Goal: Information Seeking & Learning: Check status

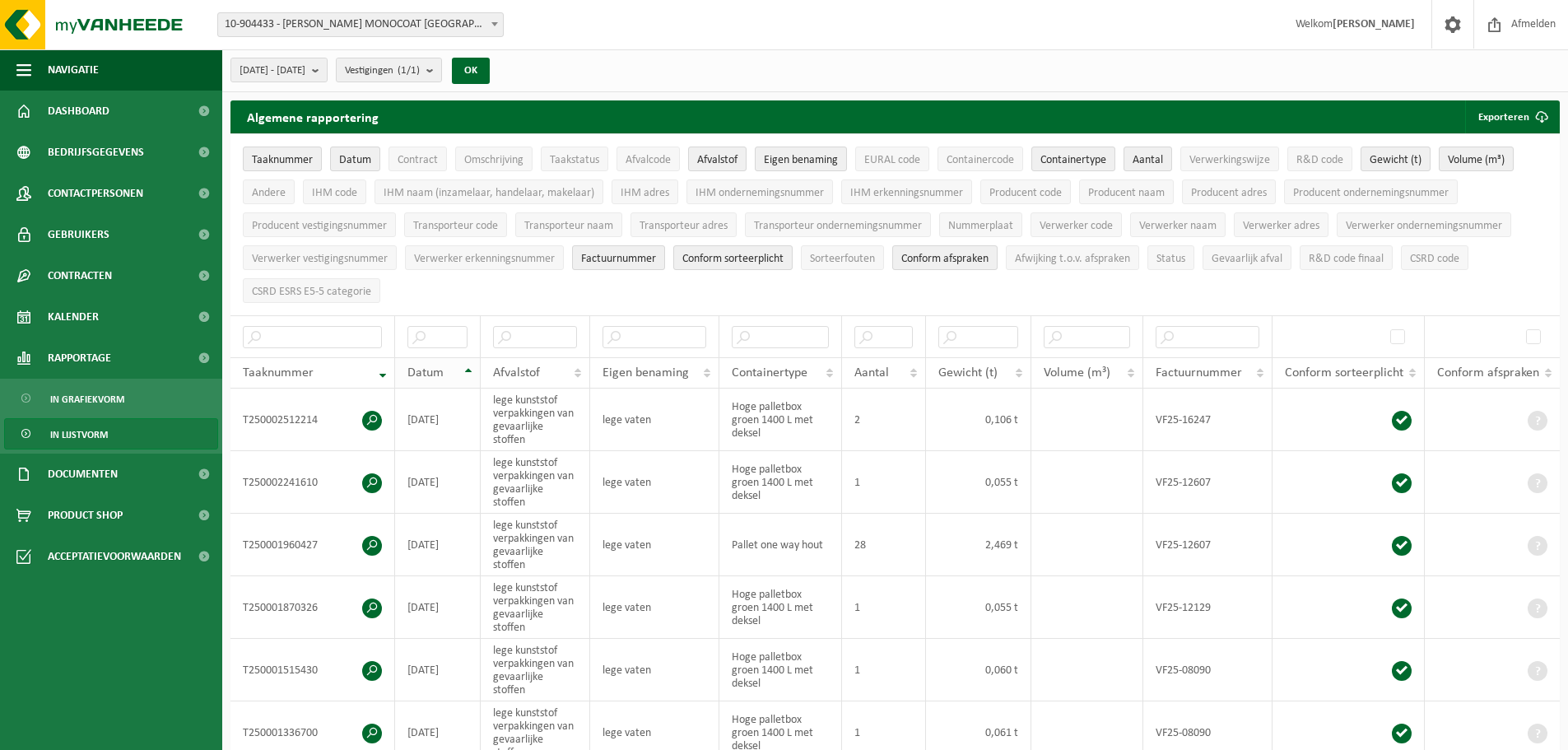
click at [458, 367] on div "Datum" at bounding box center [433, 374] width 51 height 14
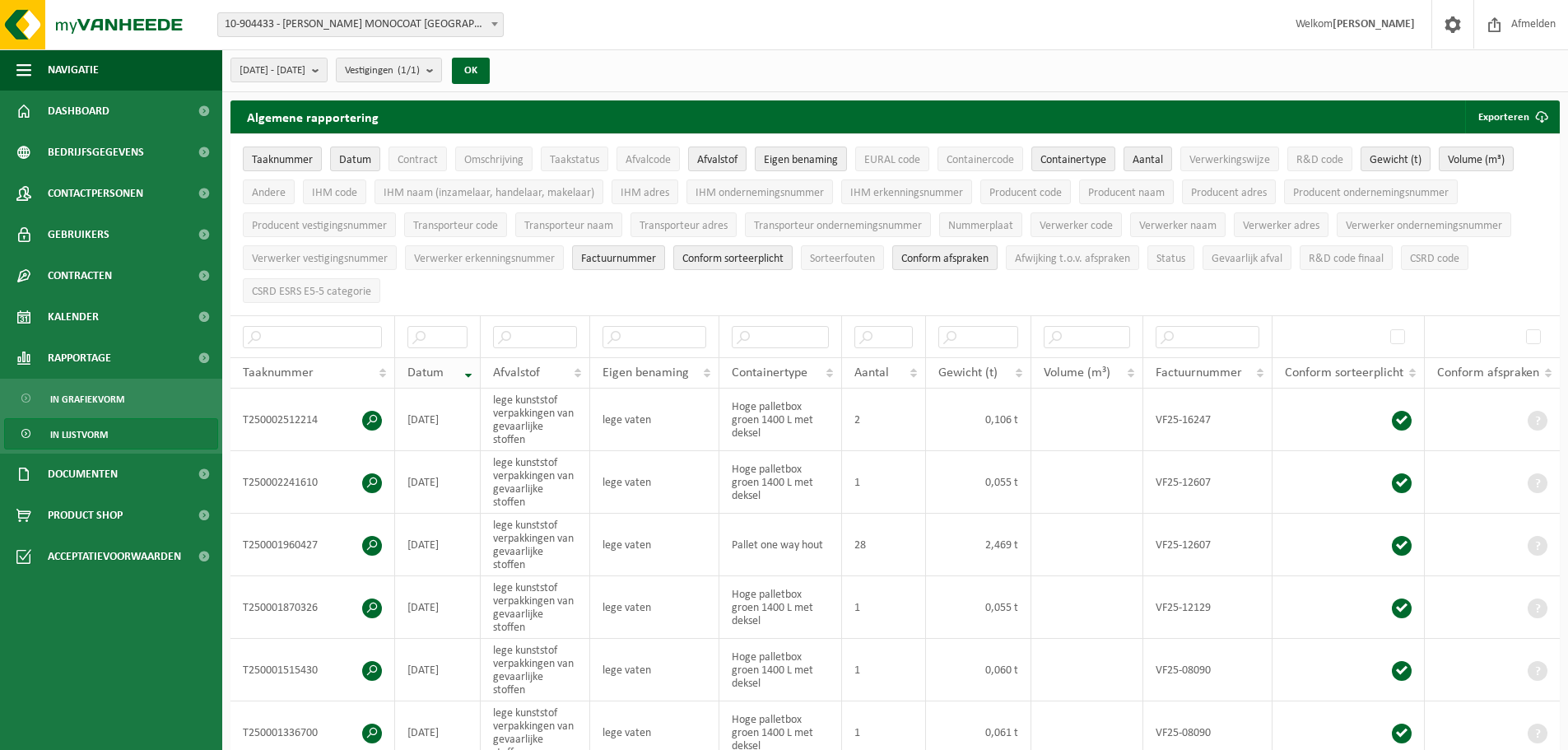
click at [464, 371] on th "Datum" at bounding box center [438, 373] width 85 height 31
click at [359, 156] on span "Datum" at bounding box center [355, 160] width 32 height 13
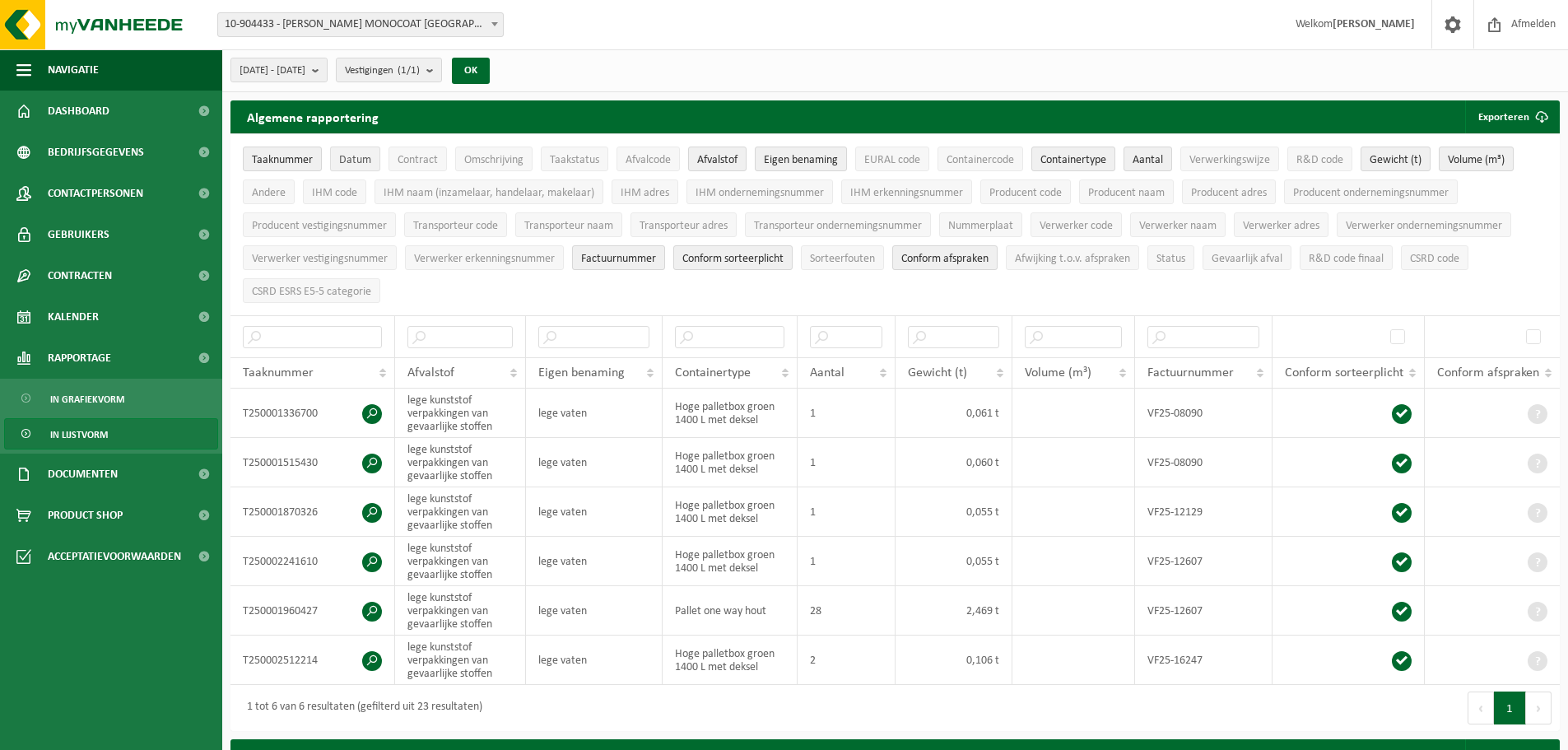
click at [343, 159] on span "Datum" at bounding box center [355, 160] width 32 height 13
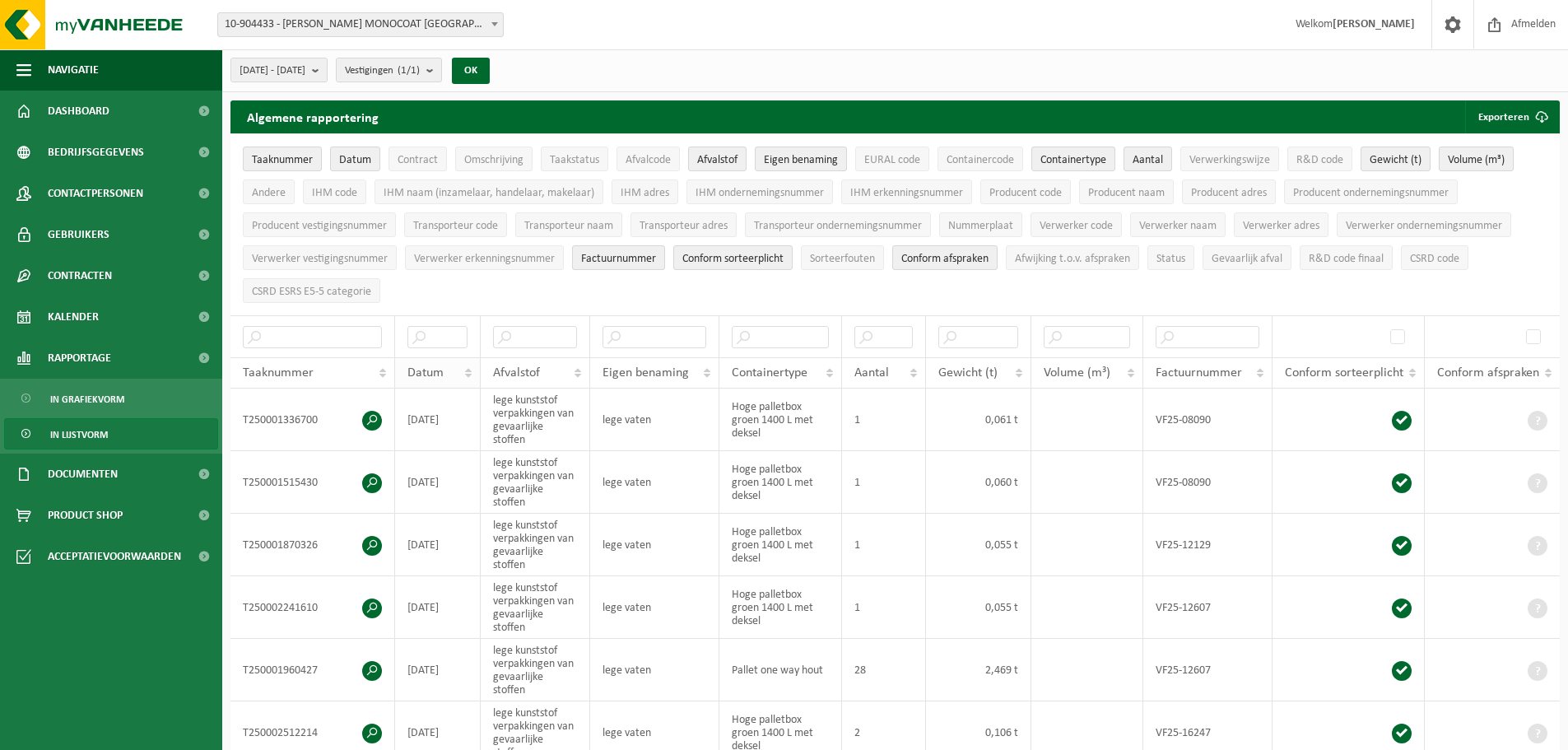
click at [467, 369] on th "Datum" at bounding box center [438, 373] width 85 height 31
click at [468, 365] on th "Datum" at bounding box center [438, 373] width 85 height 31
click at [467, 378] on th "Datum" at bounding box center [438, 373] width 85 height 31
click at [467, 372] on th "Datum" at bounding box center [438, 373] width 85 height 31
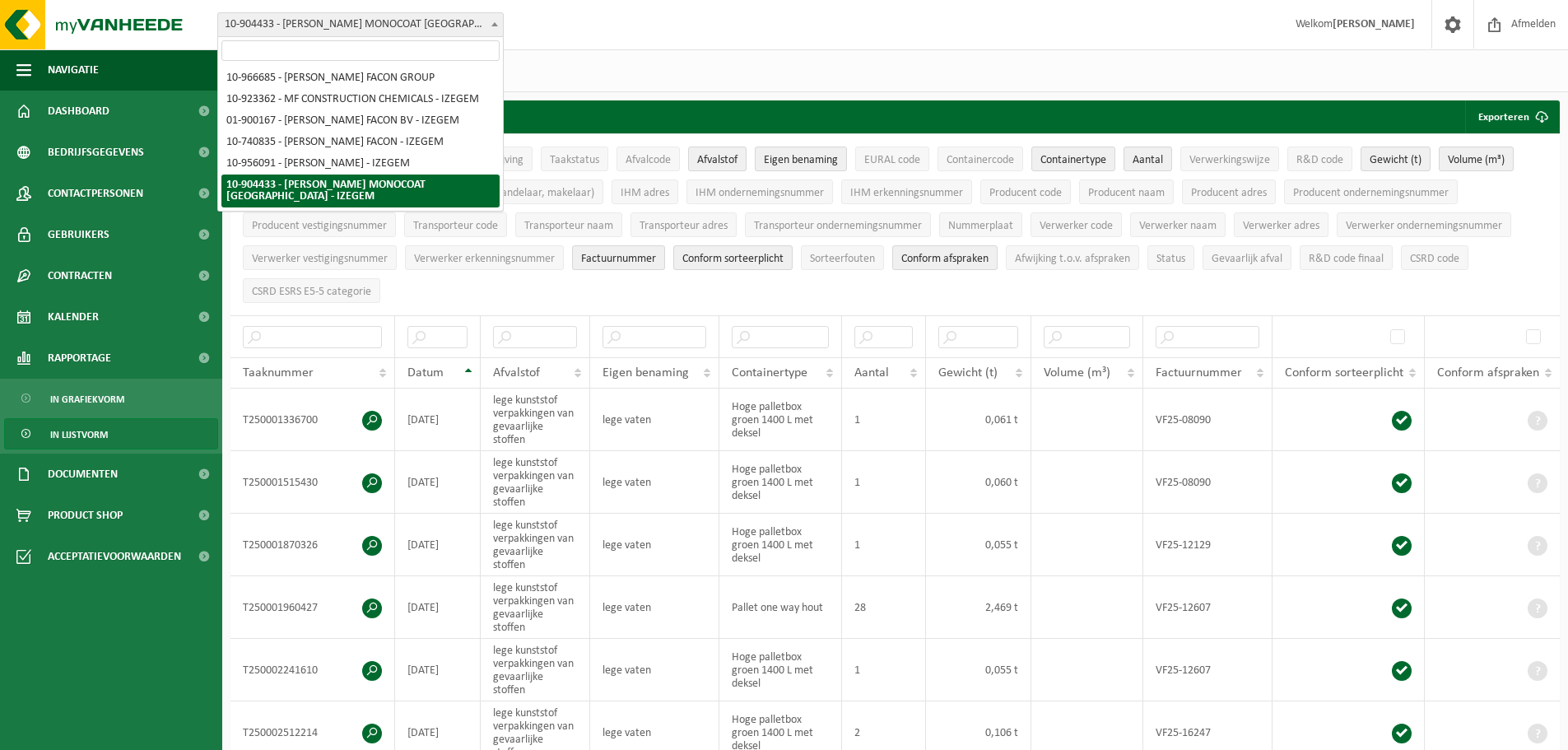
click at [419, 19] on span "10-904433 - [PERSON_NAME] MONOCOAT [GEOGRAPHIC_DATA] - IZEGEM" at bounding box center [361, 25] width 285 height 23
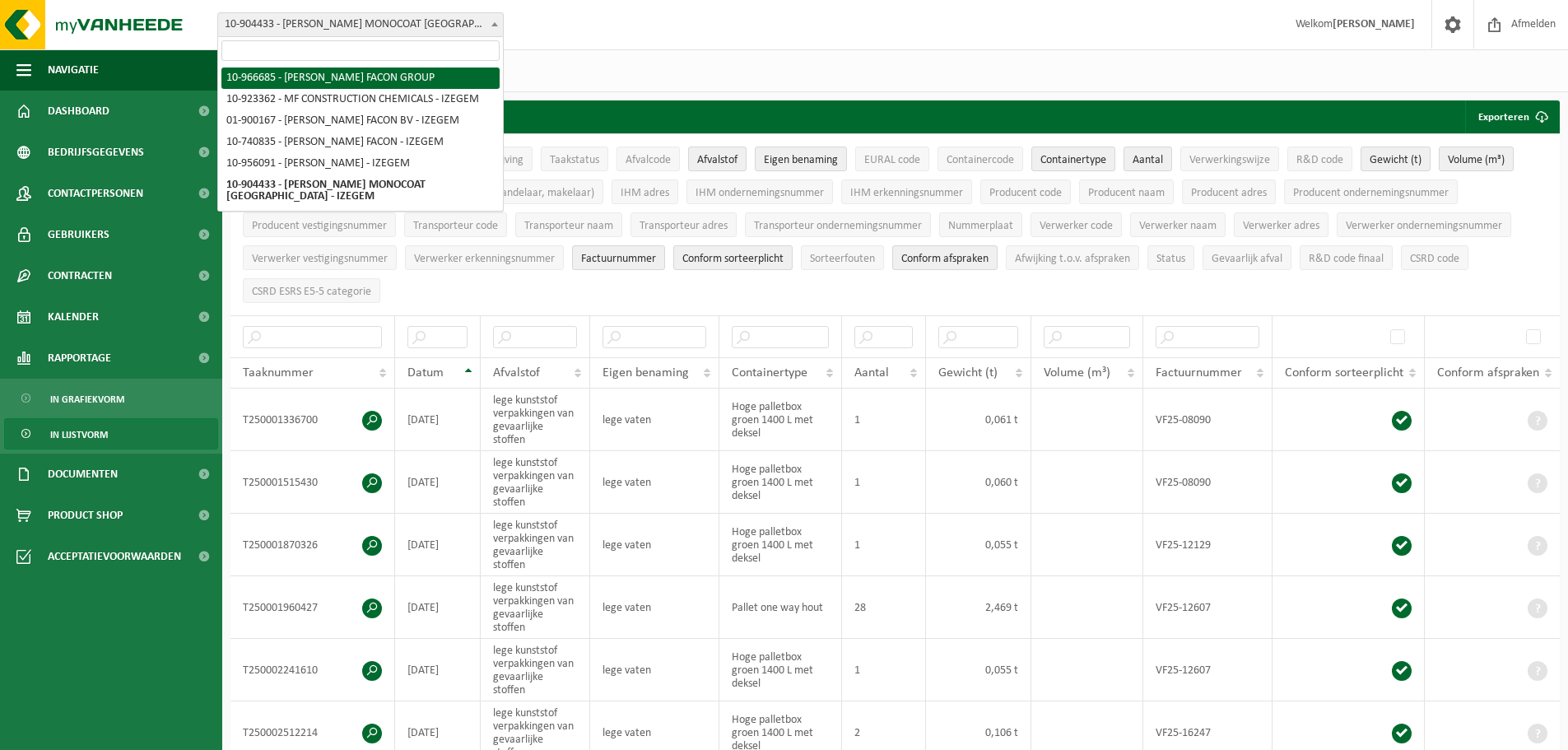
select select "153224"
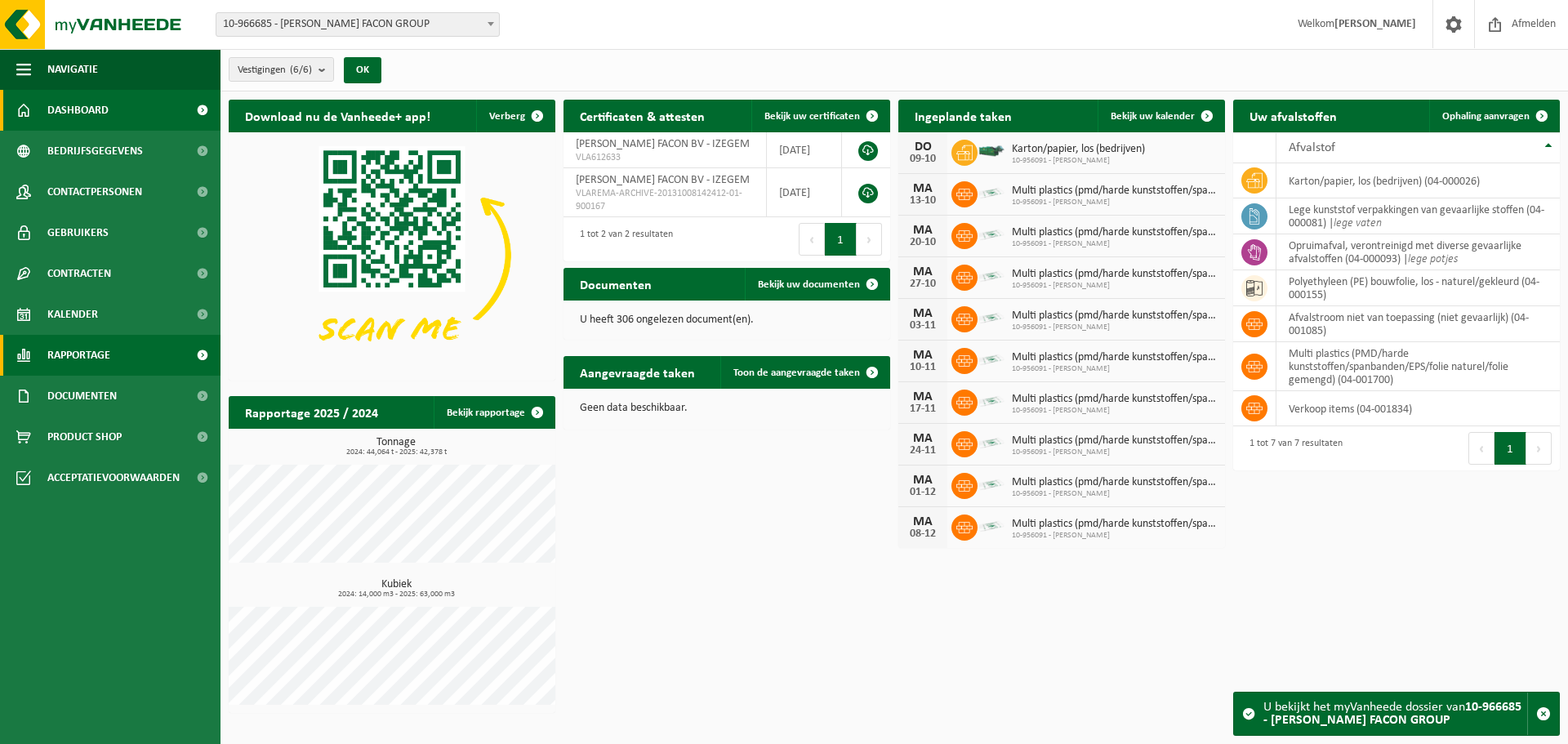
click at [84, 354] on span "Rapportage" at bounding box center [78, 355] width 63 height 40
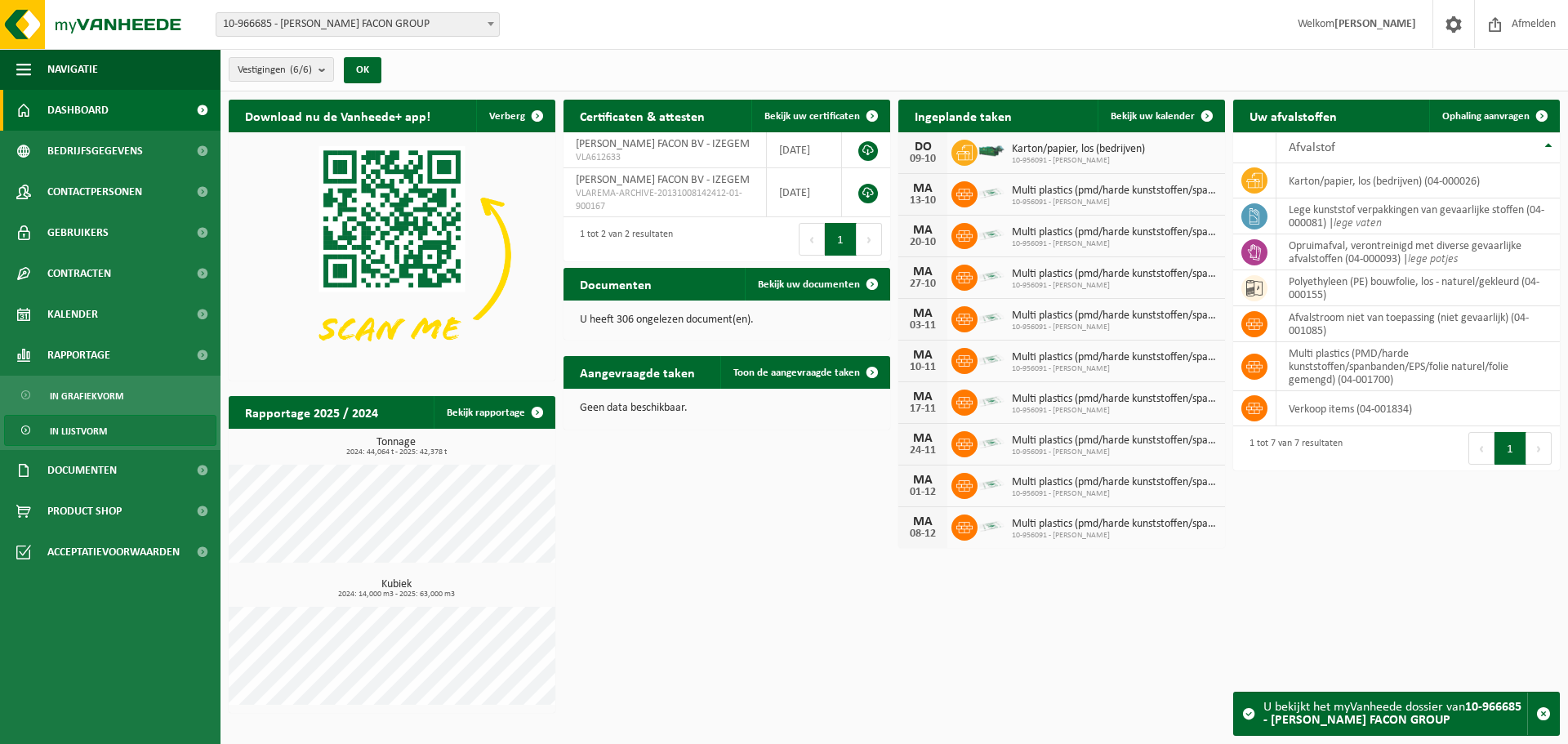
click at [84, 430] on span "In lijstvorm" at bounding box center [78, 431] width 57 height 31
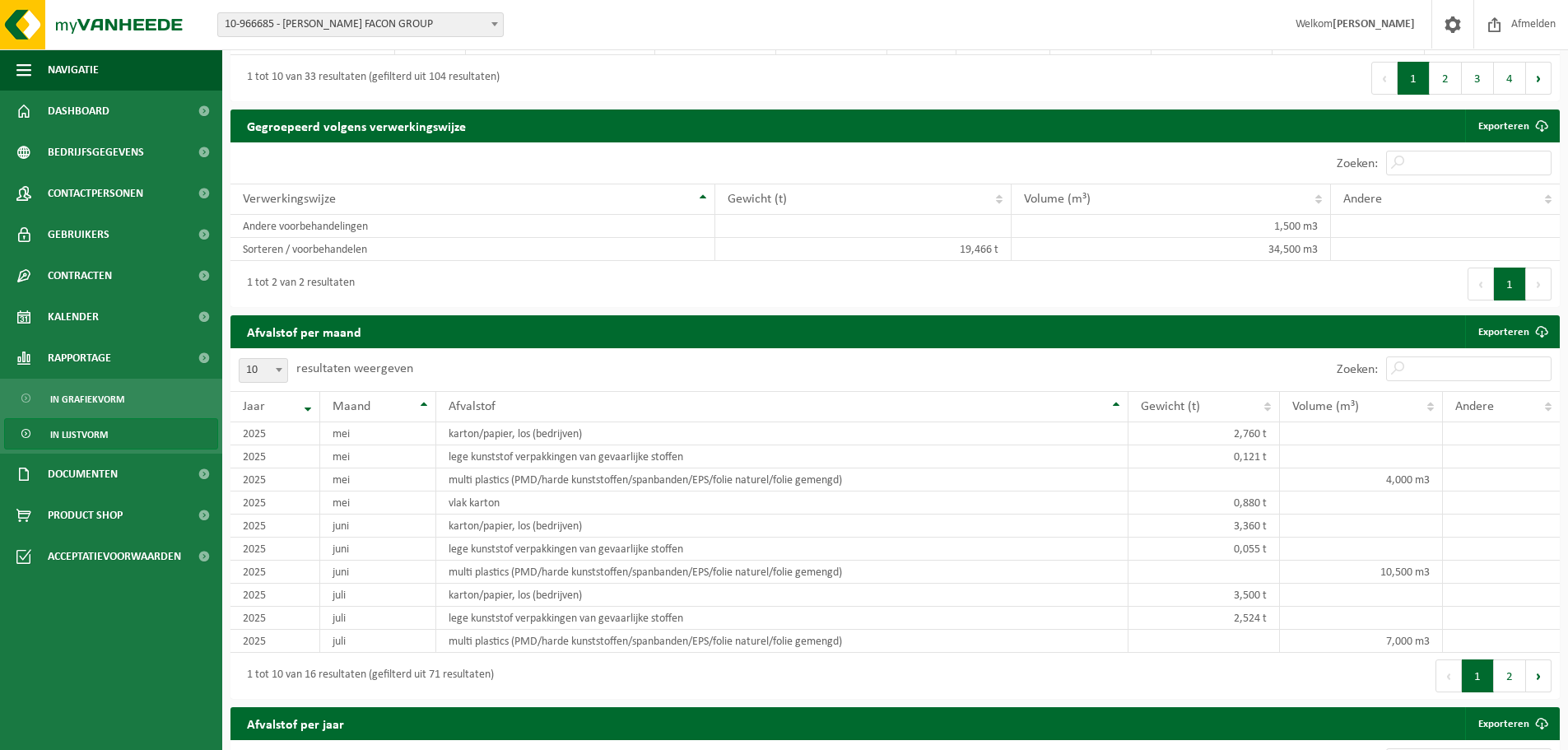
scroll to position [988, 0]
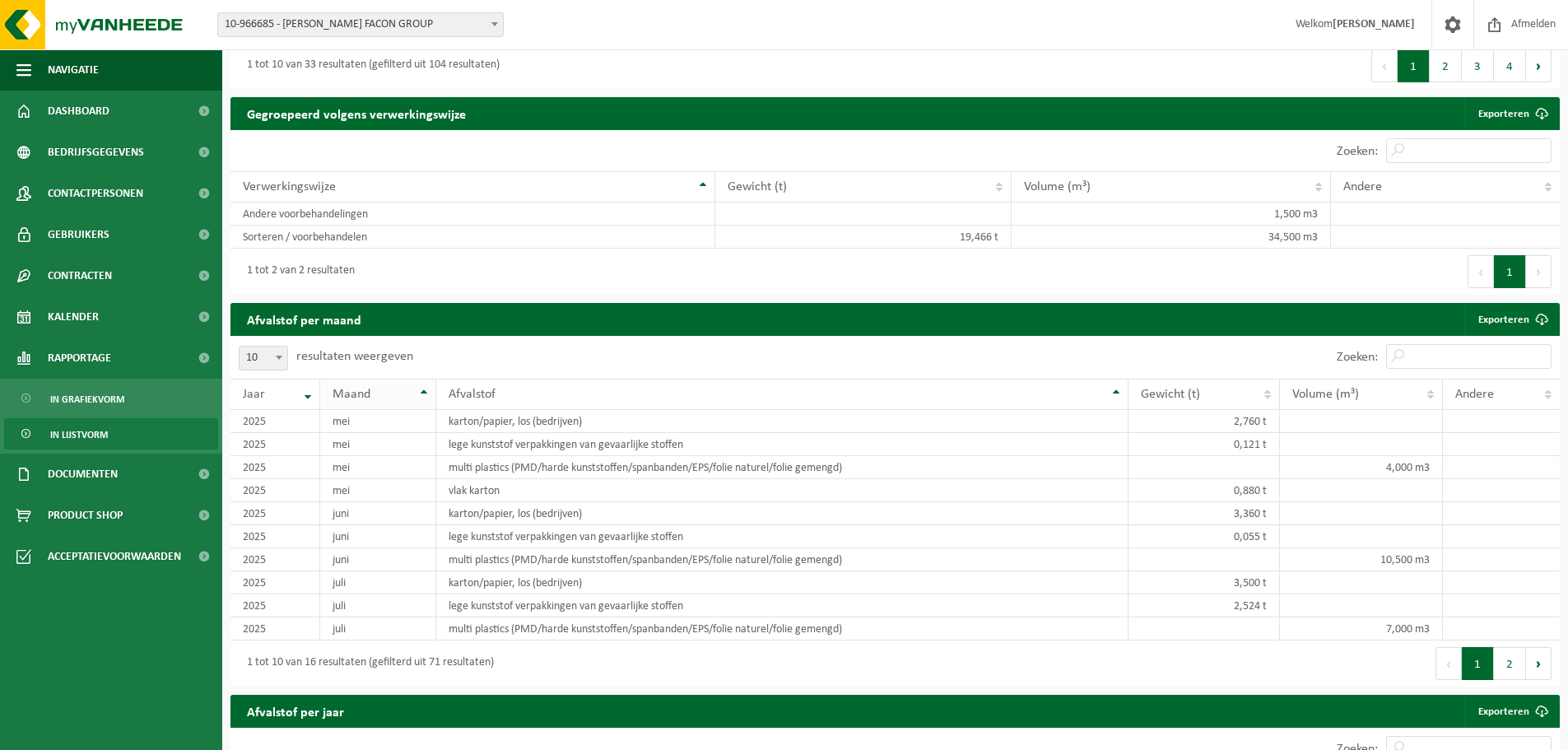
click at [421, 389] on th "Maand" at bounding box center [378, 394] width 116 height 31
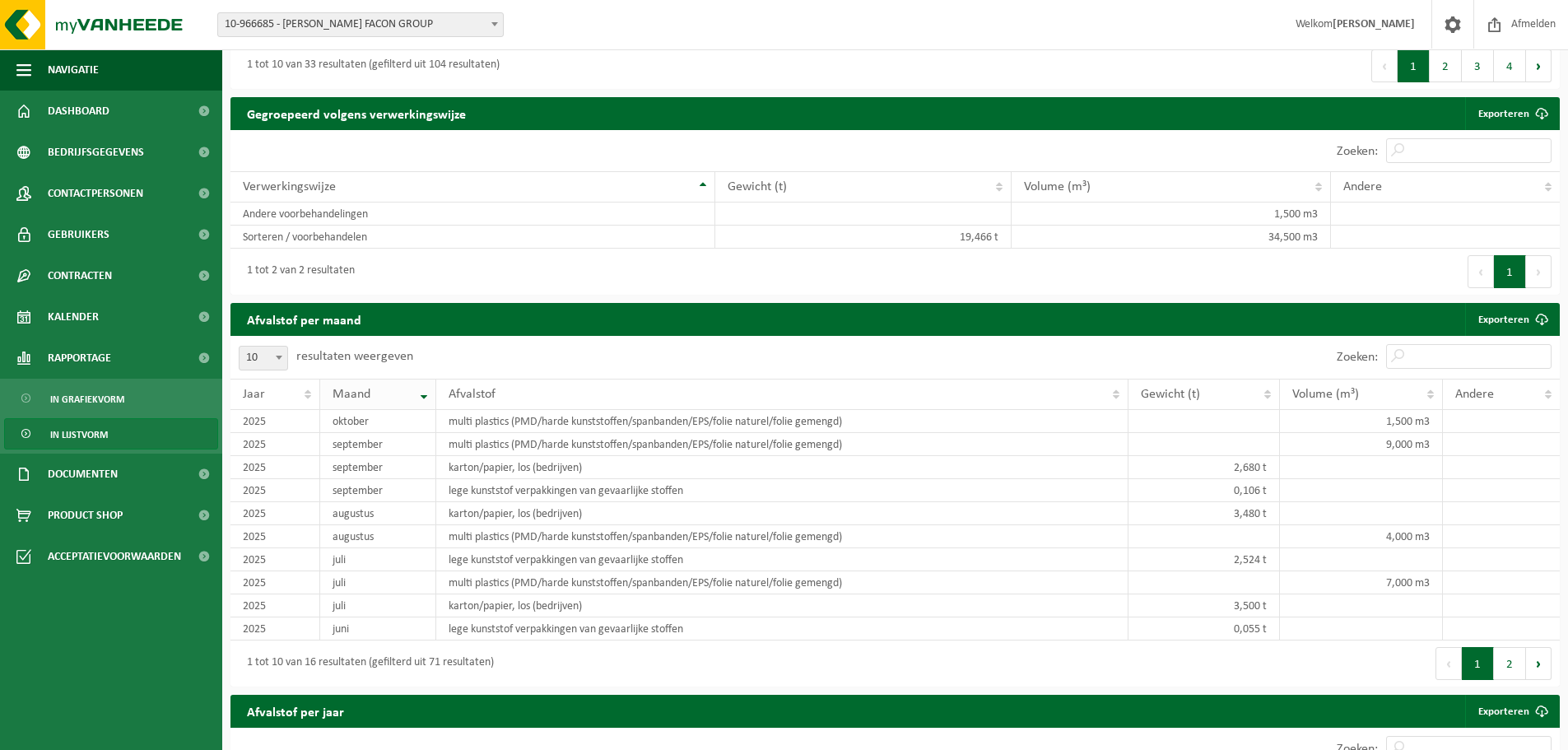
click at [421, 389] on th "Maand" at bounding box center [378, 394] width 116 height 31
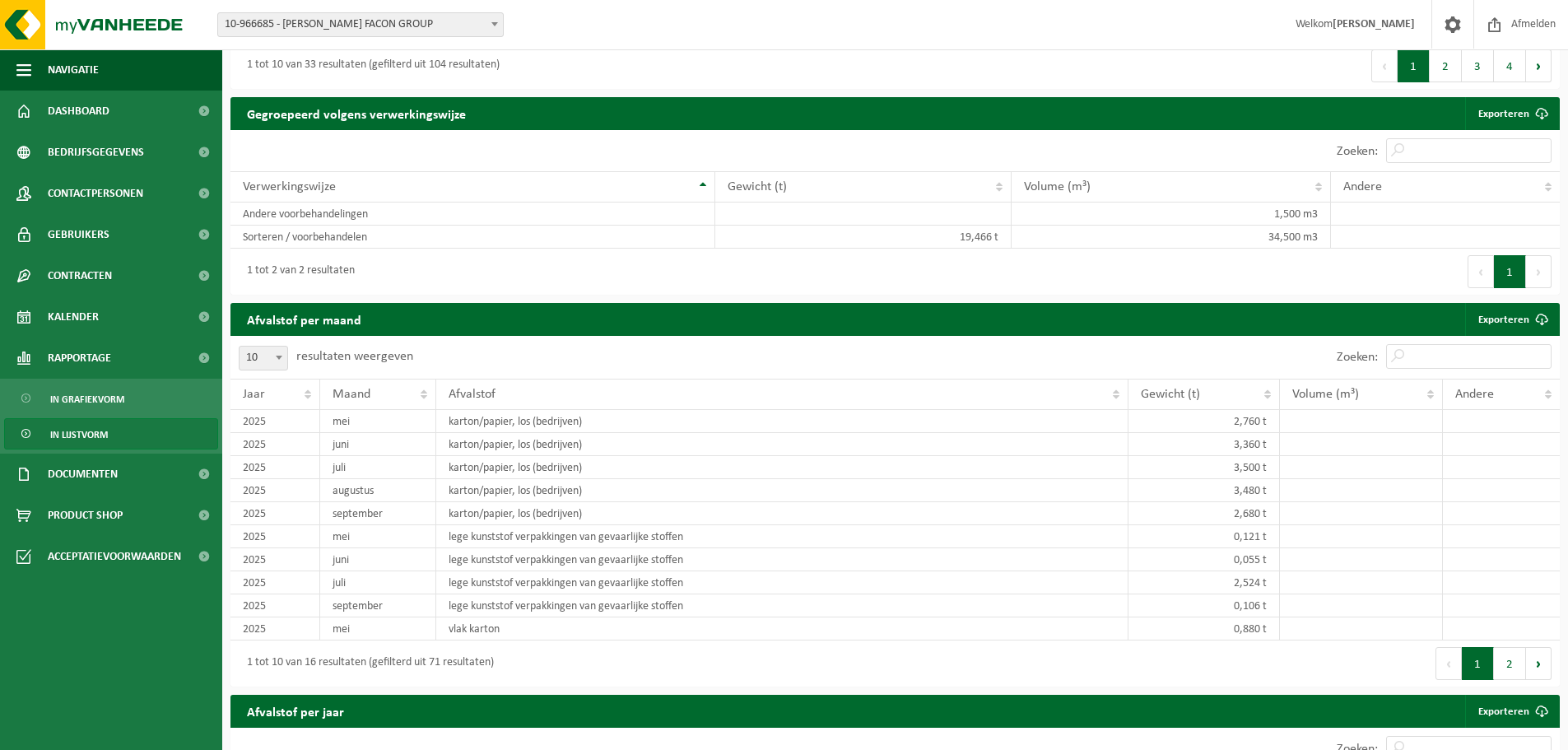
click at [275, 350] on span at bounding box center [278, 357] width 16 height 21
select select "50"
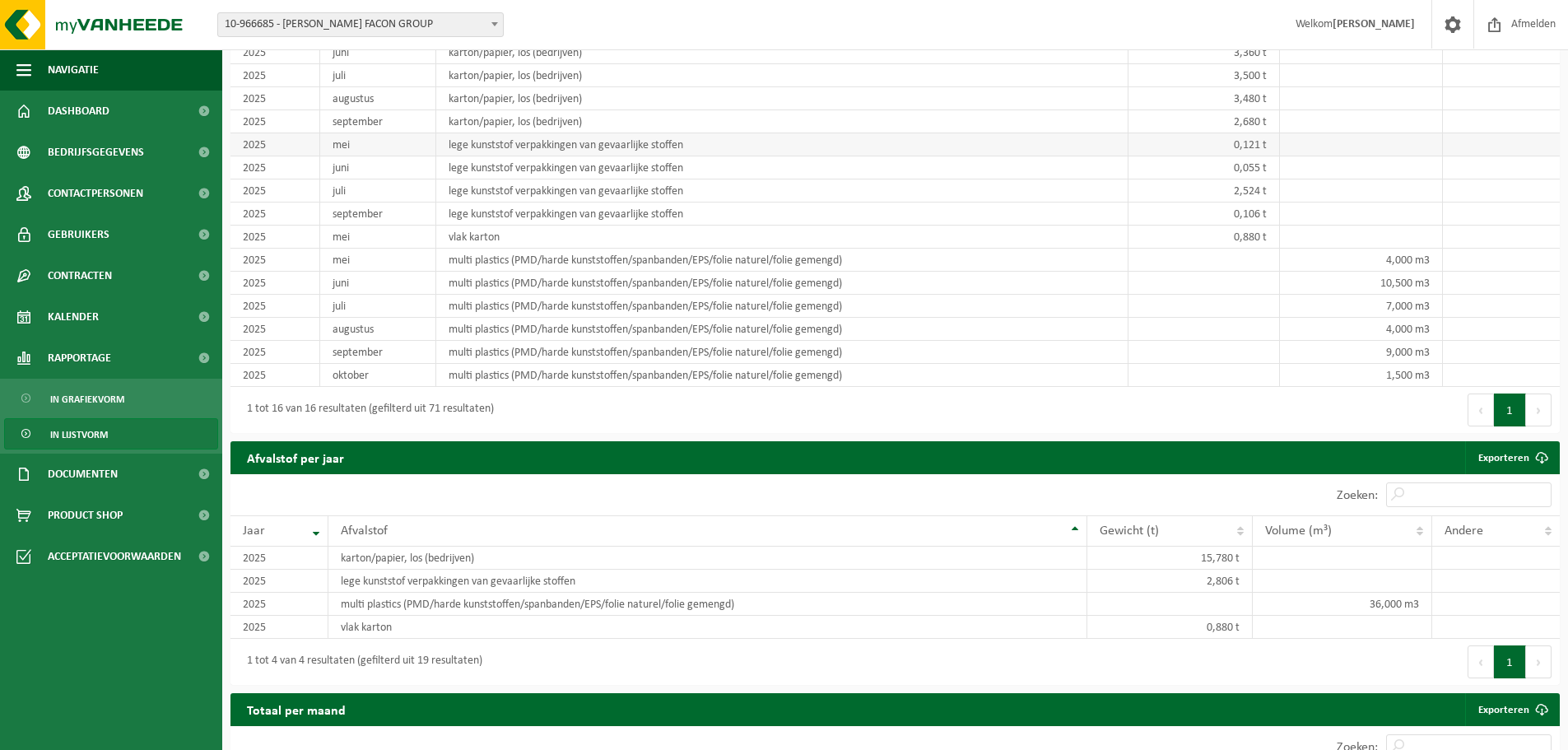
scroll to position [1564, 0]
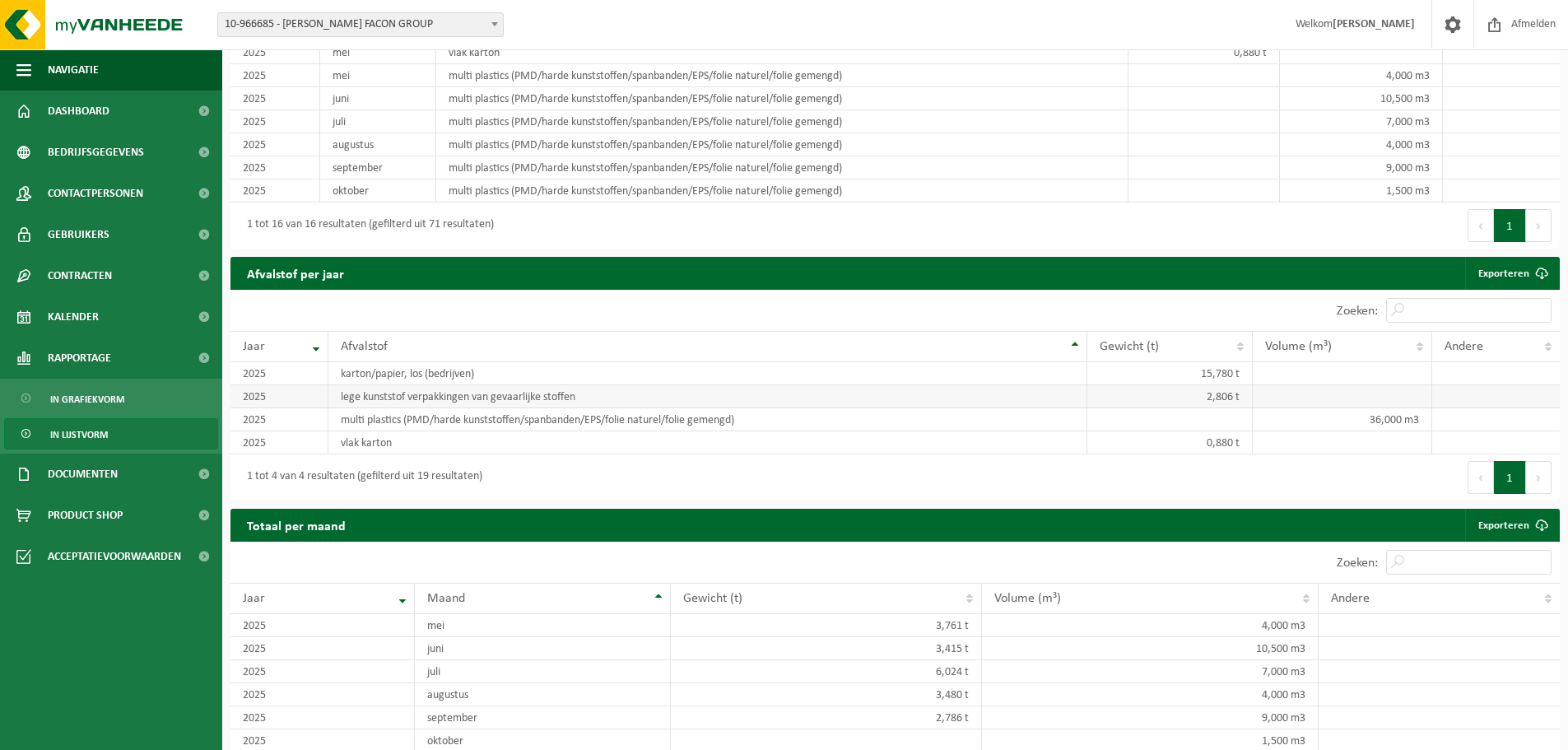
click at [259, 398] on td "2025" at bounding box center [279, 397] width 98 height 23
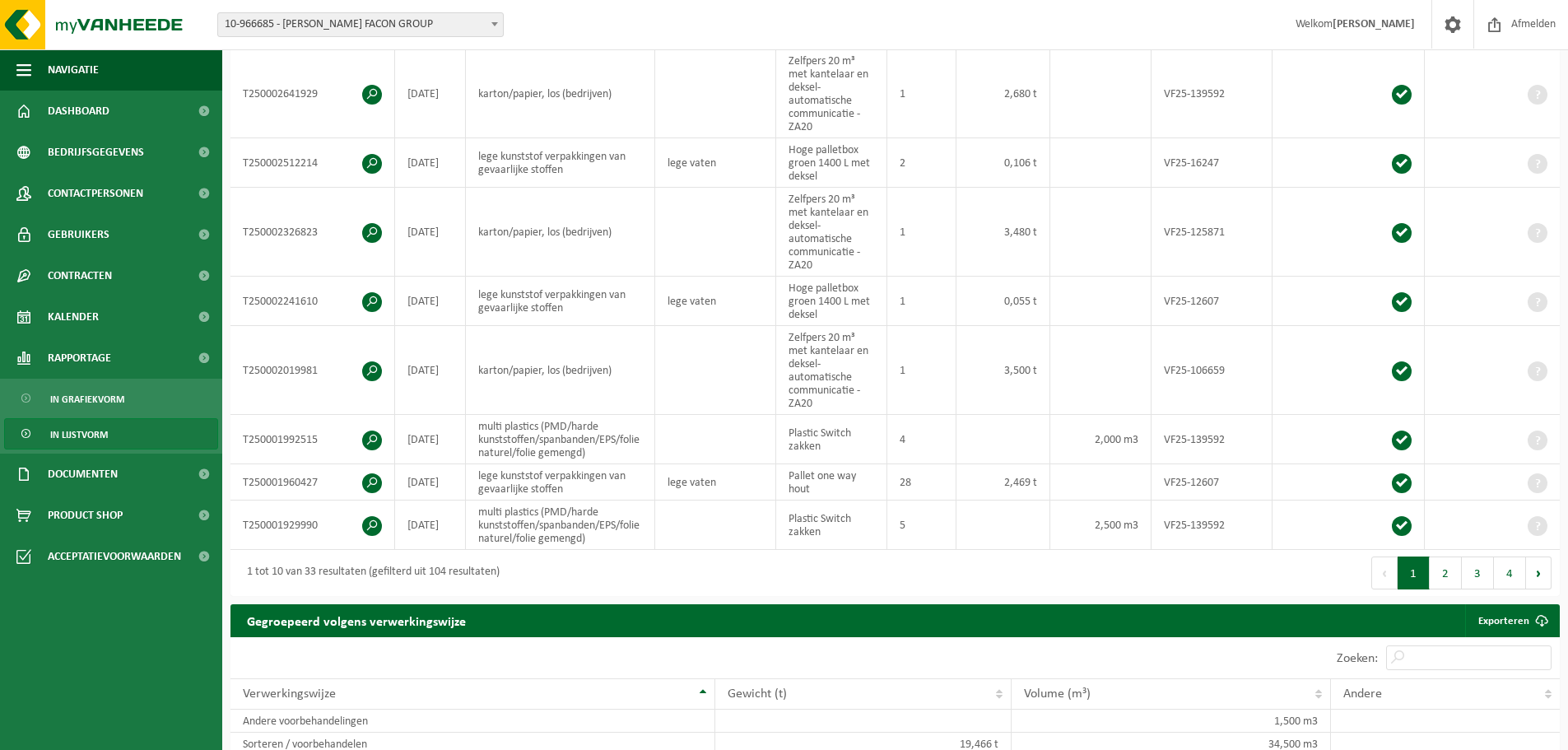
scroll to position [382, 0]
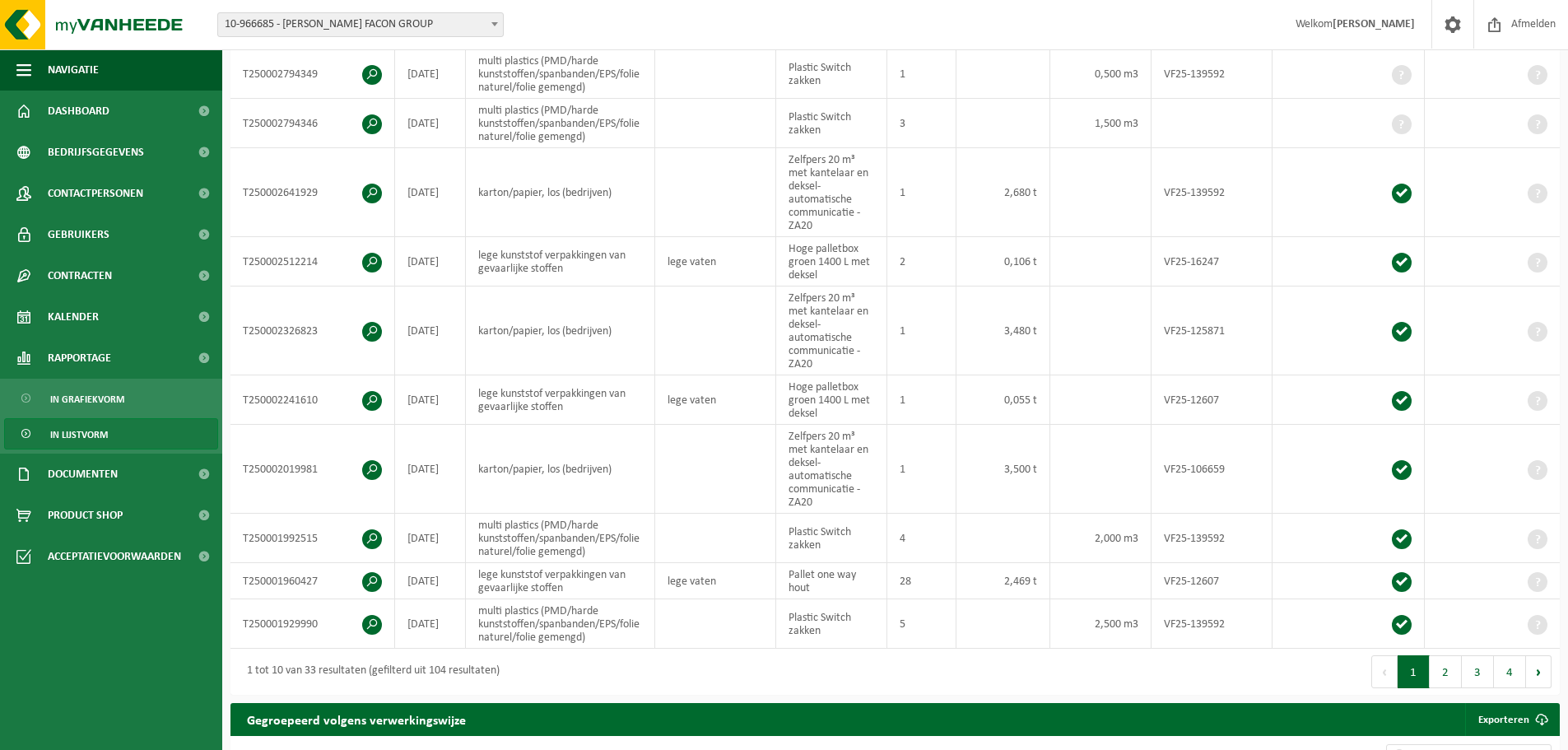
click at [1464, 669] on button "3" at bounding box center [1478, 671] width 32 height 33
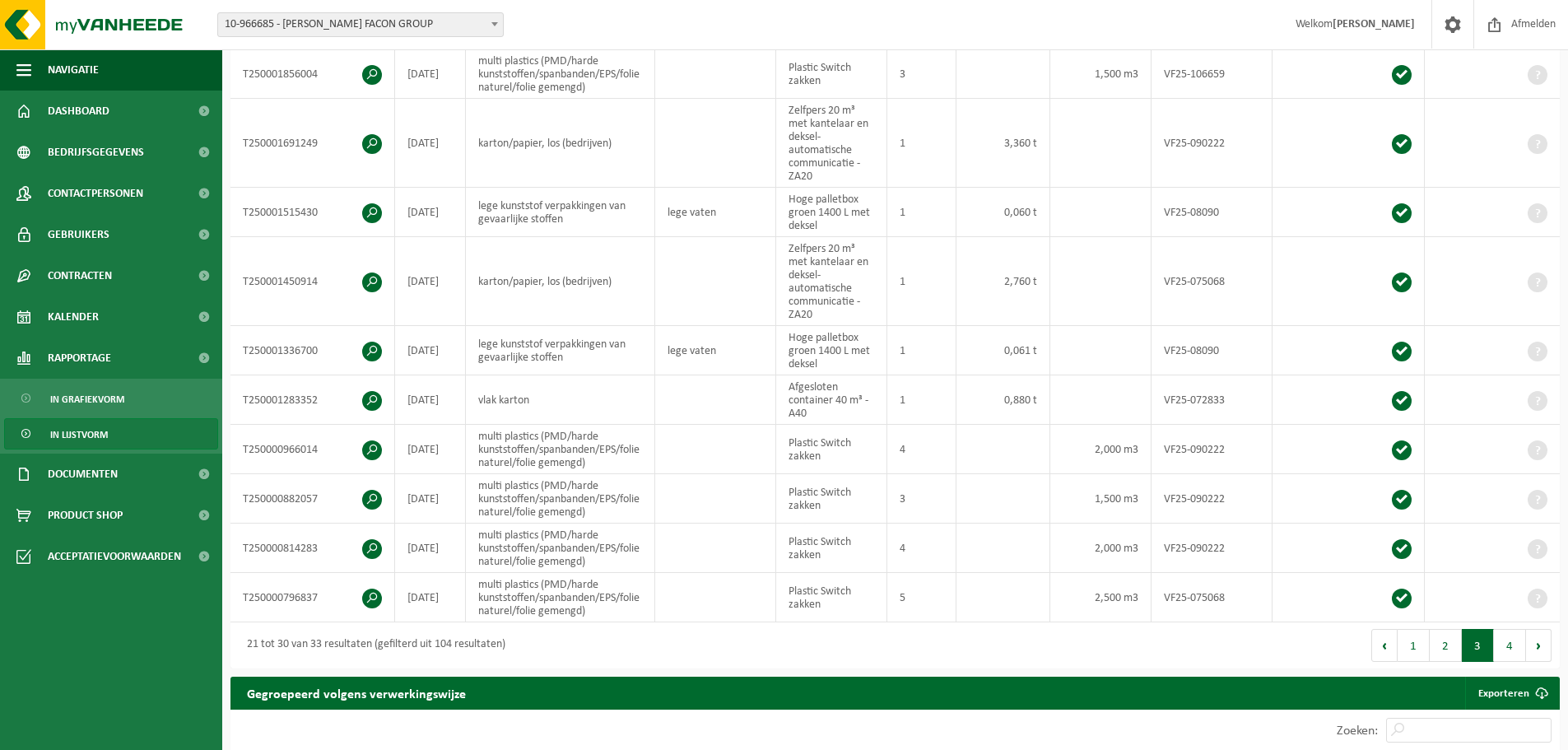
scroll to position [369, 0]
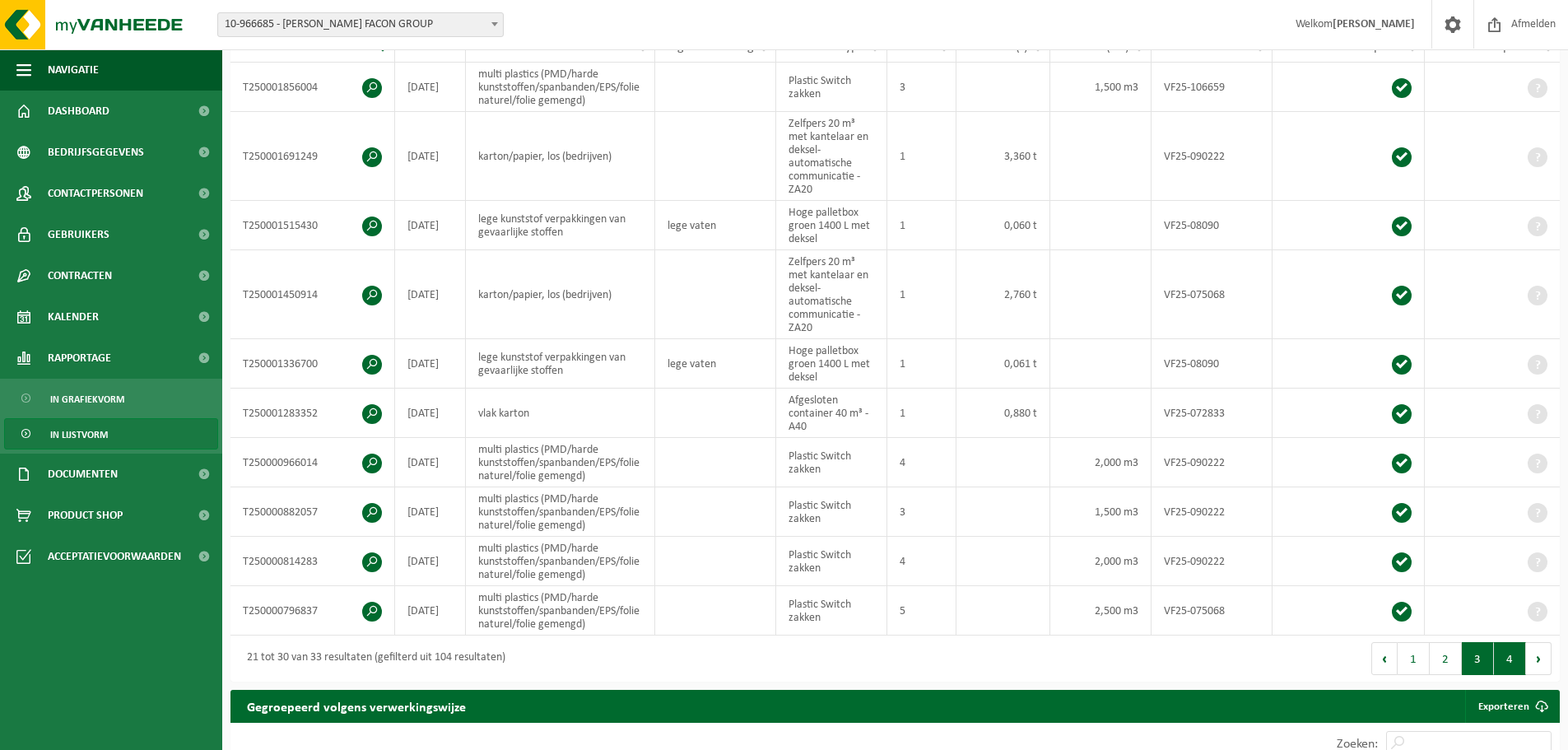
click at [1506, 667] on button "4" at bounding box center [1510, 659] width 32 height 33
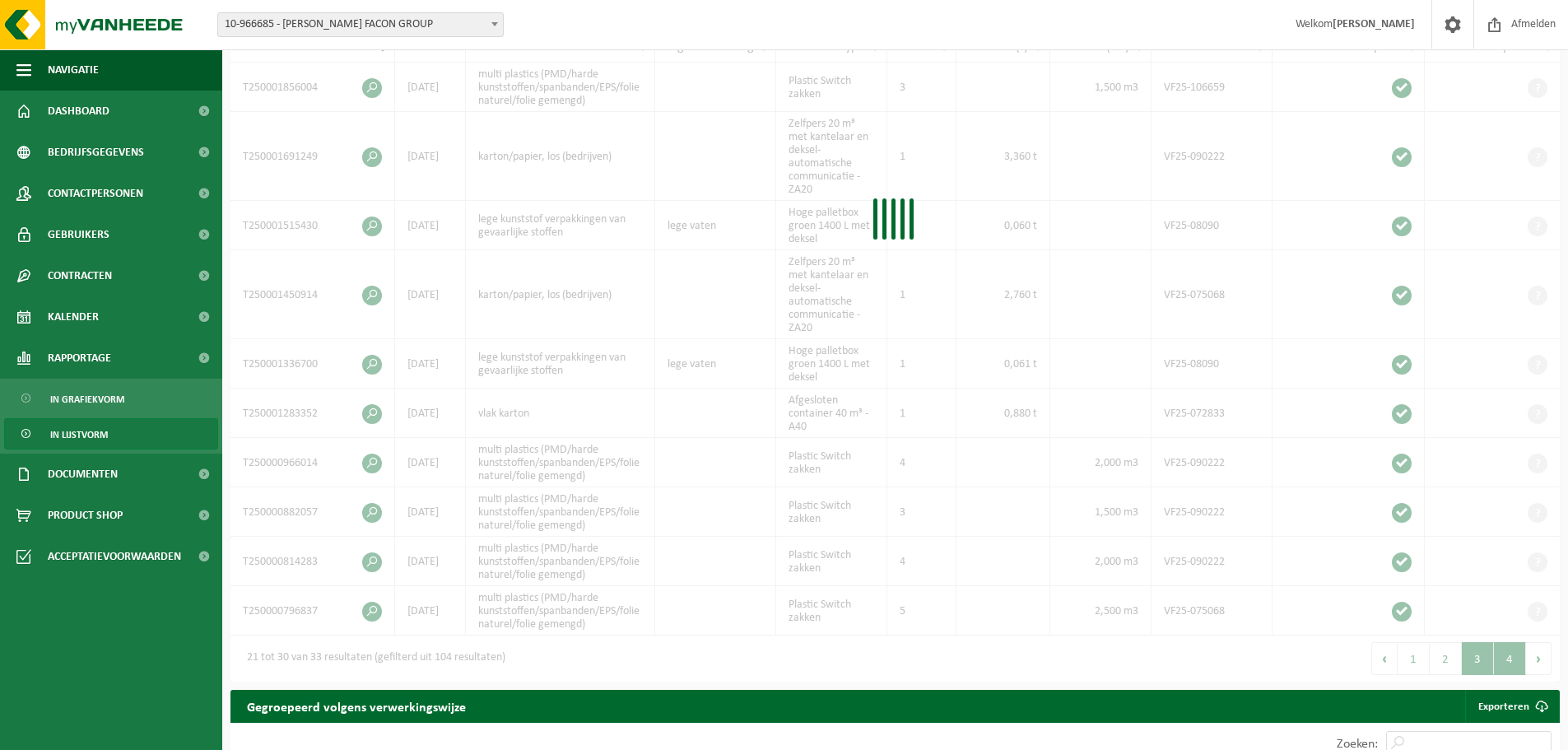
scroll to position [156, 0]
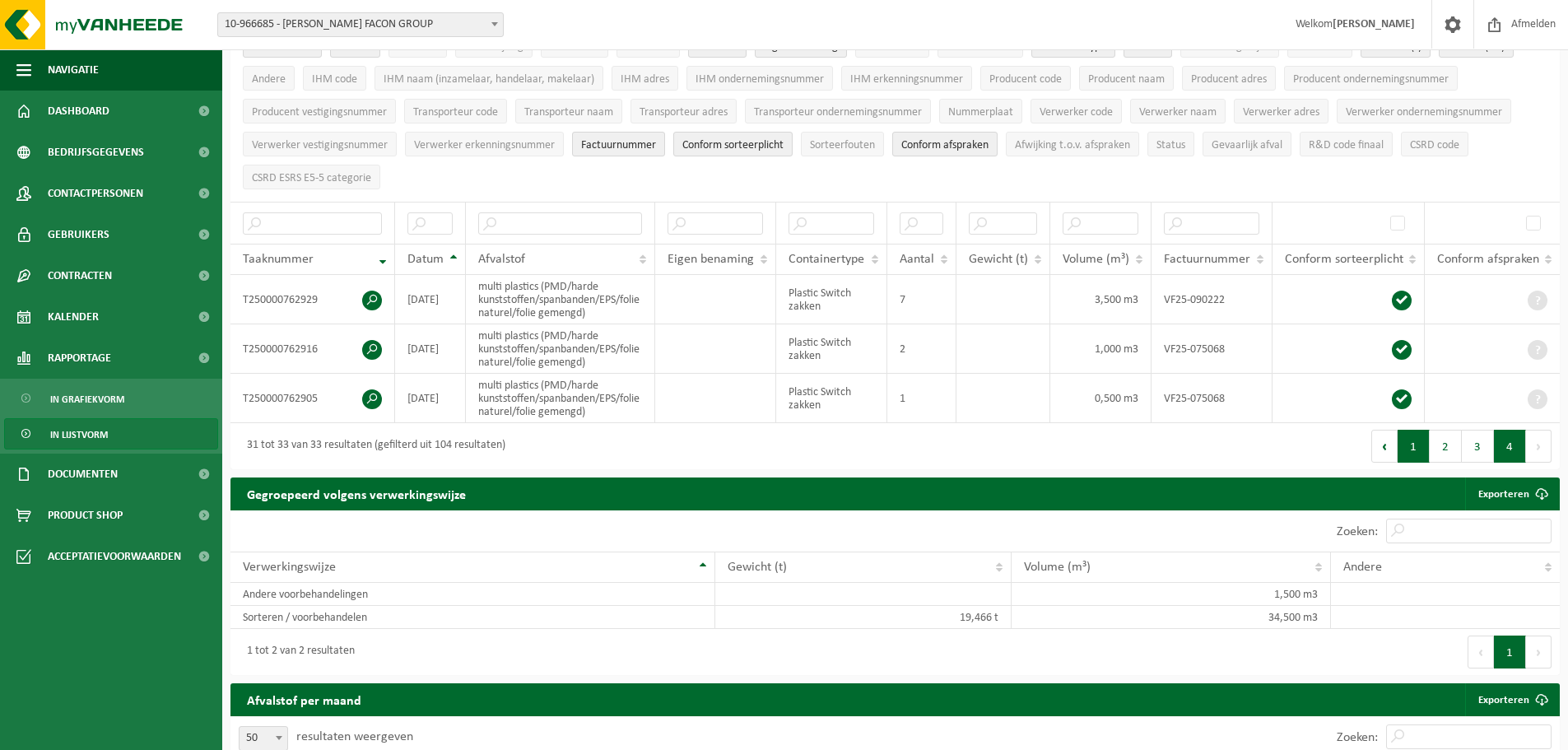
click at [1413, 450] on button "1" at bounding box center [1414, 446] width 32 height 33
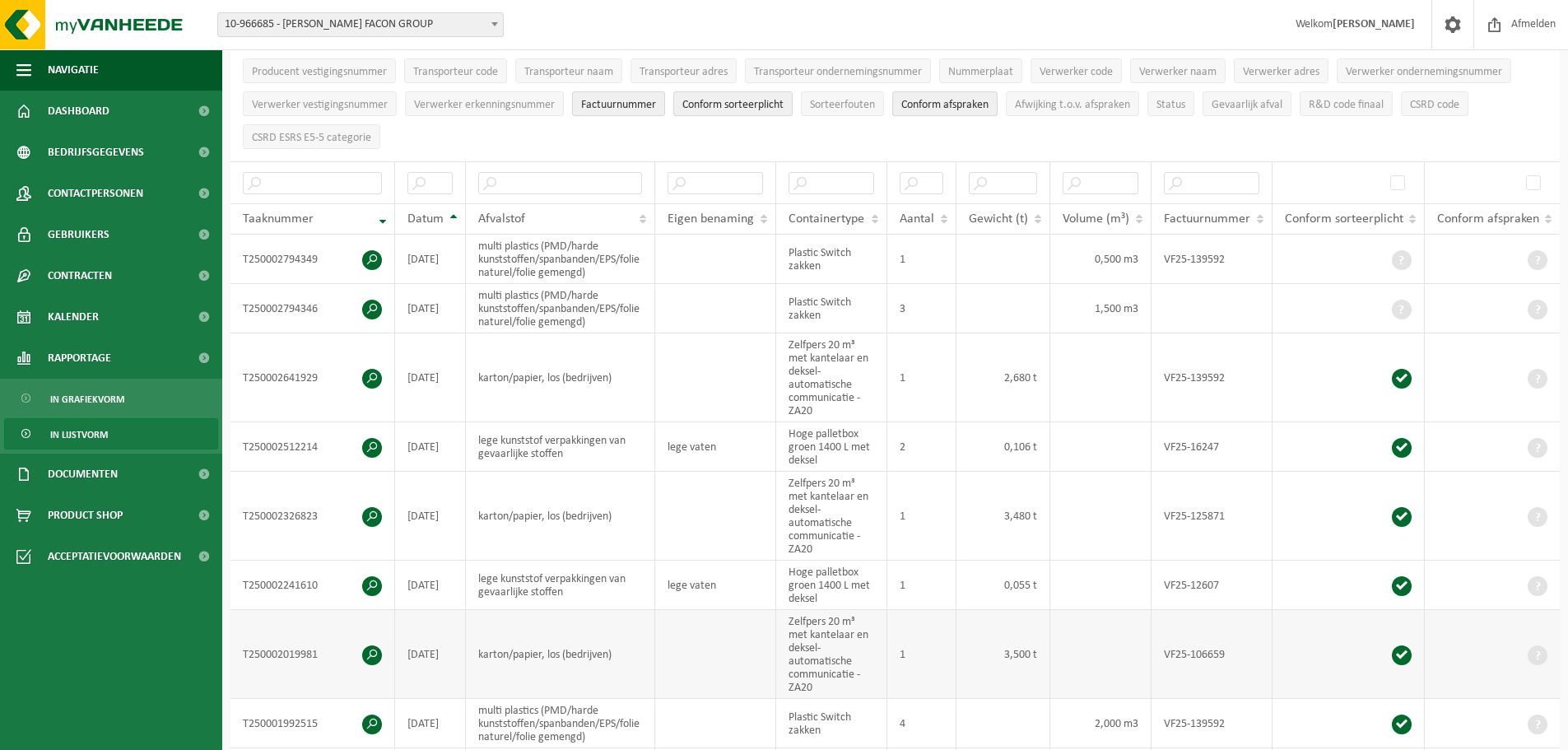
scroll to position [0, 0]
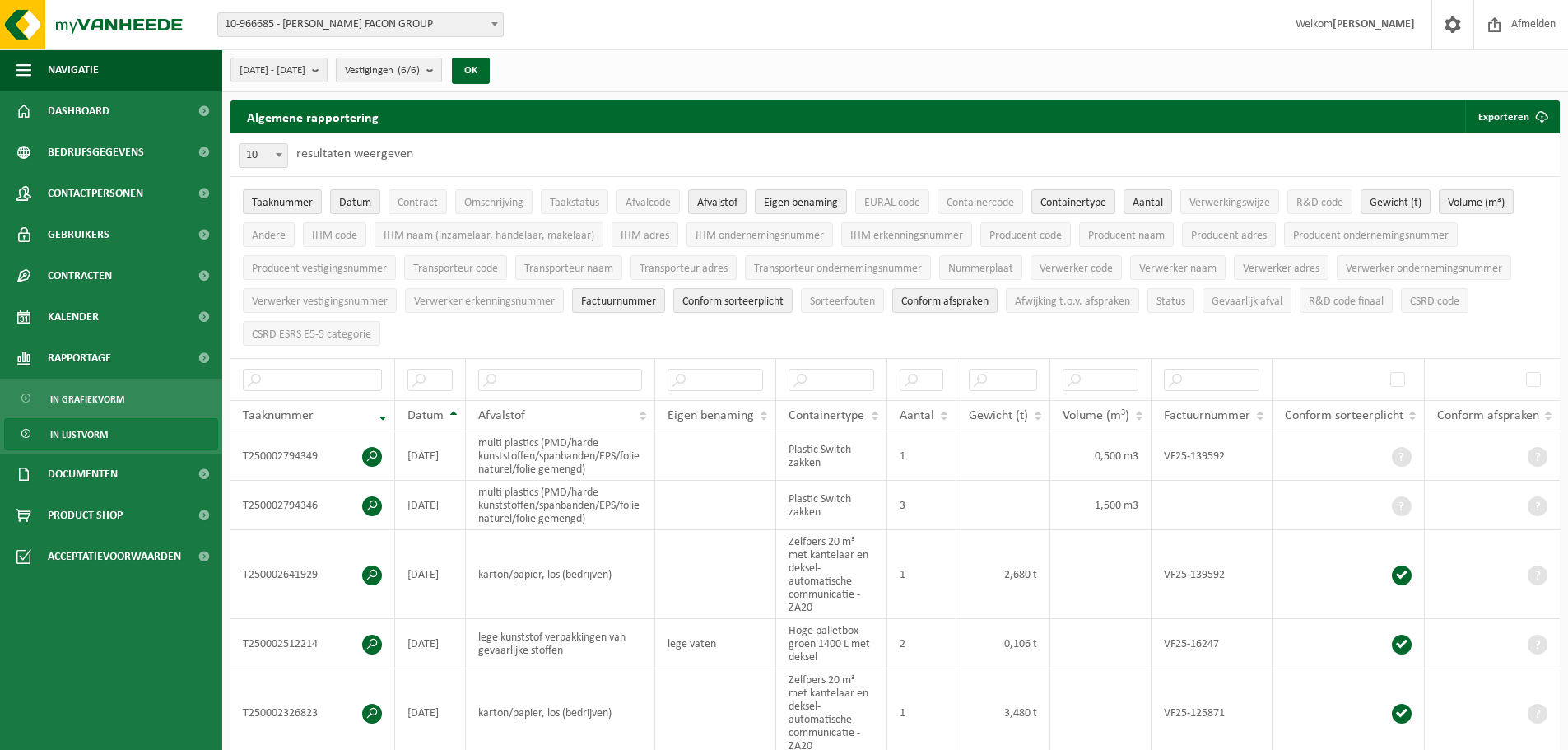
click at [442, 72] on button "Vestigingen (6/6)" at bounding box center [388, 69] width 106 height 24
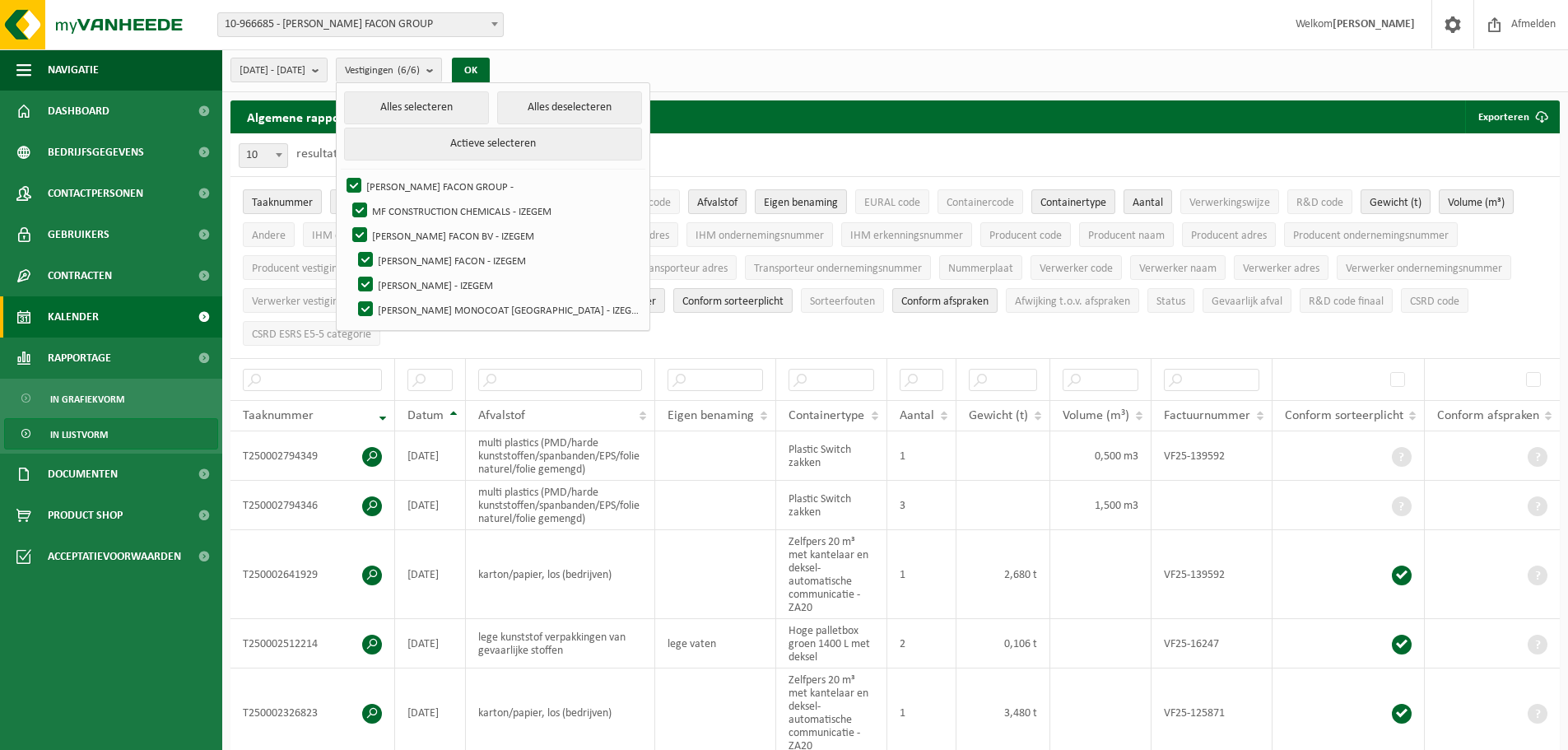
click at [87, 312] on span "Kalender" at bounding box center [73, 316] width 51 height 41
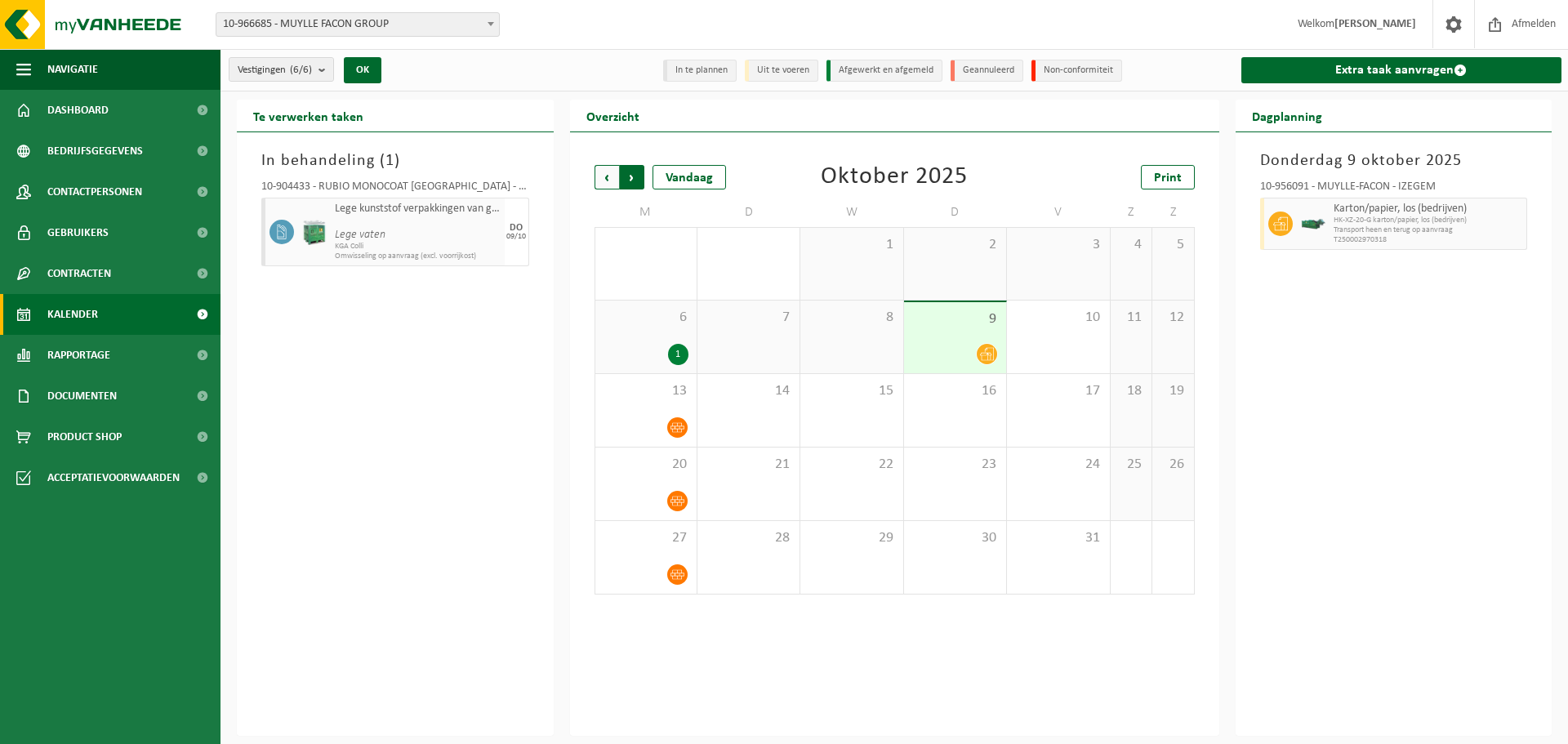
click at [609, 177] on span "Vorige" at bounding box center [606, 176] width 24 height 24
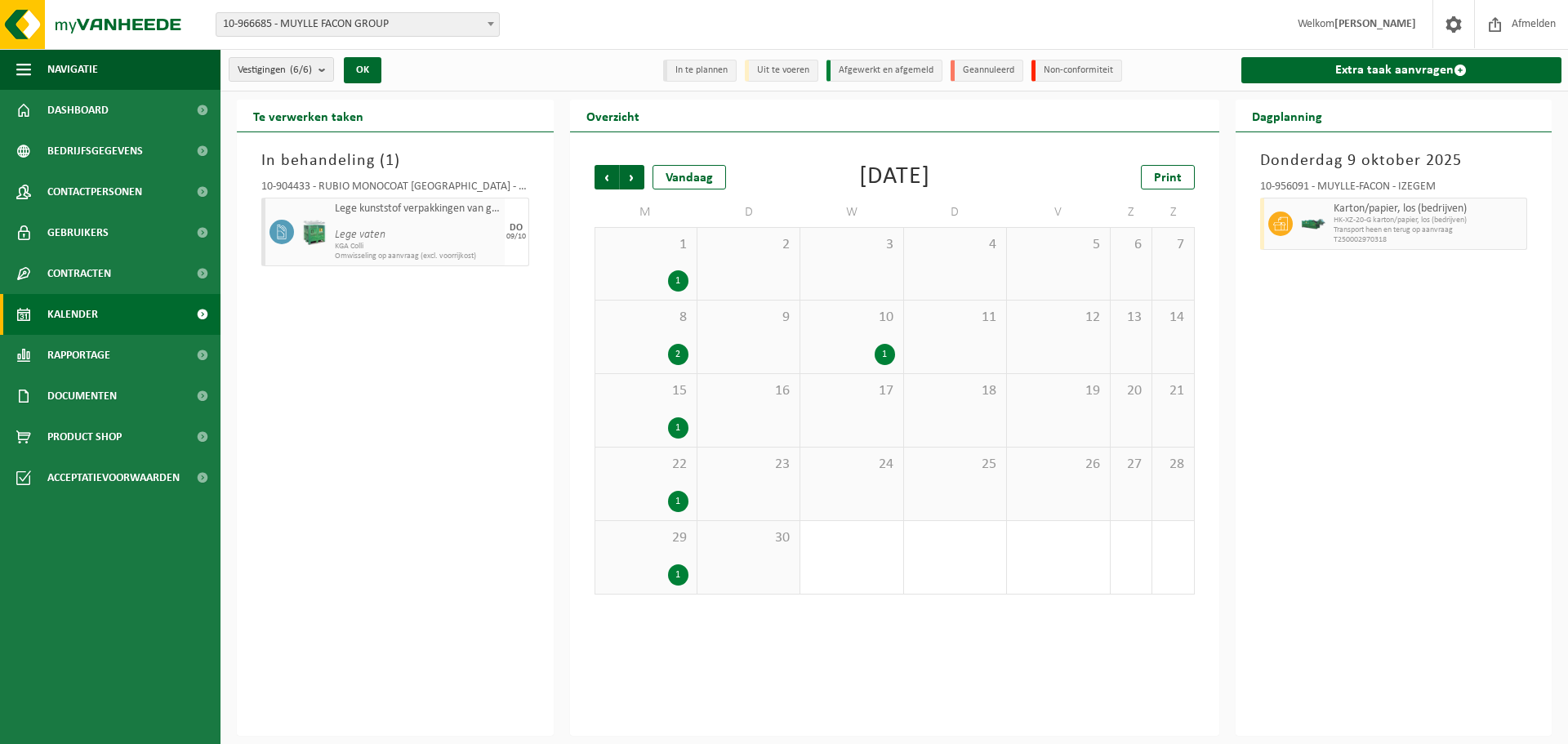
click at [609, 177] on span "Vorige" at bounding box center [606, 176] width 24 height 24
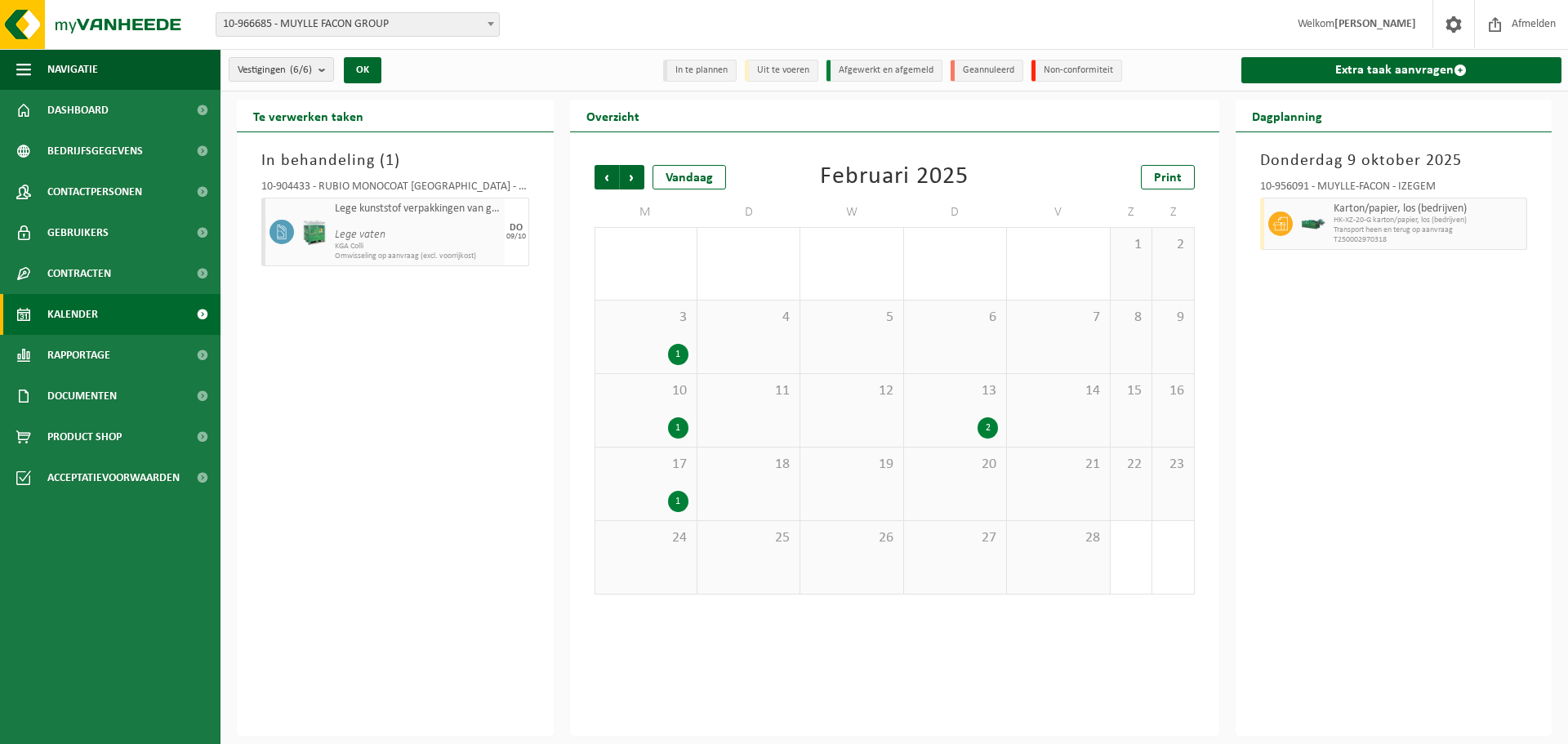
click at [609, 177] on span "Vorige" at bounding box center [606, 176] width 24 height 24
click at [627, 177] on span "Volgende" at bounding box center [631, 176] width 24 height 24
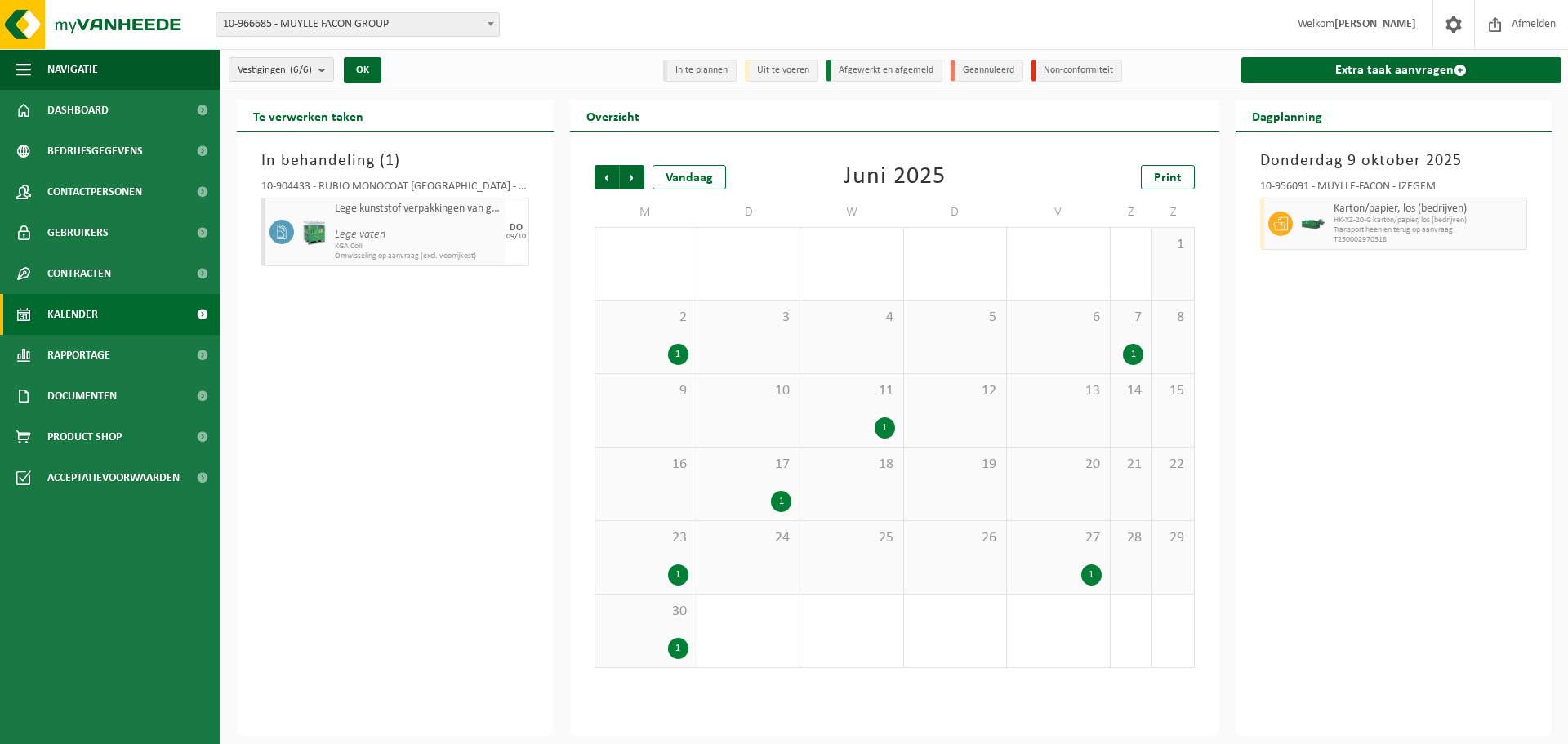
click at [627, 177] on span "Volgende" at bounding box center [631, 176] width 24 height 24
click at [985, 353] on div "2" at bounding box center [988, 354] width 20 height 21
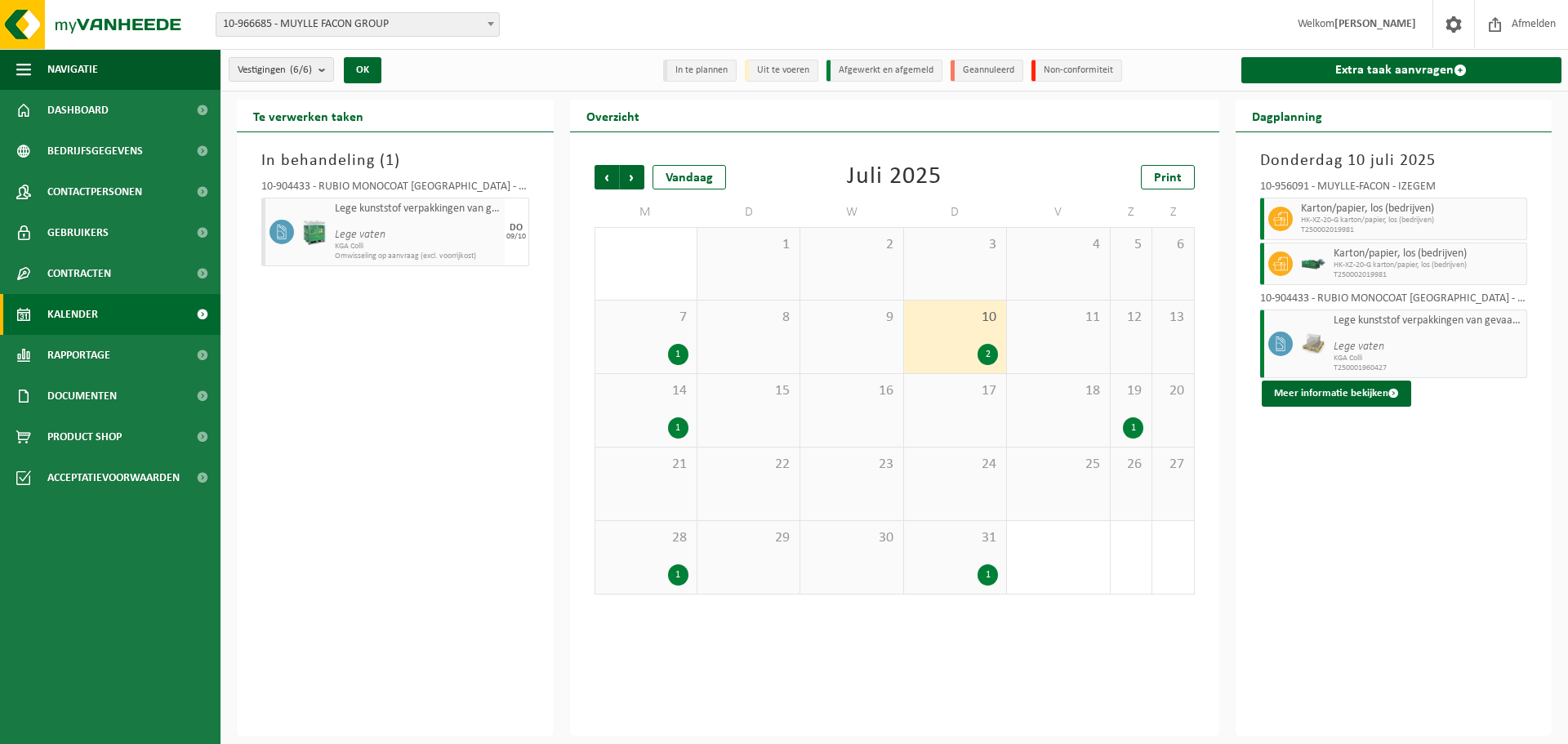
click at [1412, 339] on span "Lege vaten" at bounding box center [1428, 340] width 190 height 26
click at [605, 181] on span "Vorige" at bounding box center [606, 176] width 24 height 24
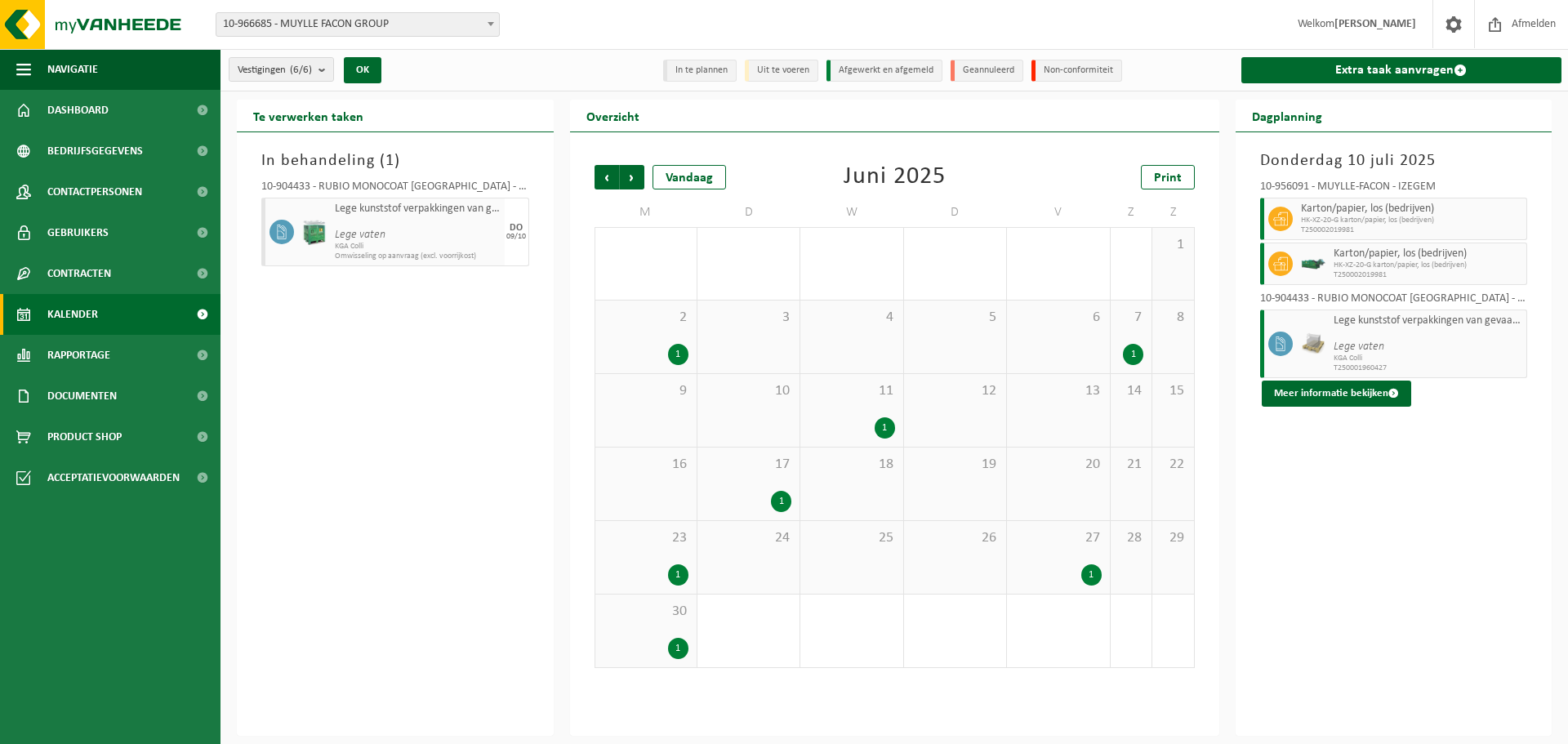
click at [605, 181] on span "Vorige" at bounding box center [606, 176] width 24 height 24
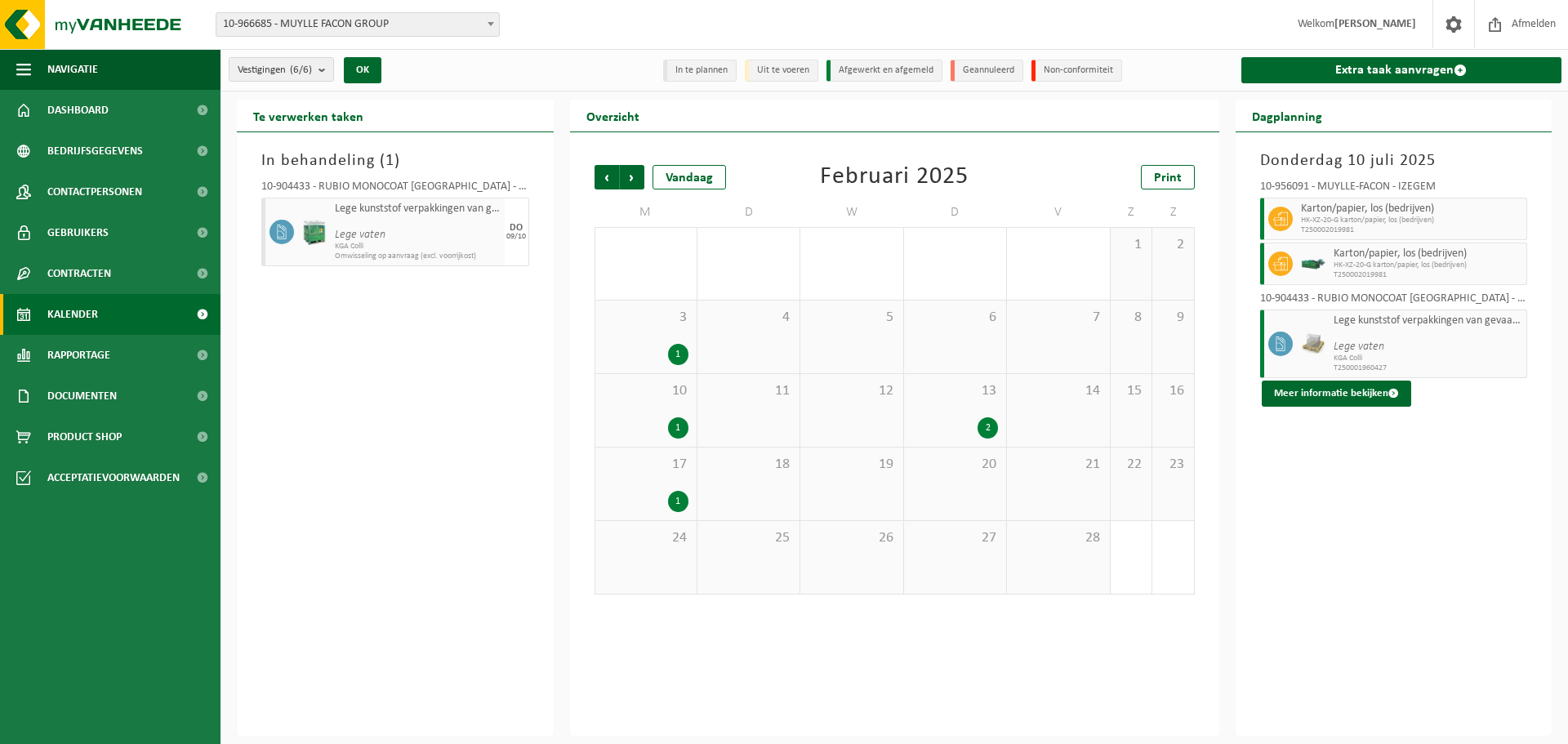
click at [605, 181] on span "Vorige" at bounding box center [606, 176] width 24 height 24
click at [886, 353] on div "1" at bounding box center [885, 354] width 20 height 21
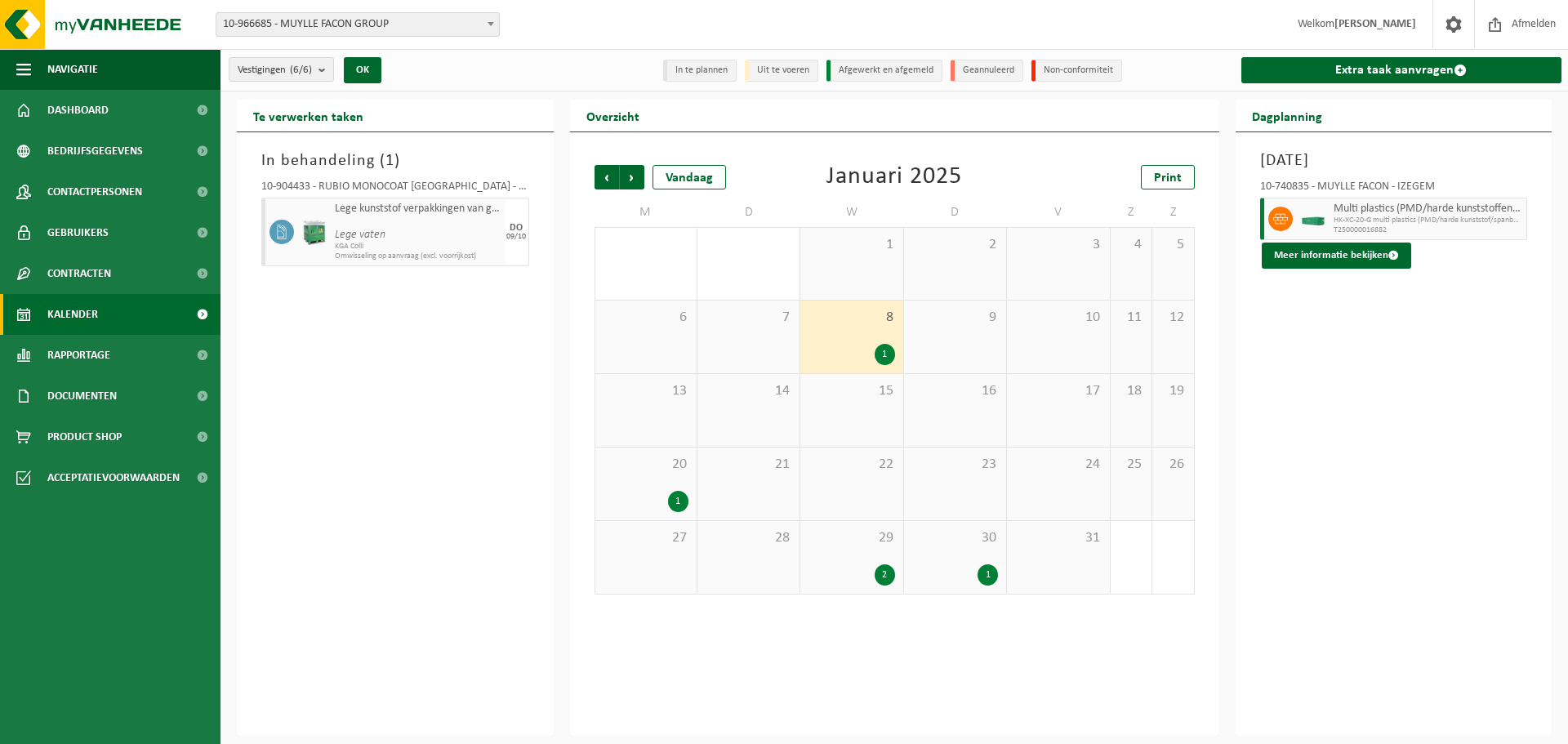
click at [678, 504] on div "1" at bounding box center [678, 501] width 20 height 21
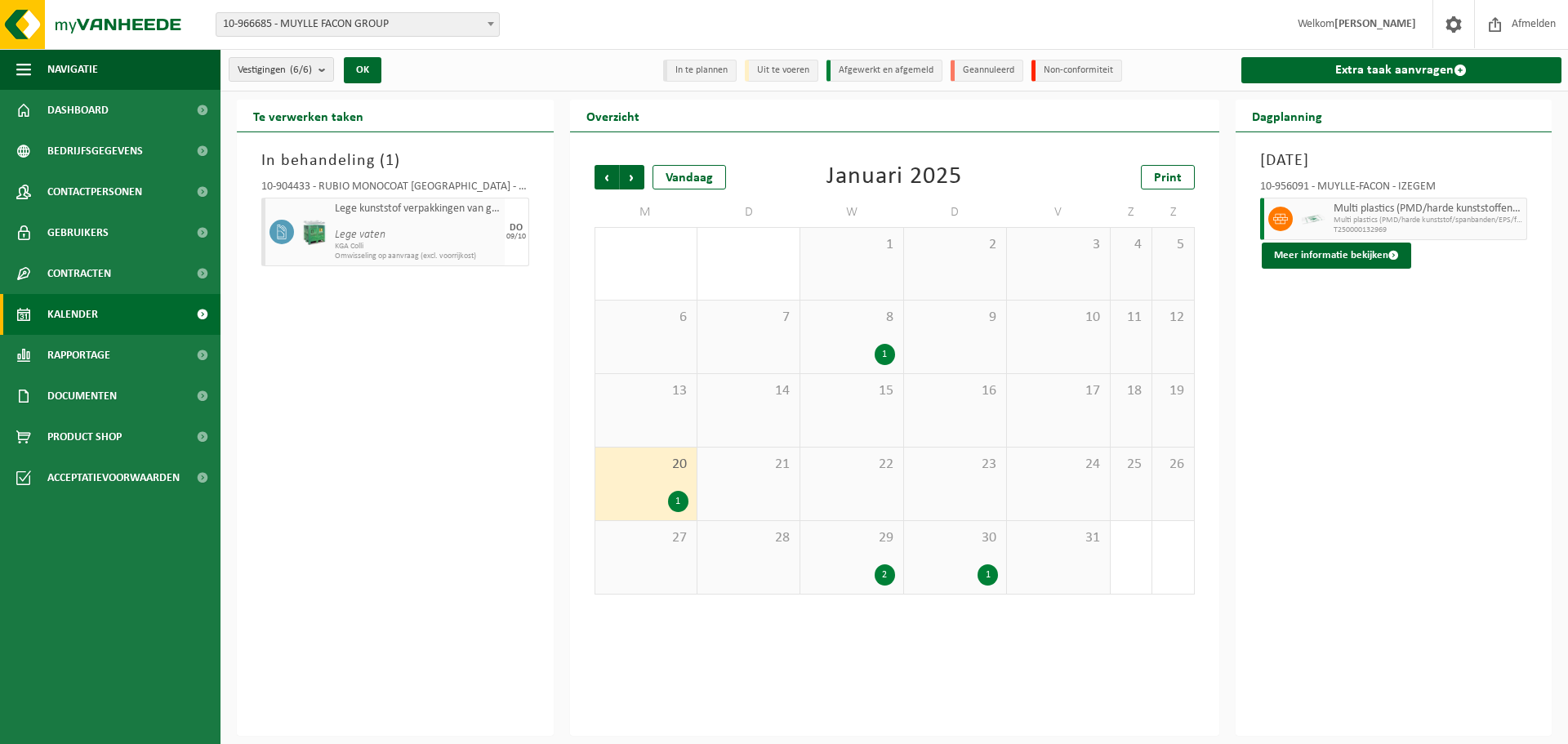
click at [678, 504] on div "1" at bounding box center [678, 501] width 20 height 21
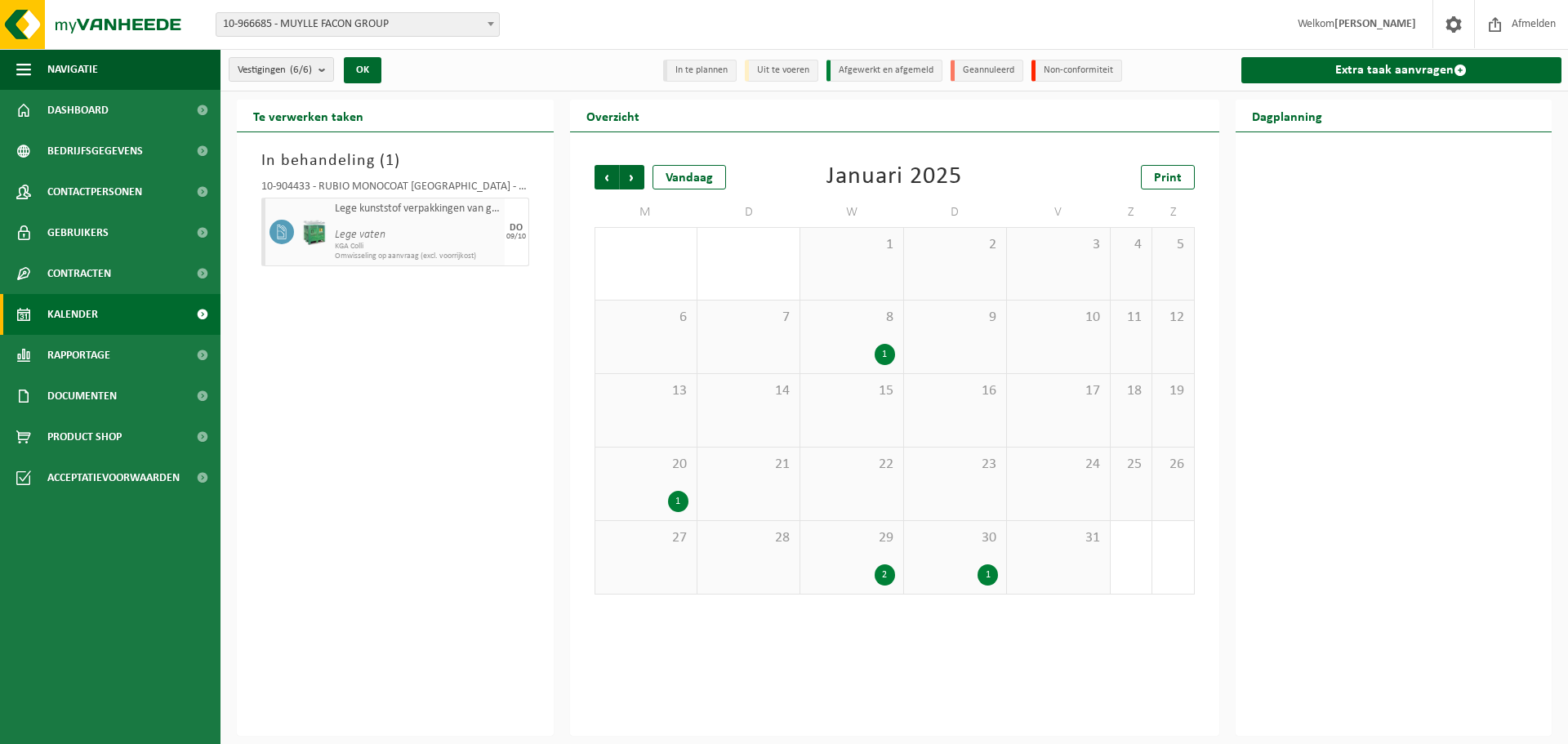
click at [678, 503] on div "1" at bounding box center [678, 501] width 20 height 21
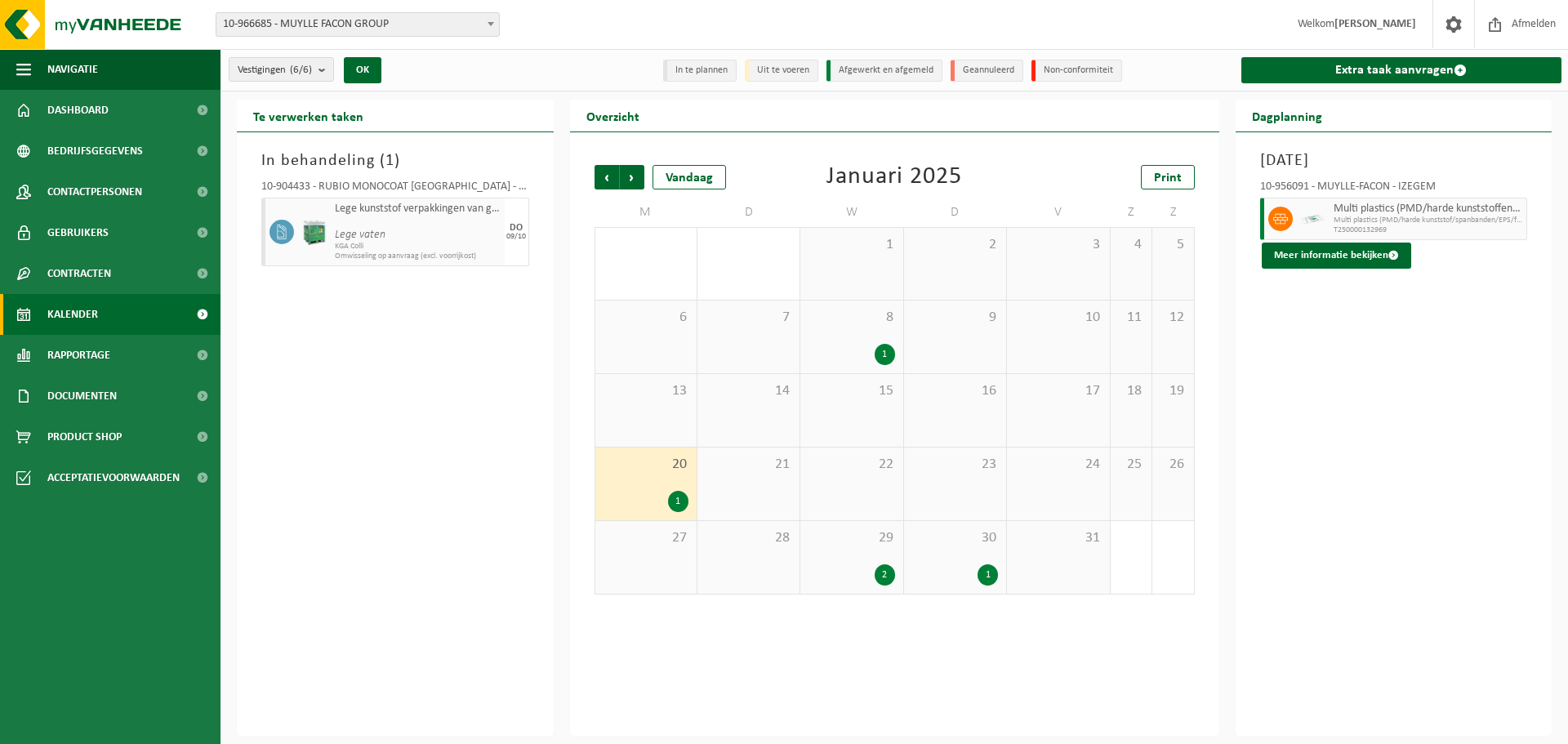
click at [877, 578] on div "2" at bounding box center [885, 575] width 20 height 21
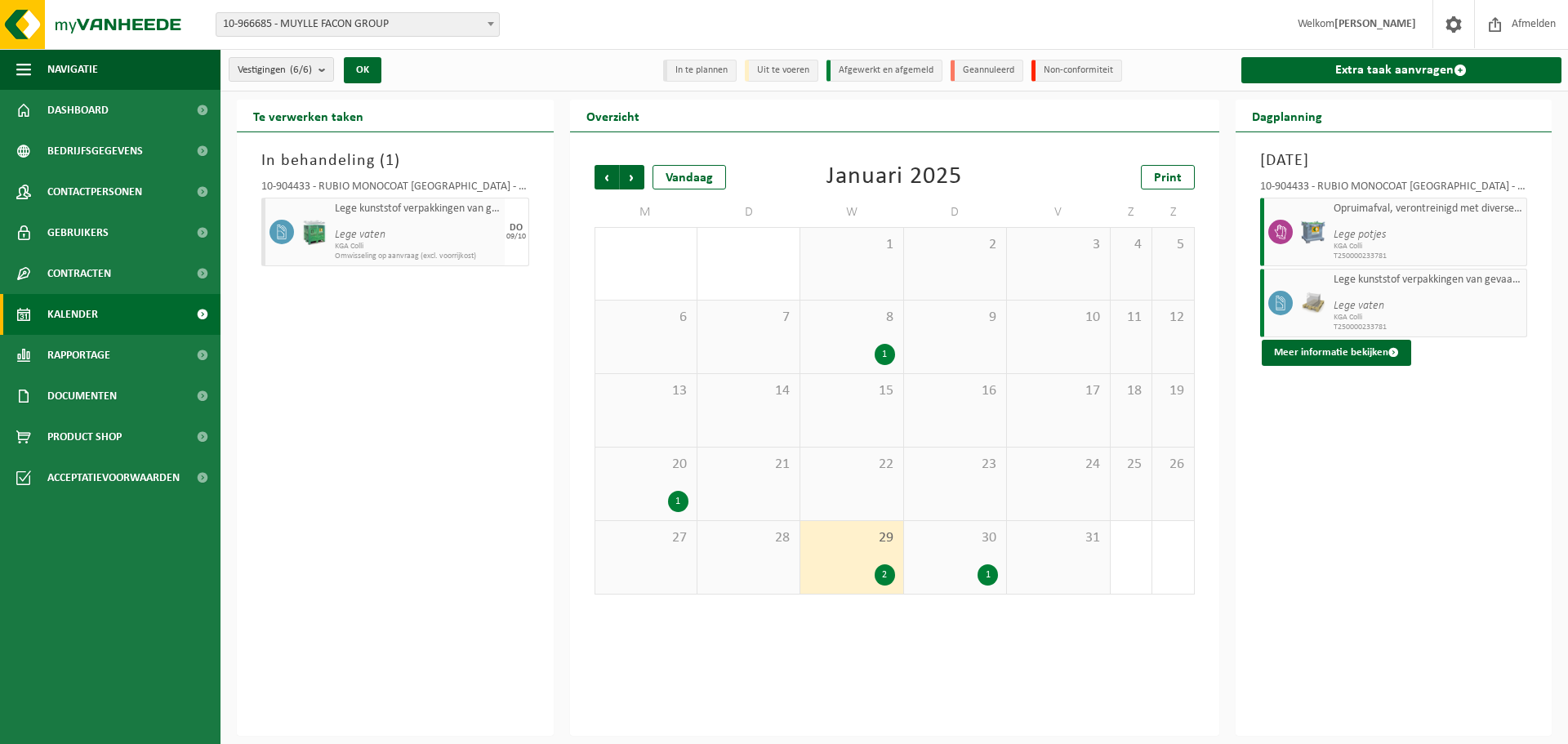
click at [1368, 299] on icon "Lege vaten" at bounding box center [1359, 305] width 51 height 13
click at [343, 27] on span "10-966685 - MUYLLE FACON GROUP" at bounding box center [358, 25] width 283 height 23
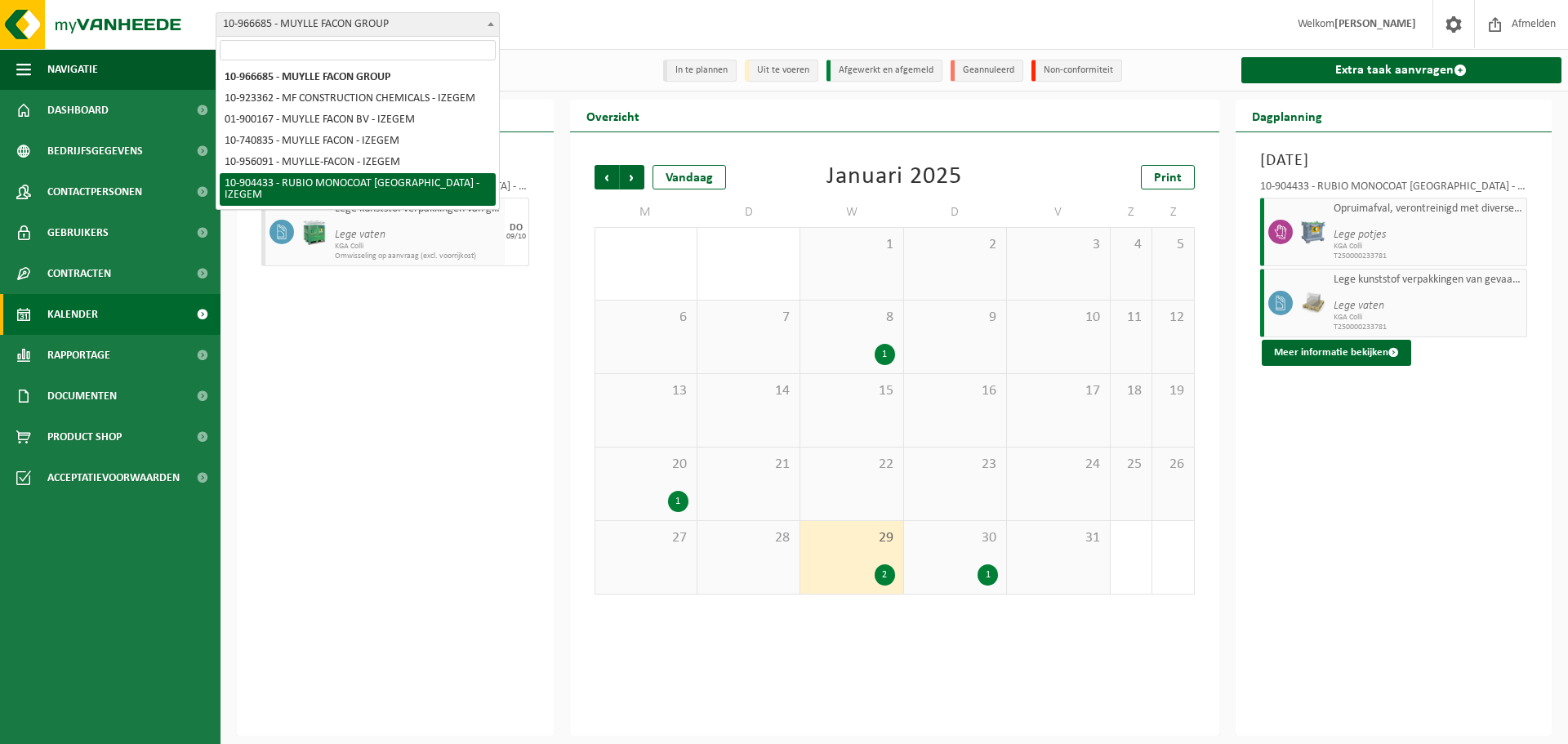
select select "139892"
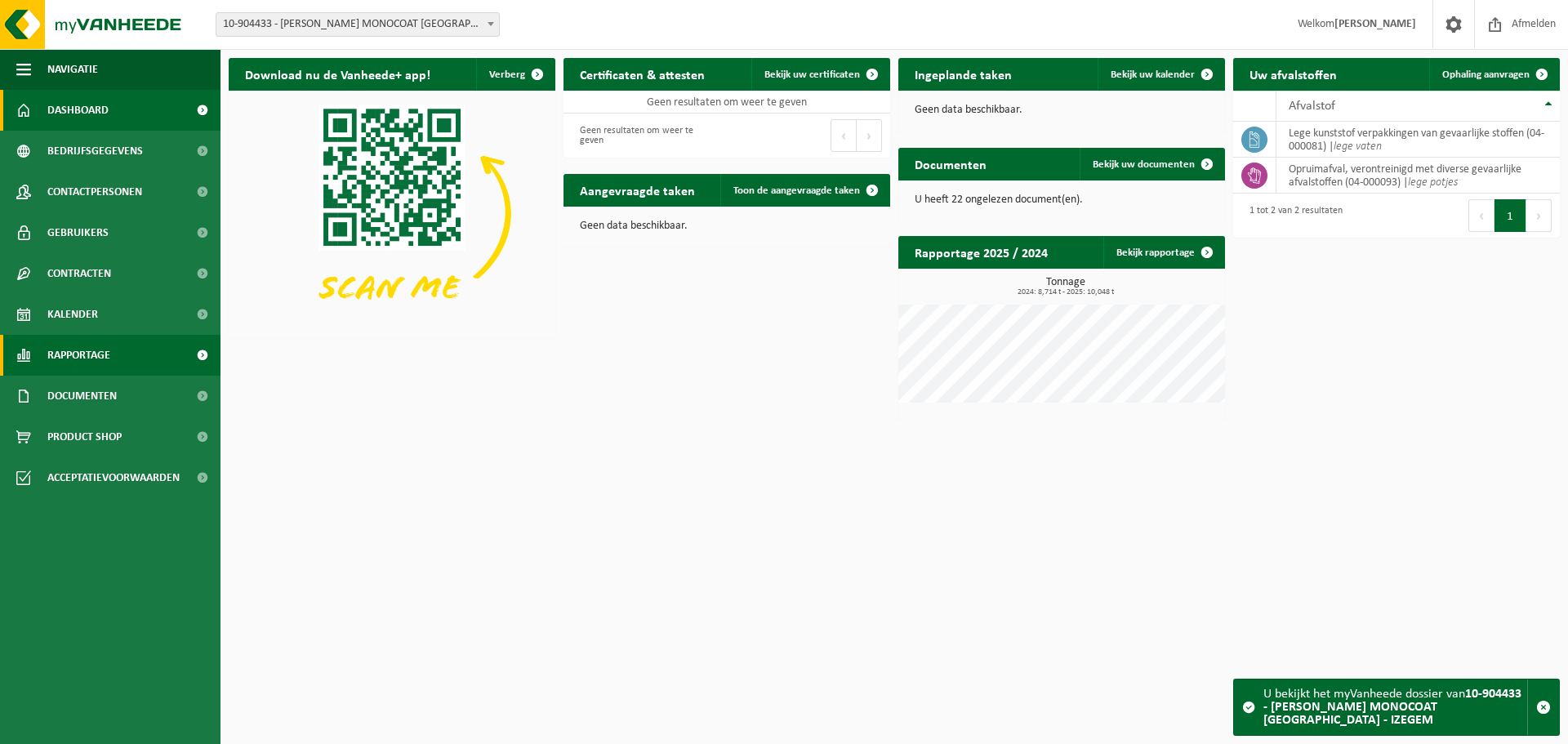
click at [96, 352] on span "Rapportage" at bounding box center [78, 355] width 63 height 40
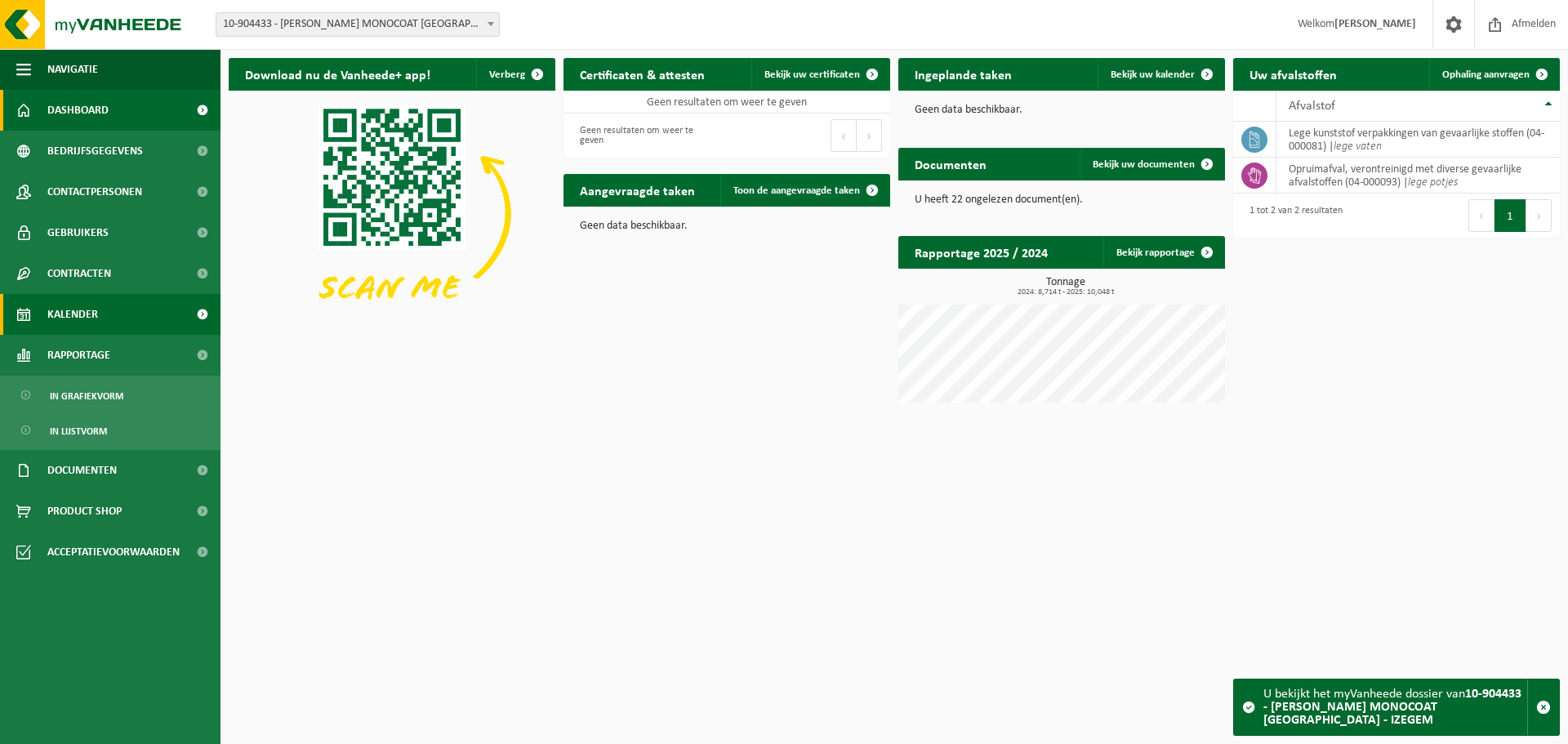
click at [92, 321] on span "Kalender" at bounding box center [72, 314] width 51 height 40
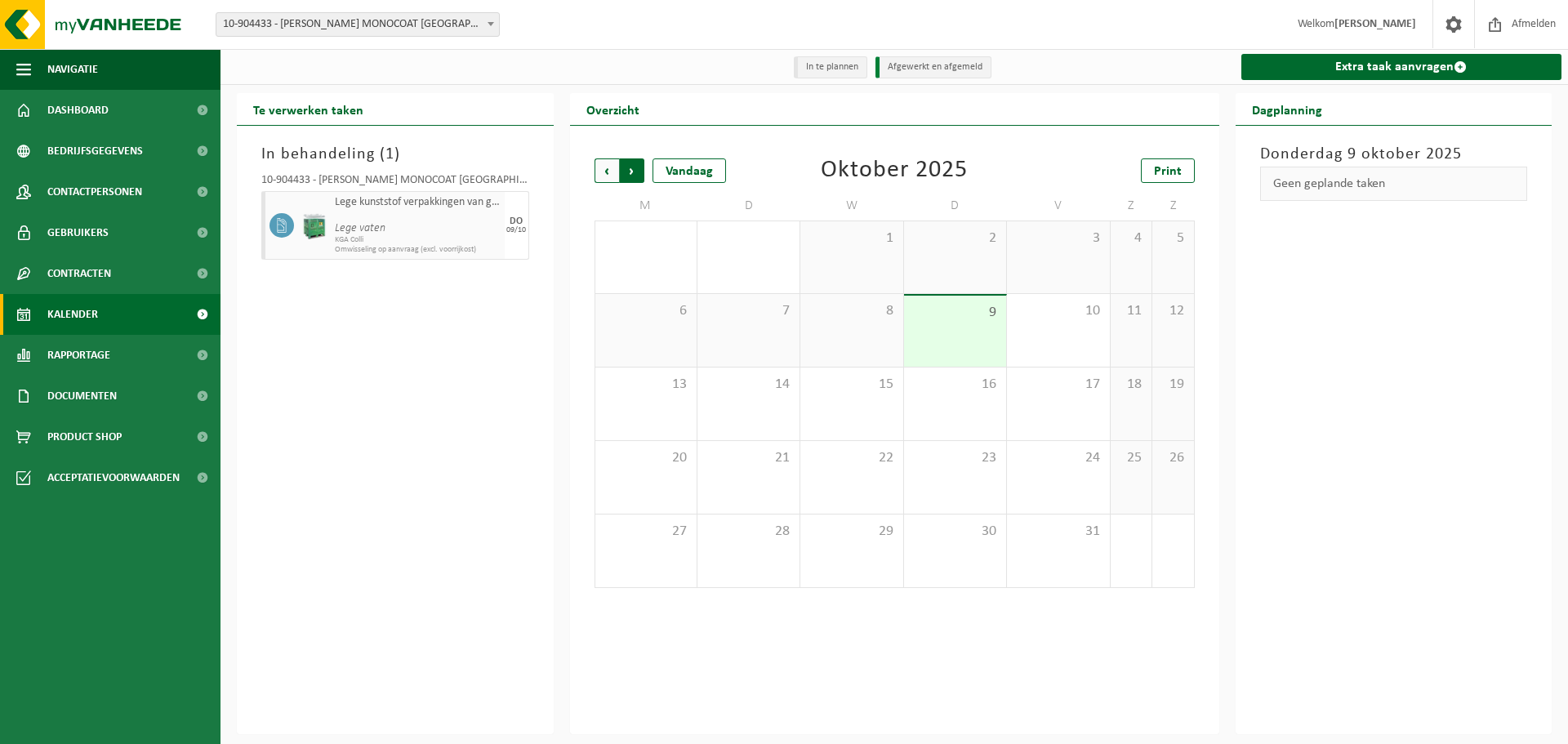
click at [603, 171] on span "Vorige" at bounding box center [606, 170] width 24 height 24
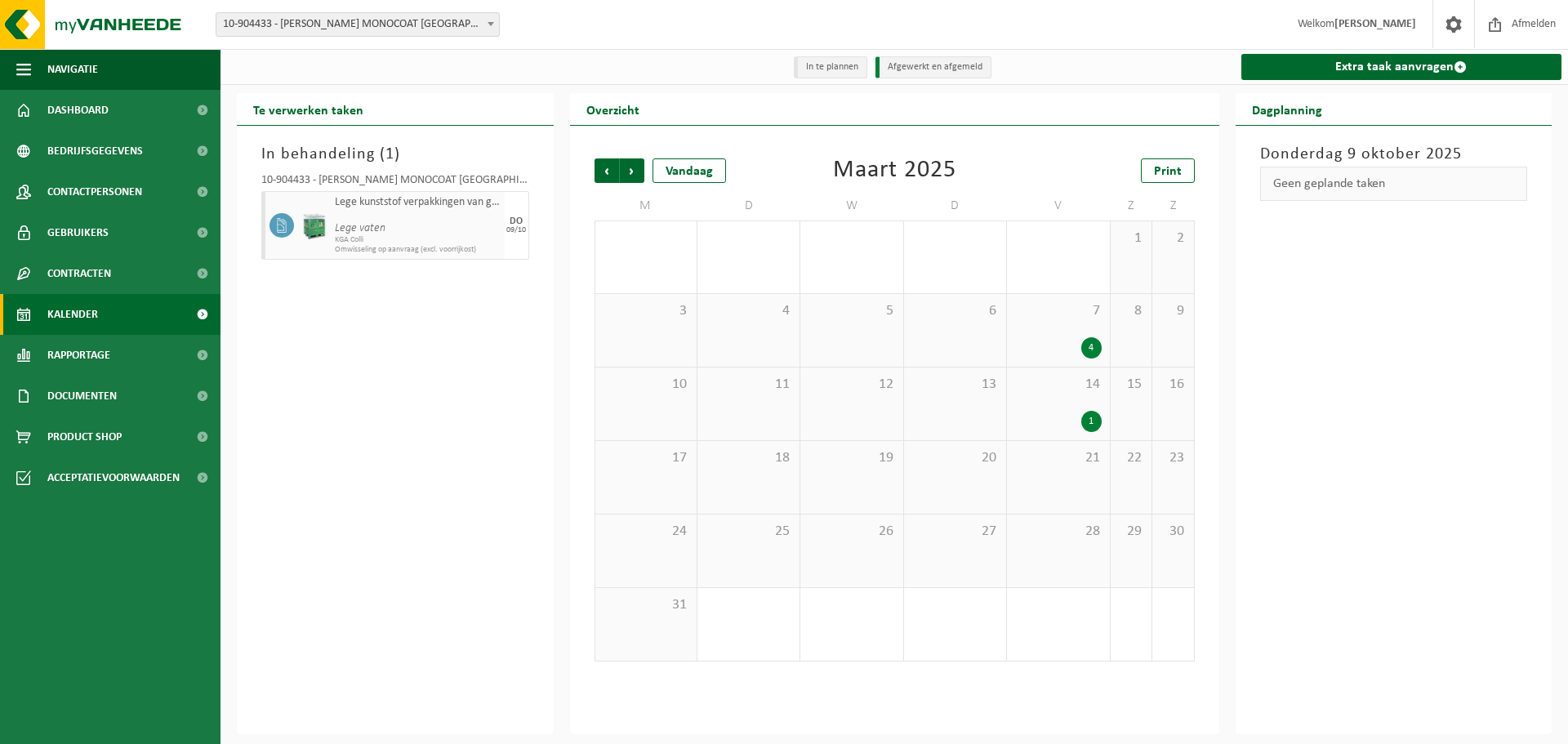
click at [603, 171] on span "Vorige" at bounding box center [606, 170] width 24 height 24
click at [880, 566] on div "2" at bounding box center [885, 569] width 20 height 21
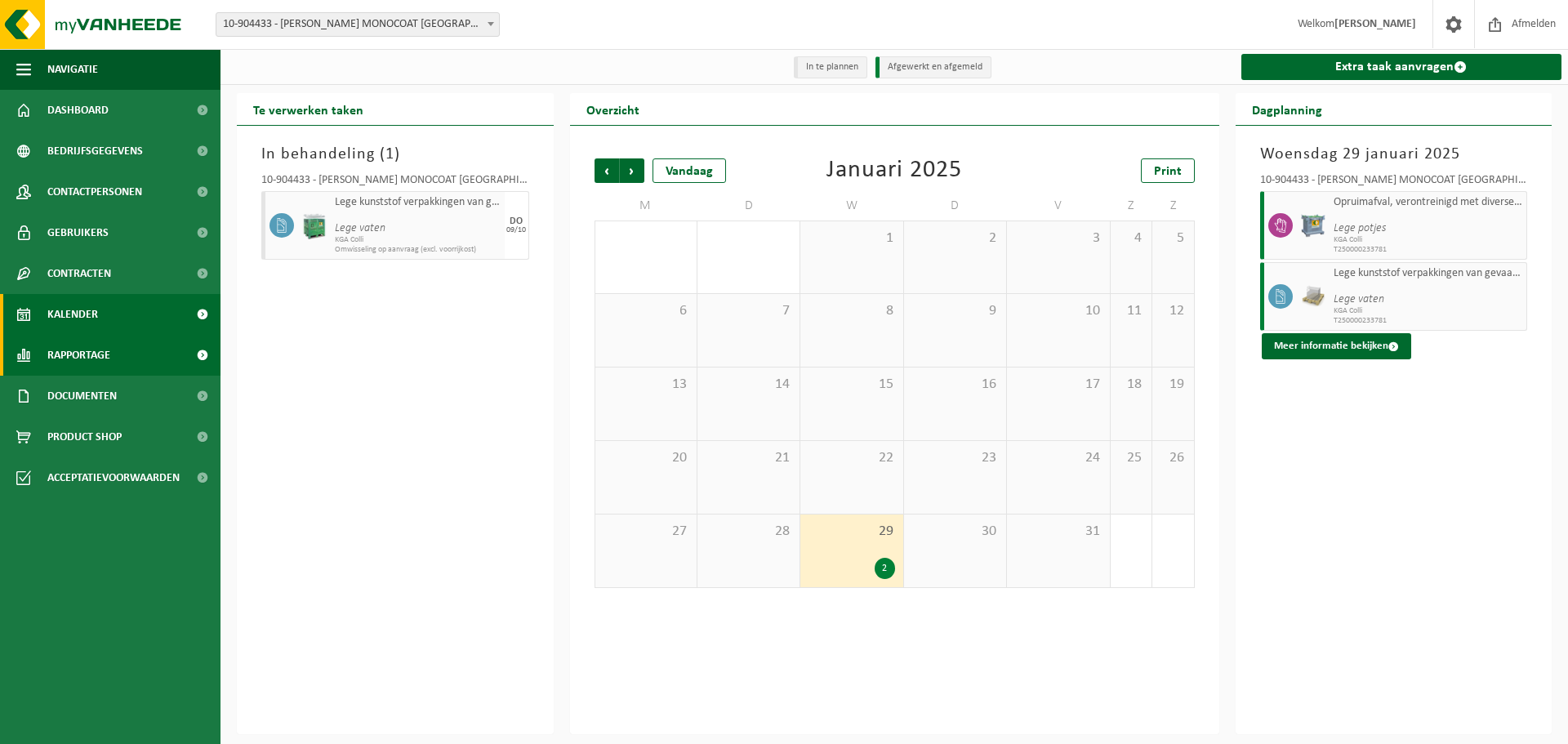
click at [132, 364] on link "Rapportage" at bounding box center [110, 355] width 220 height 40
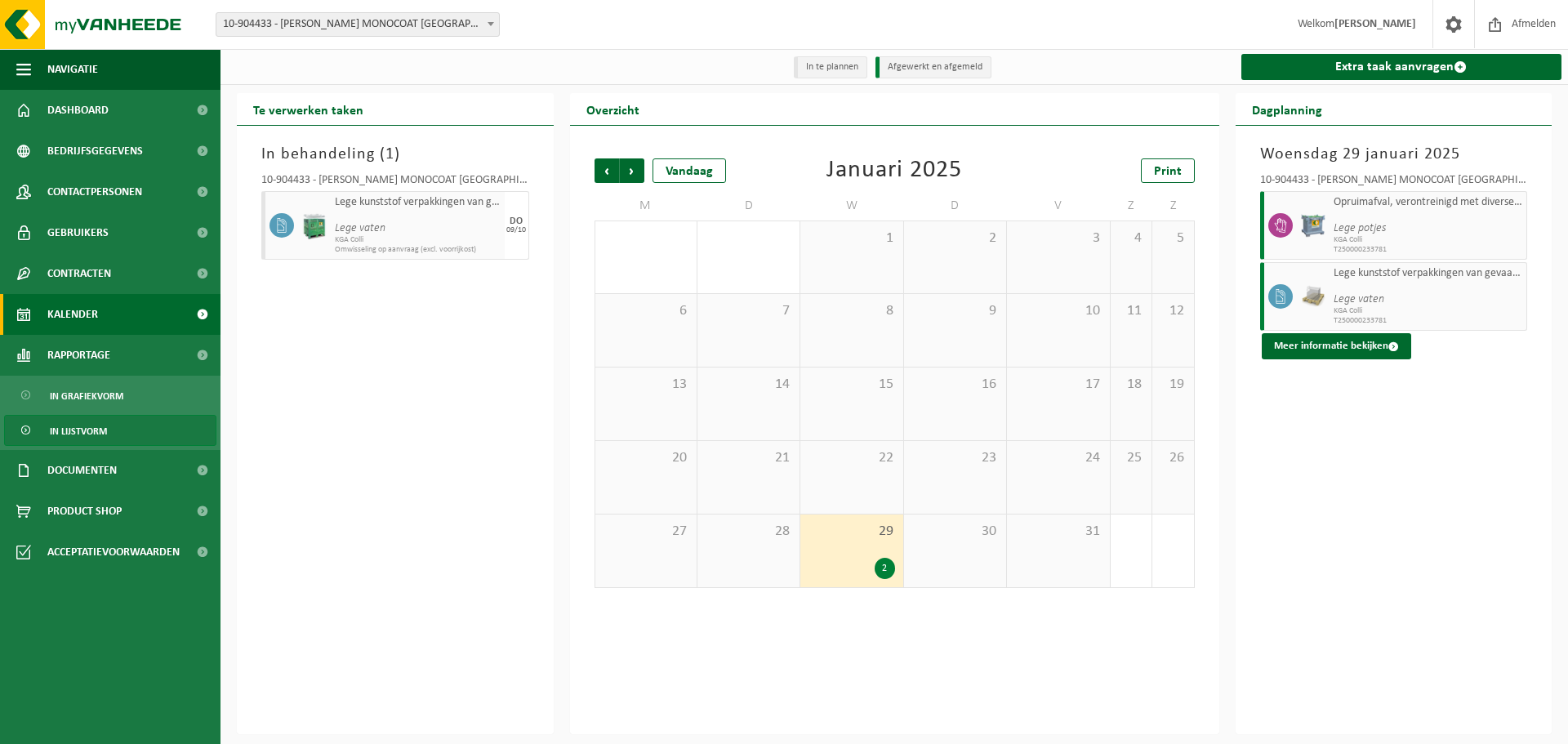
click at [111, 429] on link "In lijstvorm" at bounding box center [110, 430] width 213 height 31
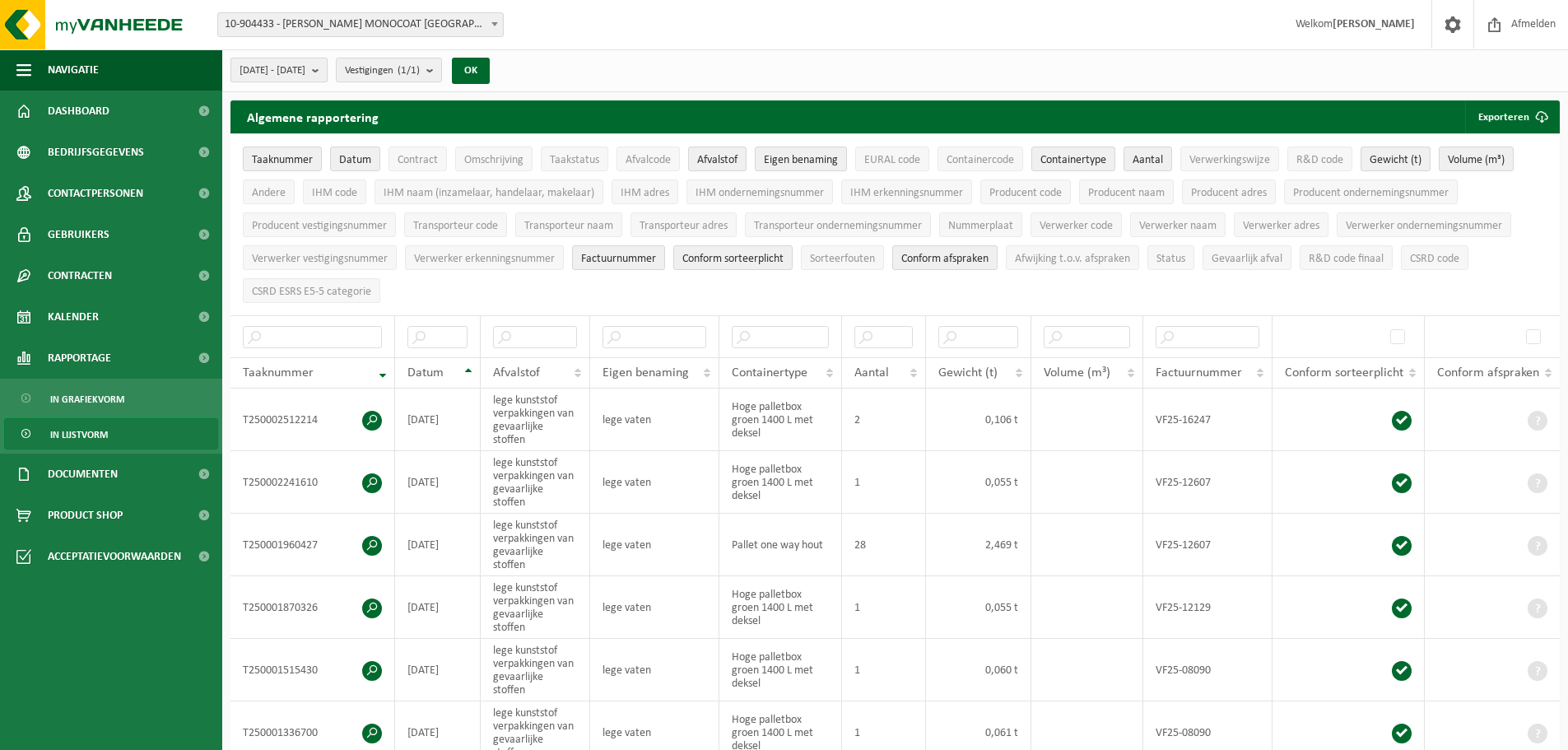
click at [327, 72] on b "submit" at bounding box center [319, 70] width 15 height 23
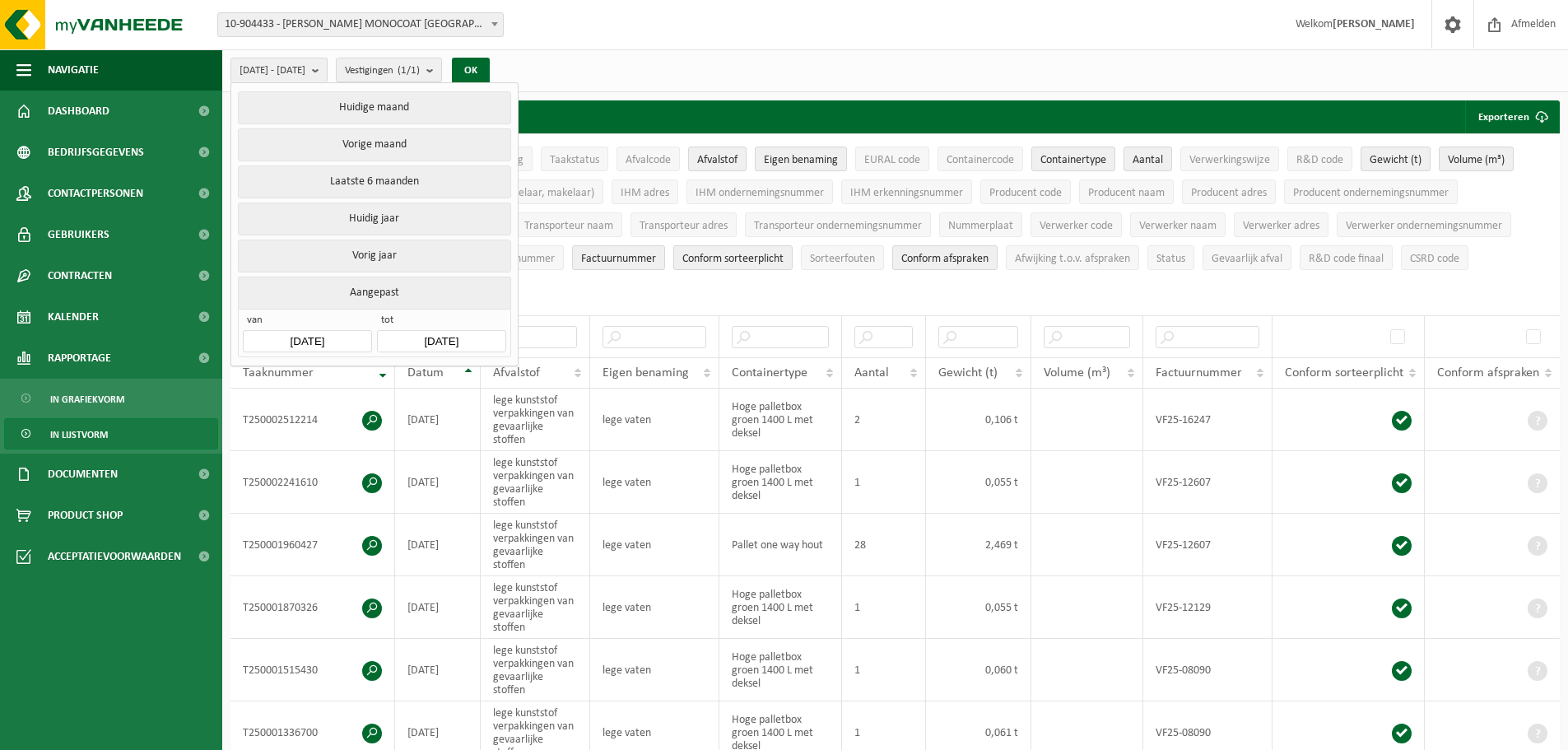
click at [310, 339] on input "2025-05-01" at bounding box center [307, 341] width 128 height 22
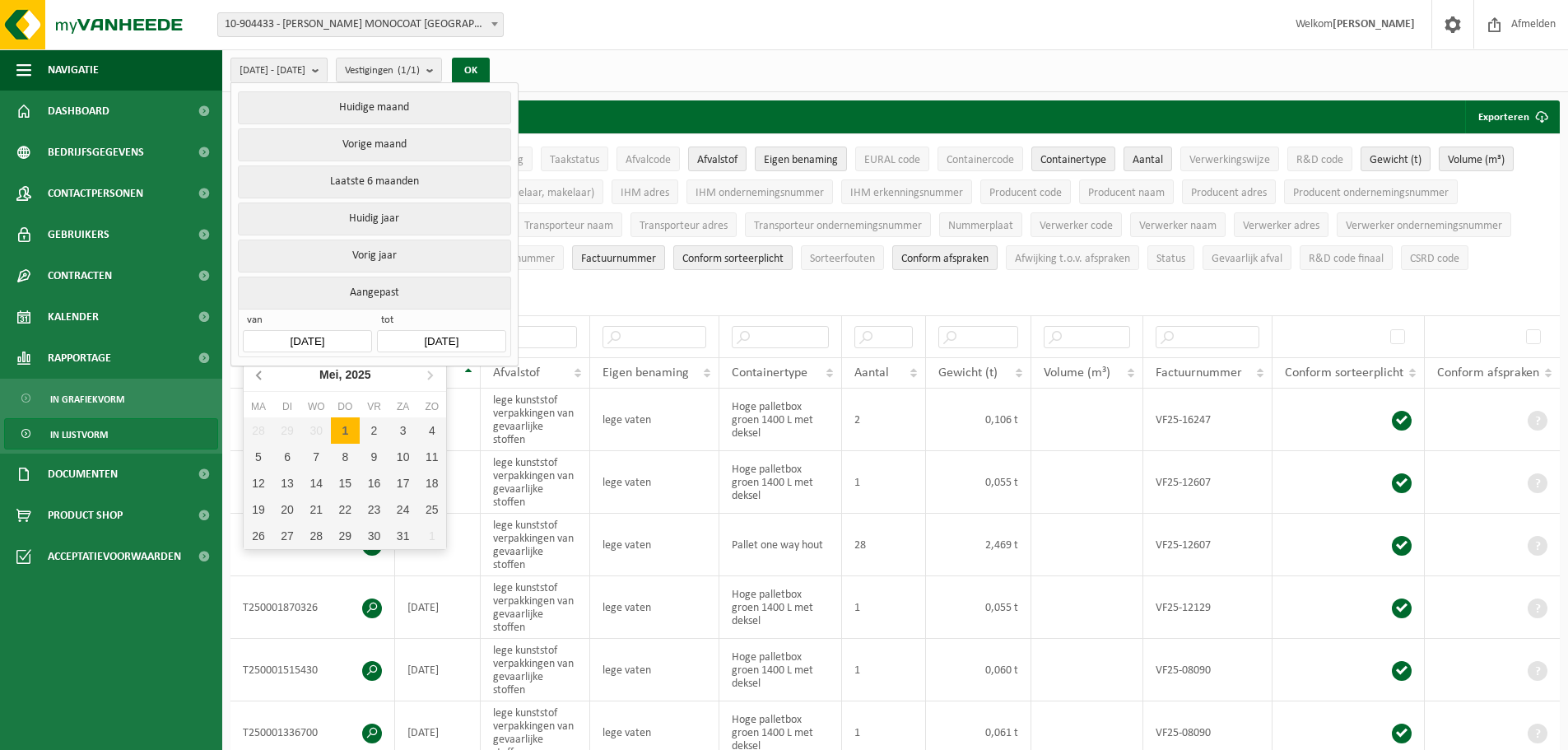
click at [259, 375] on icon at bounding box center [260, 375] width 26 height 26
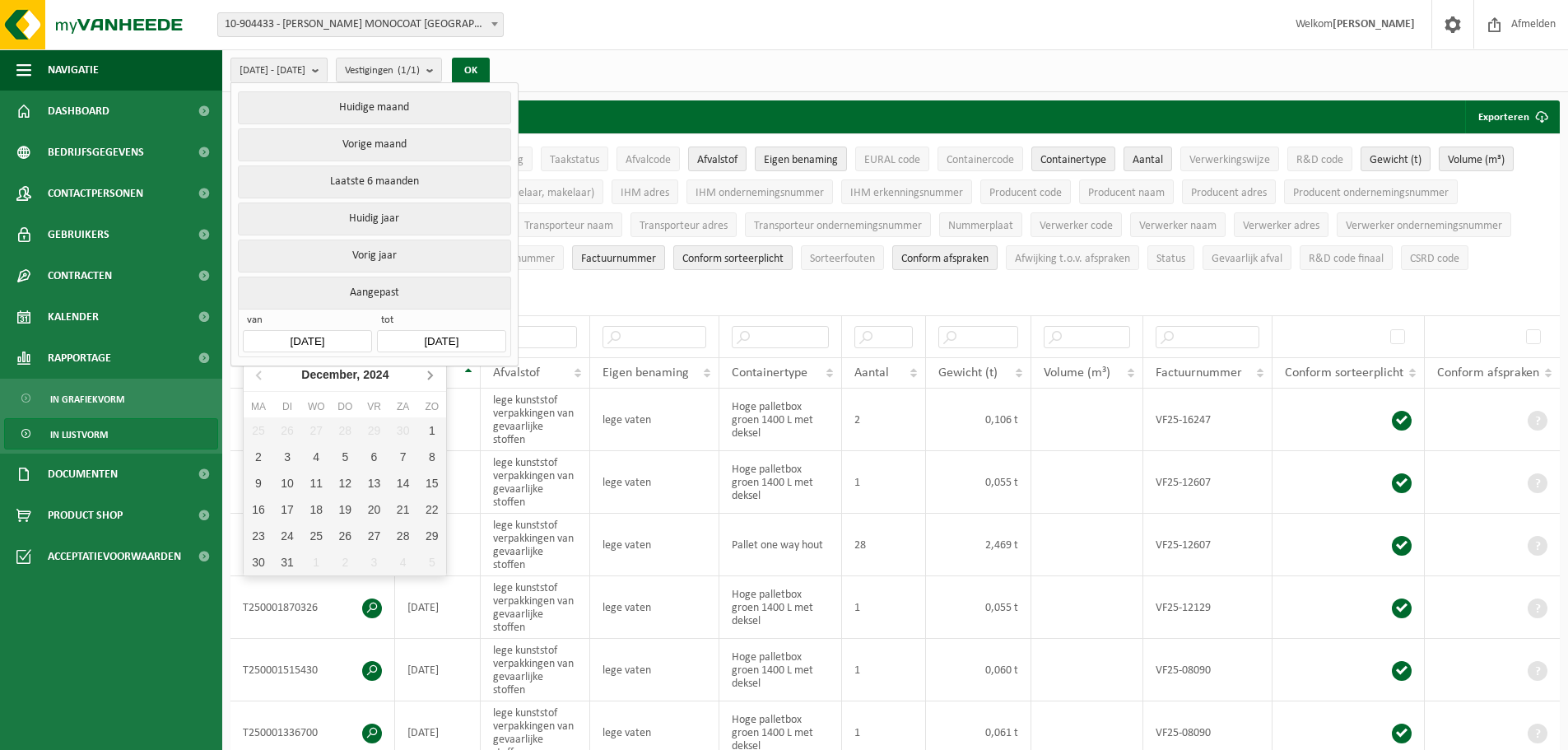
click at [429, 377] on icon at bounding box center [429, 375] width 26 height 26
click at [315, 435] on div "1" at bounding box center [316, 430] width 29 height 26
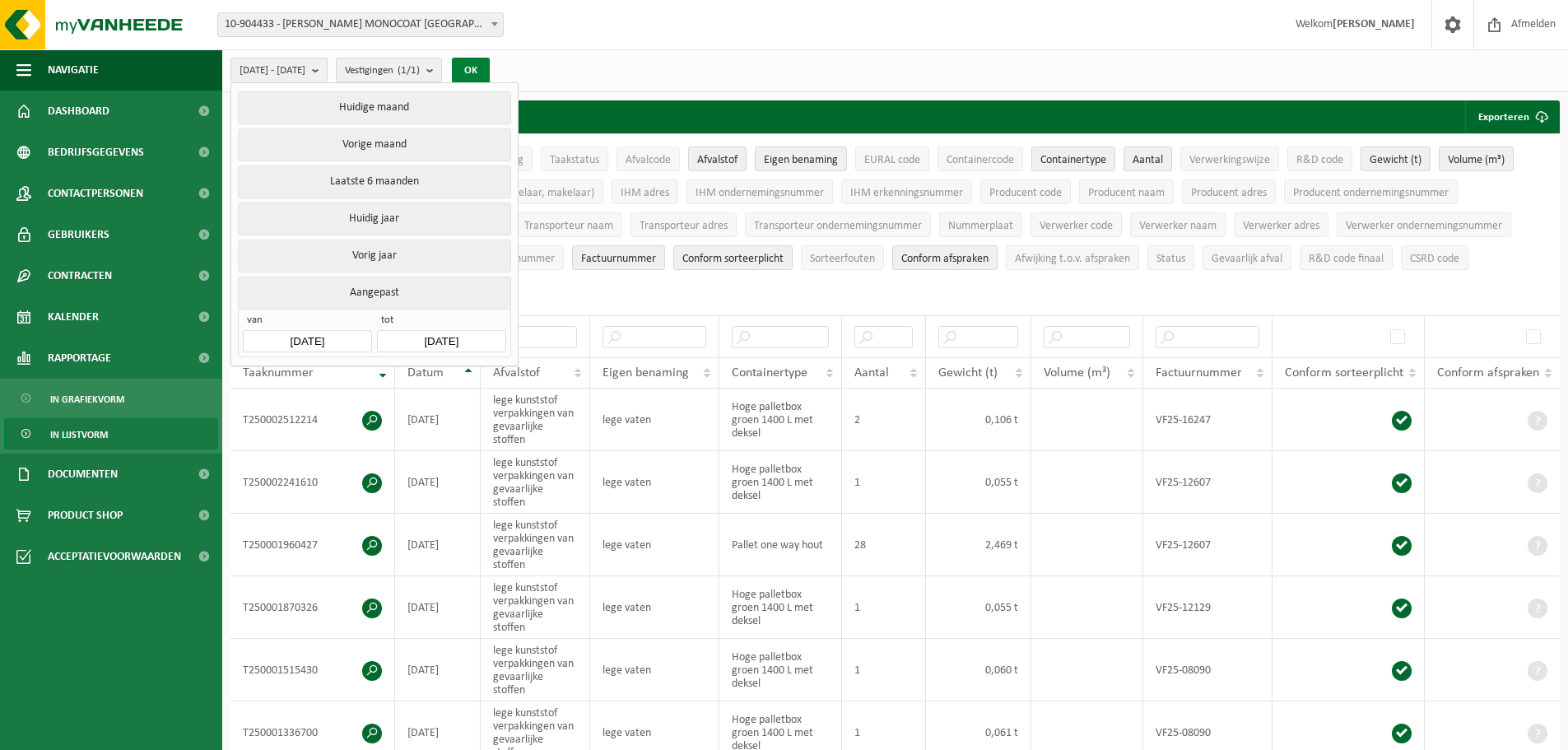
click at [490, 68] on button "OK" at bounding box center [471, 70] width 38 height 26
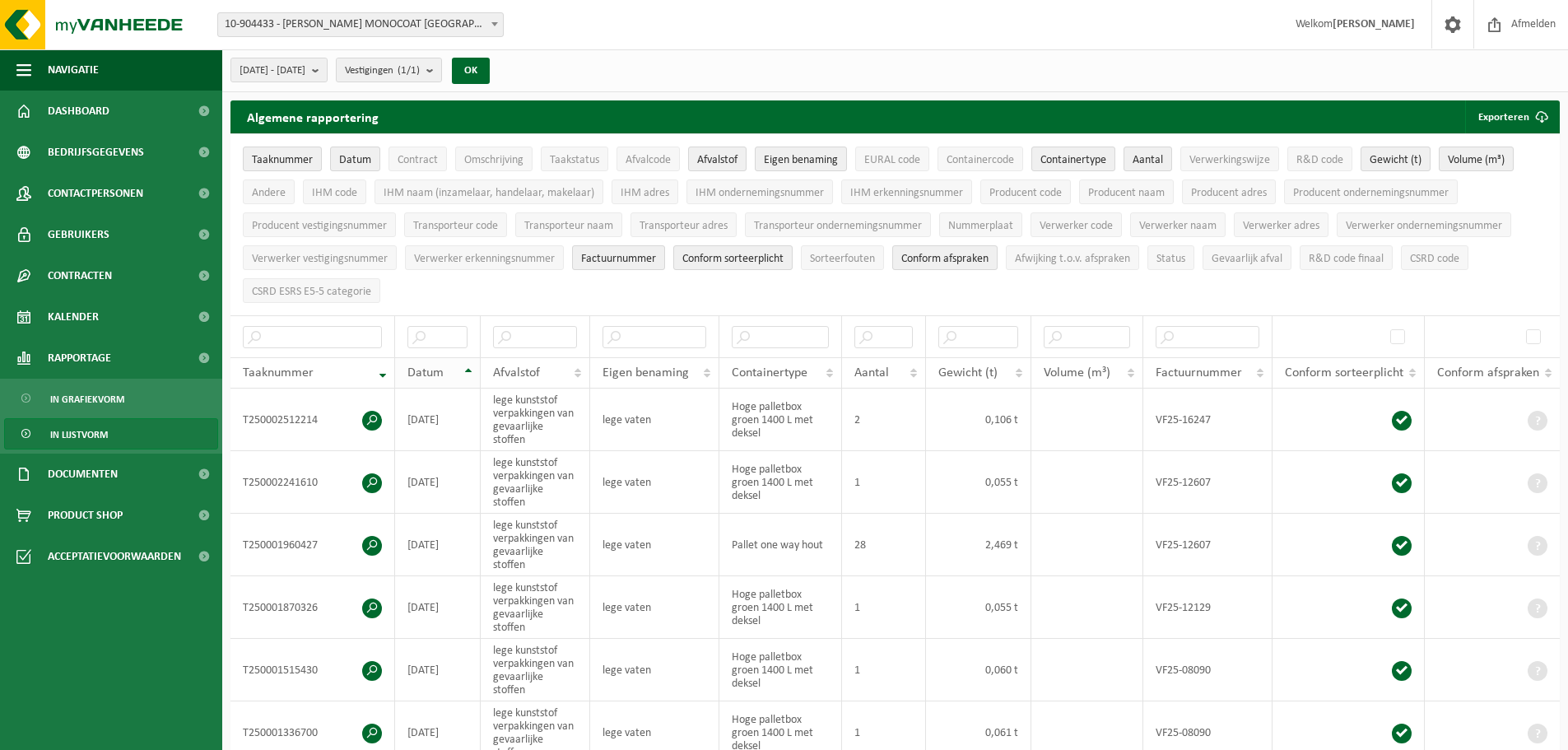
click at [467, 364] on th "Datum" at bounding box center [438, 373] width 85 height 31
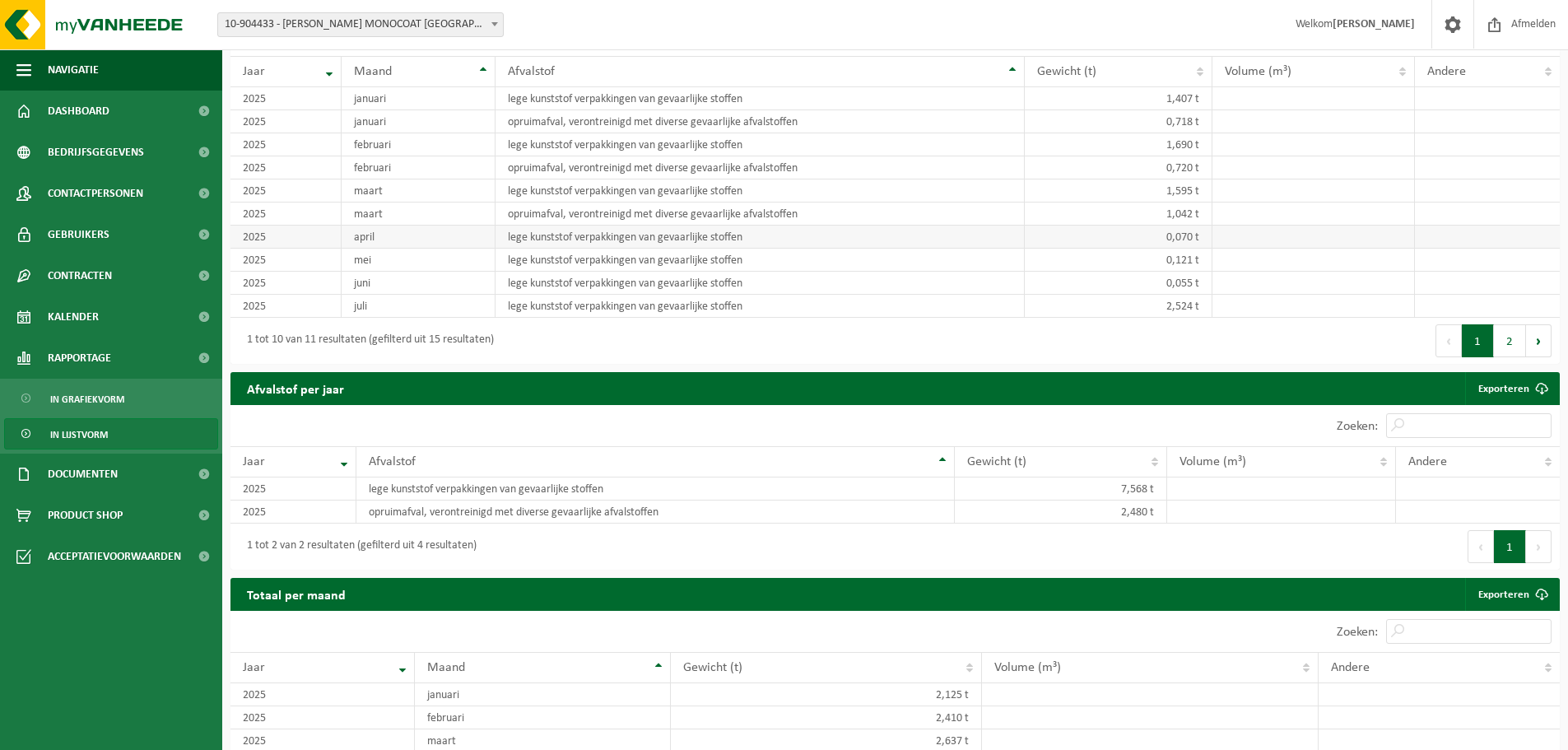
scroll to position [1137, 0]
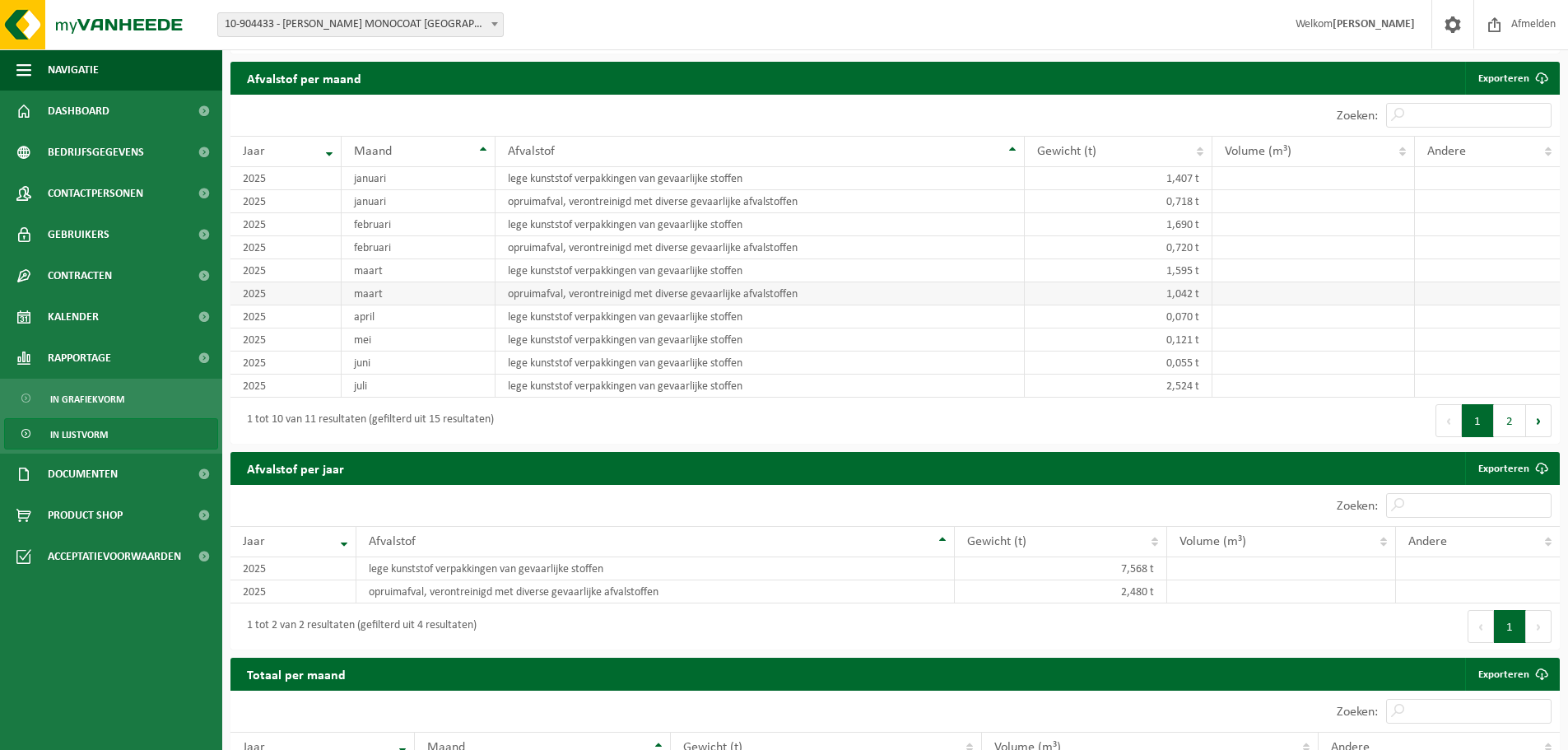
click at [552, 289] on td "opruimafval, verontreinigd met diverse gevaarlijke afvalstoffen" at bounding box center [761, 294] width 530 height 23
click at [579, 284] on td "opruimafval, verontreinigd met diverse gevaarlijke afvalstoffen" at bounding box center [761, 294] width 530 height 23
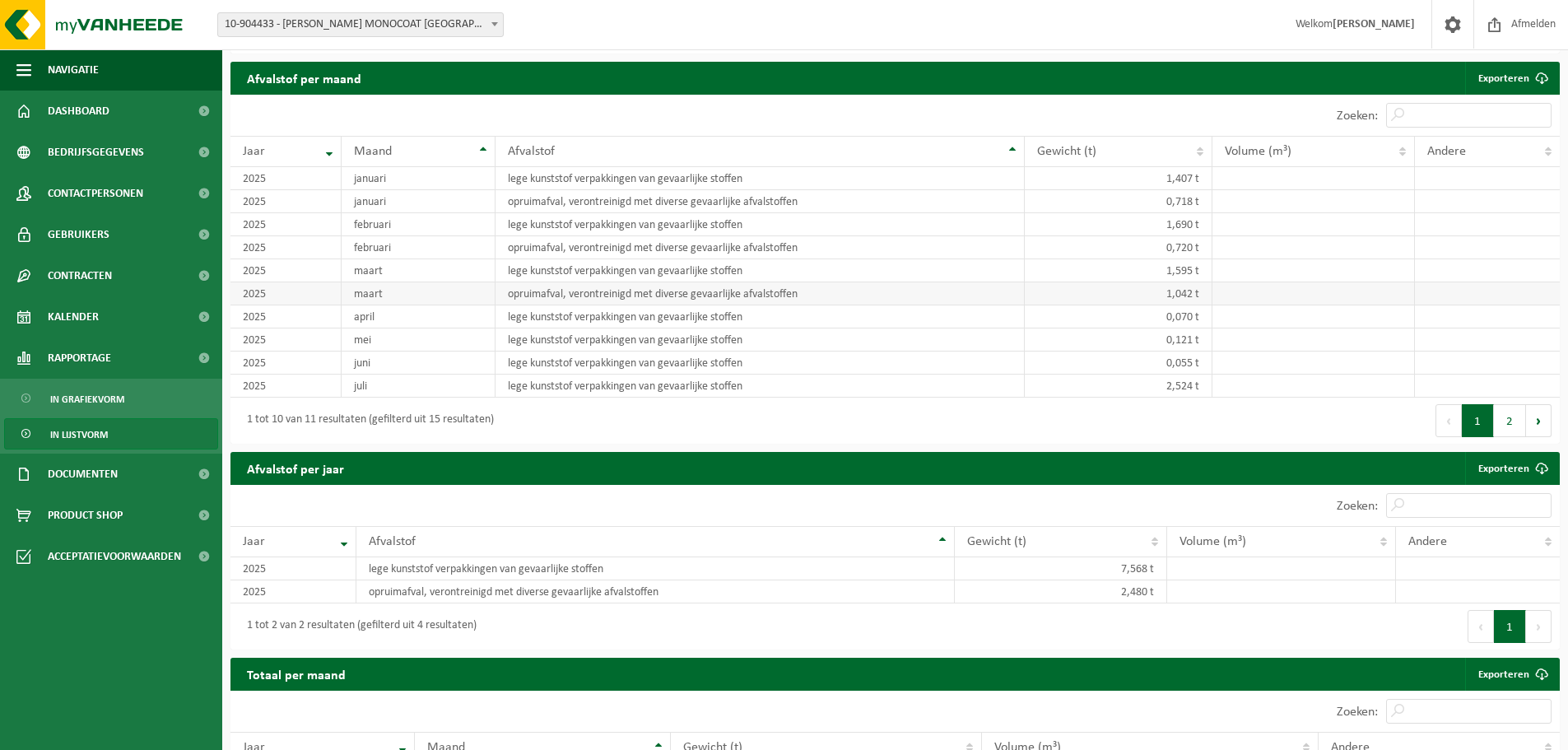
click at [536, 286] on td "opruimafval, verontreinigd met diverse gevaarlijke afvalstoffen" at bounding box center [761, 294] width 530 height 23
click at [269, 289] on td "2025" at bounding box center [286, 294] width 112 height 23
click at [650, 290] on td "opruimafval, verontreinigd met diverse gevaarlijke afvalstoffen" at bounding box center [761, 294] width 530 height 23
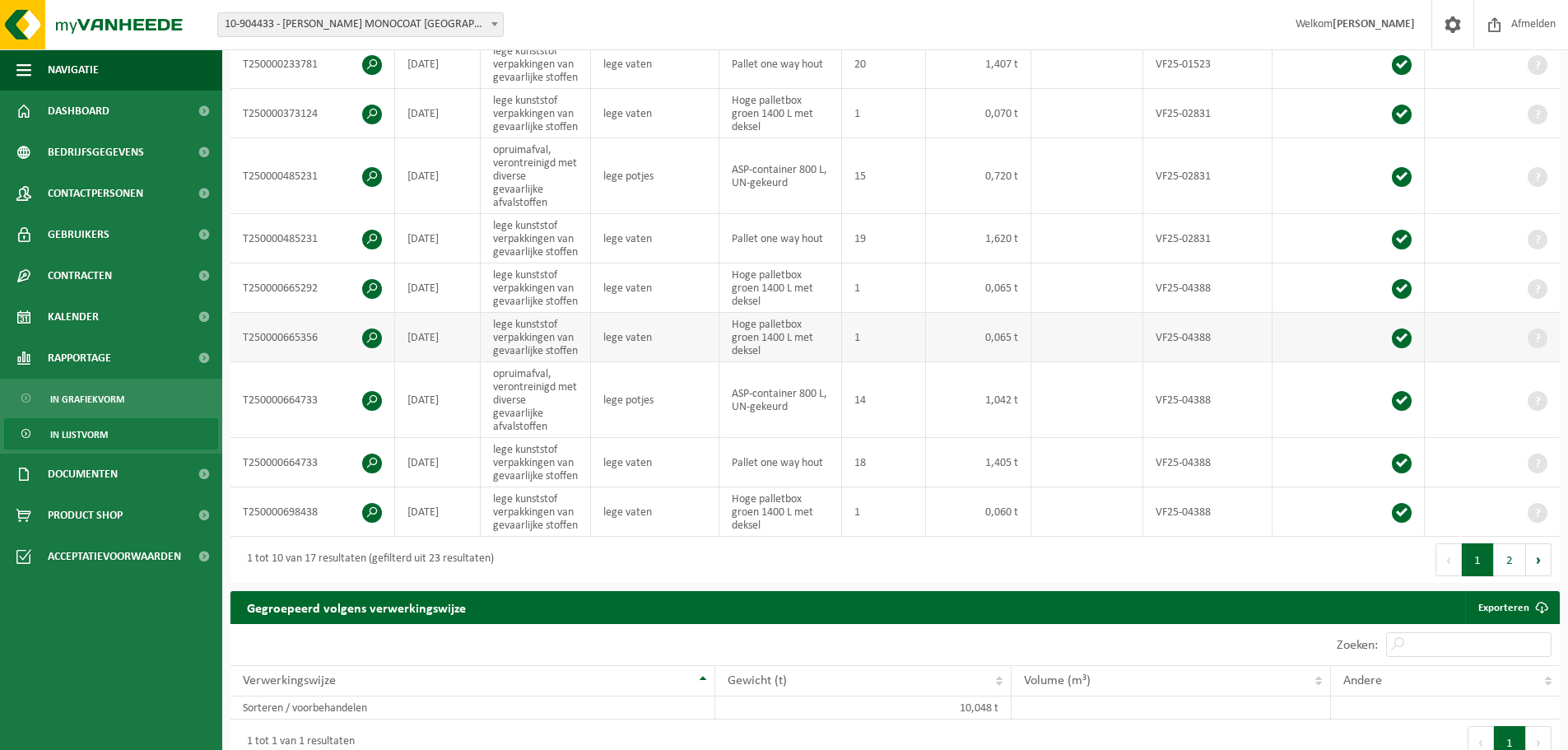
scroll to position [396, 0]
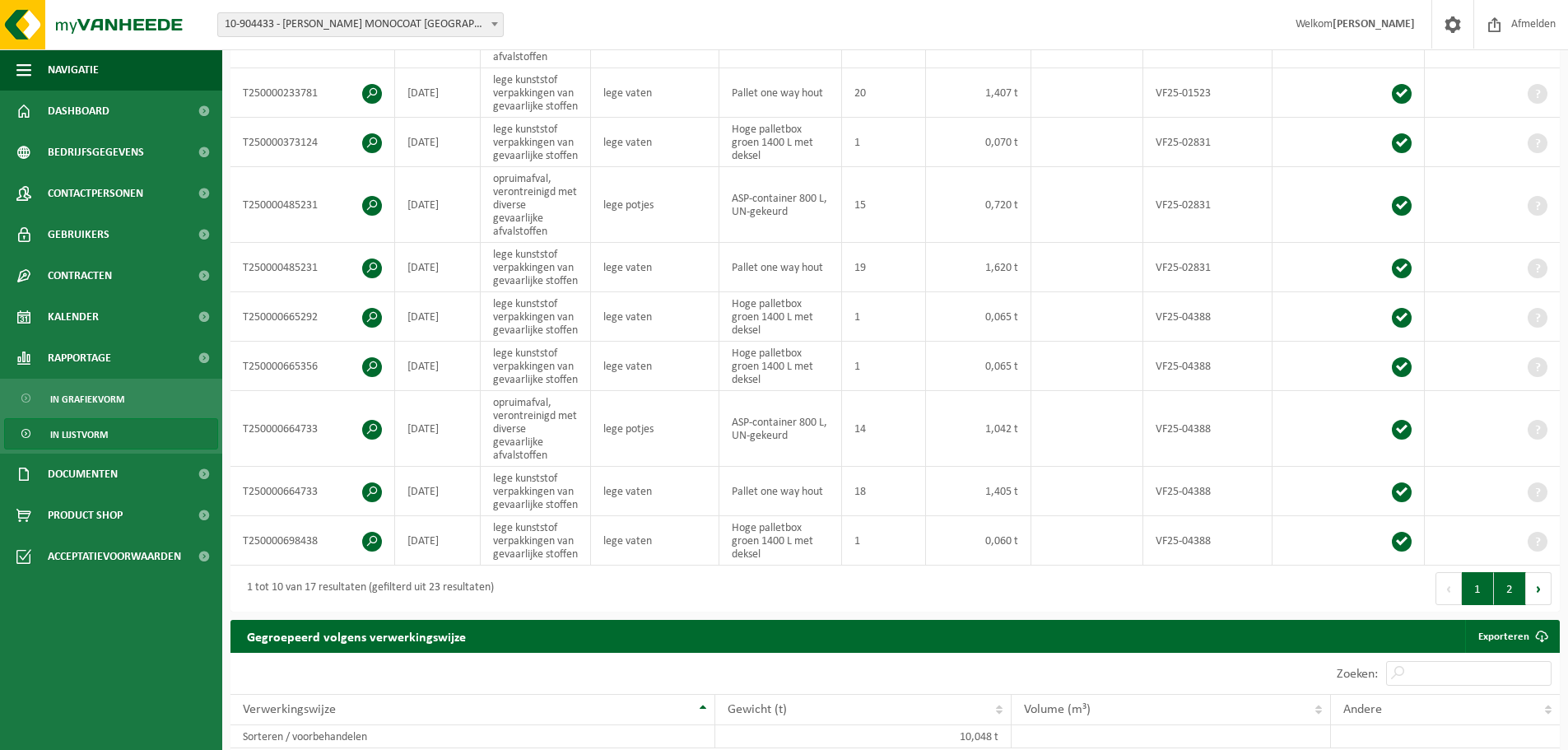
click at [1517, 592] on button "2" at bounding box center [1510, 589] width 32 height 33
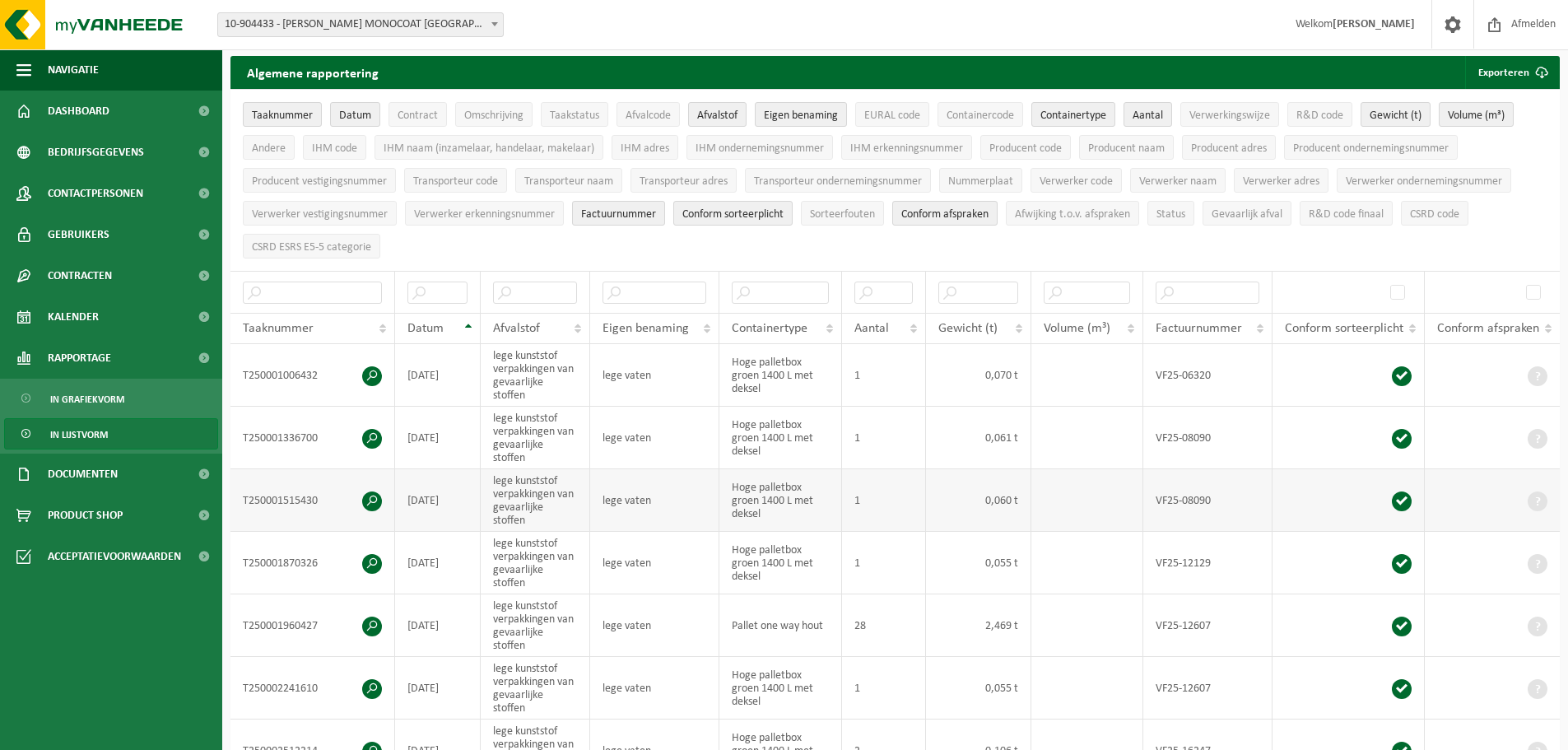
scroll to position [0, 0]
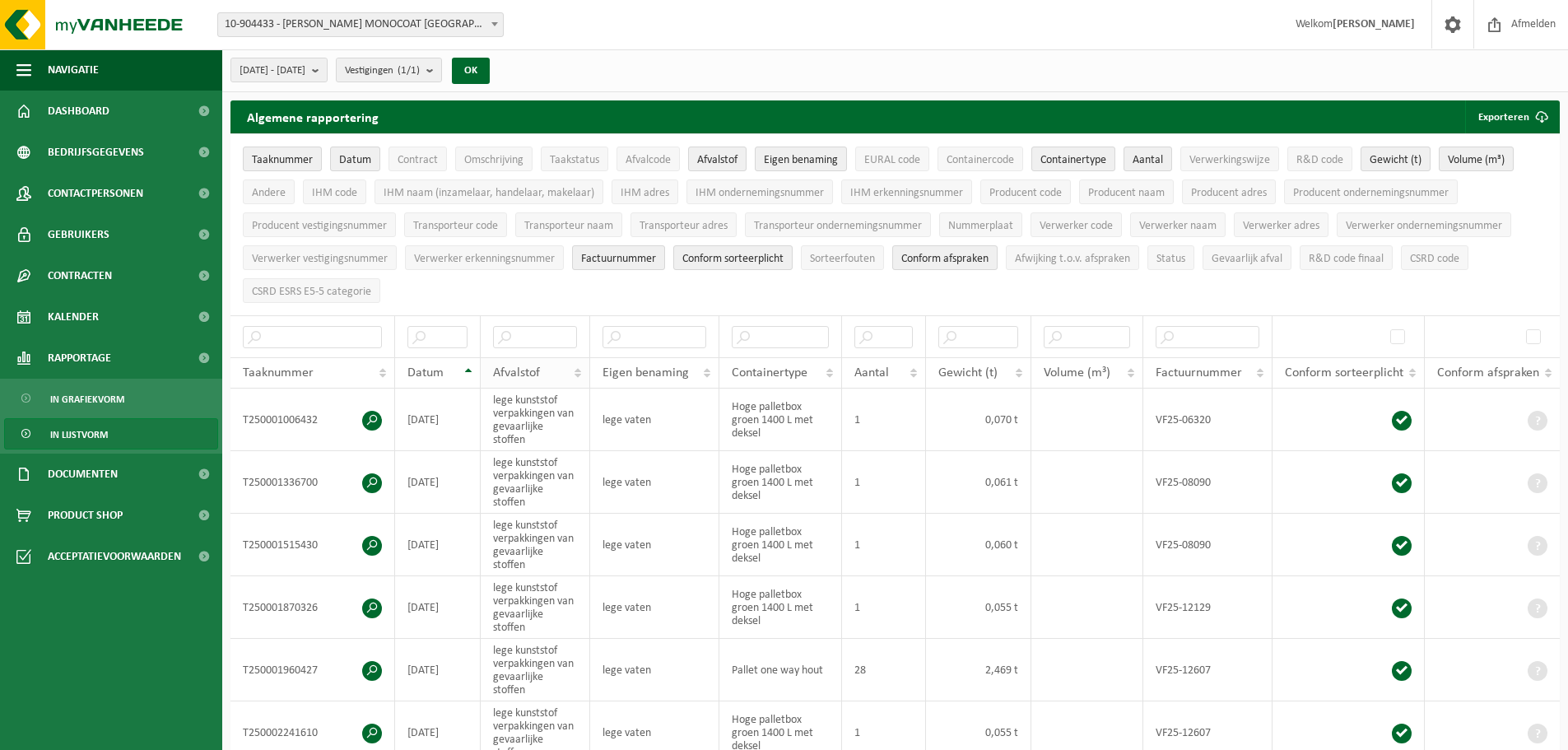
click at [565, 372] on div "Afvalstof" at bounding box center [531, 374] width 77 height 14
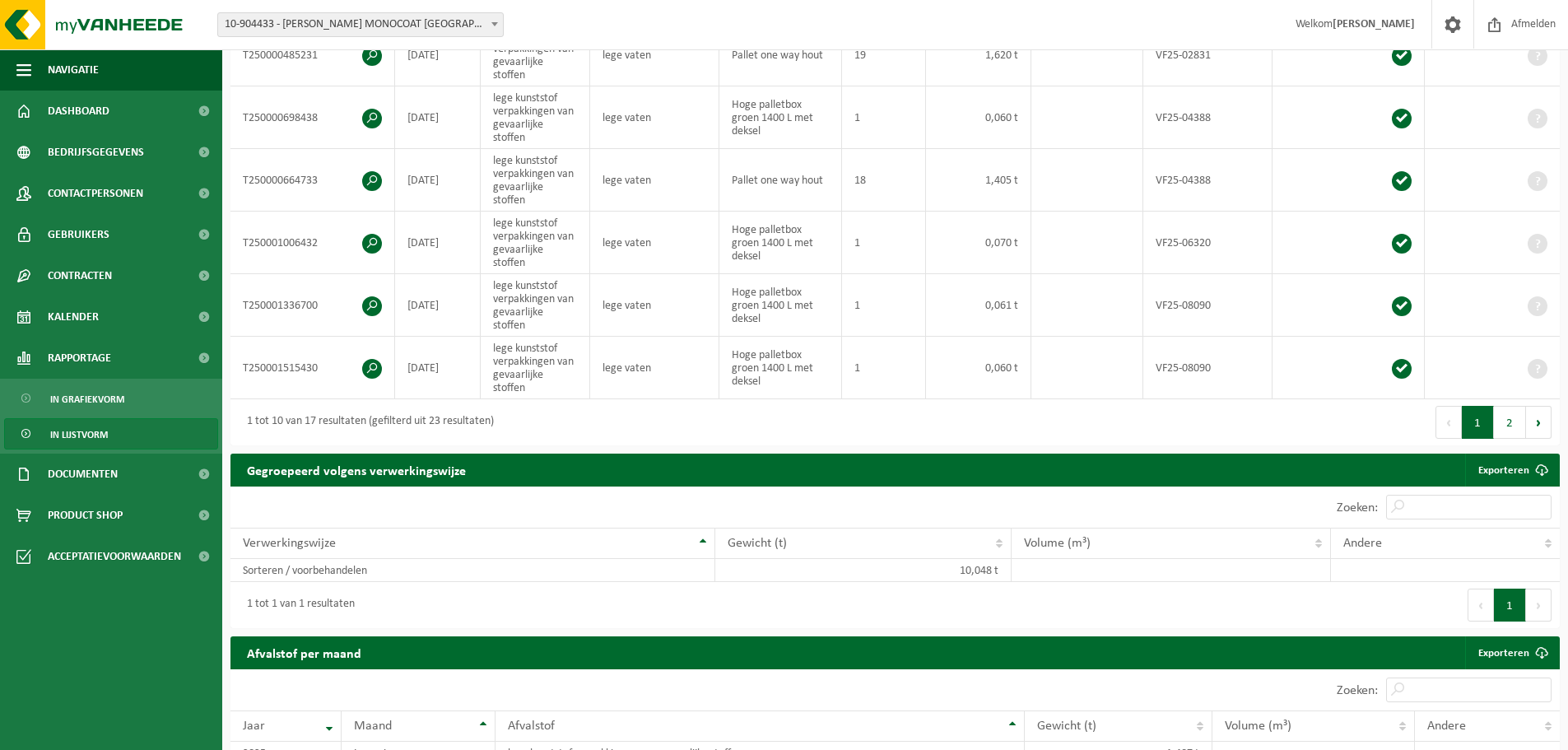
scroll to position [576, 0]
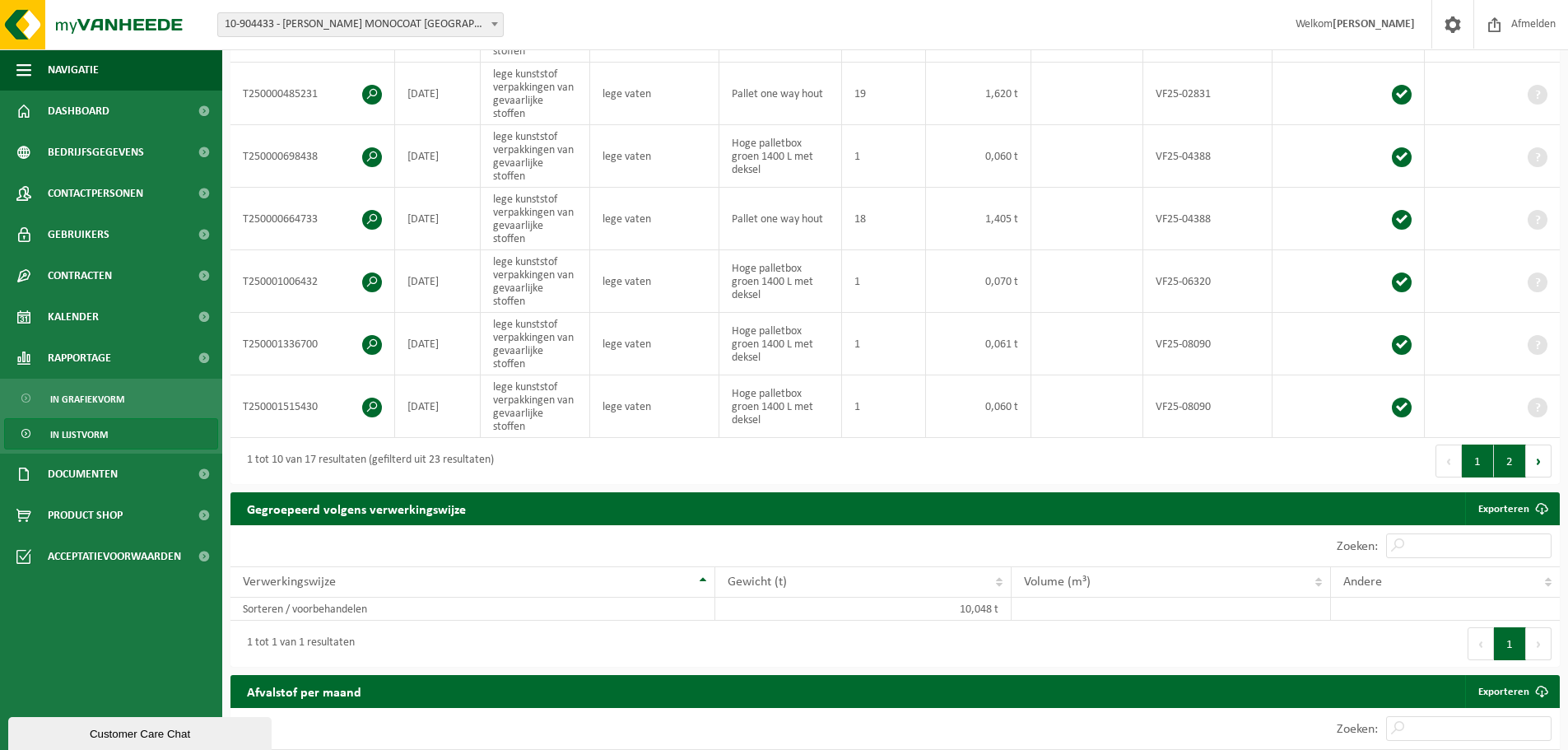
click at [1518, 444] on button "2" at bounding box center [1510, 461] width 32 height 33
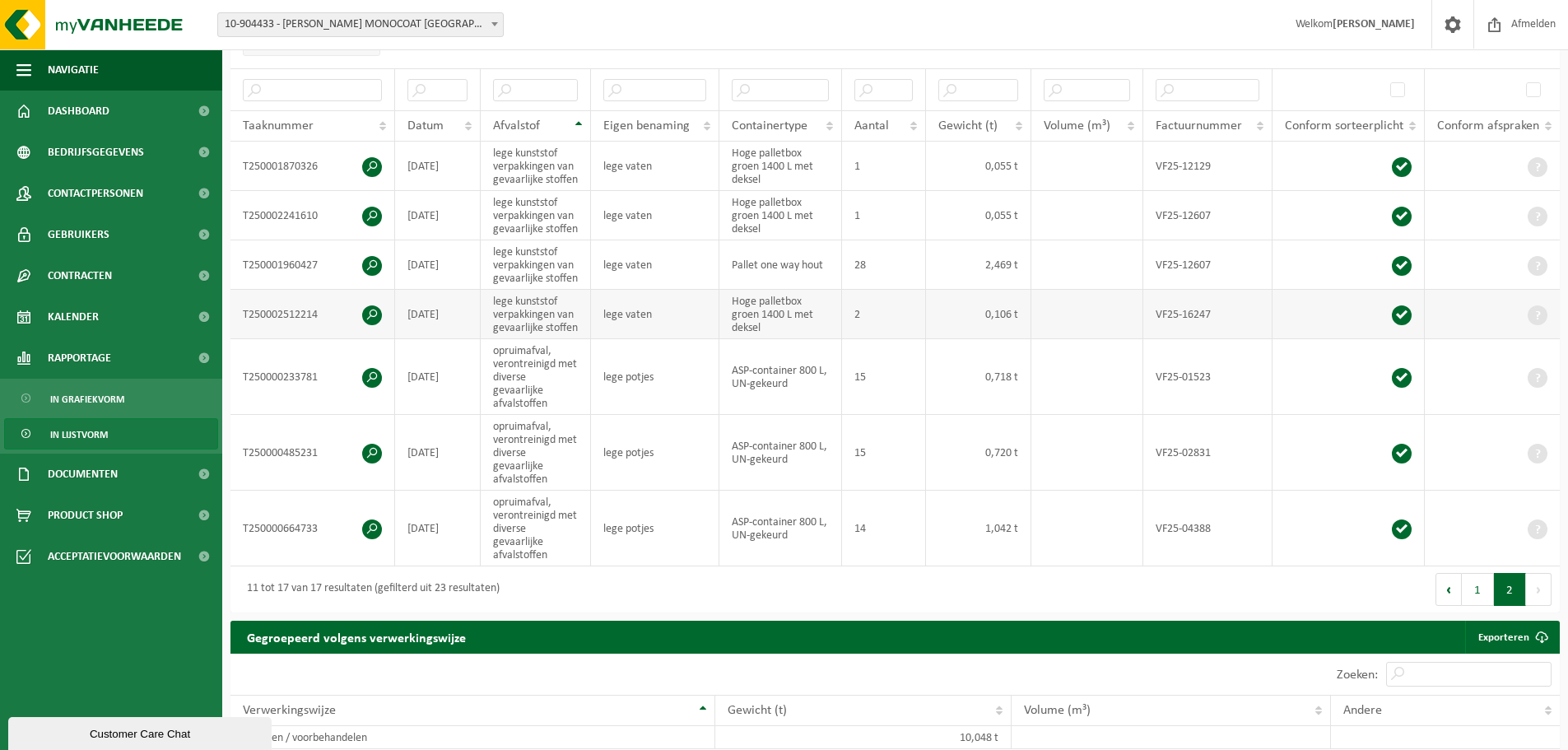
scroll to position [165, 0]
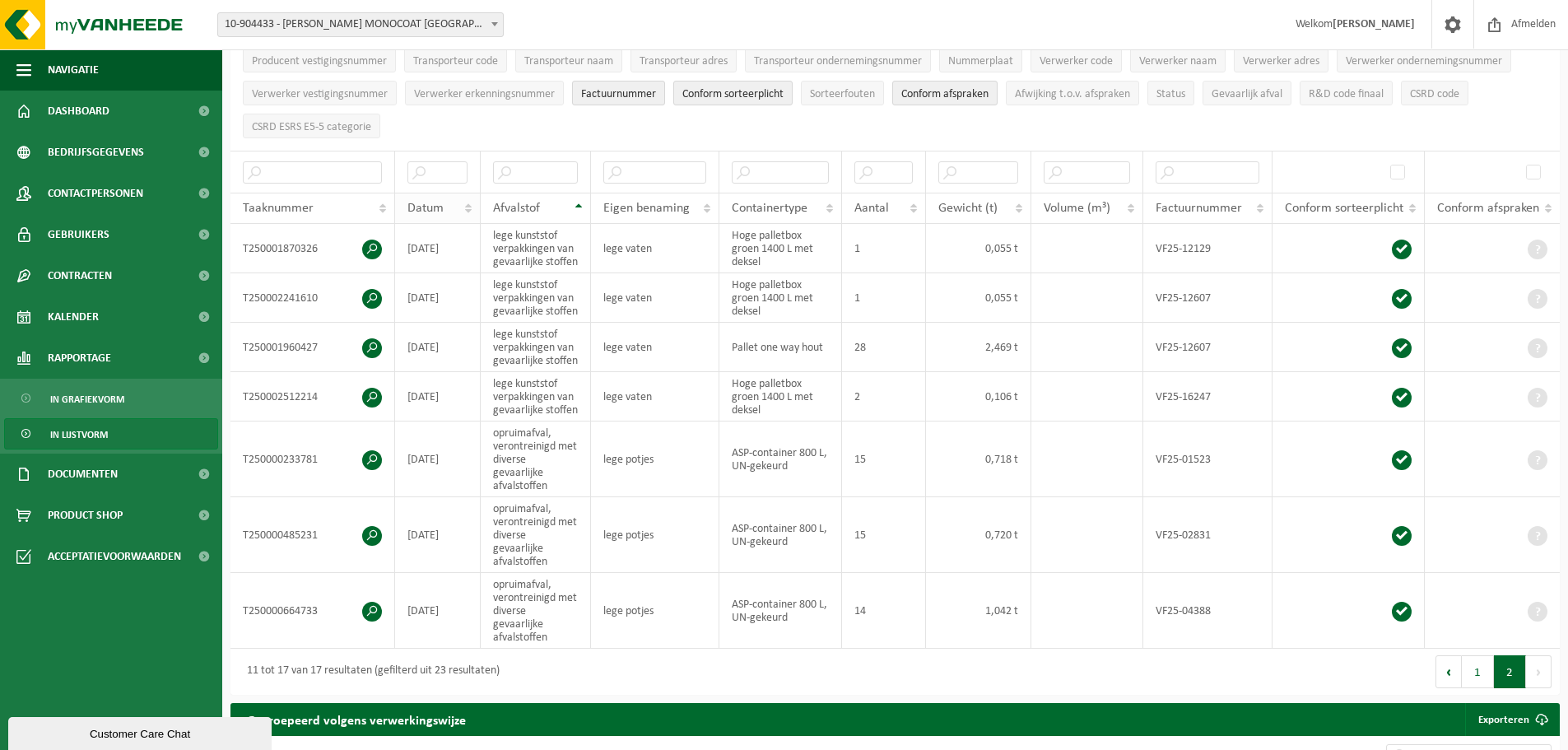
click at [466, 195] on th "Datum" at bounding box center [438, 209] width 85 height 31
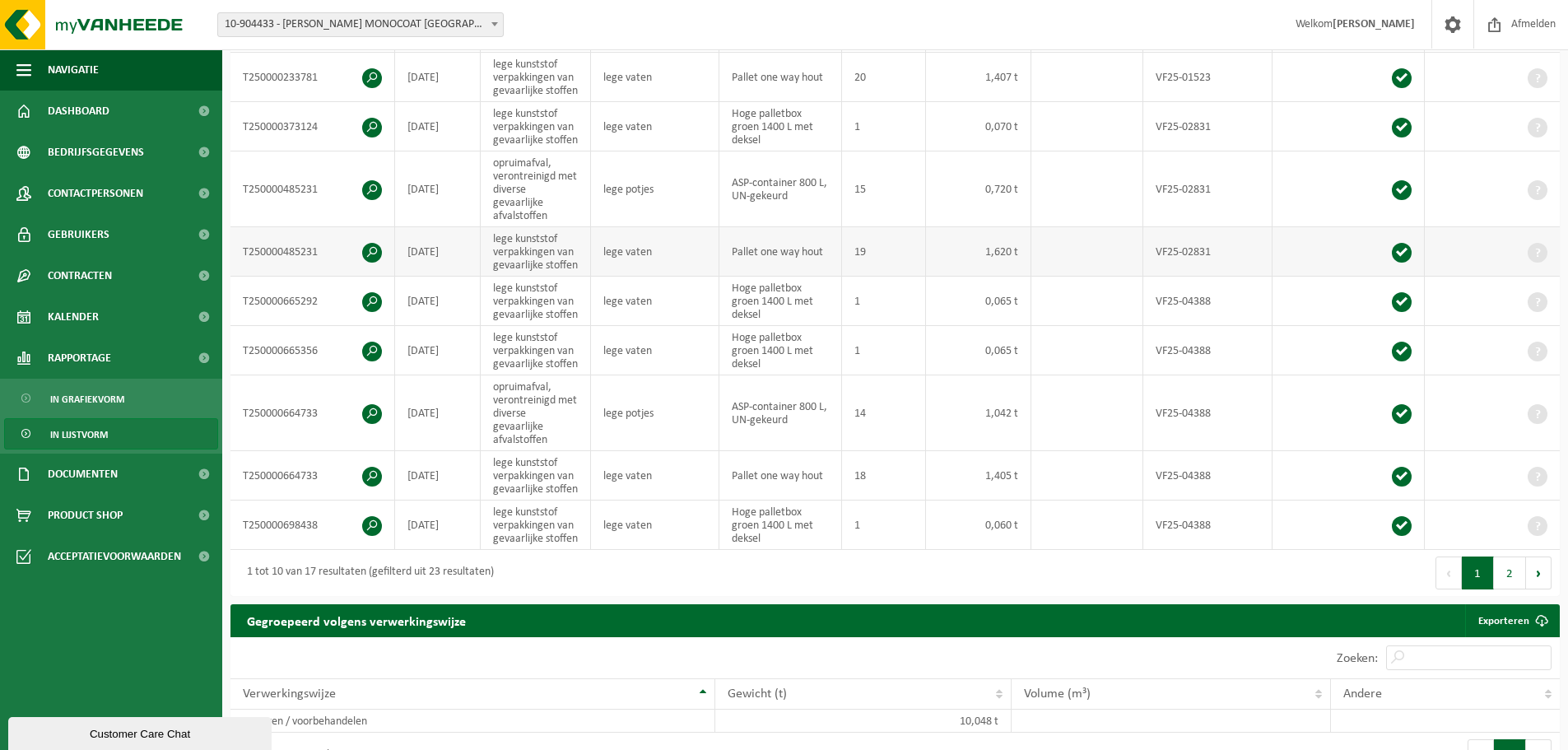
scroll to position [494, 0]
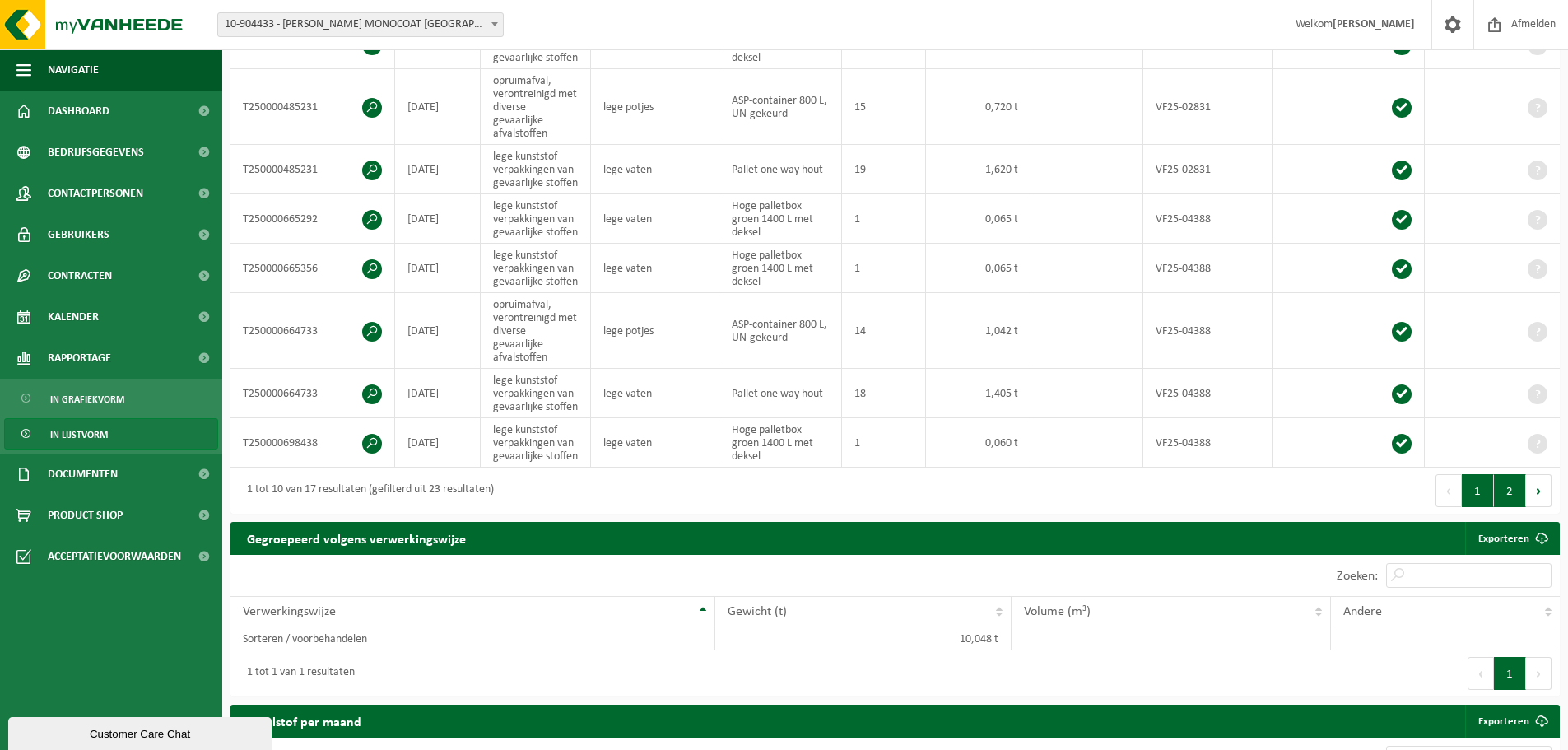
click at [1514, 487] on button "2" at bounding box center [1510, 491] width 32 height 33
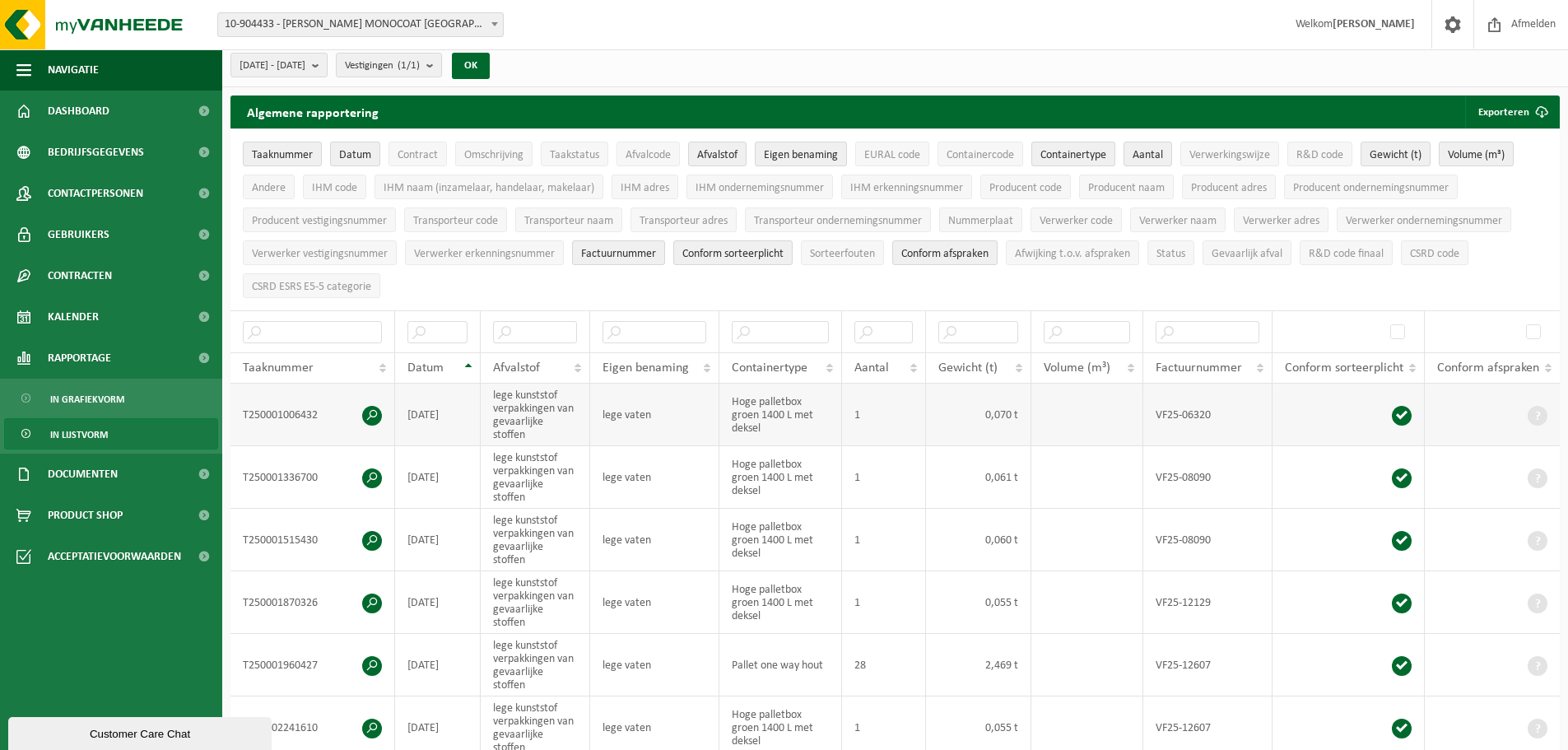
scroll to position [0, 0]
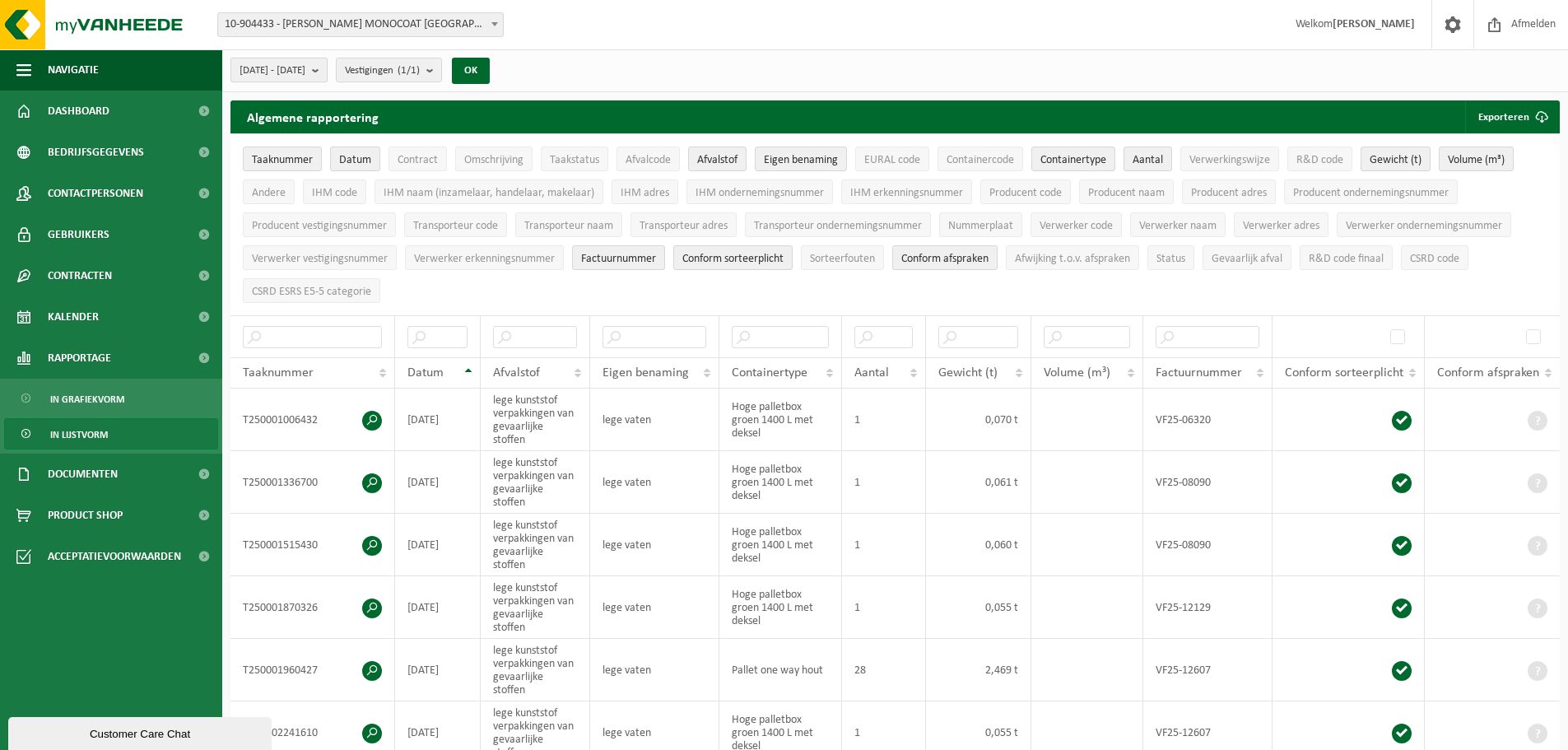
click at [328, 69] on button "2025-01-01 - 2025-10-09" at bounding box center [279, 69] width 97 height 24
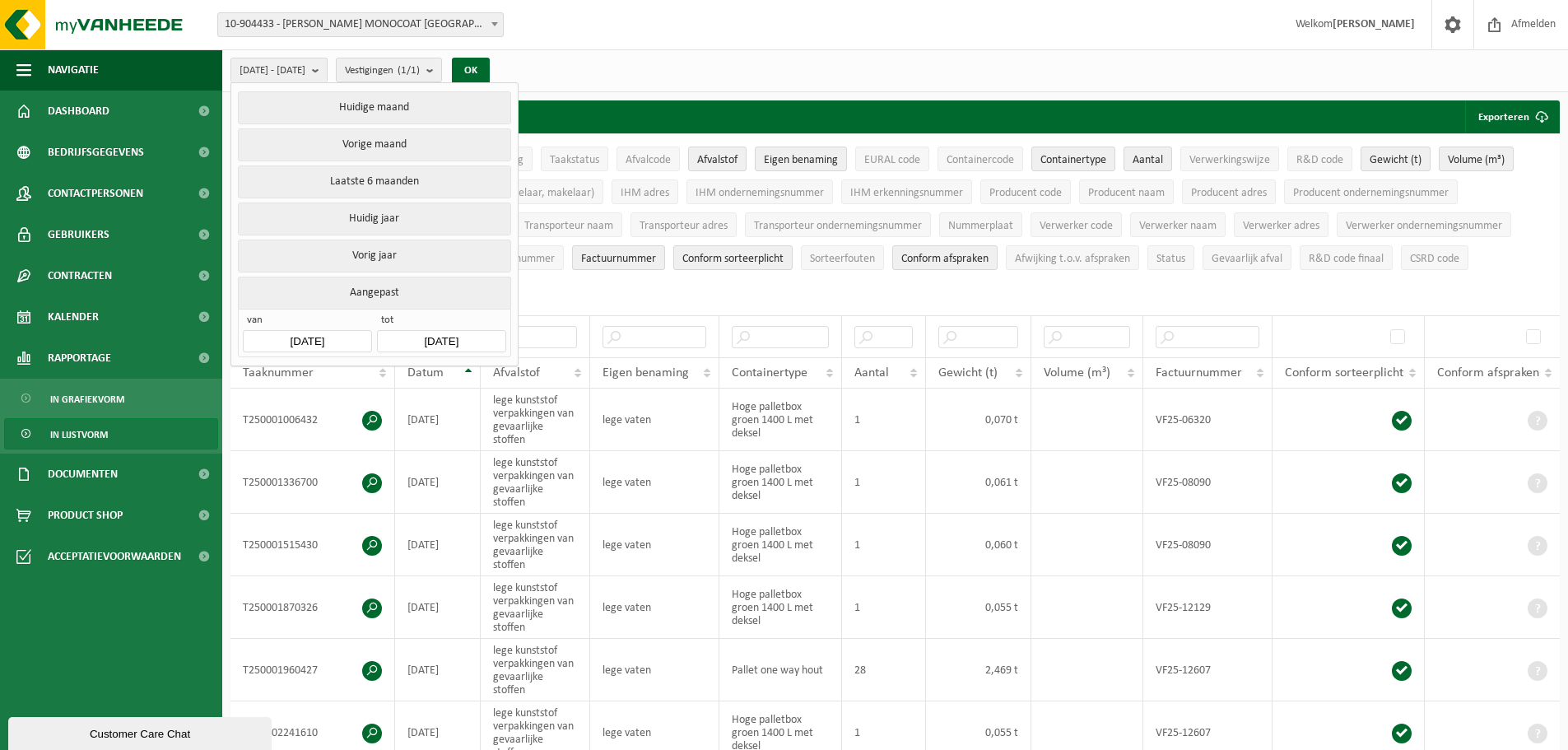
click at [349, 334] on input "2025-01-01" at bounding box center [307, 341] width 128 height 22
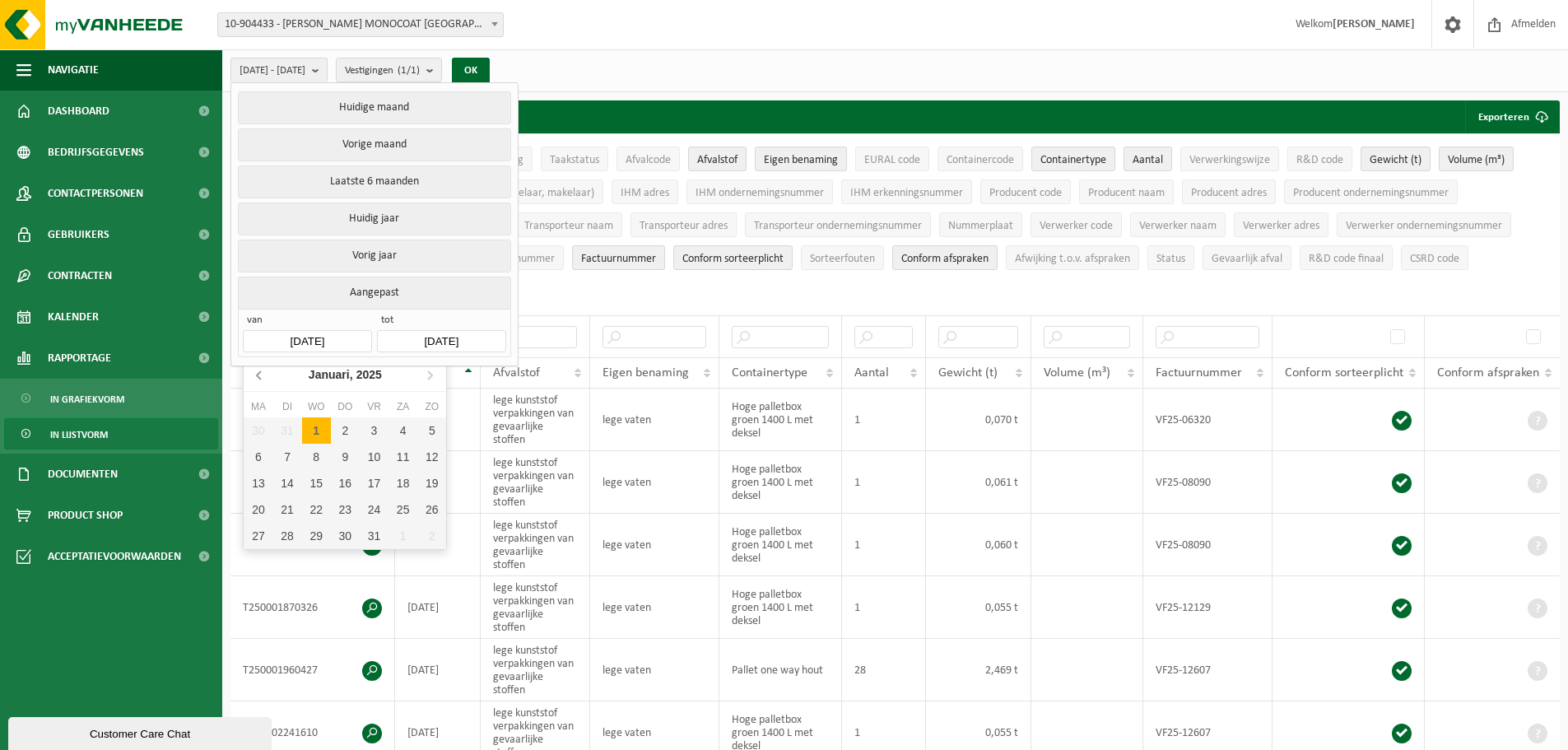
click at [254, 377] on icon at bounding box center [260, 375] width 26 height 26
click at [253, 377] on icon at bounding box center [260, 375] width 26 height 26
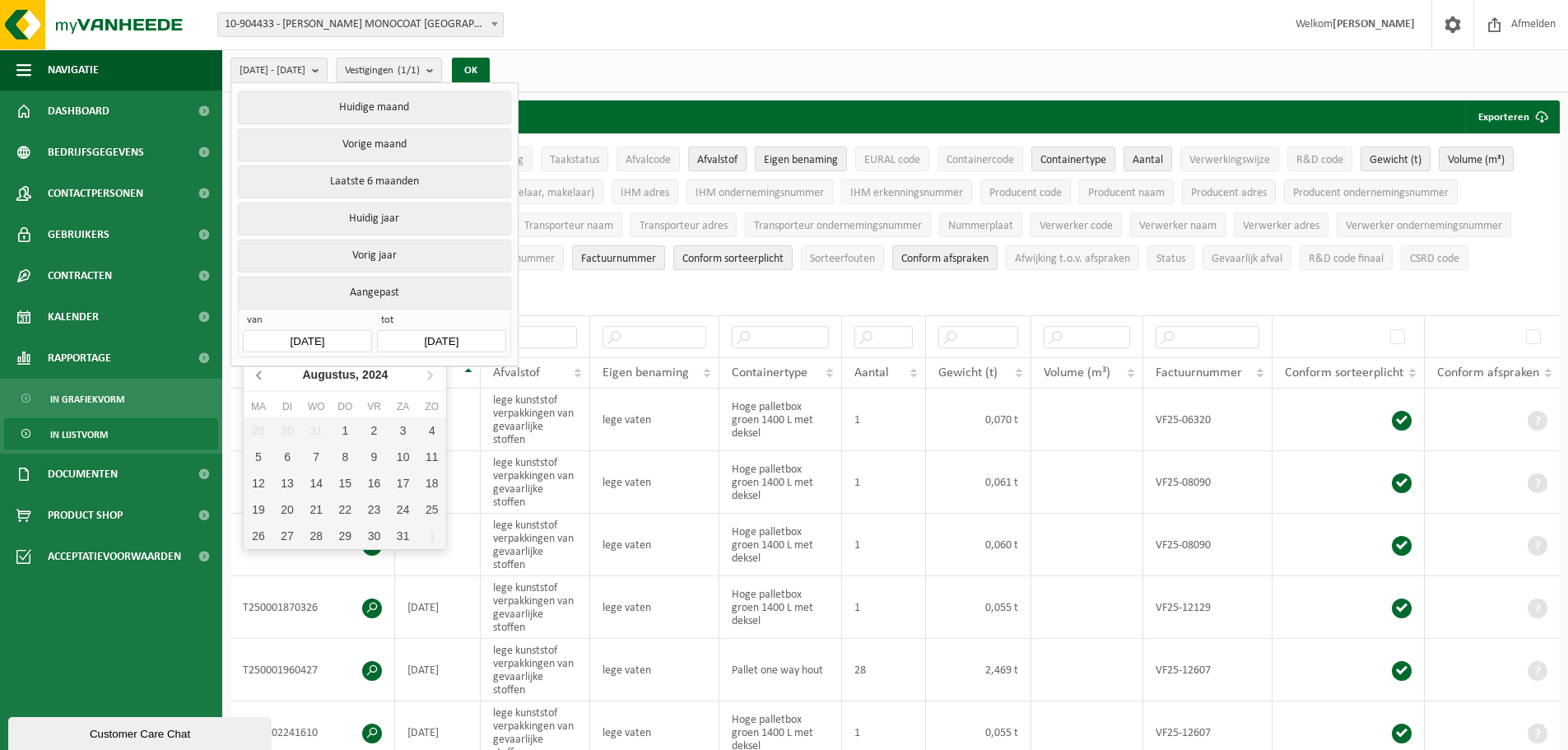
click at [253, 377] on icon at bounding box center [260, 375] width 26 height 26
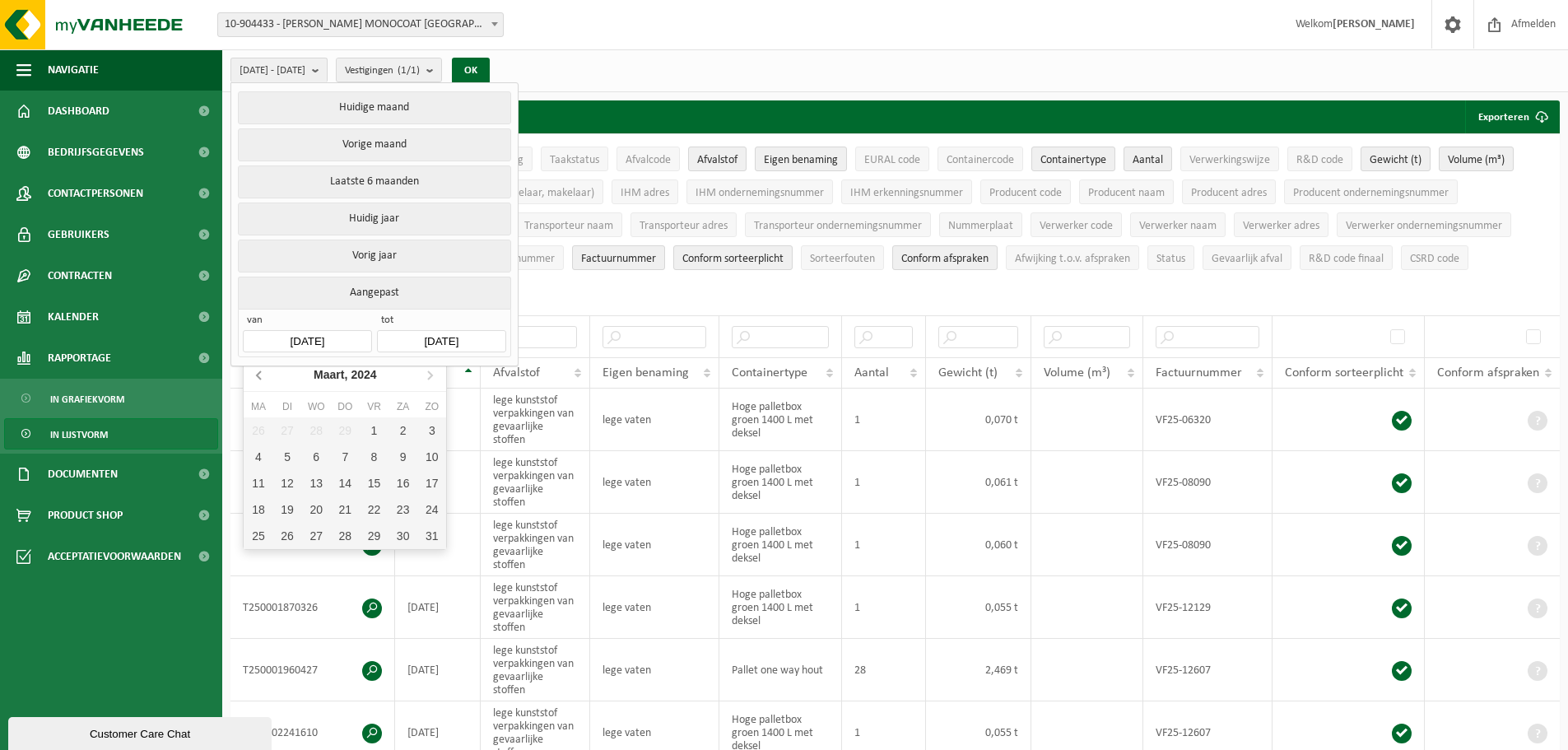
click at [253, 377] on icon at bounding box center [260, 375] width 26 height 26
click at [254, 432] on div "1" at bounding box center [258, 430] width 29 height 26
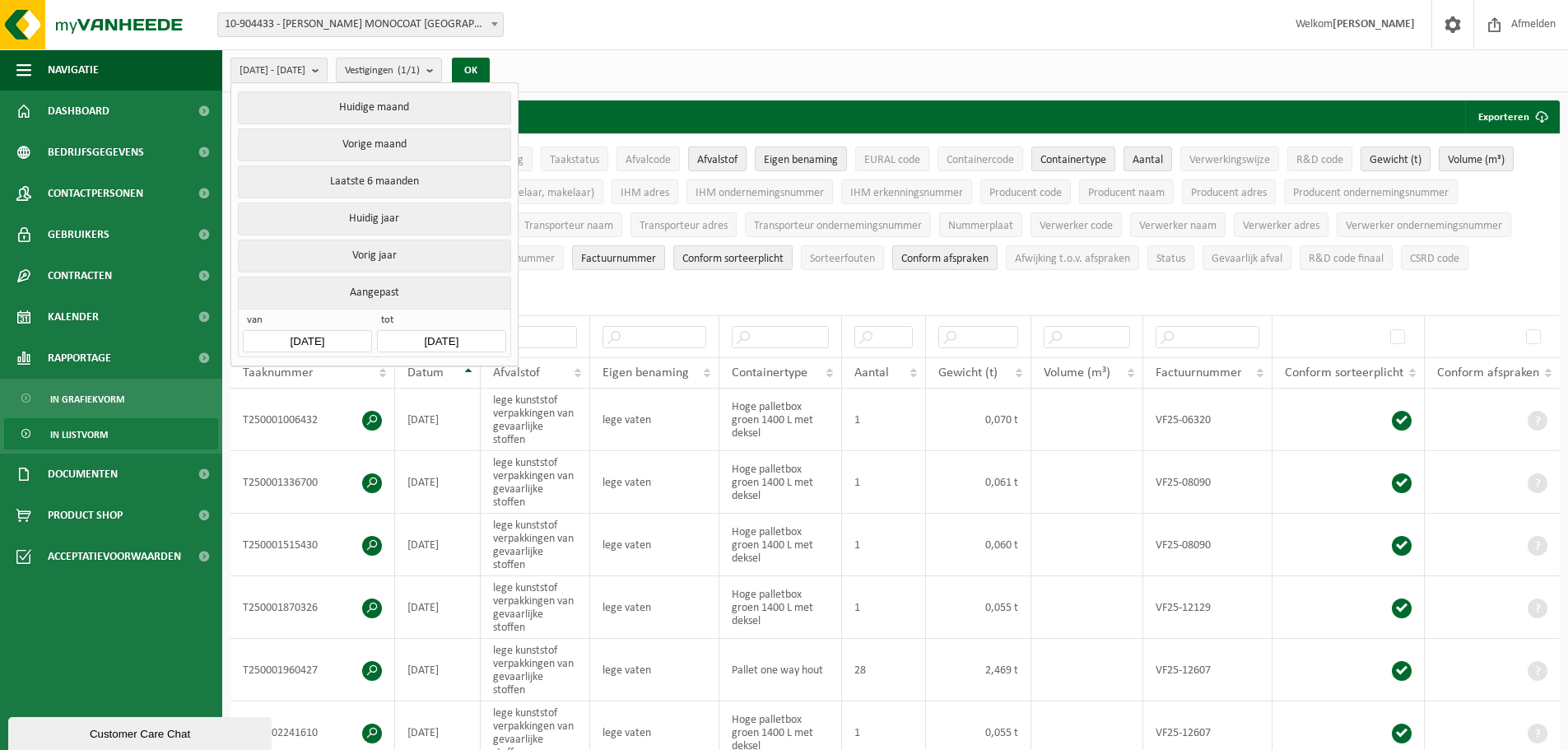
type input "[DATE]"
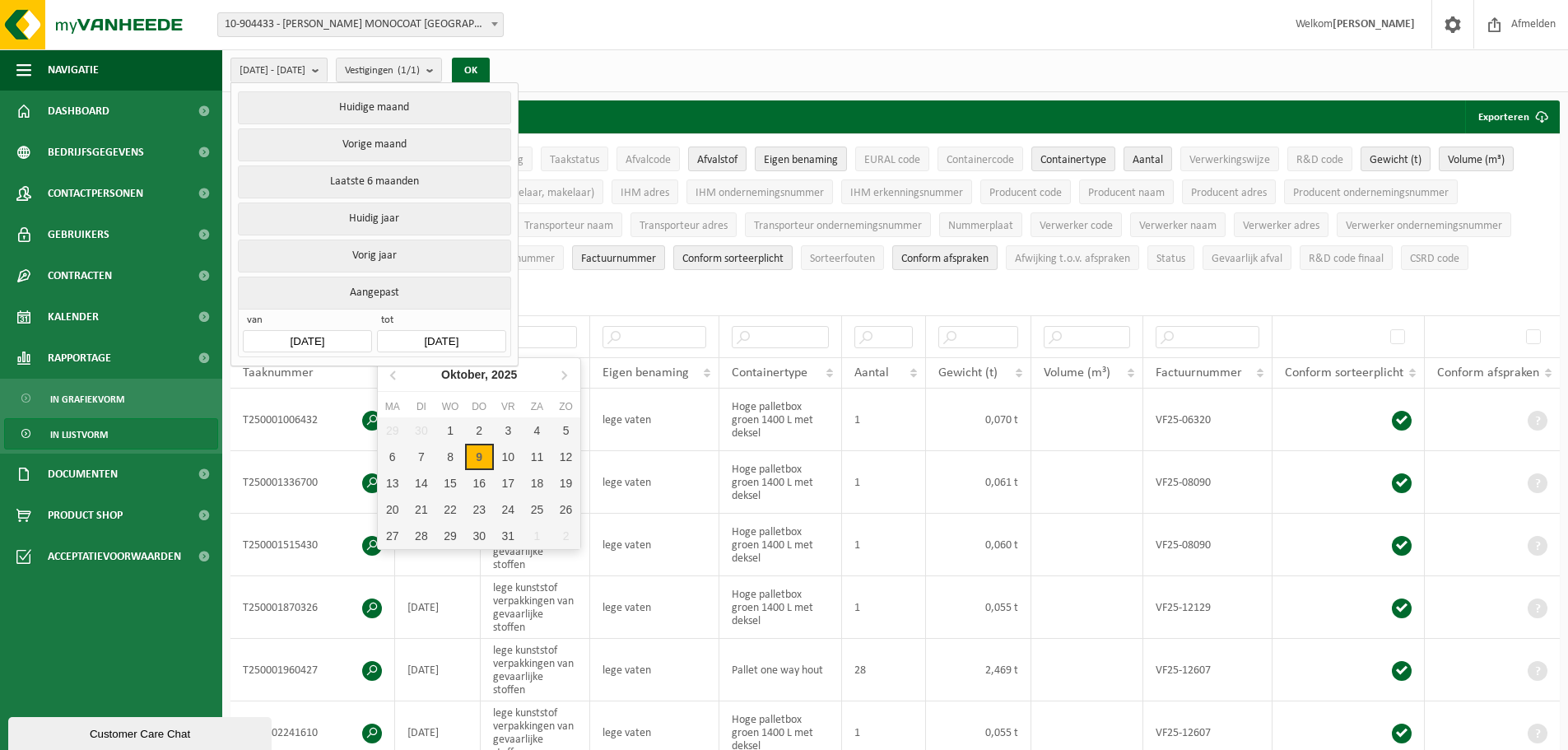
click at [414, 336] on input "[DATE]" at bounding box center [441, 341] width 128 height 22
click at [396, 375] on icon at bounding box center [394, 375] width 26 height 26
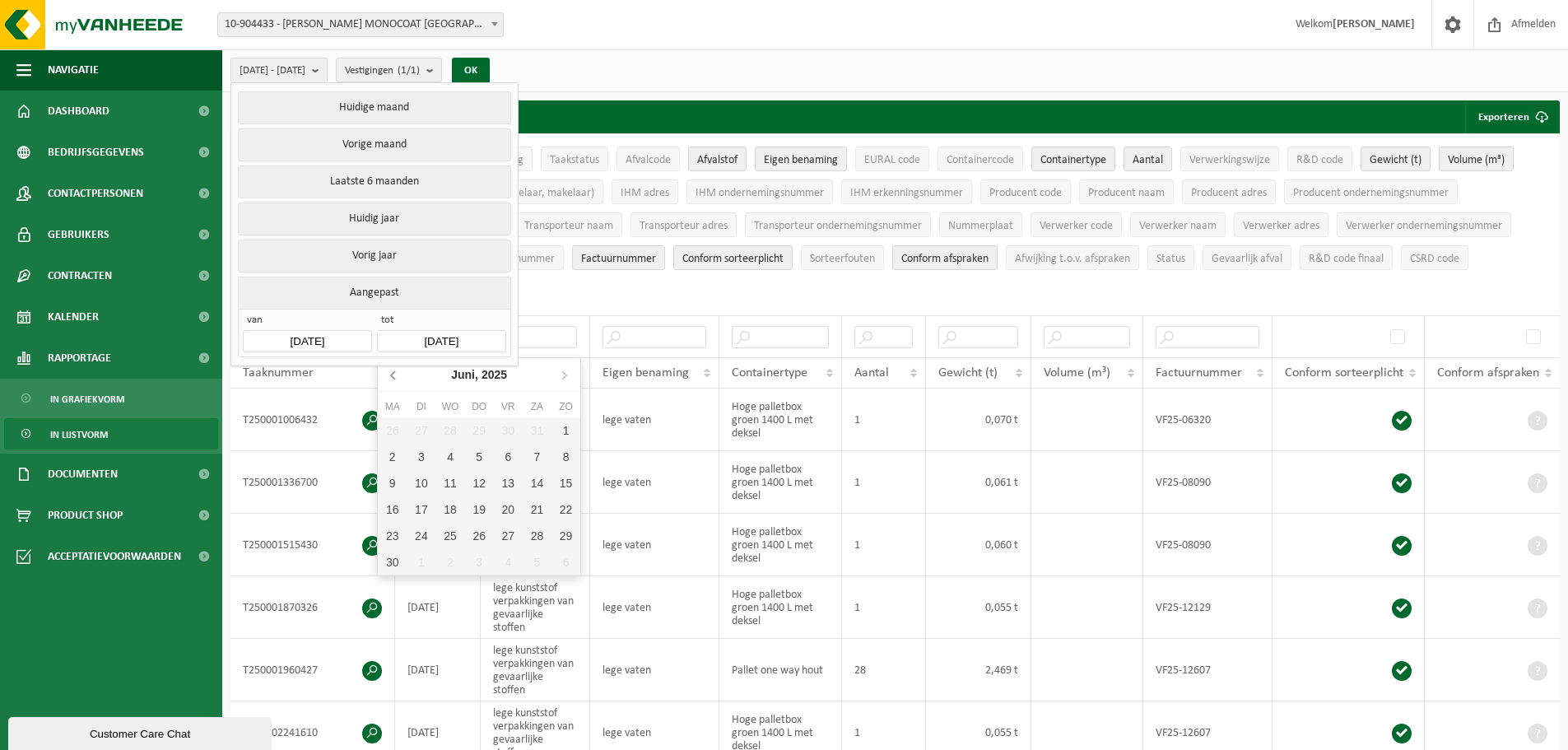
click at [396, 375] on icon at bounding box center [394, 375] width 26 height 26
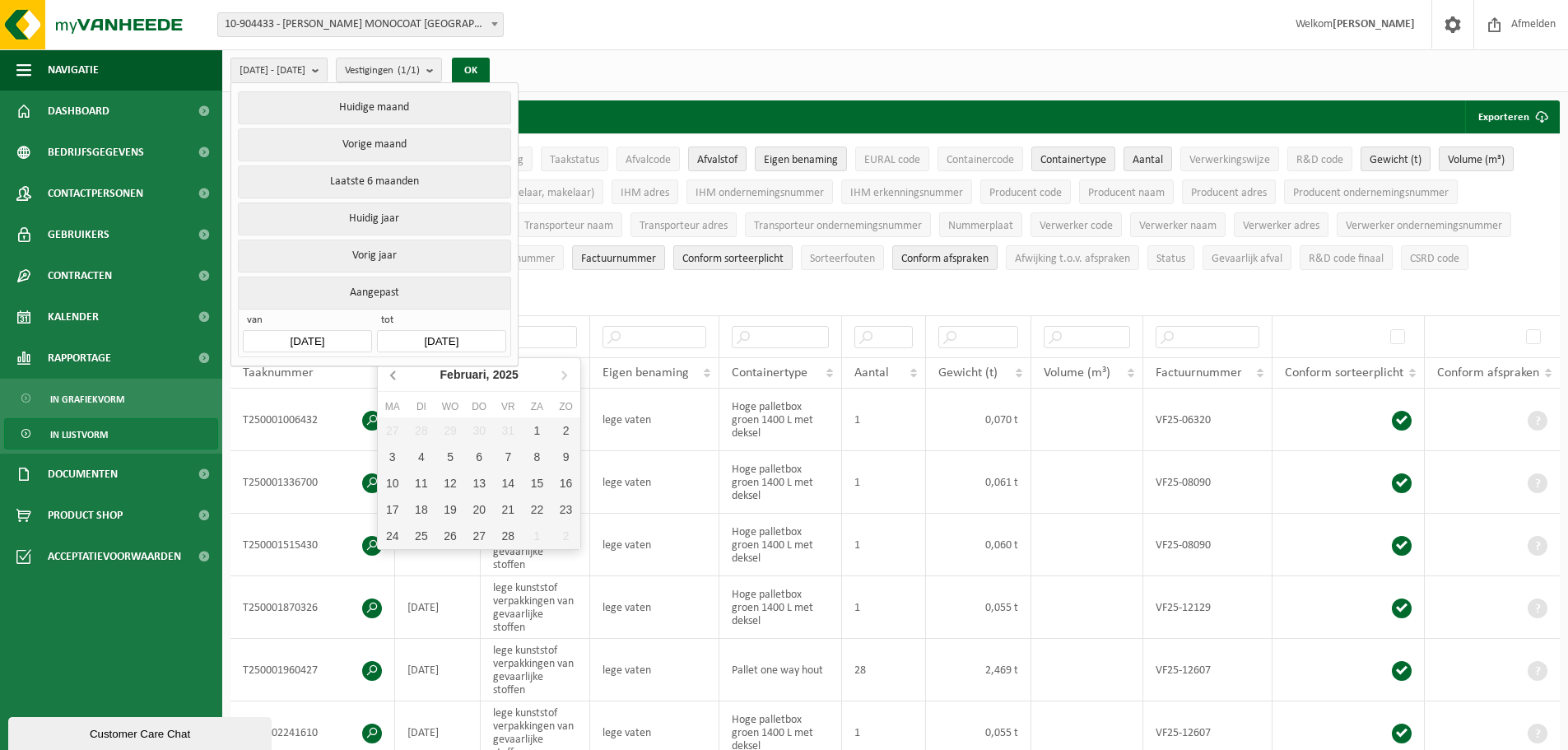
click at [396, 375] on icon at bounding box center [394, 375] width 26 height 26
click at [418, 557] on div "31" at bounding box center [421, 562] width 29 height 26
type input "[DATE]"
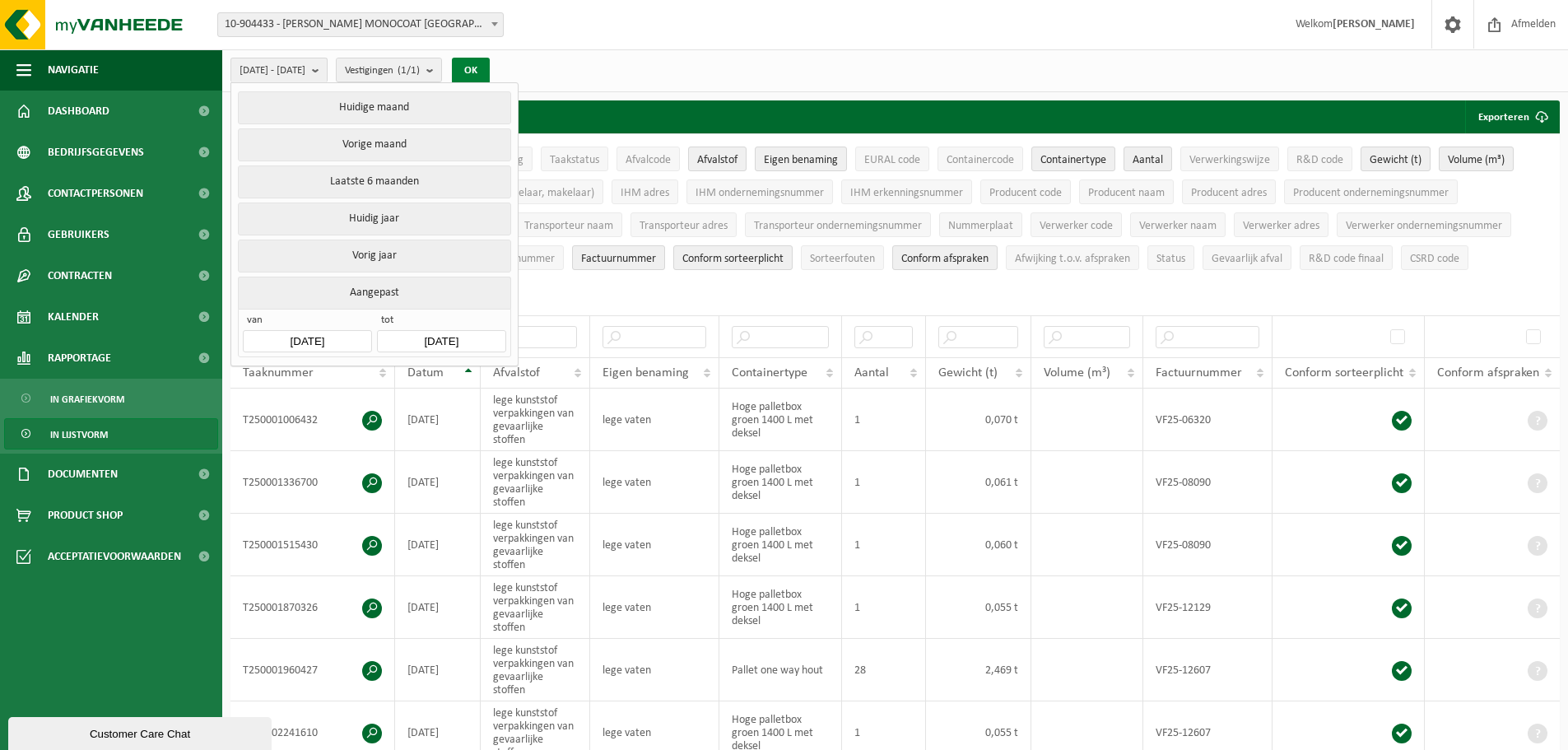
click at [490, 63] on button "OK" at bounding box center [471, 70] width 38 height 26
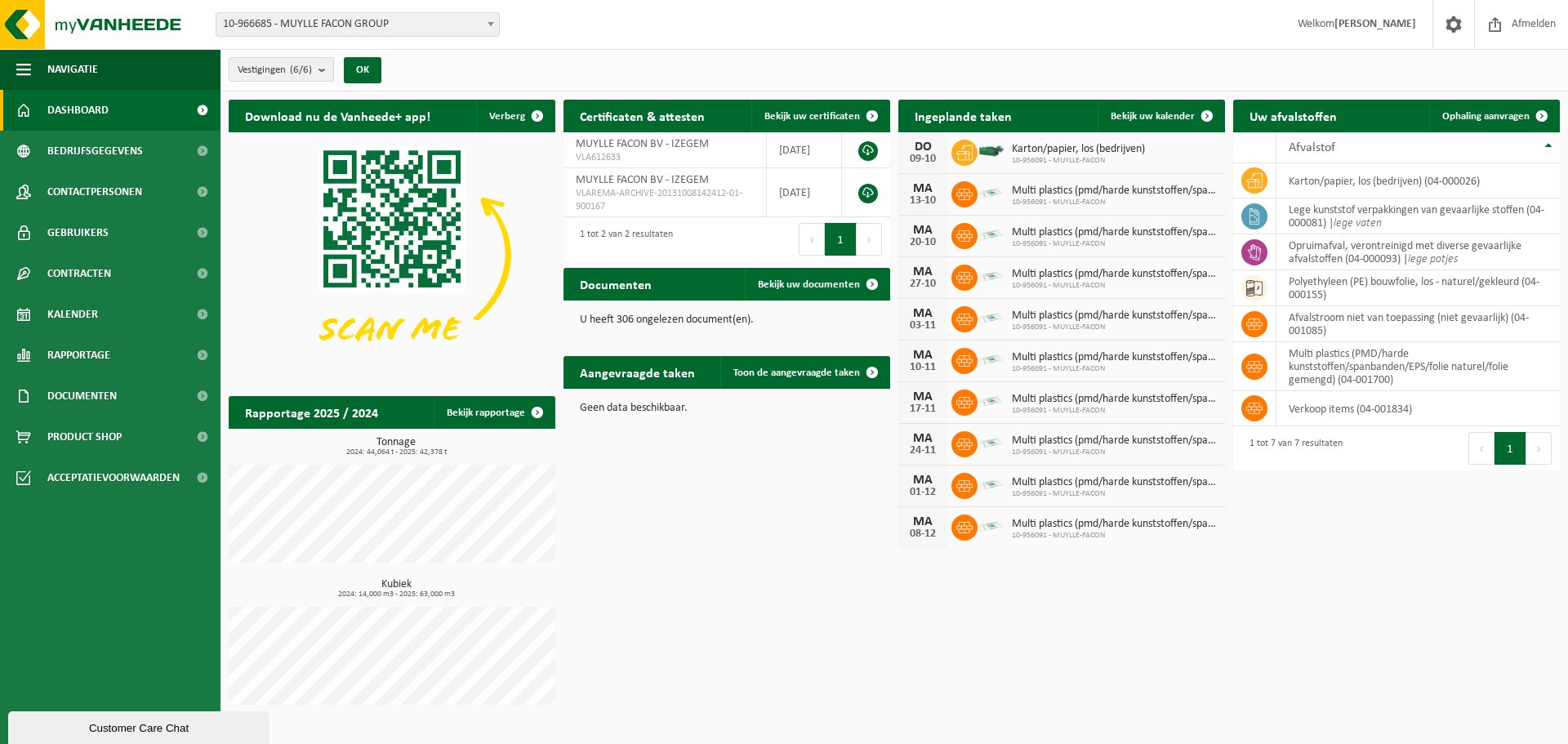
click at [347, 24] on span "10-966685 - MUYLLE FACON GROUP" at bounding box center [358, 25] width 283 height 23
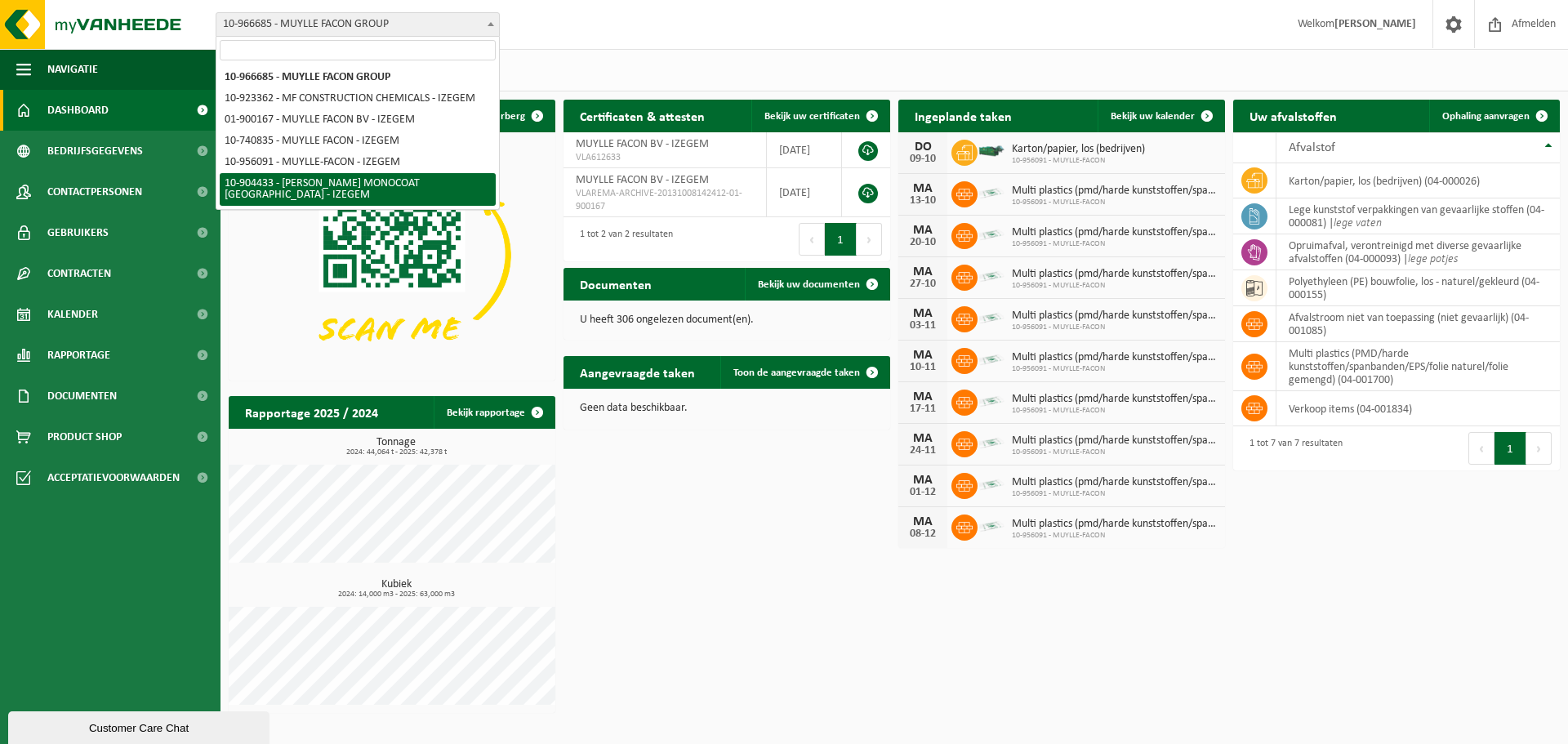
select select "139892"
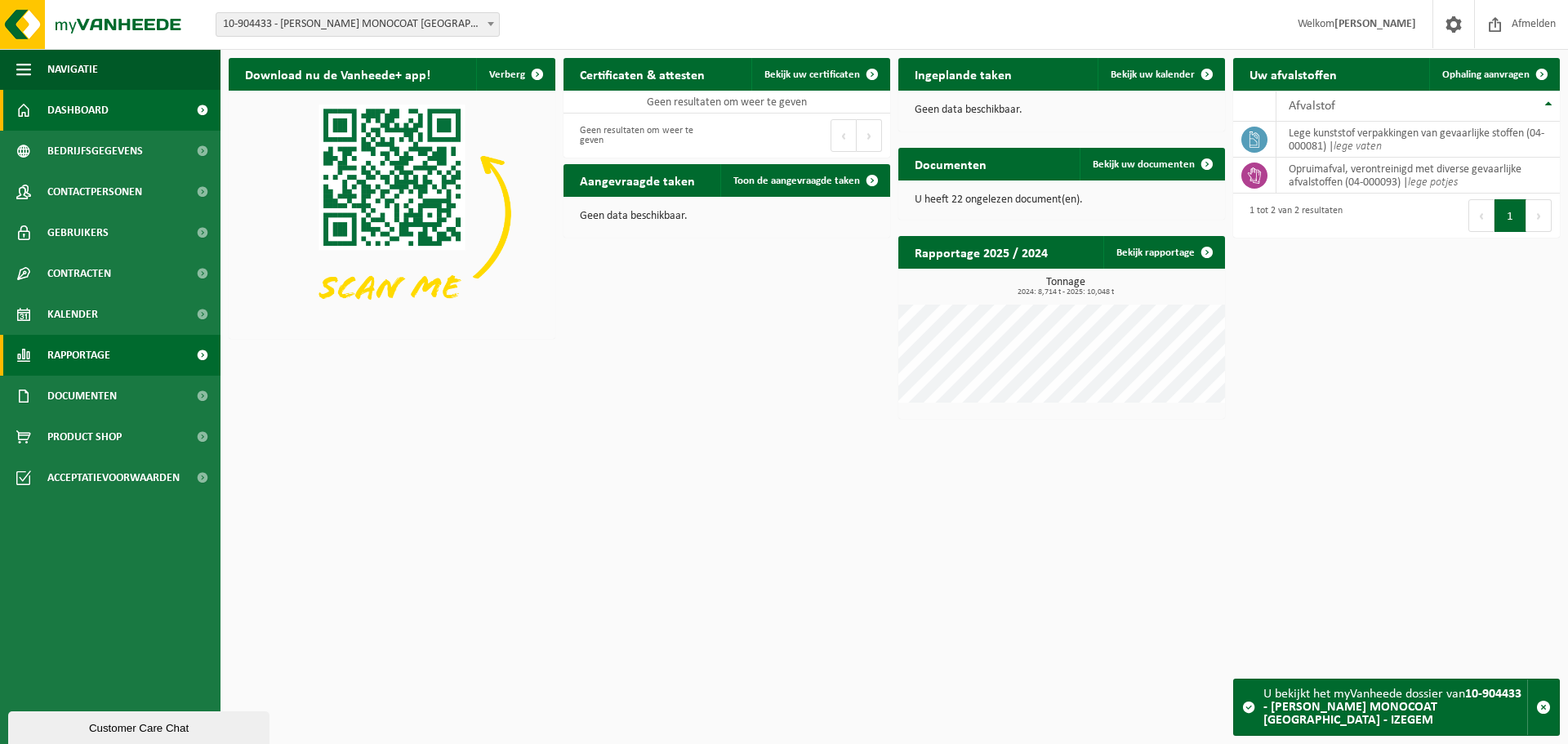
click at [86, 354] on span "Rapportage" at bounding box center [78, 355] width 63 height 40
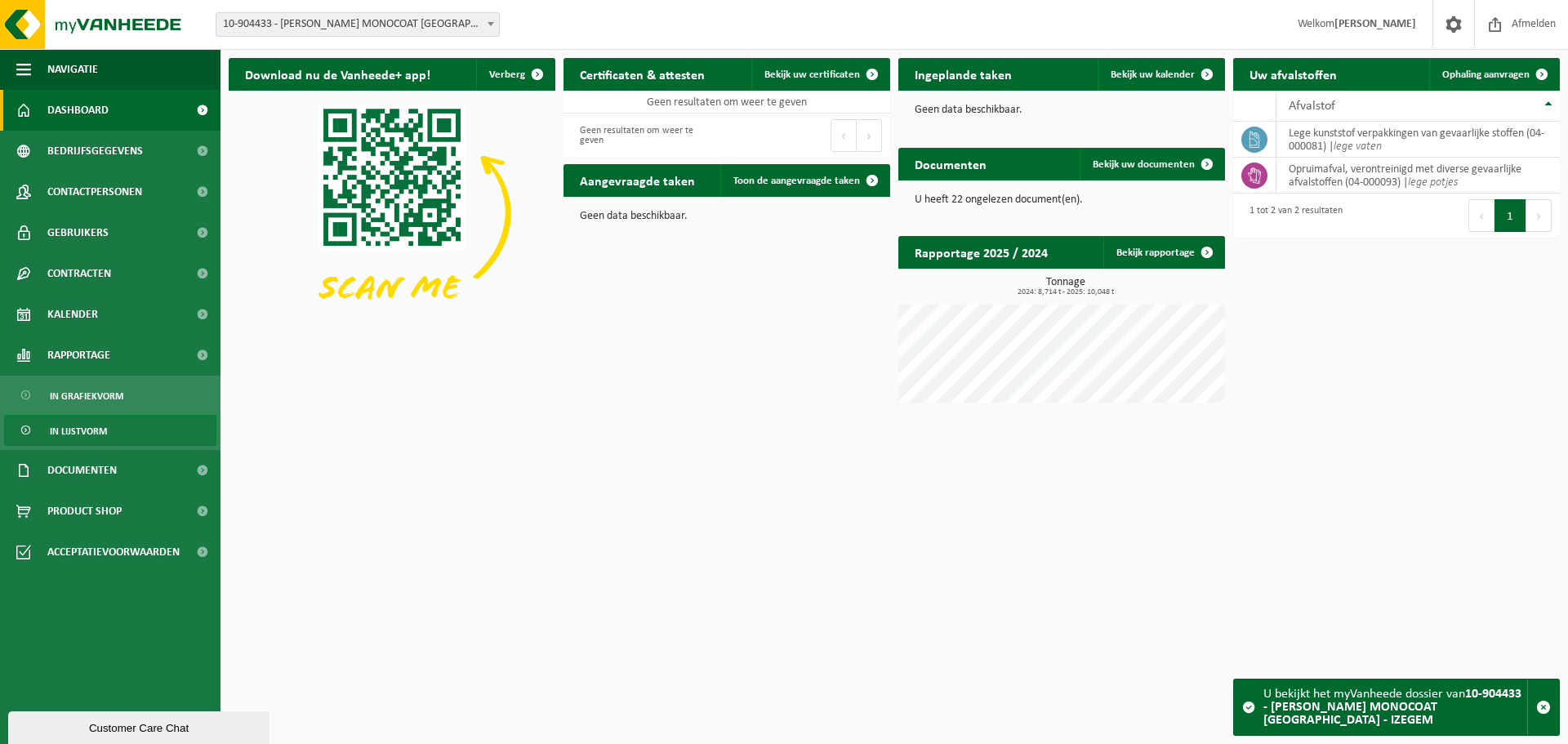
click at [90, 427] on span "In lijstvorm" at bounding box center [78, 431] width 57 height 31
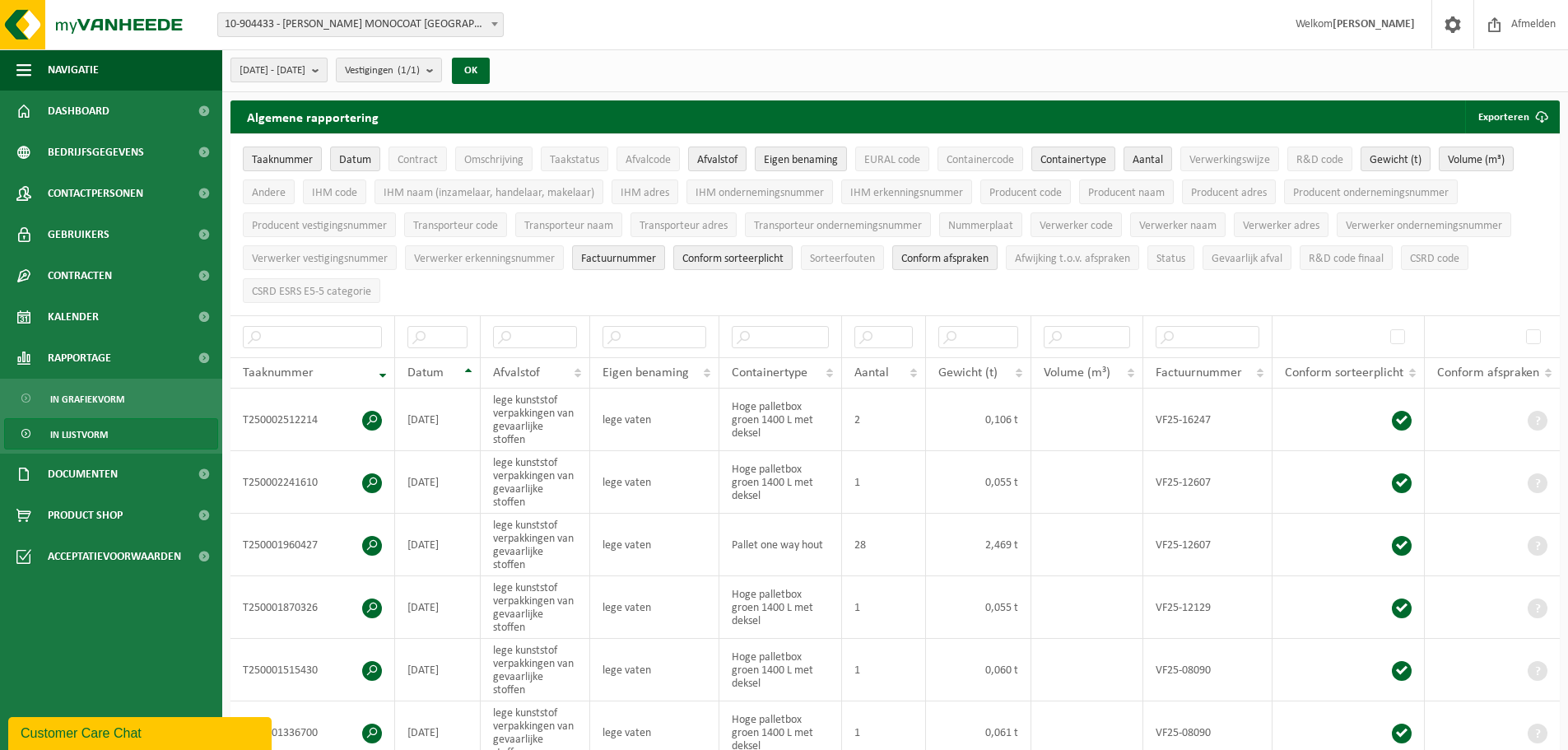
click at [328, 65] on button "[DATE] - [DATE]" at bounding box center [279, 69] width 97 height 24
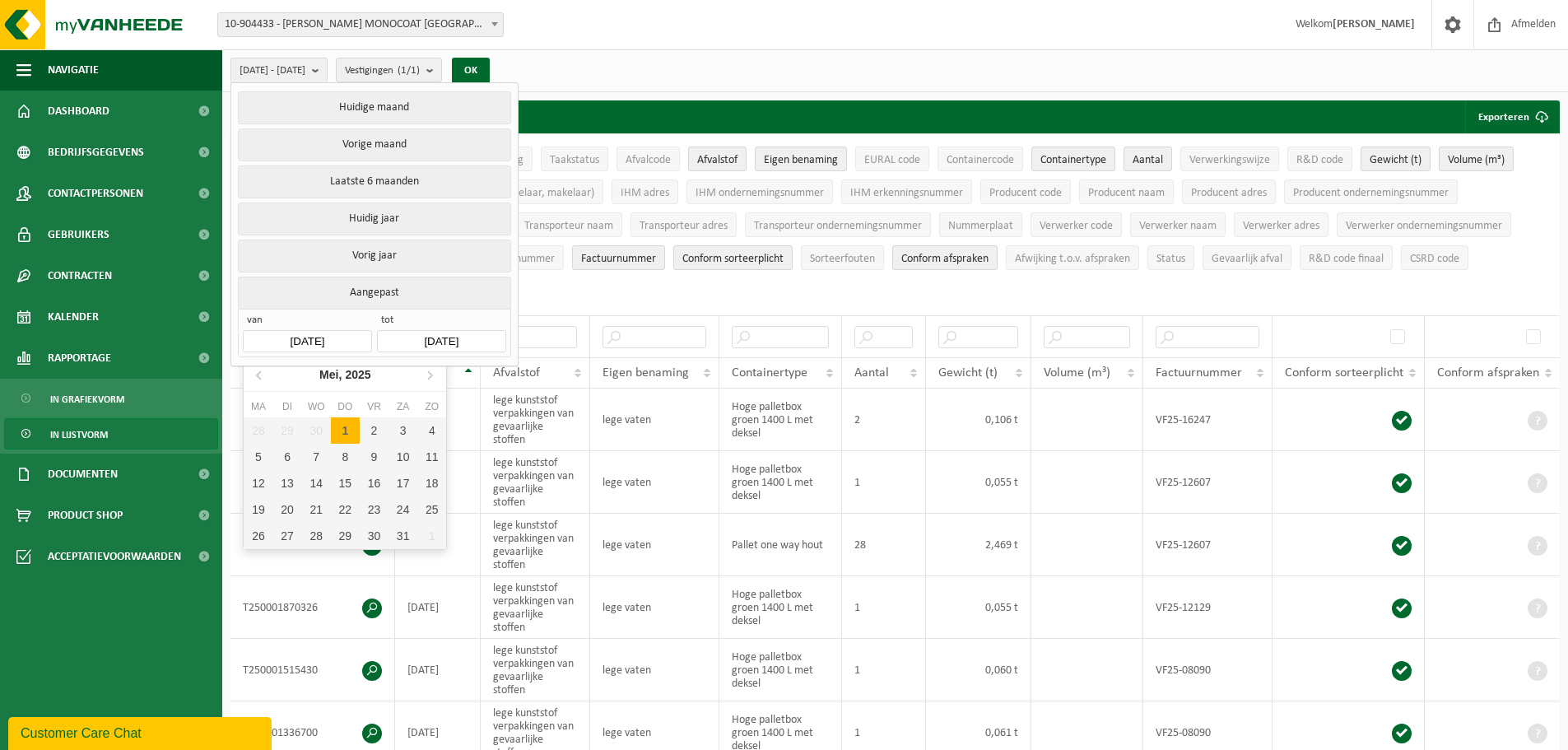
click at [341, 342] on input "[DATE]" at bounding box center [307, 341] width 128 height 22
click at [263, 375] on icon at bounding box center [260, 375] width 26 height 26
click at [262, 375] on icon at bounding box center [260, 375] width 26 height 26
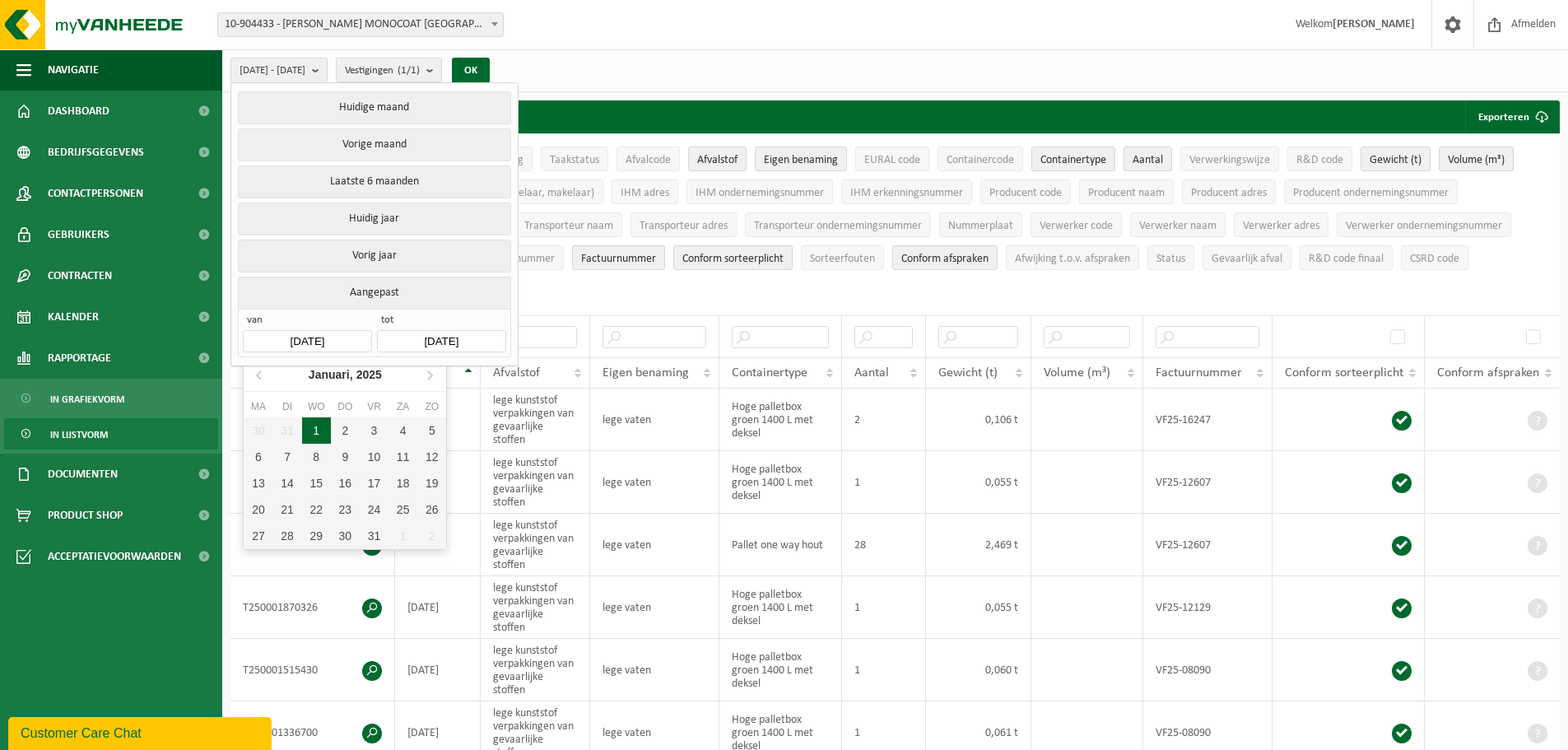
click at [308, 427] on div "1" at bounding box center [316, 430] width 29 height 26
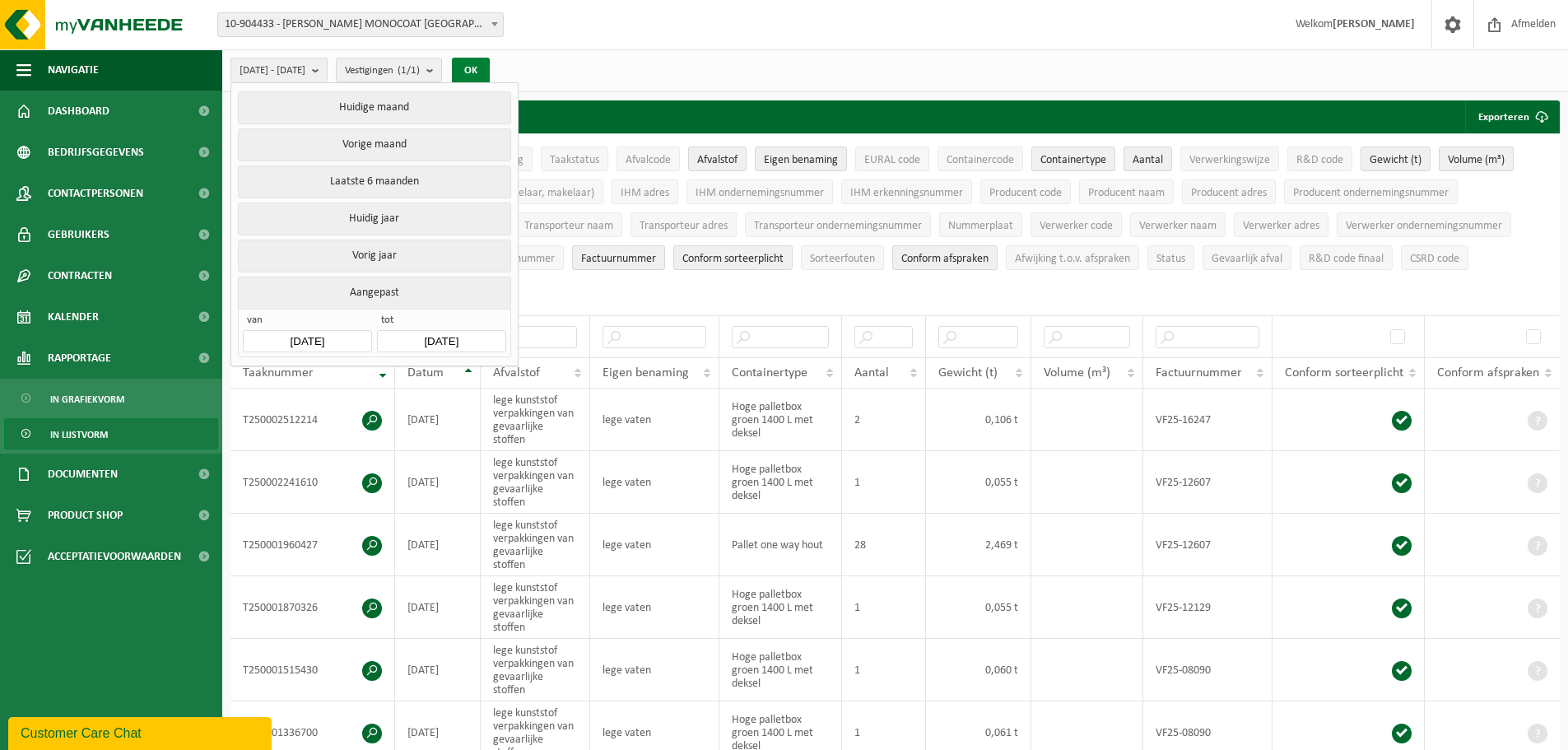
click at [490, 63] on button "OK" at bounding box center [471, 70] width 38 height 26
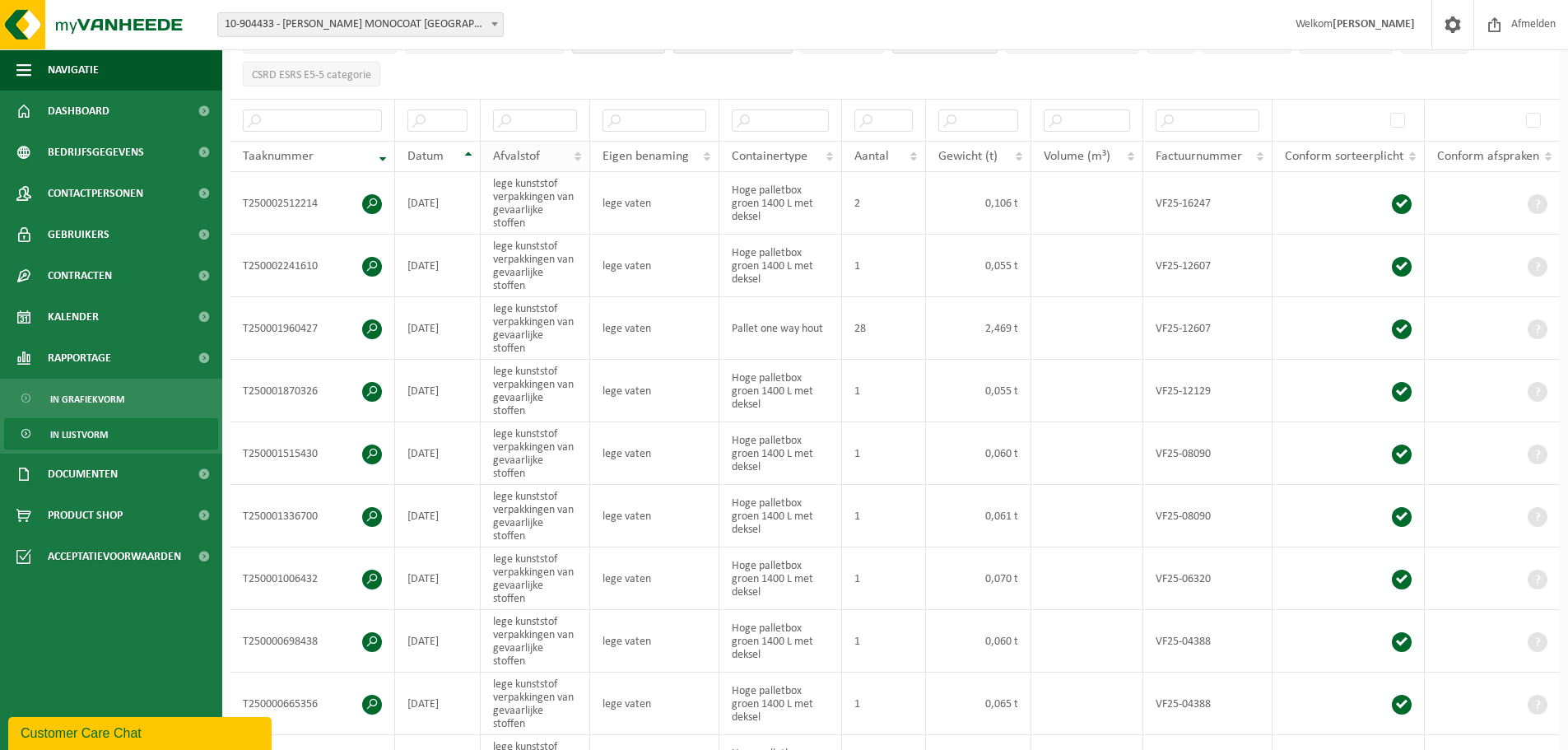
scroll to position [247, 0]
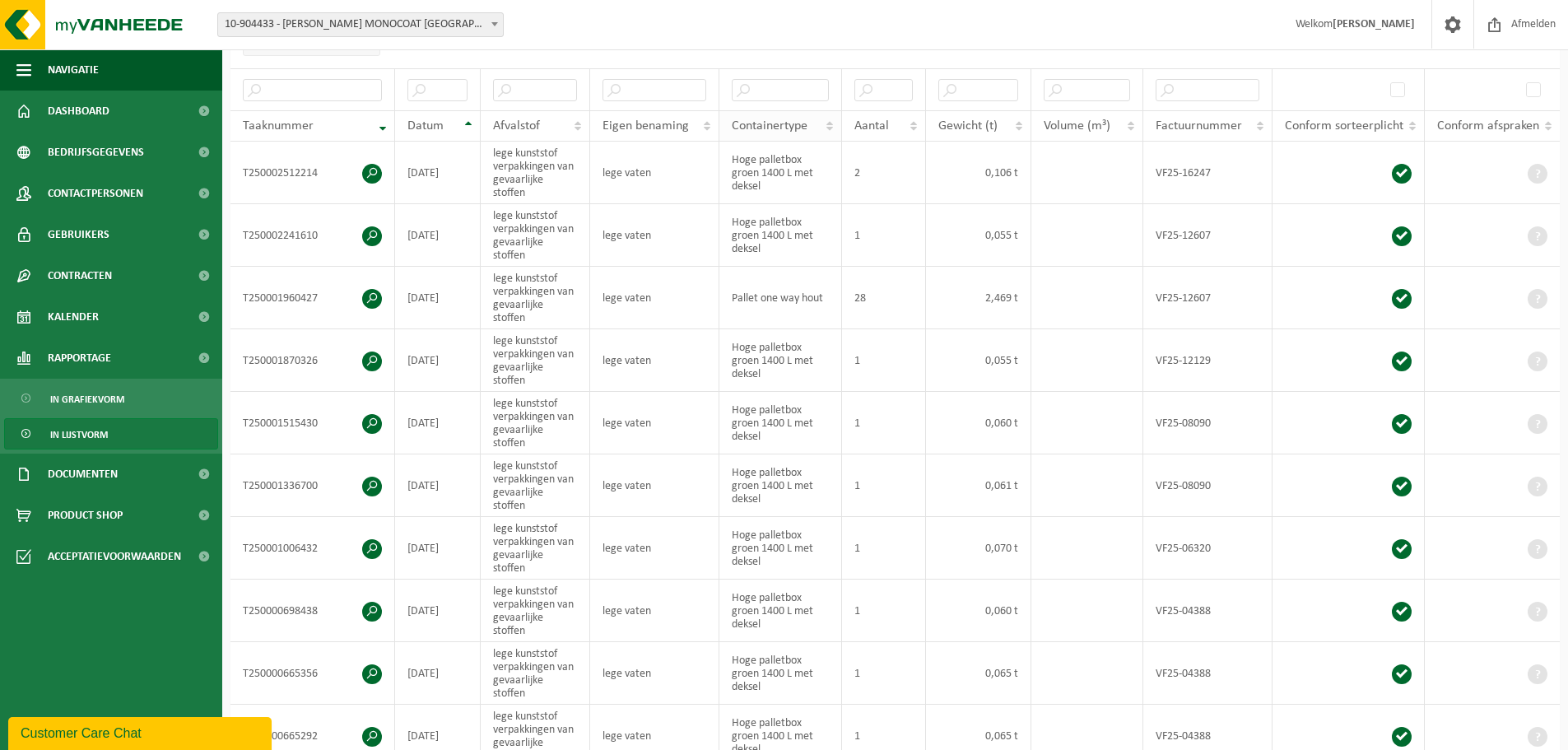
click at [824, 117] on th "Containertype" at bounding box center [781, 126] width 122 height 31
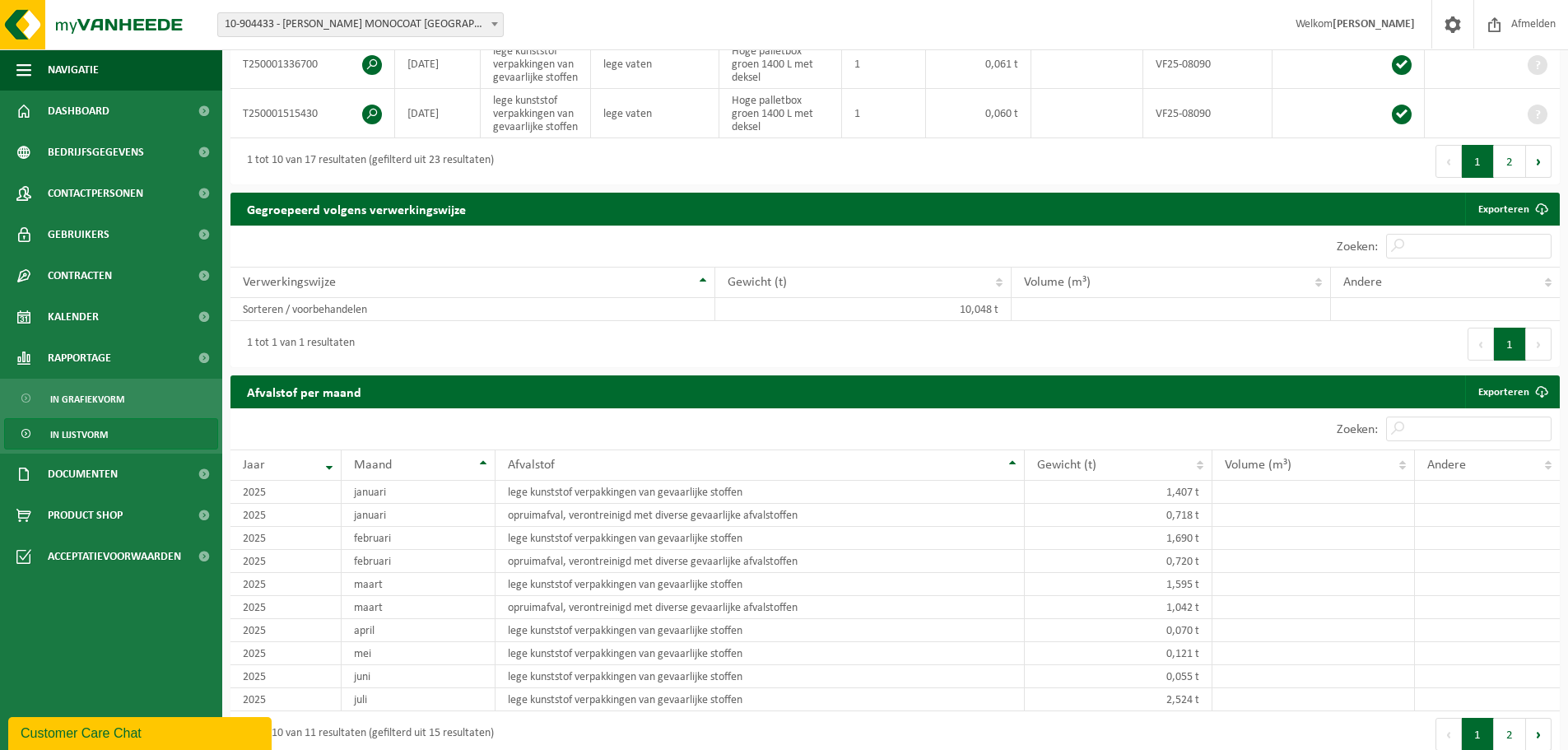
scroll to position [411, 0]
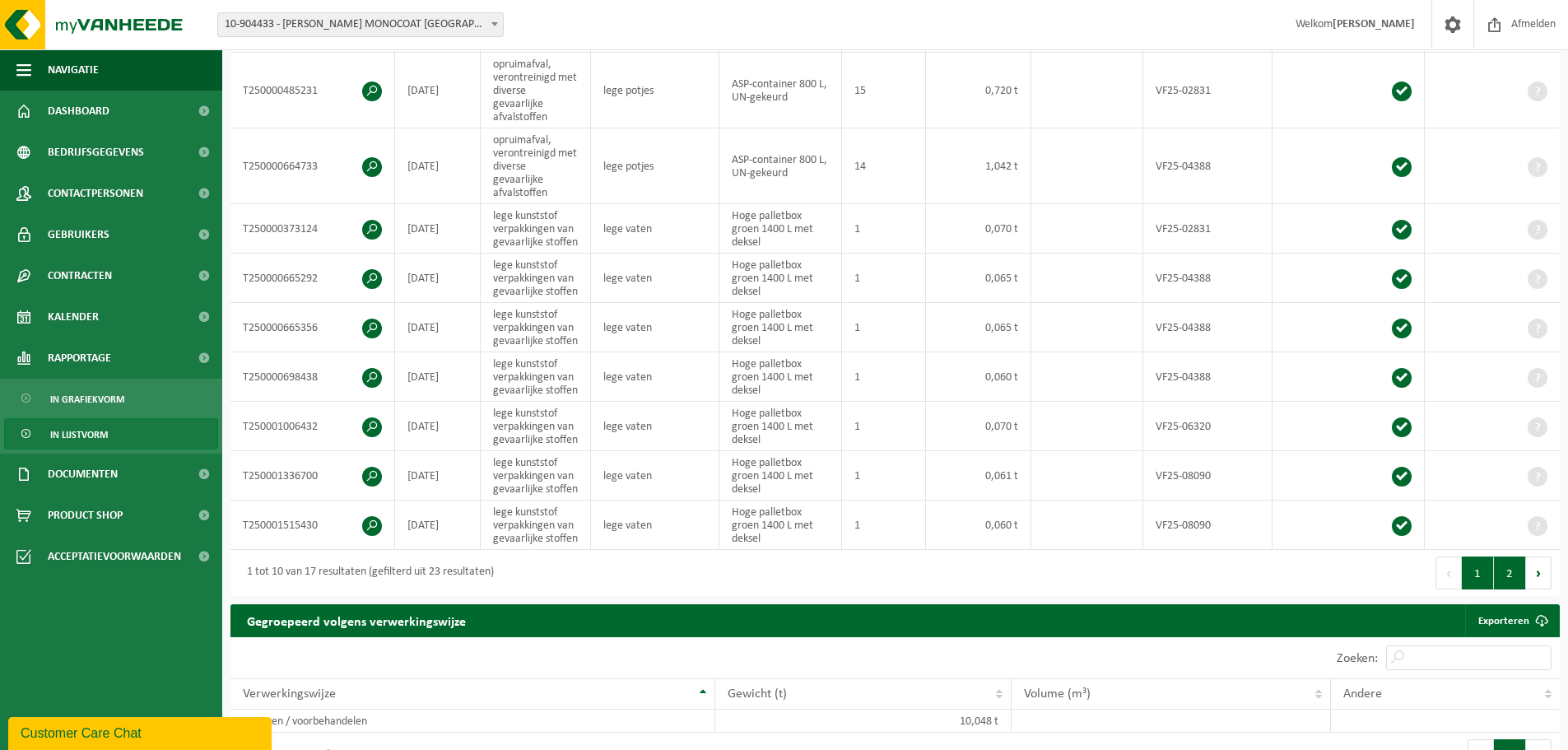
click at [1506, 565] on button "2" at bounding box center [1510, 573] width 32 height 33
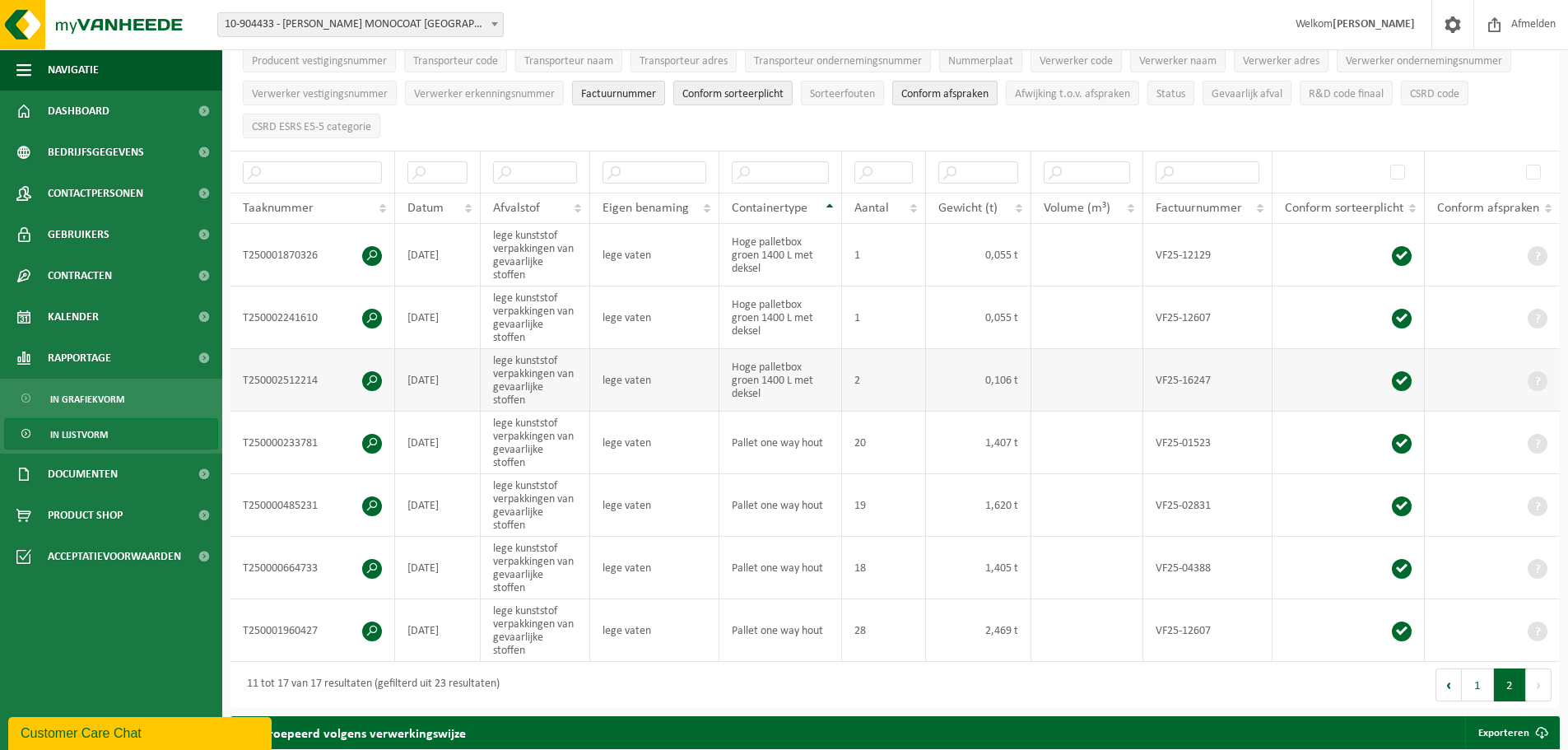
scroll to position [0, 0]
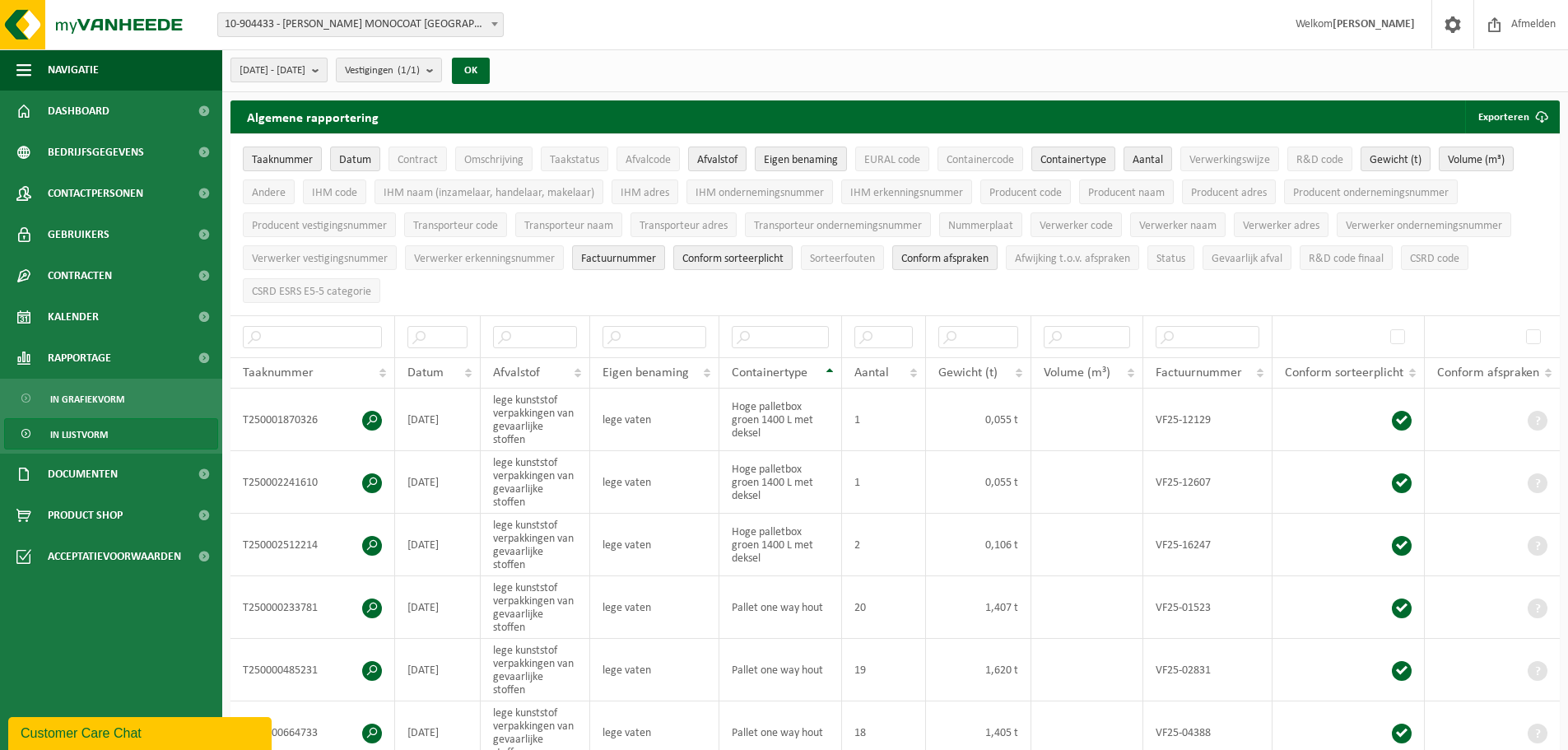
click at [306, 79] on span "[DATE] - [DATE]" at bounding box center [273, 70] width 66 height 24
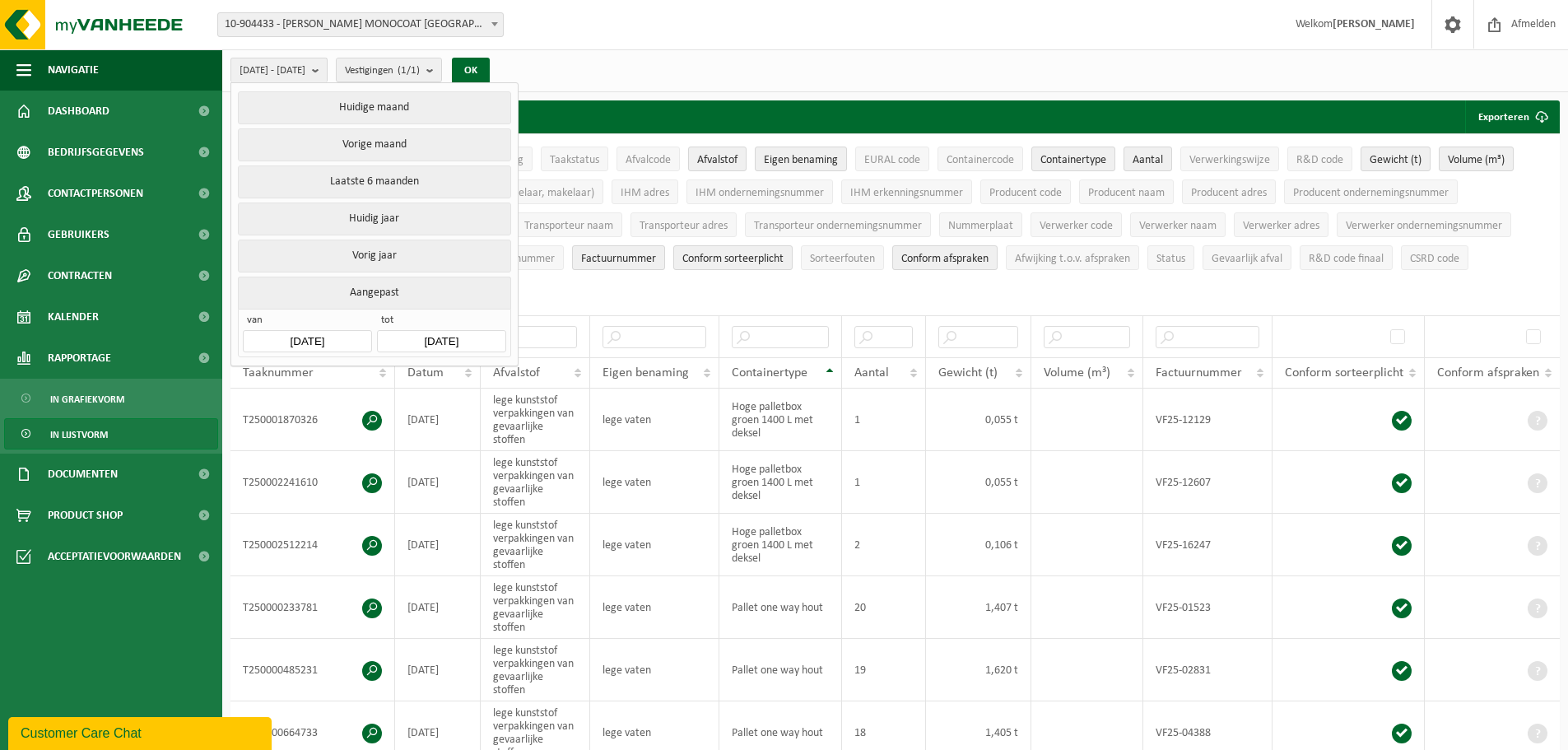
click at [340, 342] on input "[DATE]" at bounding box center [307, 341] width 128 height 22
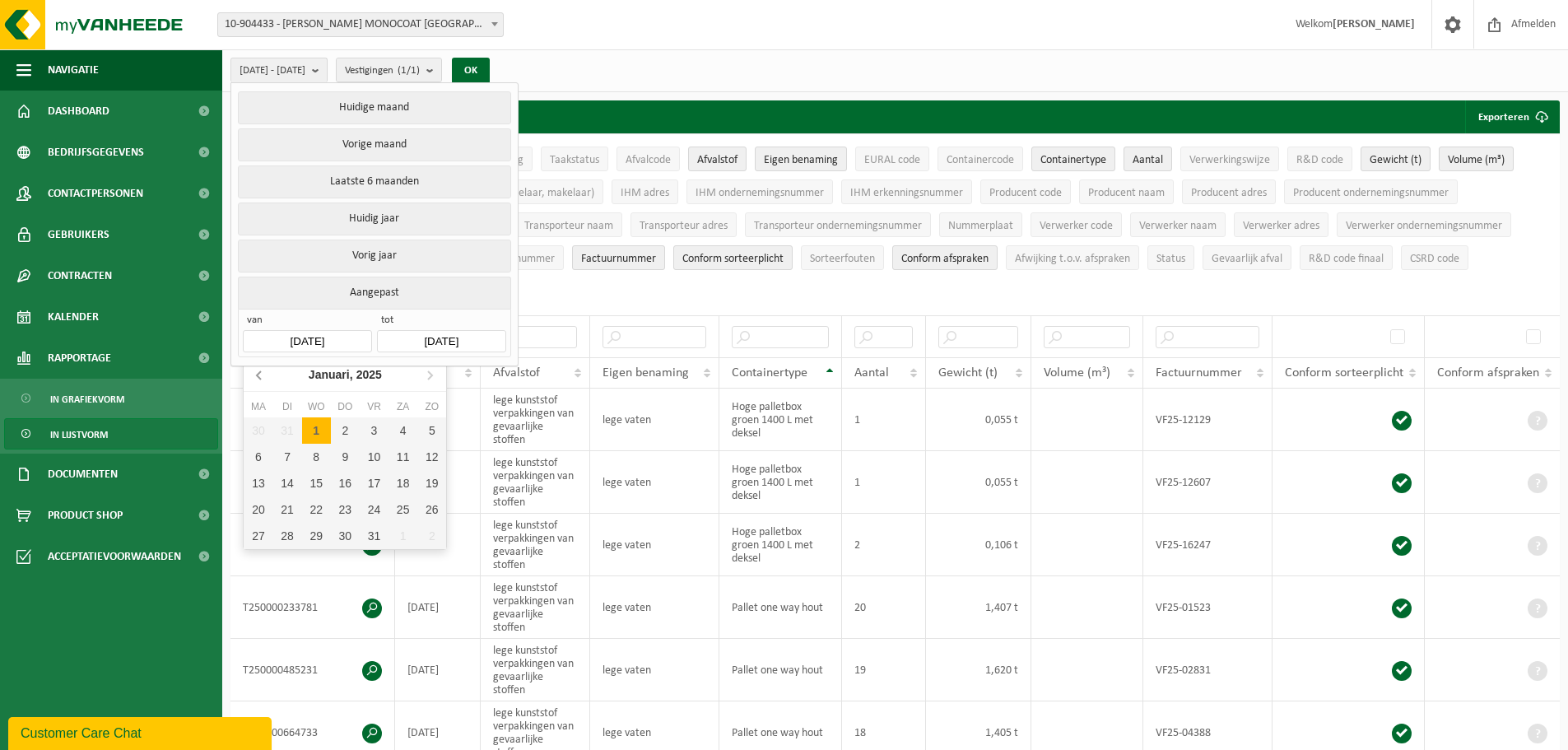
click at [249, 382] on icon at bounding box center [260, 375] width 26 height 26
click at [247, 382] on icon at bounding box center [260, 375] width 26 height 26
click at [261, 377] on icon at bounding box center [260, 375] width 26 height 26
click at [262, 377] on icon at bounding box center [260, 375] width 26 height 26
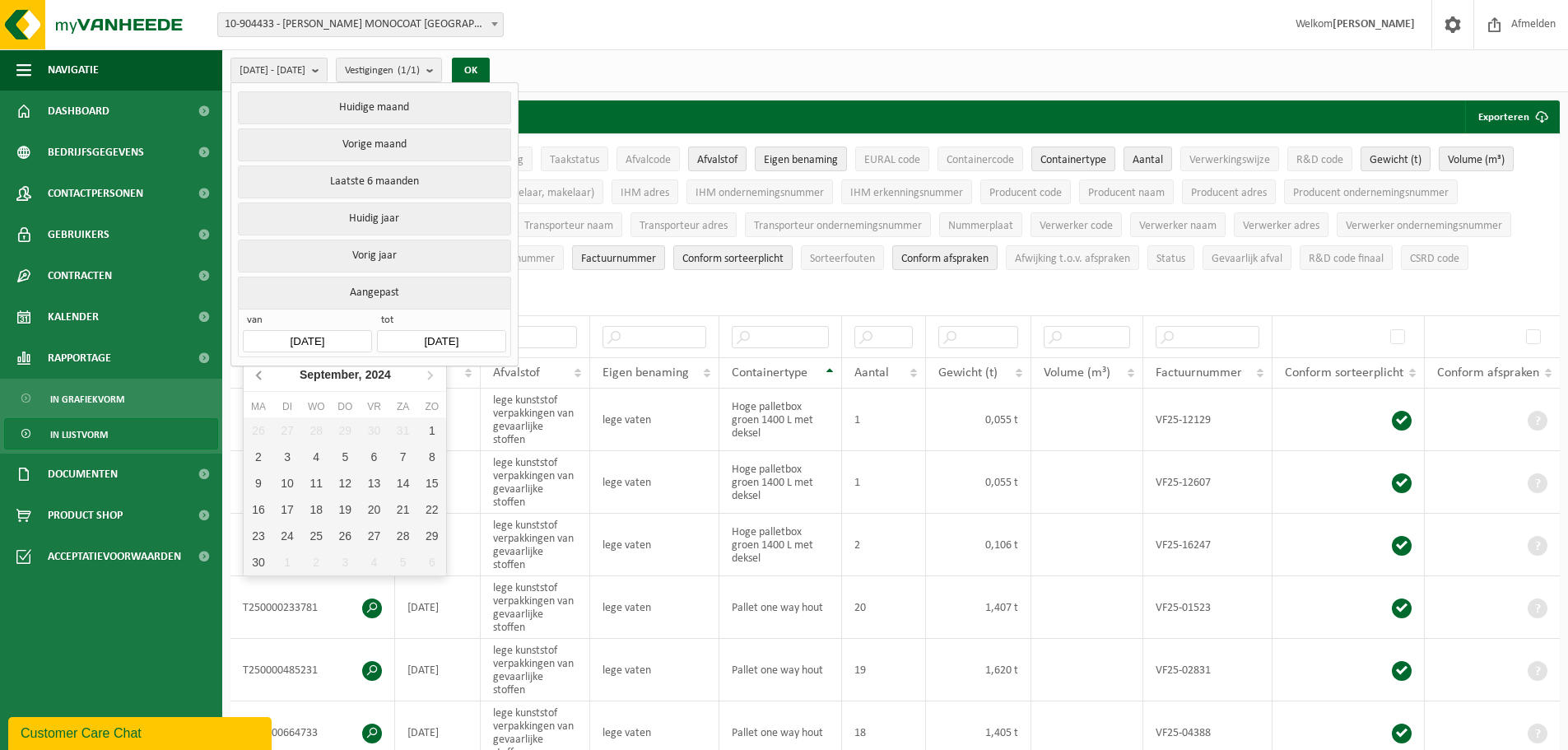
click at [263, 377] on icon at bounding box center [260, 375] width 26 height 26
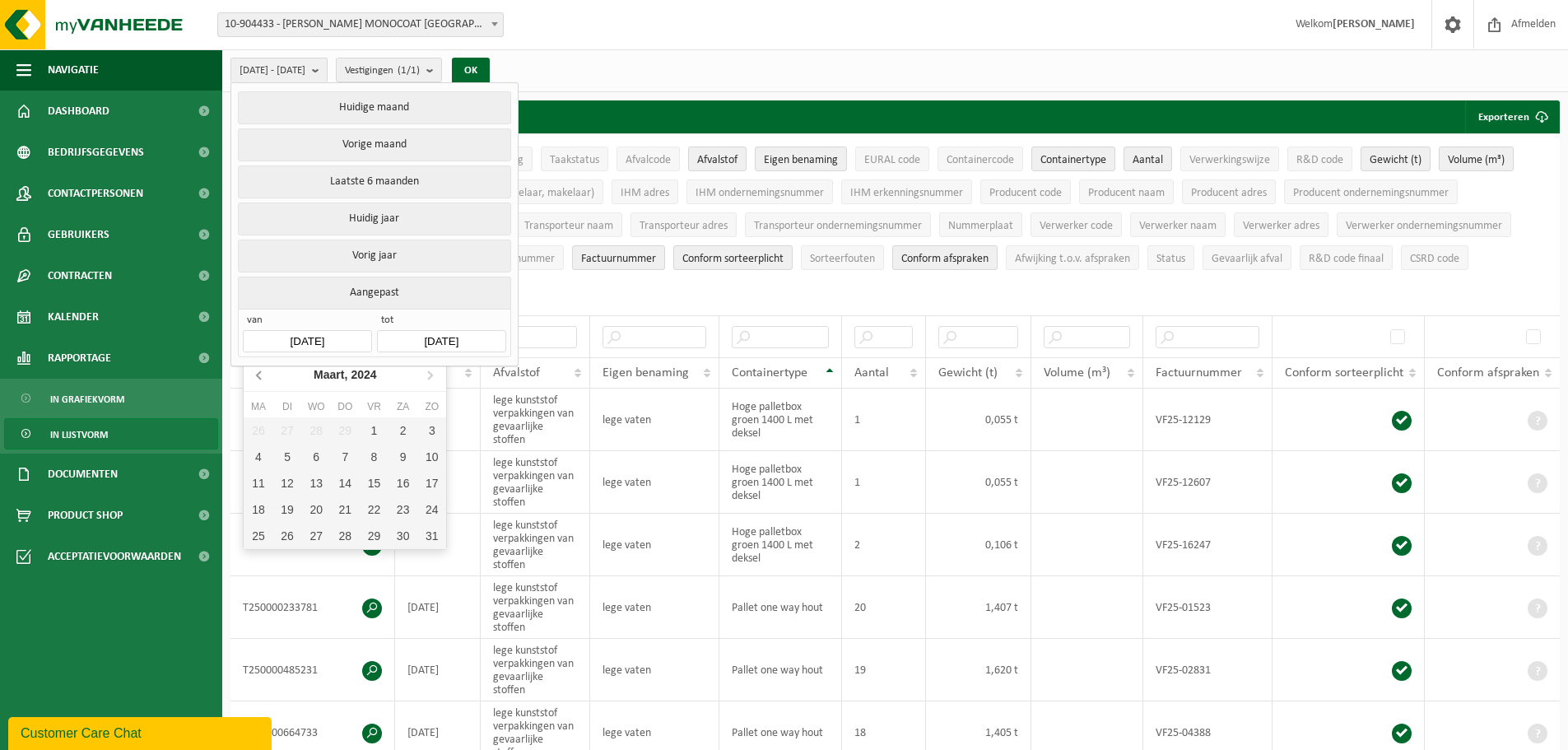
click at [263, 377] on icon at bounding box center [260, 375] width 26 height 26
click at [262, 377] on icon at bounding box center [260, 375] width 26 height 26
click at [255, 430] on div "1" at bounding box center [258, 430] width 29 height 26
type input "2024-01-01"
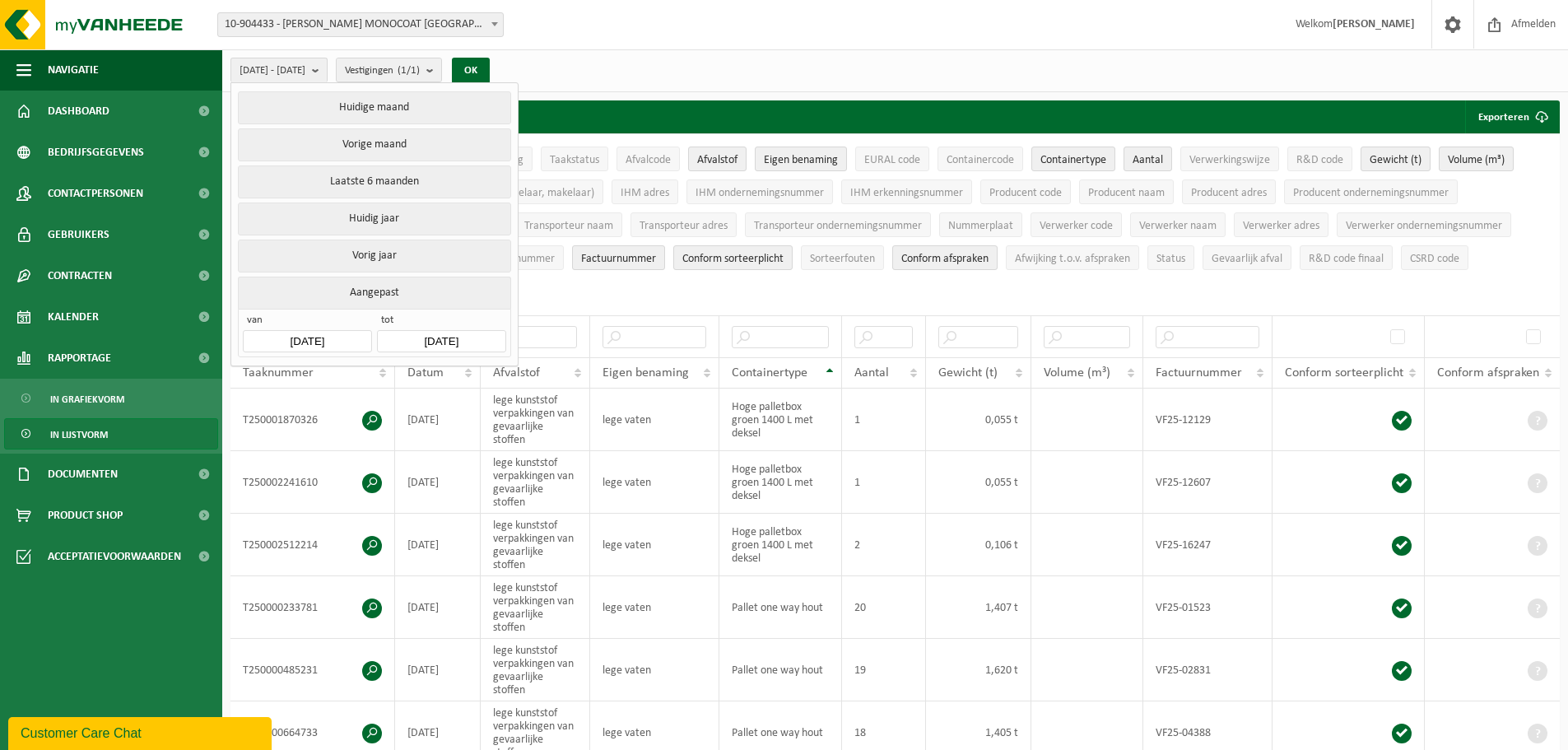
click at [432, 342] on input "2025-10-09" at bounding box center [441, 341] width 128 height 22
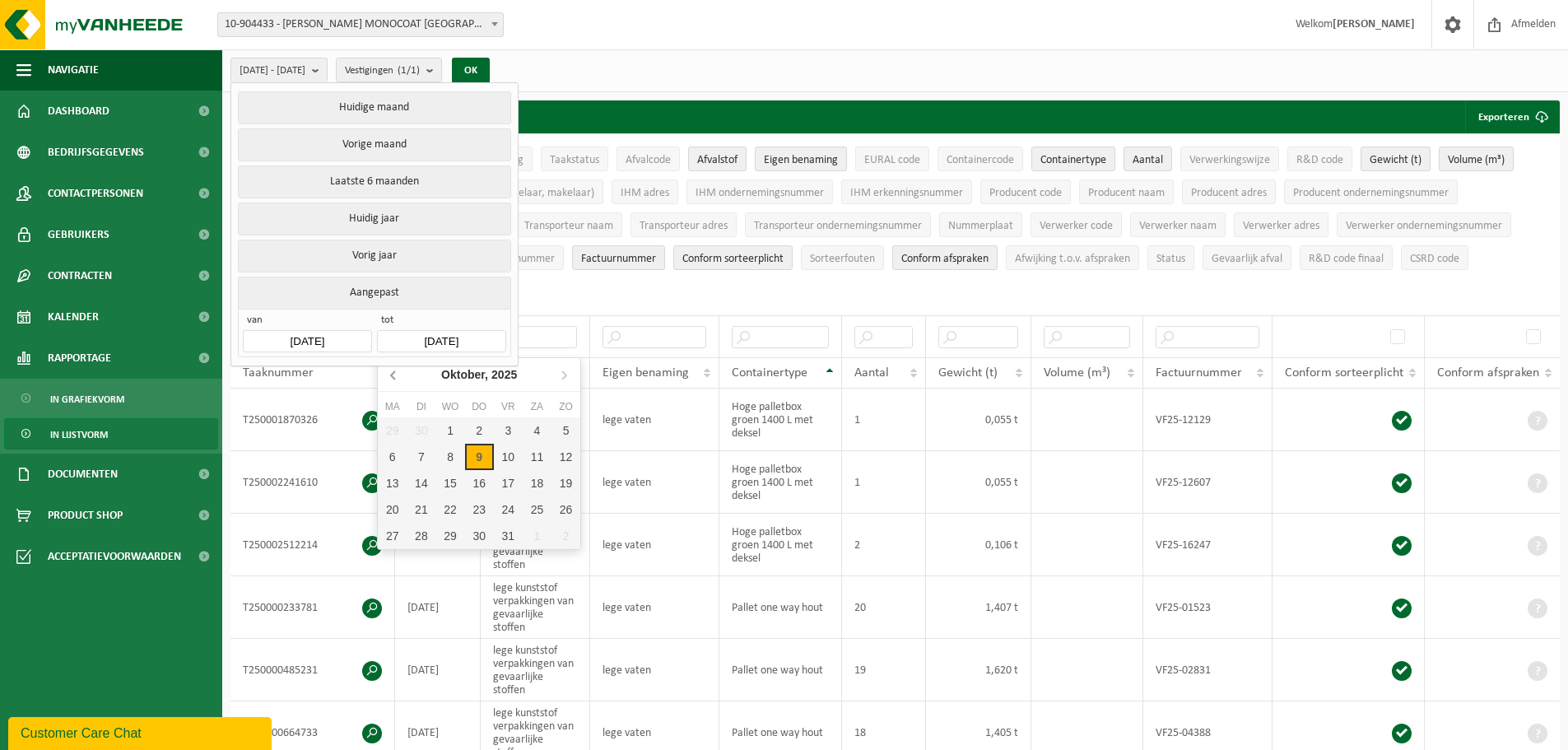
click at [390, 375] on icon at bounding box center [394, 375] width 26 height 26
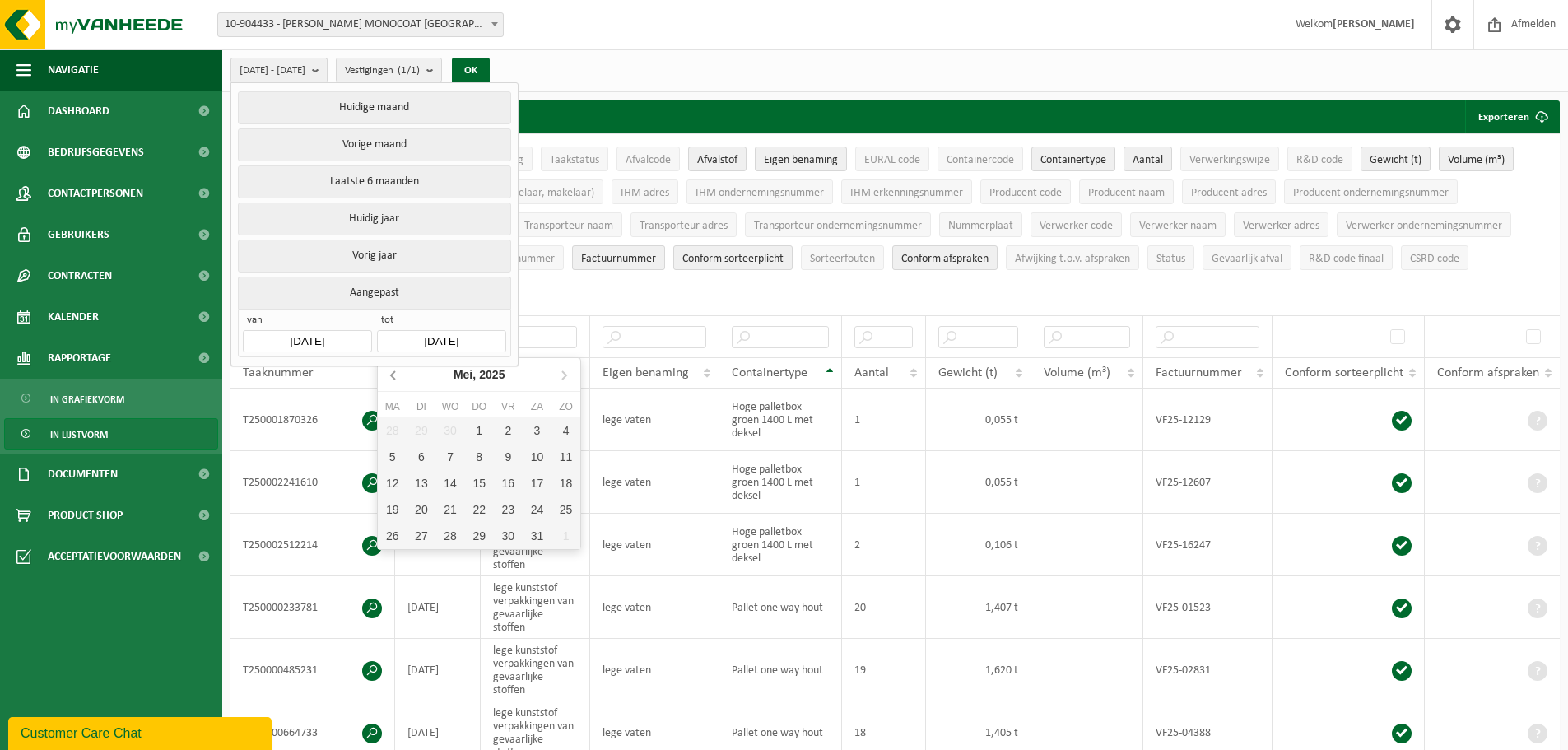
click at [390, 375] on icon at bounding box center [394, 375] width 26 height 26
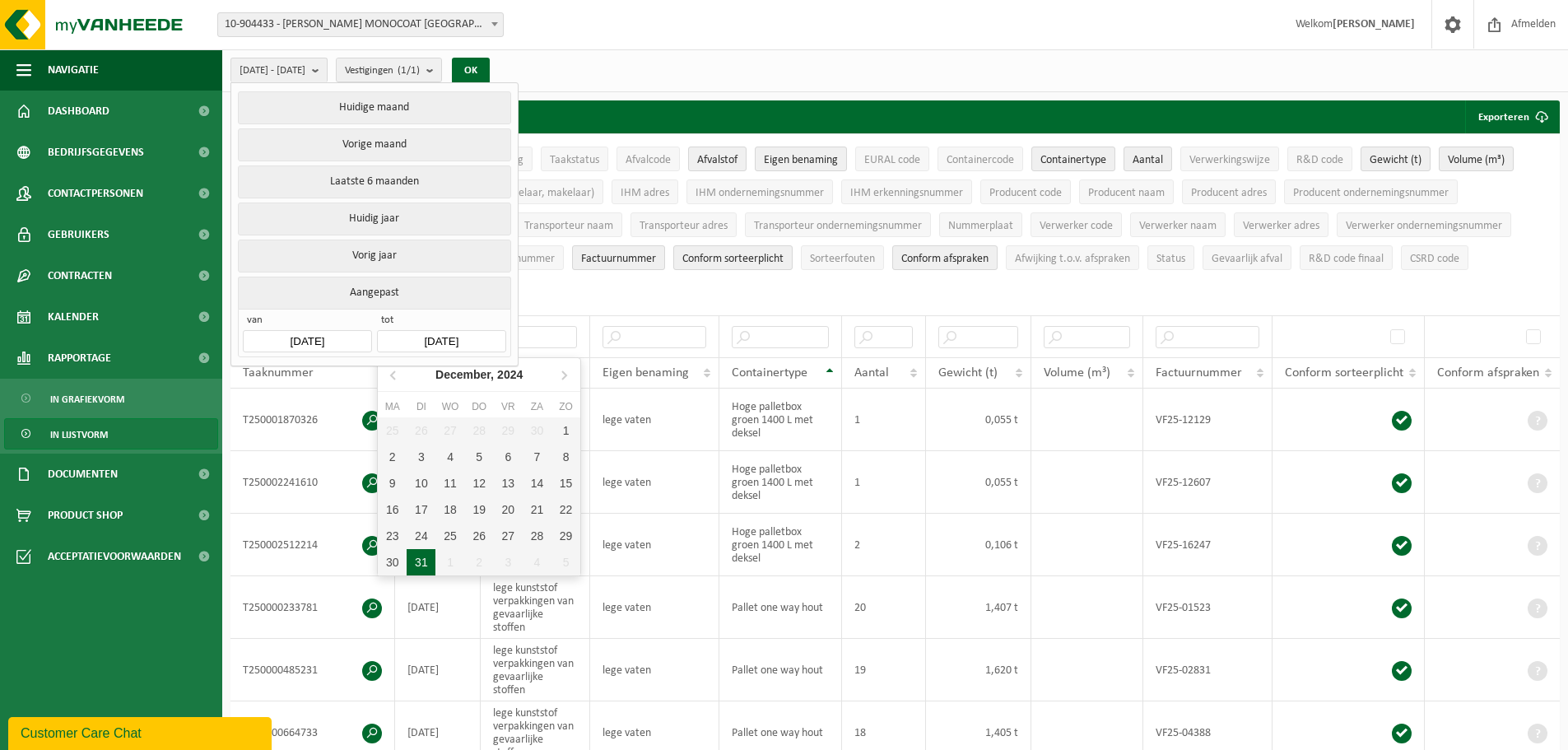
click at [425, 561] on div "31" at bounding box center [421, 562] width 29 height 26
type input "2024-12-31"
type input "2024-01-01"
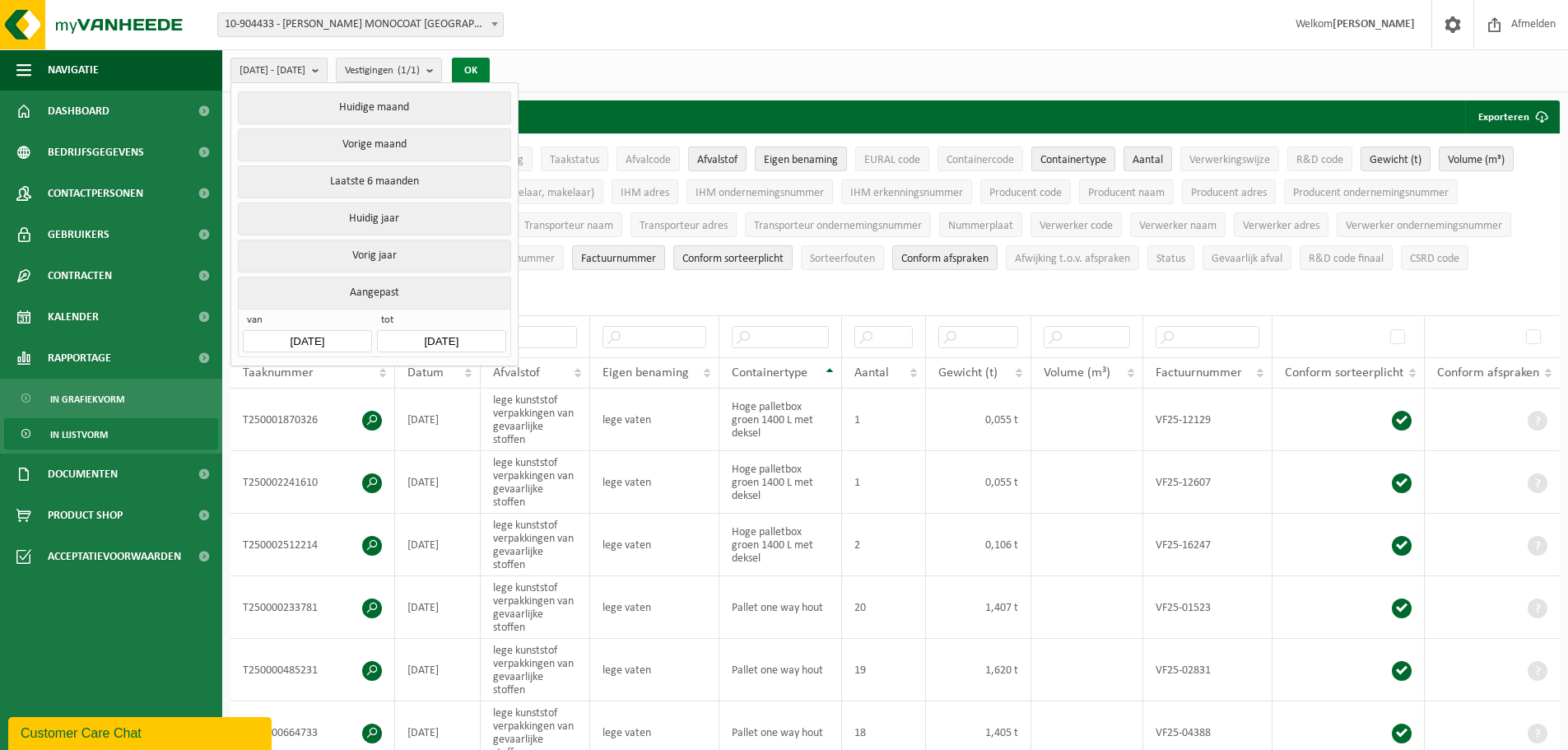
click at [490, 68] on button "OK" at bounding box center [471, 70] width 38 height 26
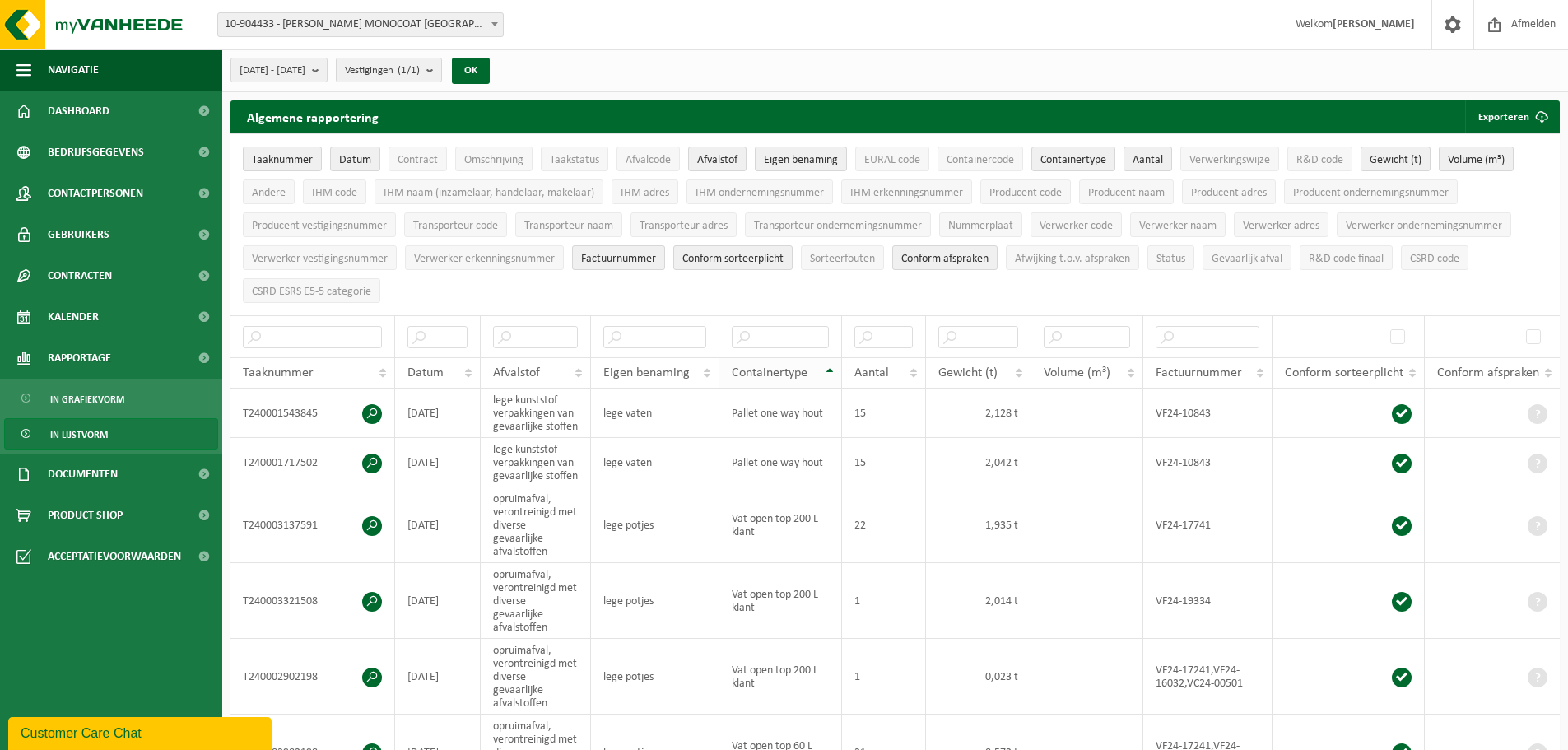
click at [817, 369] on div "Containertype" at bounding box center [776, 374] width 89 height 14
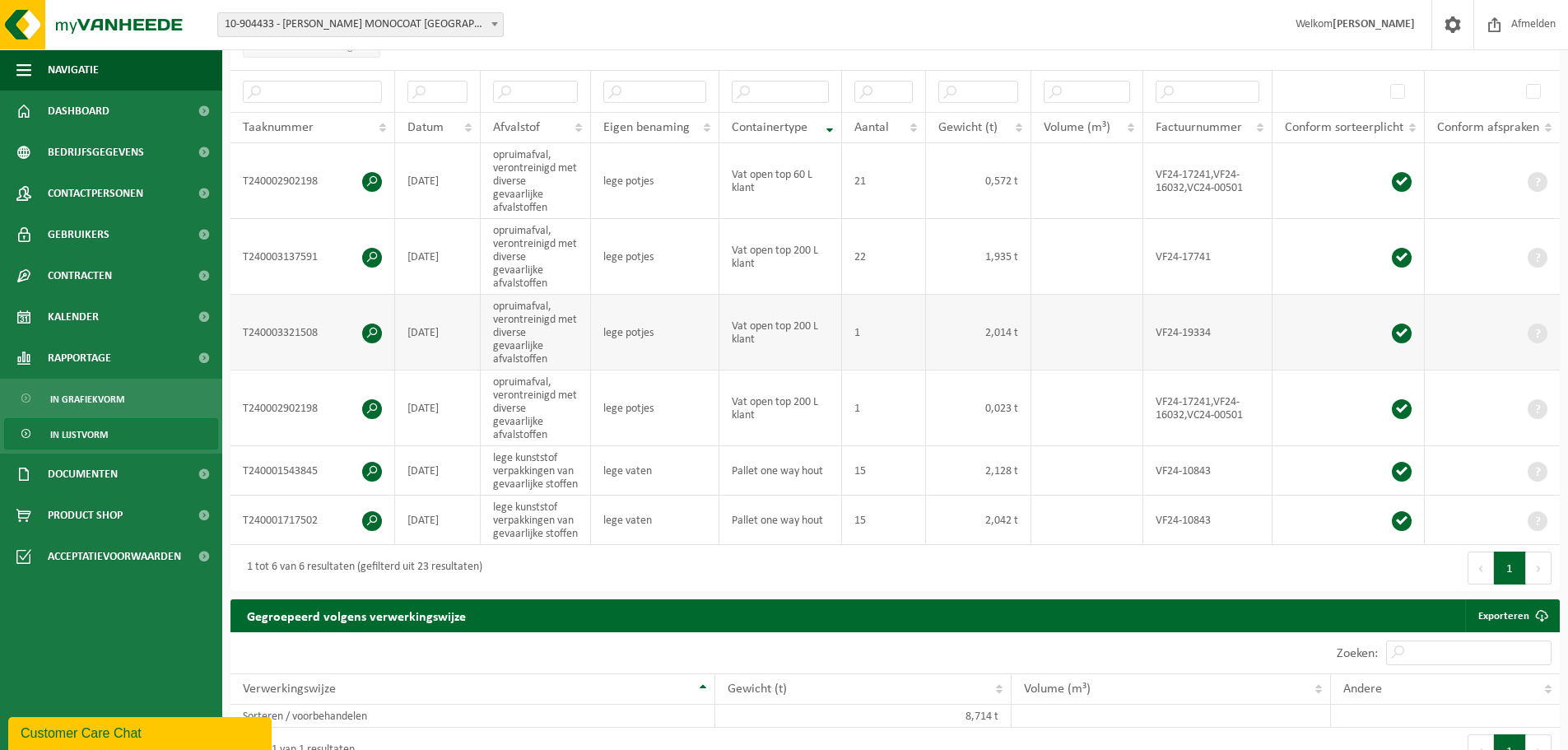
scroll to position [247, 0]
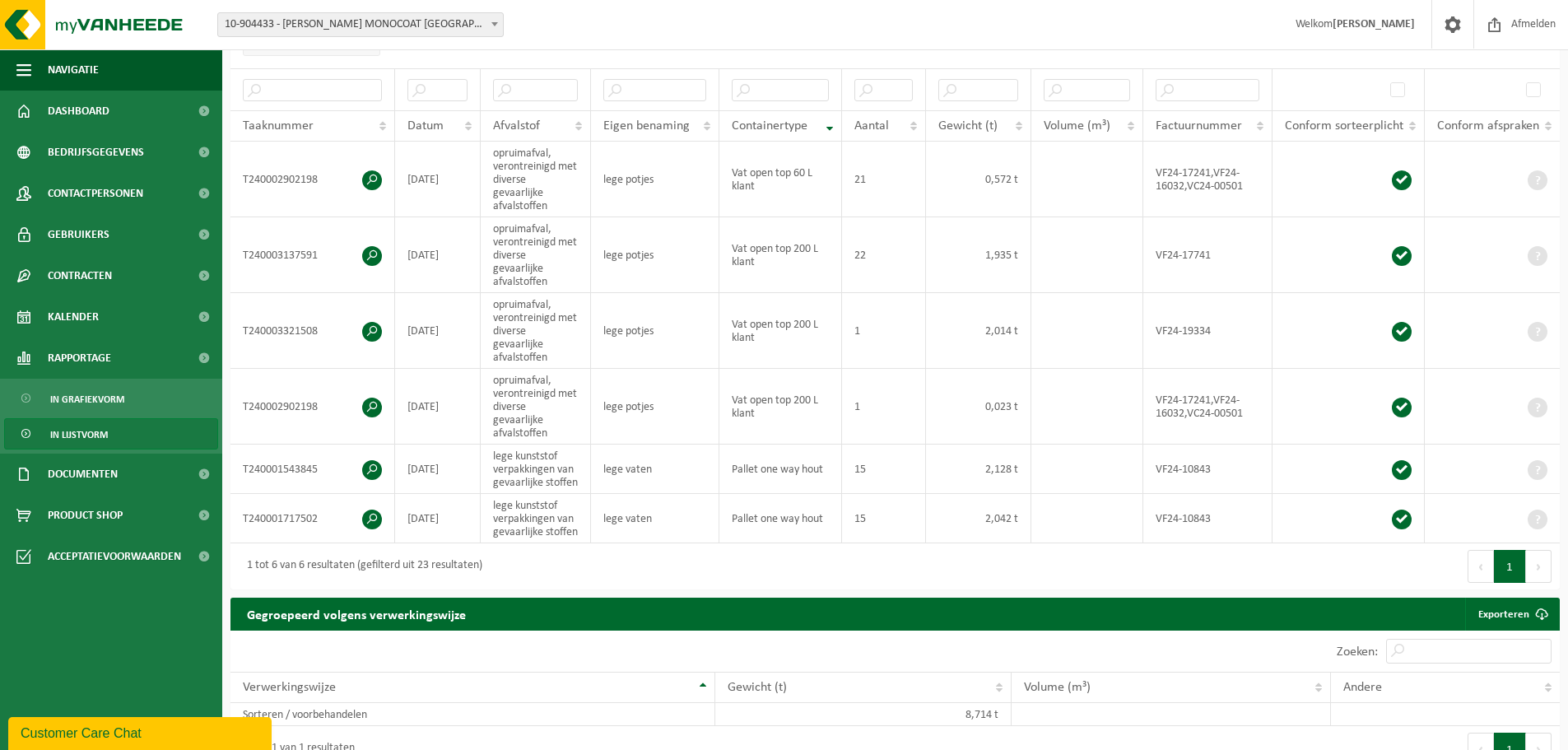
click at [1490, 565] on button "Vorige" at bounding box center [1481, 567] width 26 height 33
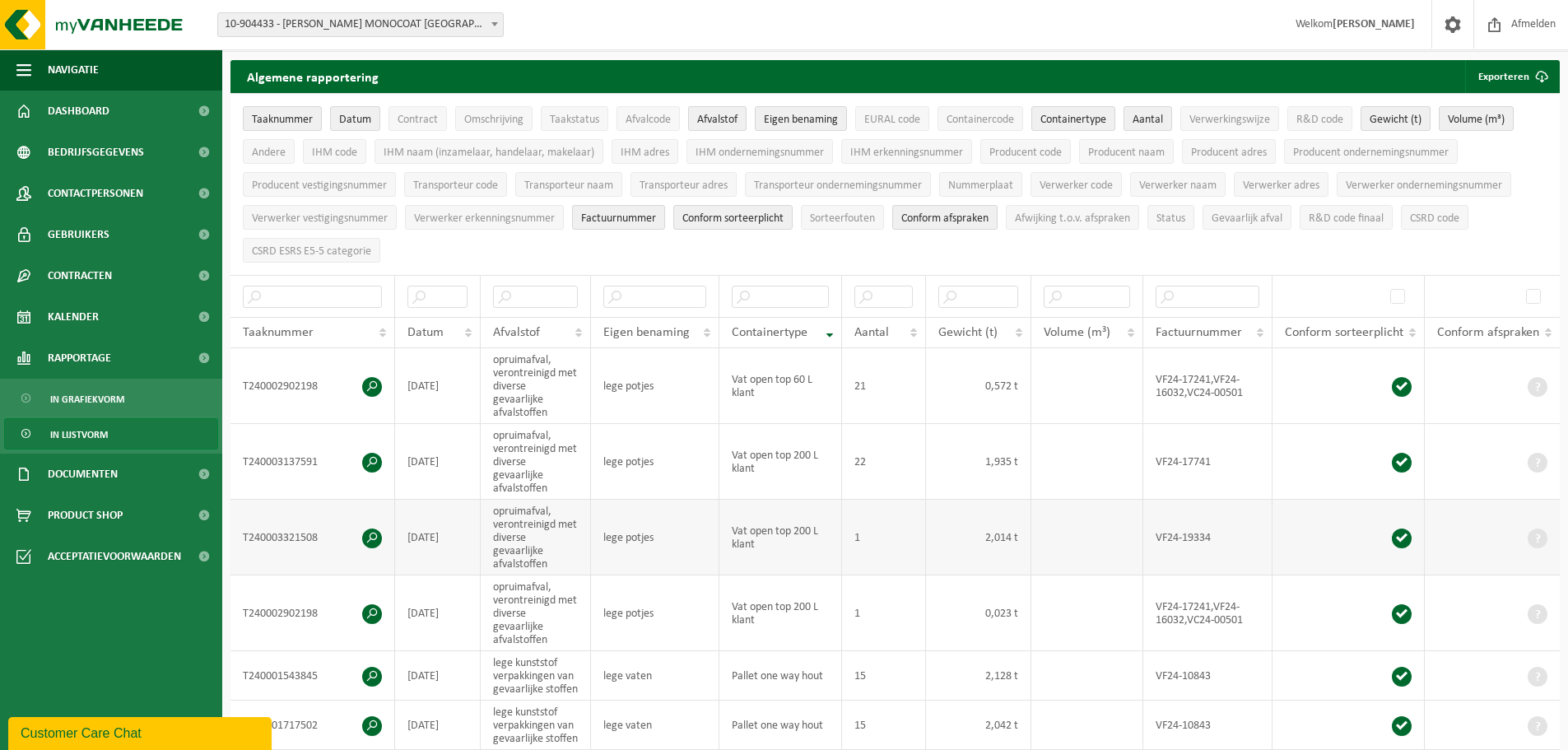
scroll to position [0, 0]
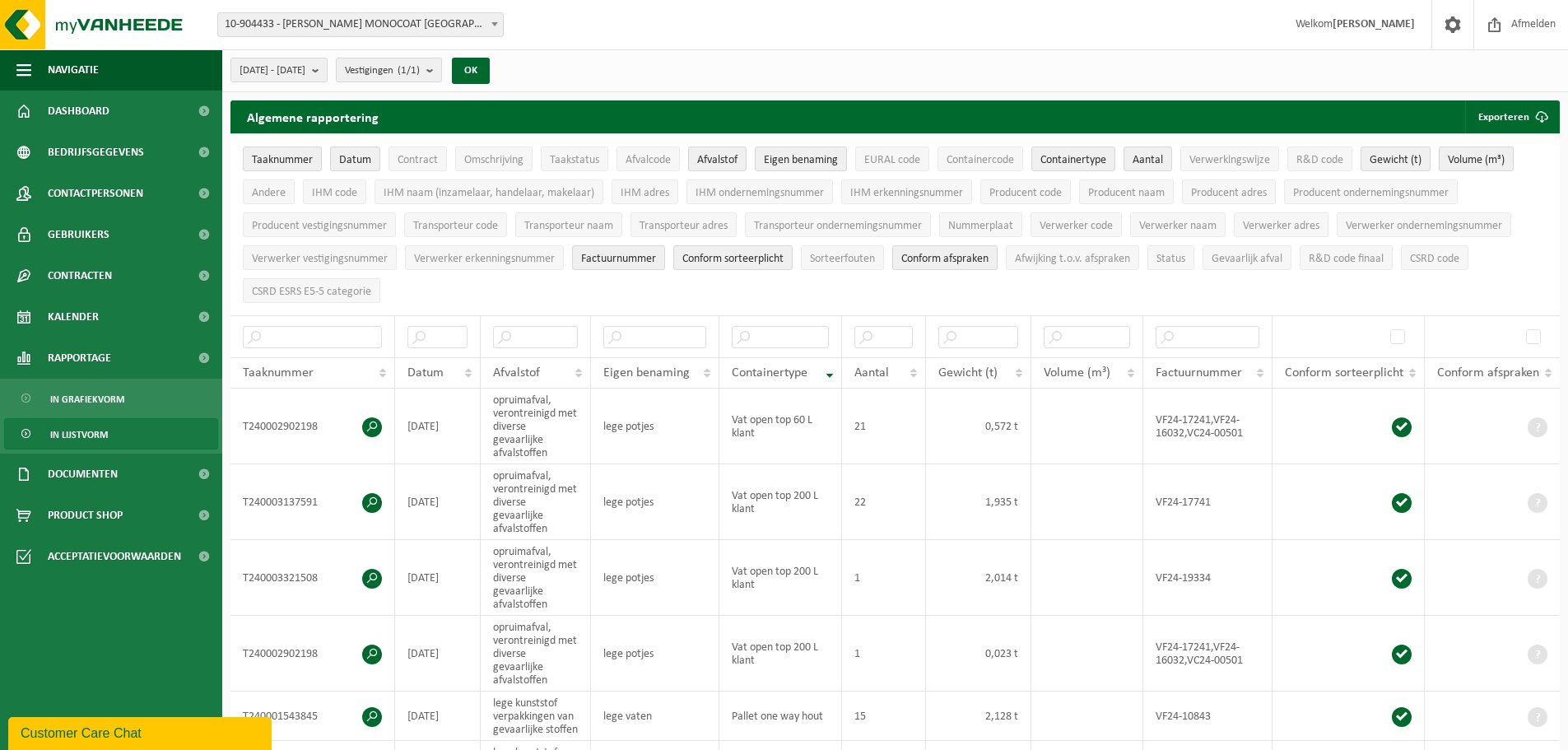
click at [787, 367] on span "Containertype" at bounding box center [769, 374] width 76 height 14
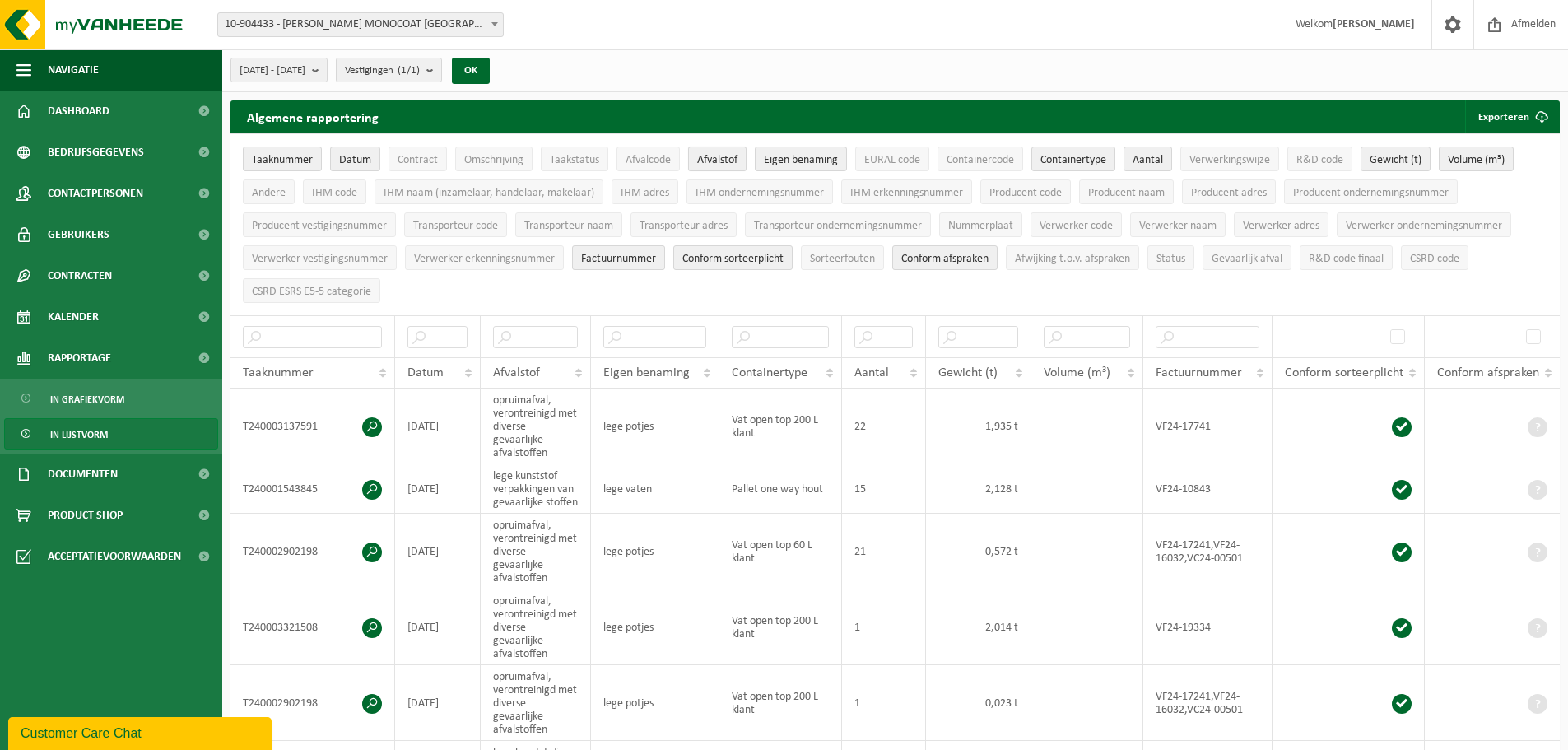
click at [726, 156] on span "Afvalstof" at bounding box center [718, 160] width 41 height 13
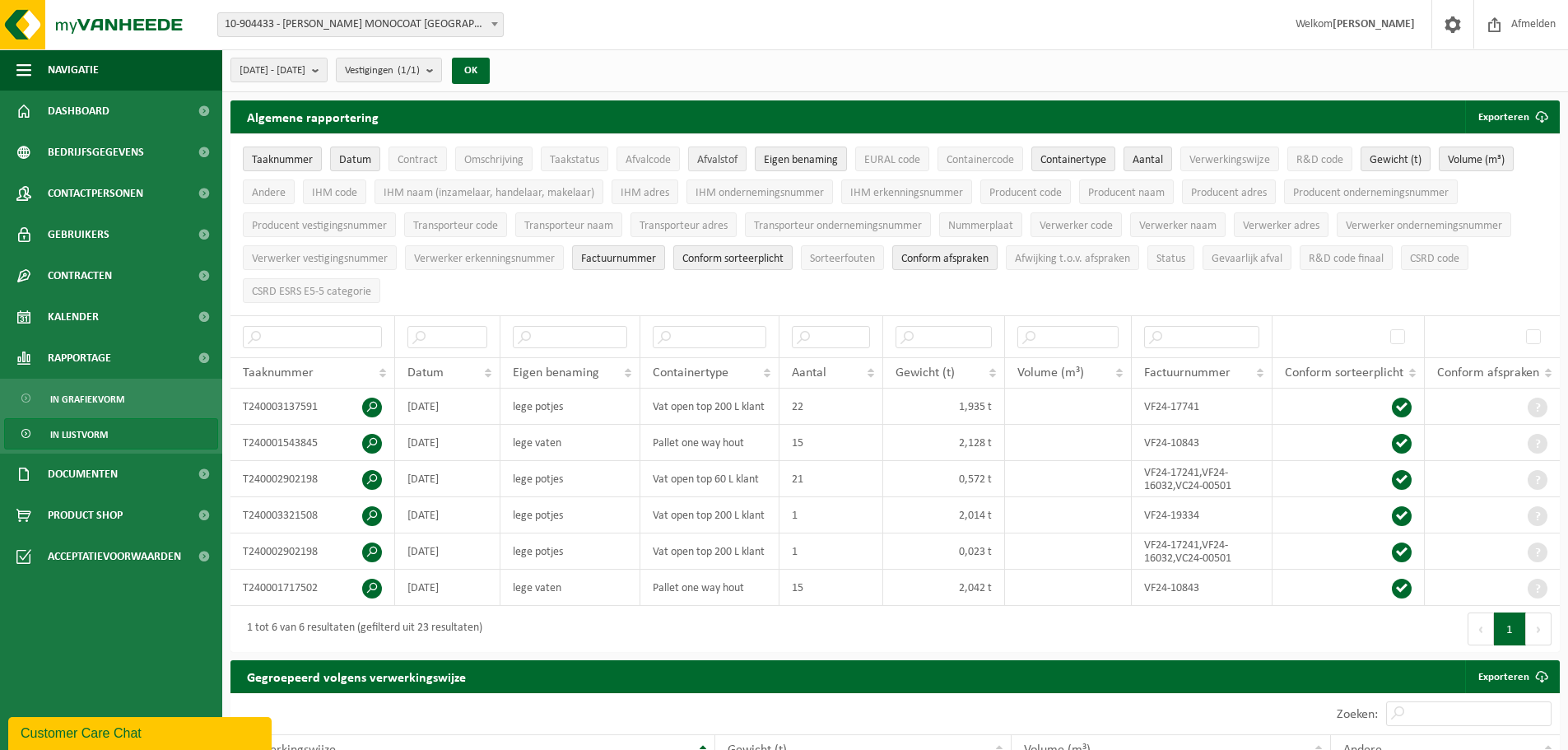
click at [711, 158] on span "Afvalstof" at bounding box center [718, 160] width 41 height 13
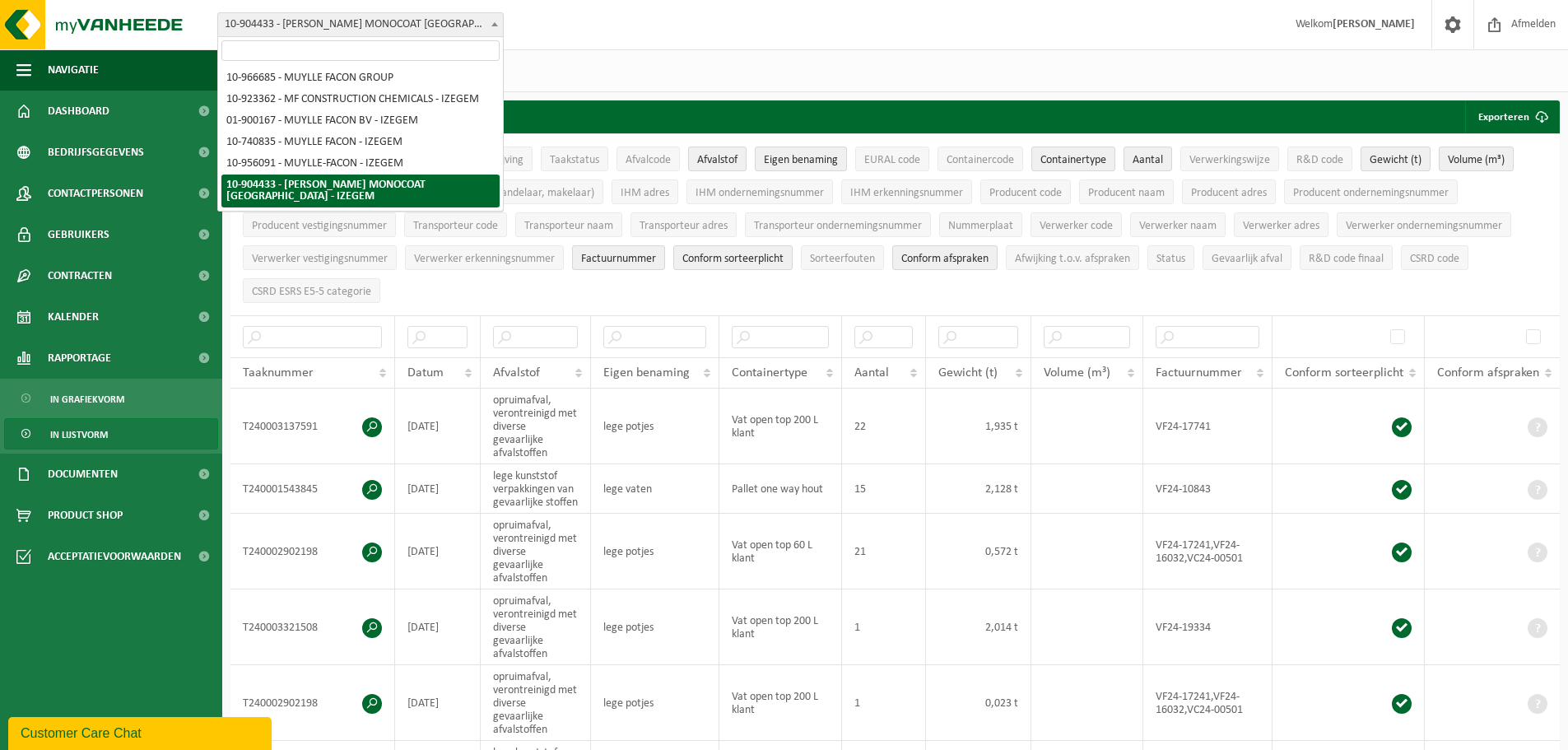
click at [416, 21] on span "10-904433 - [PERSON_NAME] MONOCOAT [GEOGRAPHIC_DATA] - IZEGEM" at bounding box center [361, 25] width 285 height 23
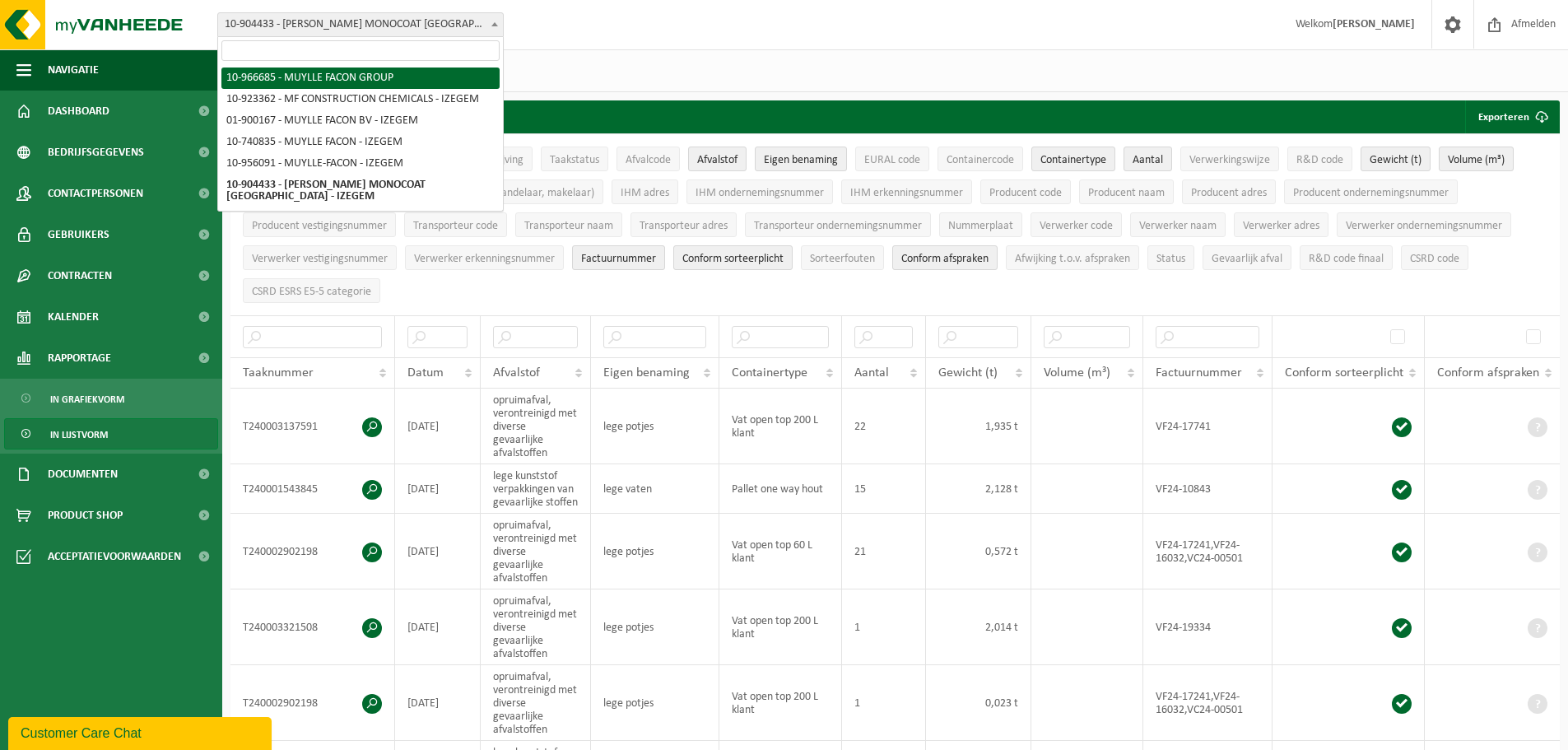
select select "153224"
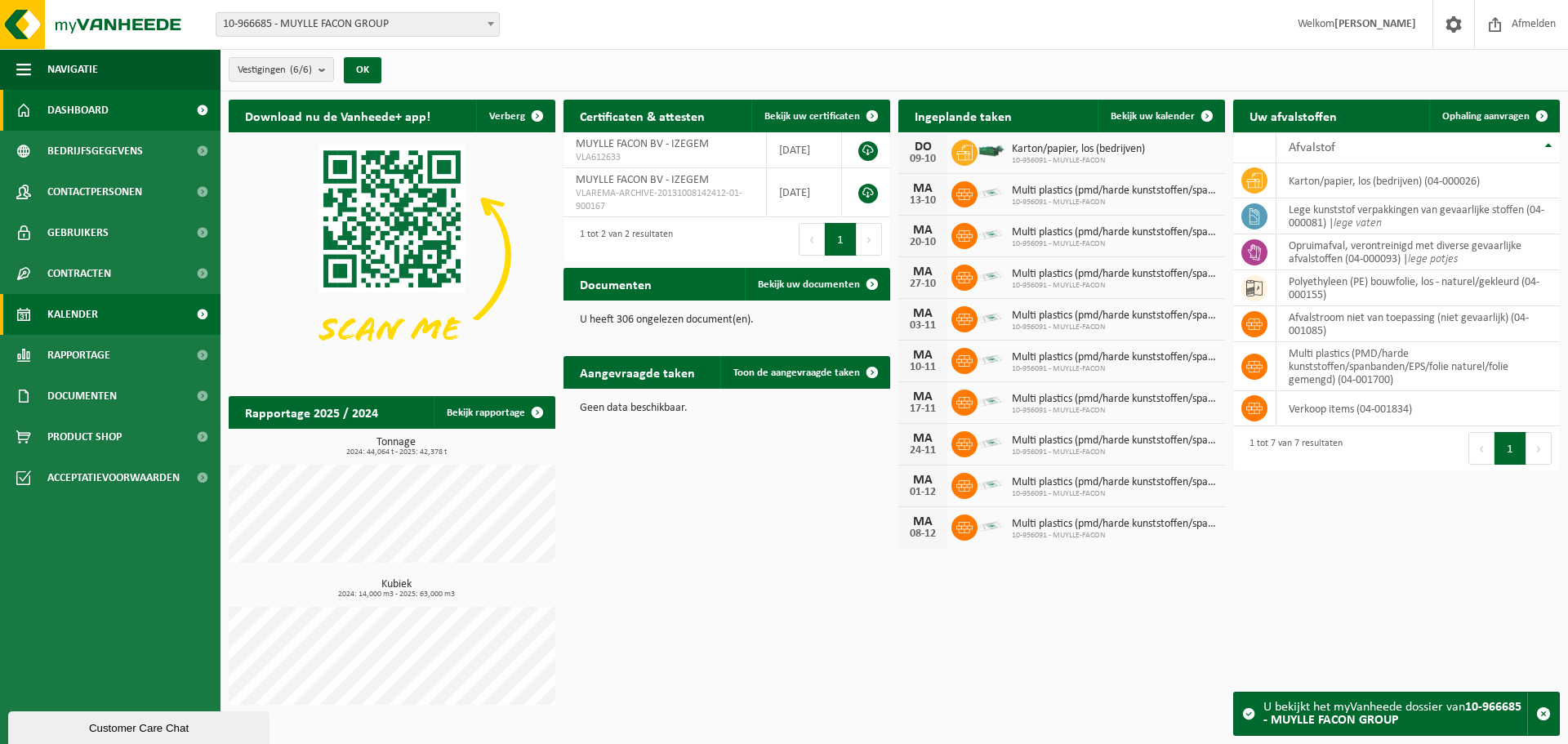
click at [89, 321] on span "Kalender" at bounding box center [72, 314] width 51 height 40
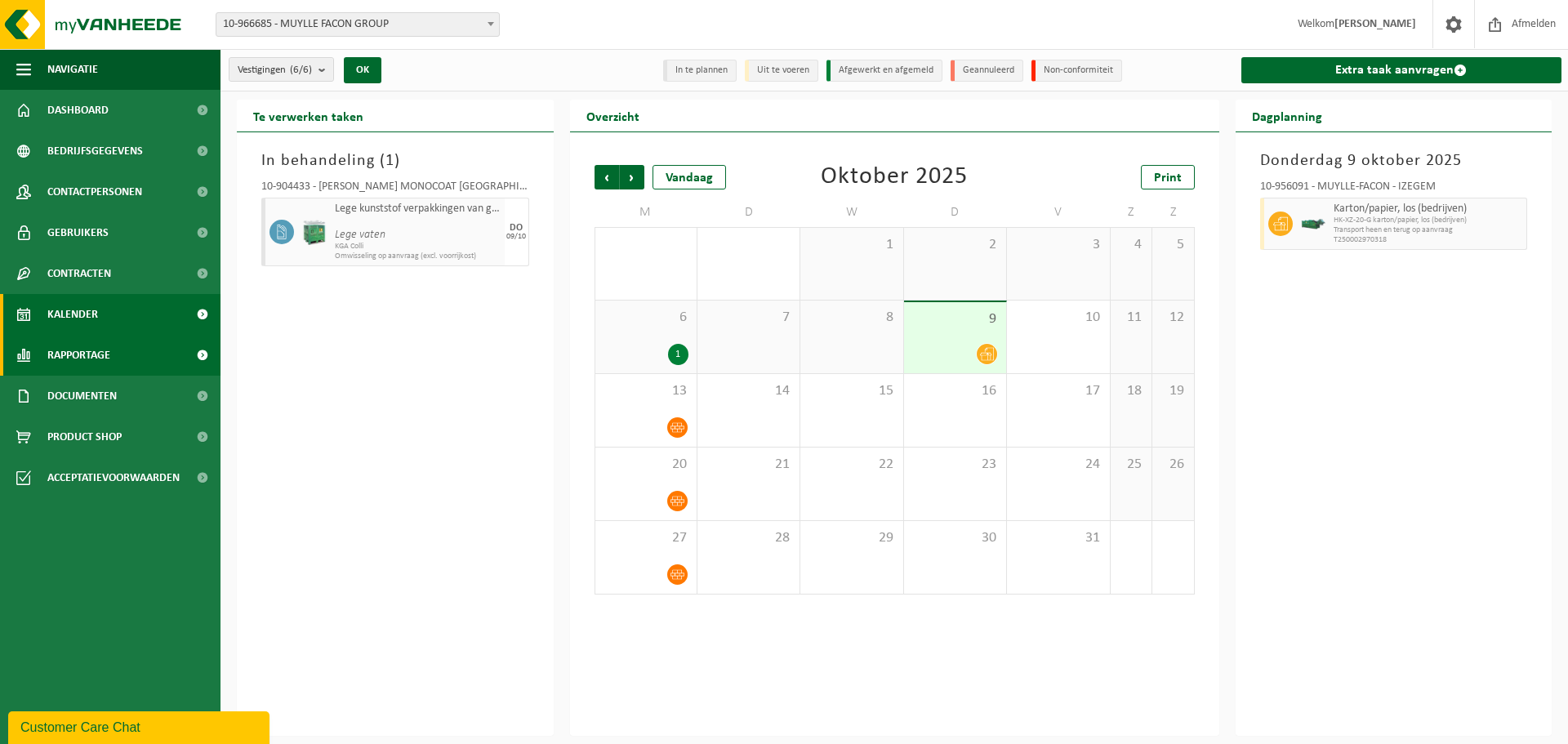
click at [84, 365] on span "Rapportage" at bounding box center [78, 355] width 63 height 40
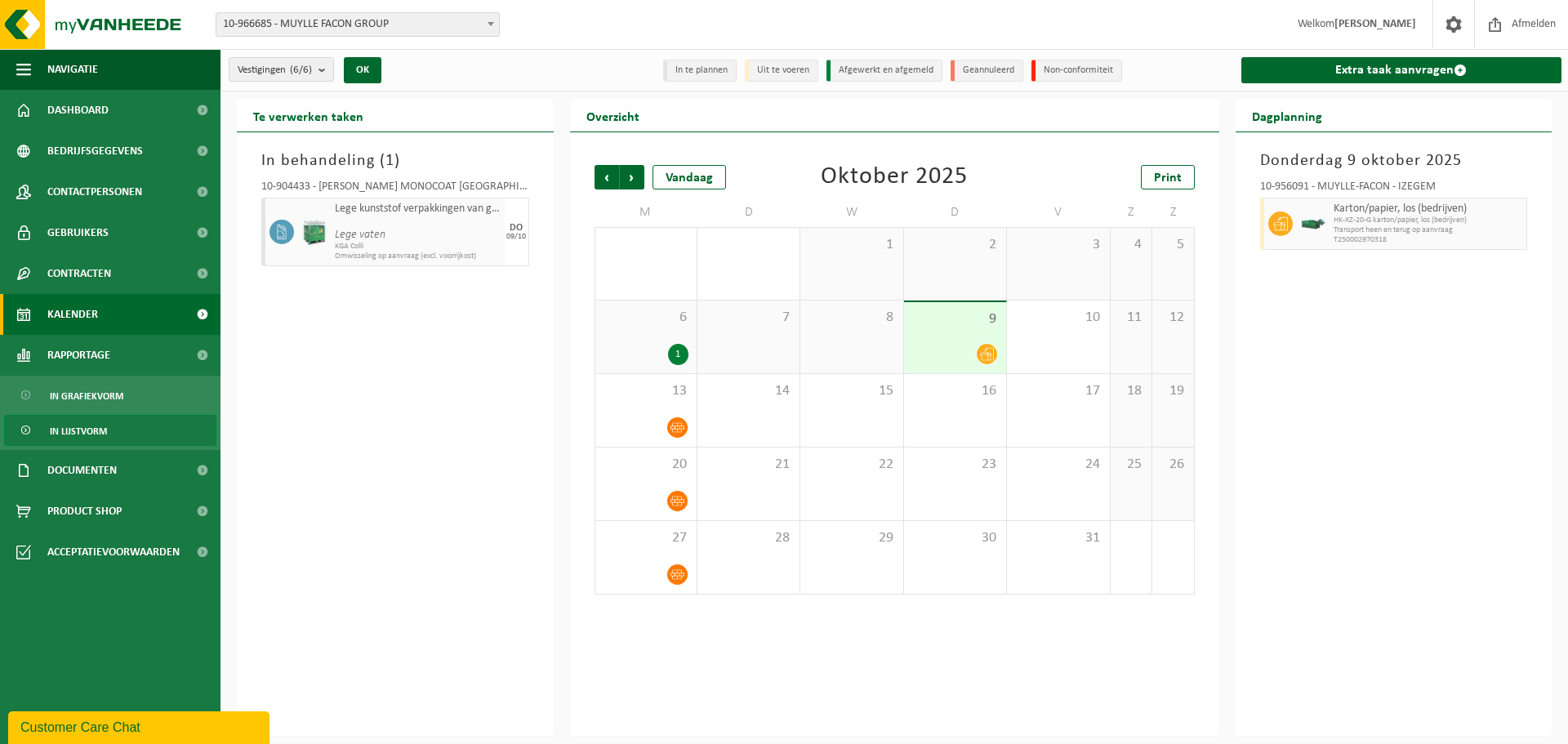
click at [84, 423] on span "In lijstvorm" at bounding box center [78, 431] width 57 height 31
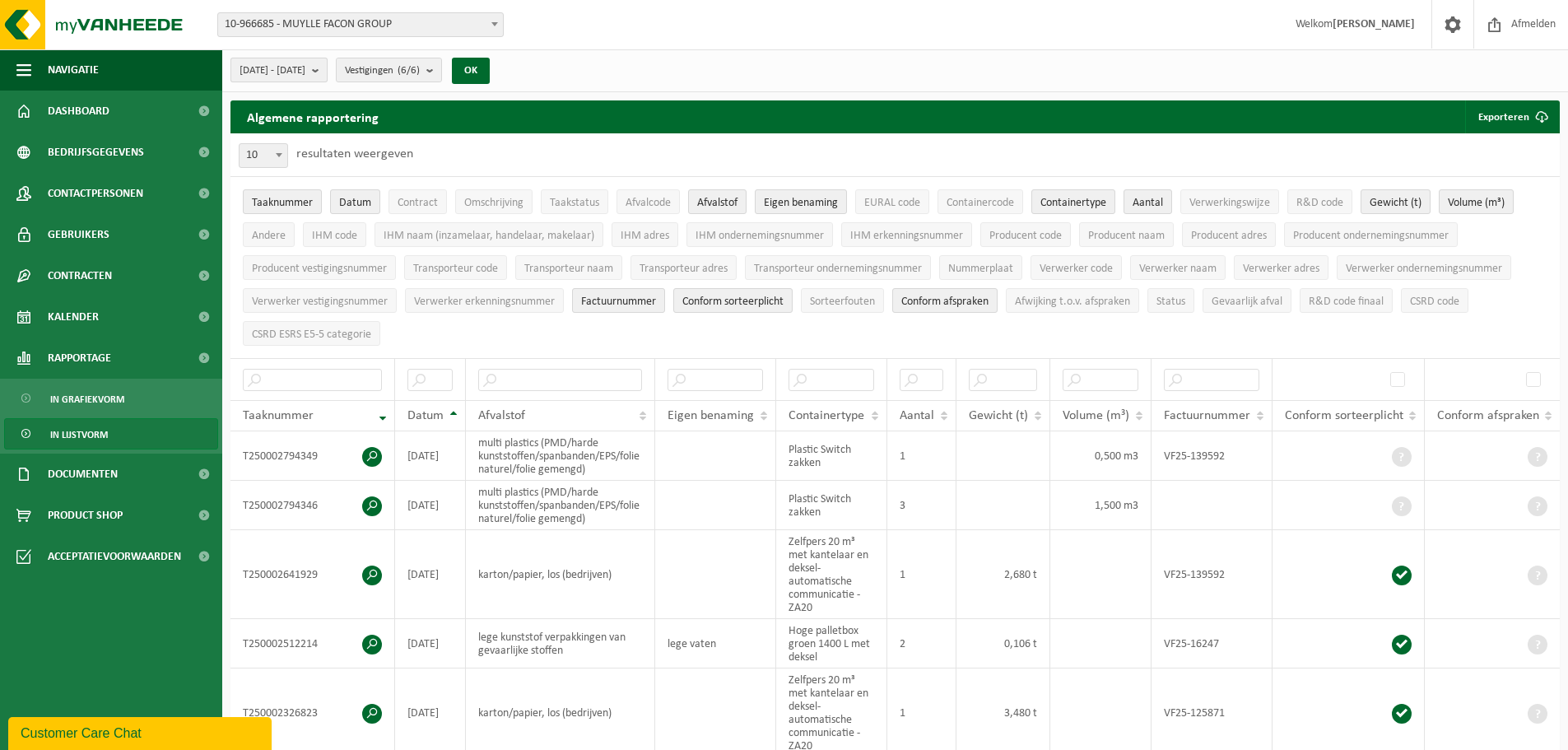
click at [306, 72] on span "[DATE] - [DATE]" at bounding box center [273, 70] width 66 height 24
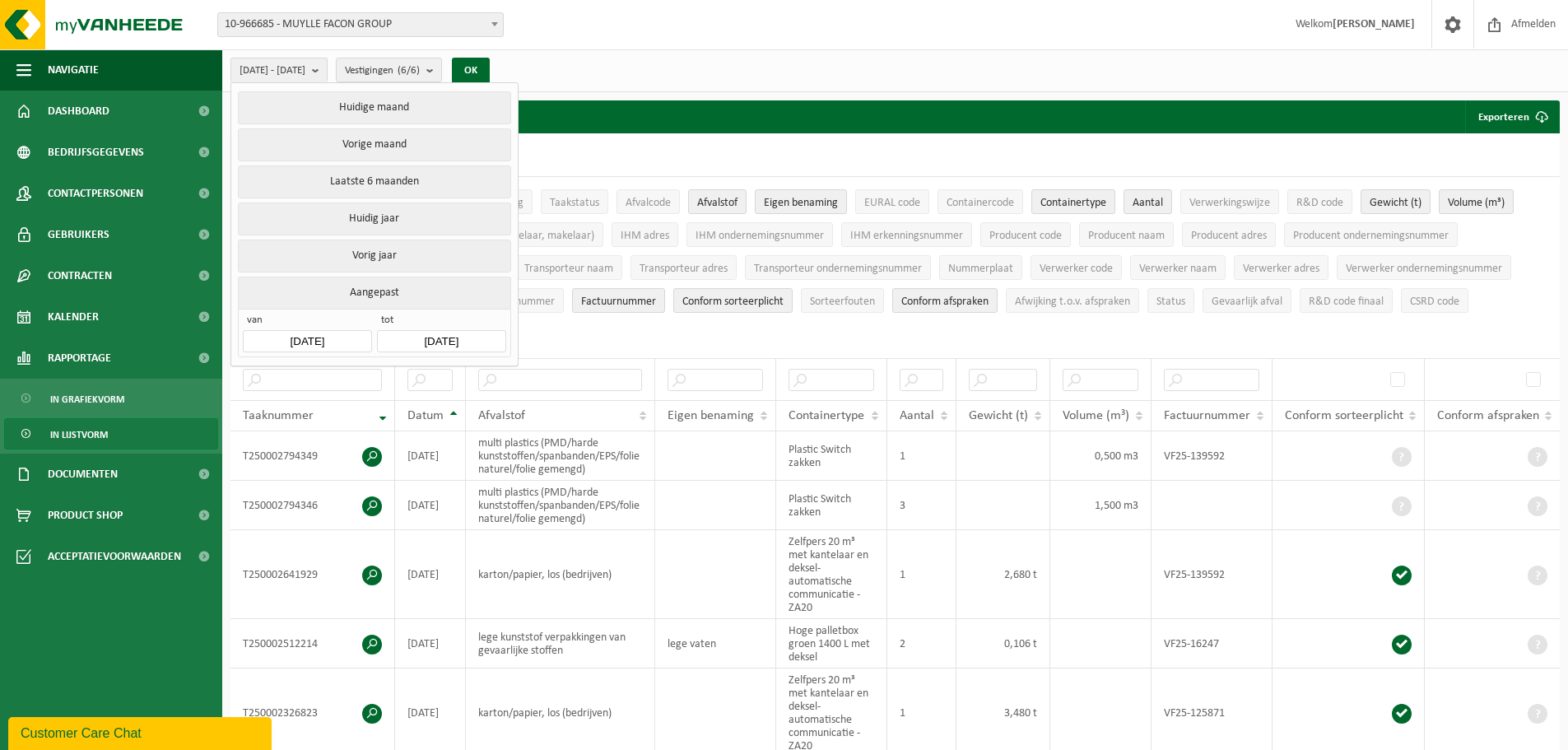
click at [332, 335] on input "[DATE]" at bounding box center [307, 341] width 128 height 22
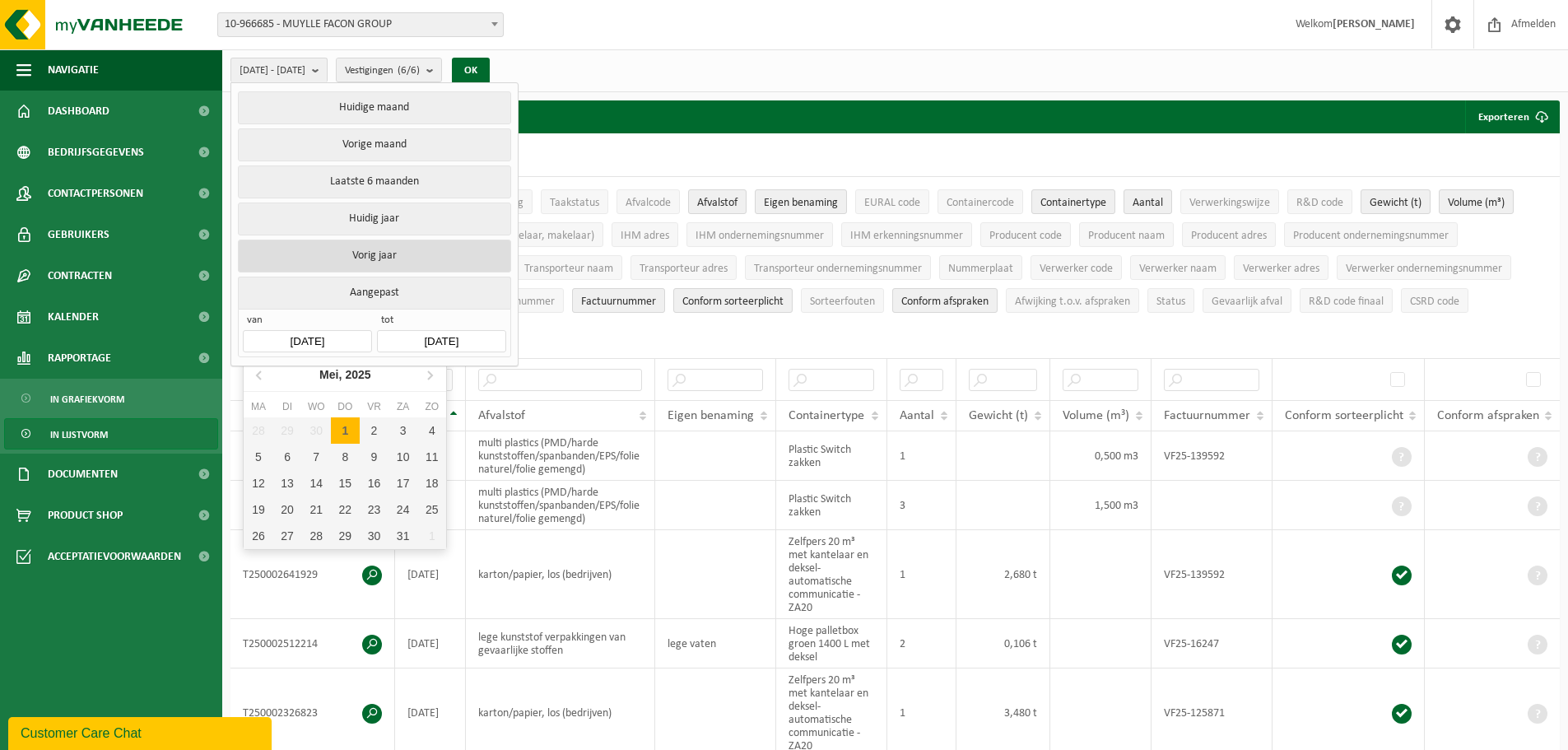
click at [373, 252] on button "Vorig jaar" at bounding box center [374, 256] width 273 height 33
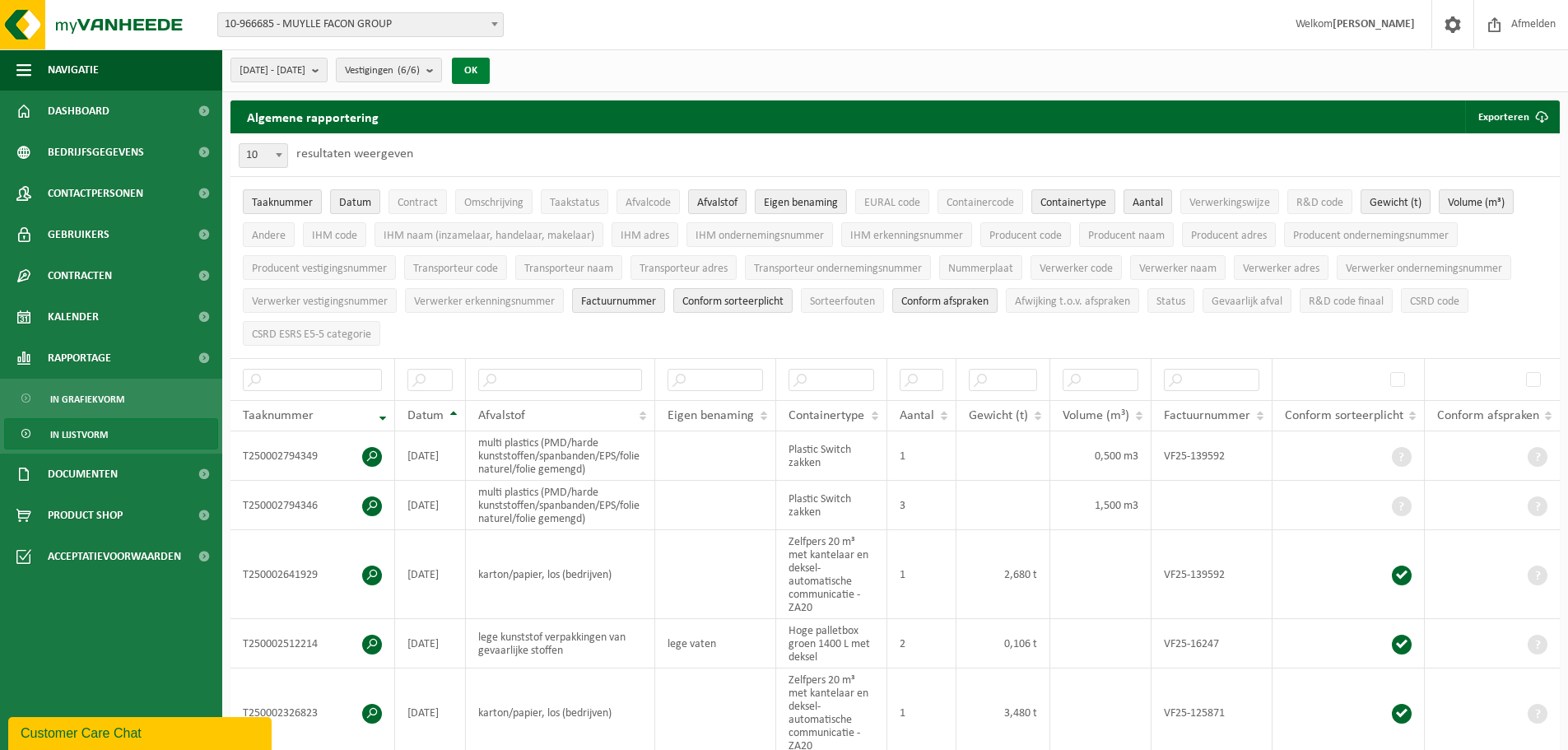
click at [490, 67] on button "OK" at bounding box center [471, 70] width 38 height 26
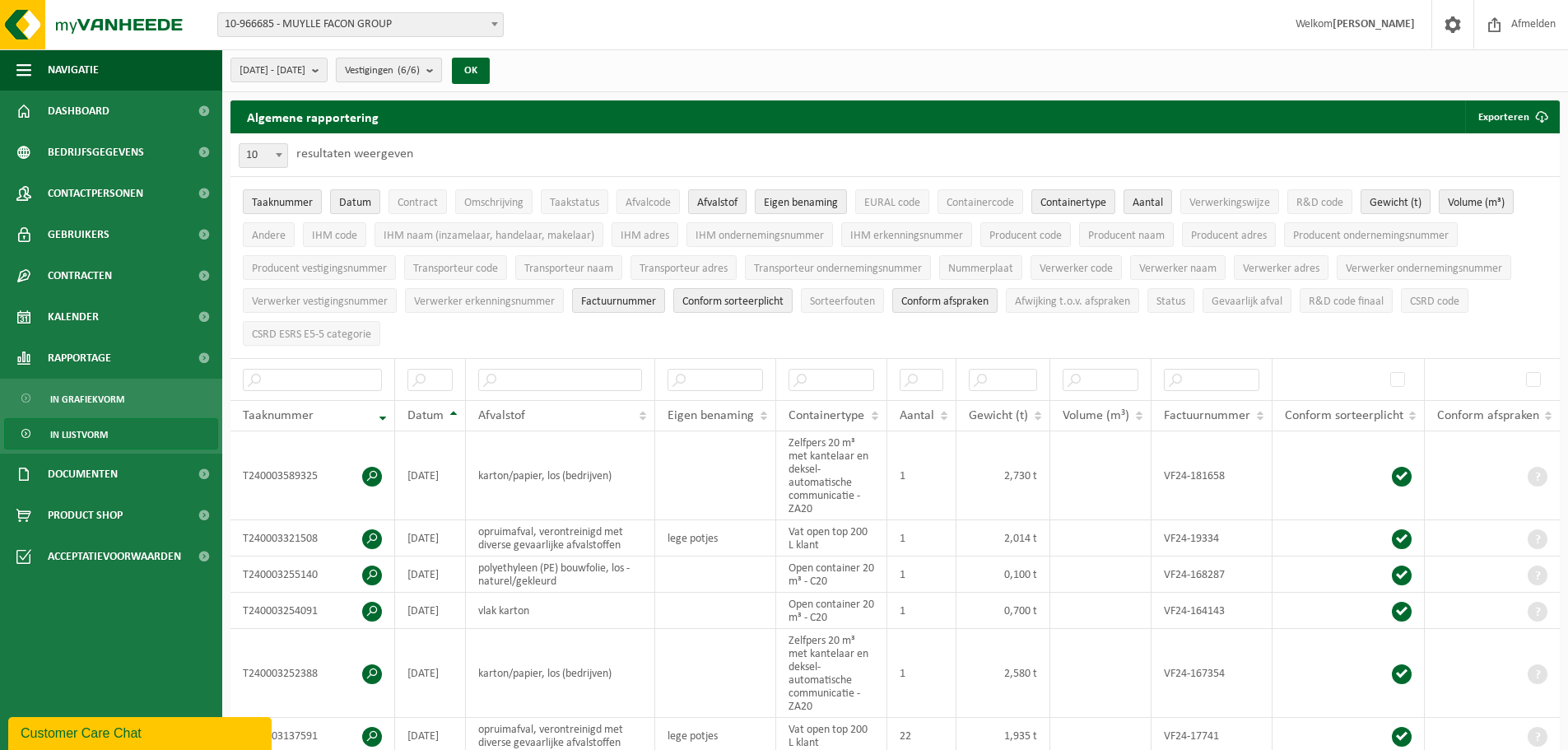
click at [441, 68] on b "submit" at bounding box center [434, 70] width 15 height 23
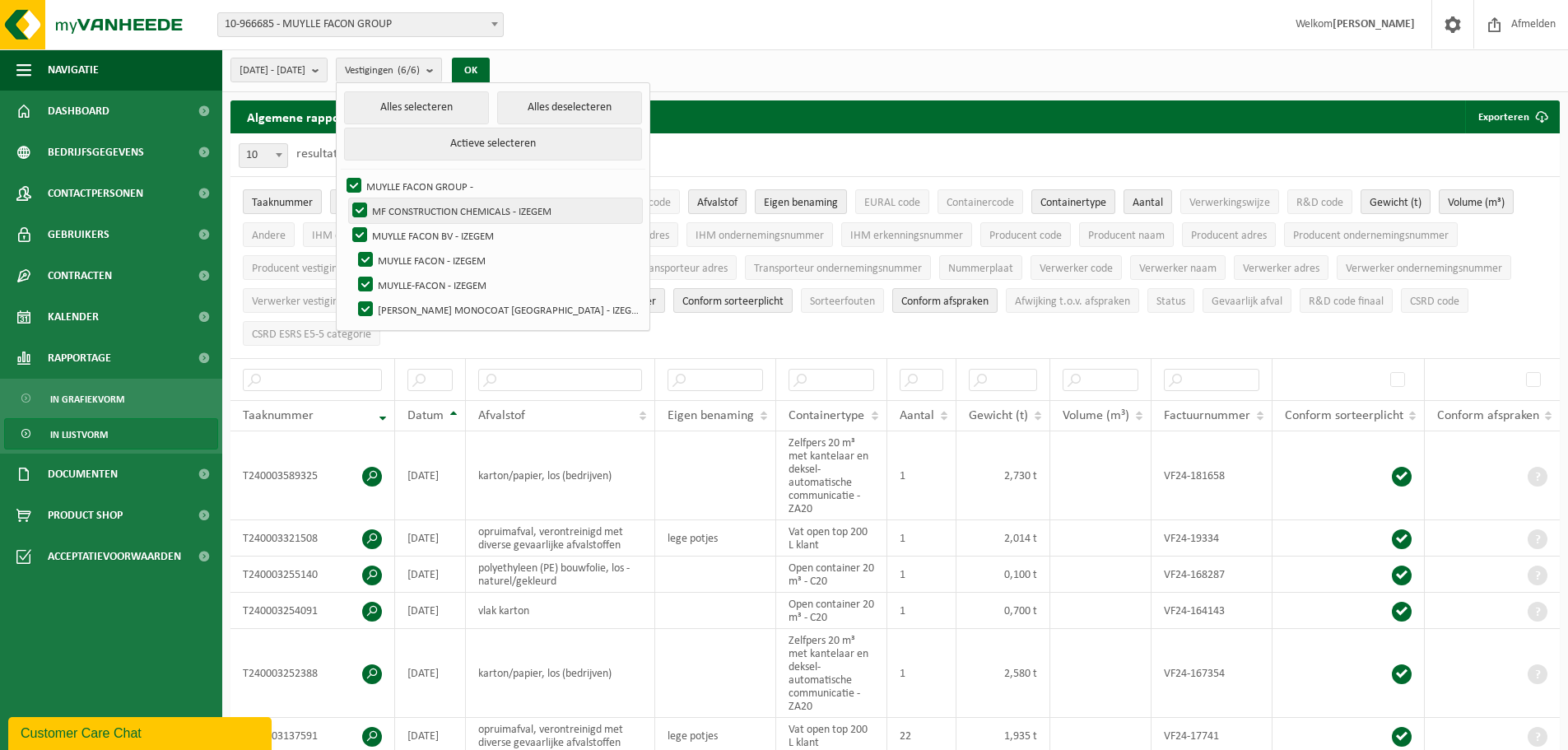
click at [394, 208] on label "MF CONSTRUCTION CHEMICALS - IZEGEM" at bounding box center [496, 211] width 293 height 24
click at [346, 199] on input "MF CONSTRUCTION CHEMICALS - IZEGEM" at bounding box center [345, 198] width 1 height 1
checkbox input "false"
click at [490, 72] on button "OK" at bounding box center [471, 70] width 38 height 26
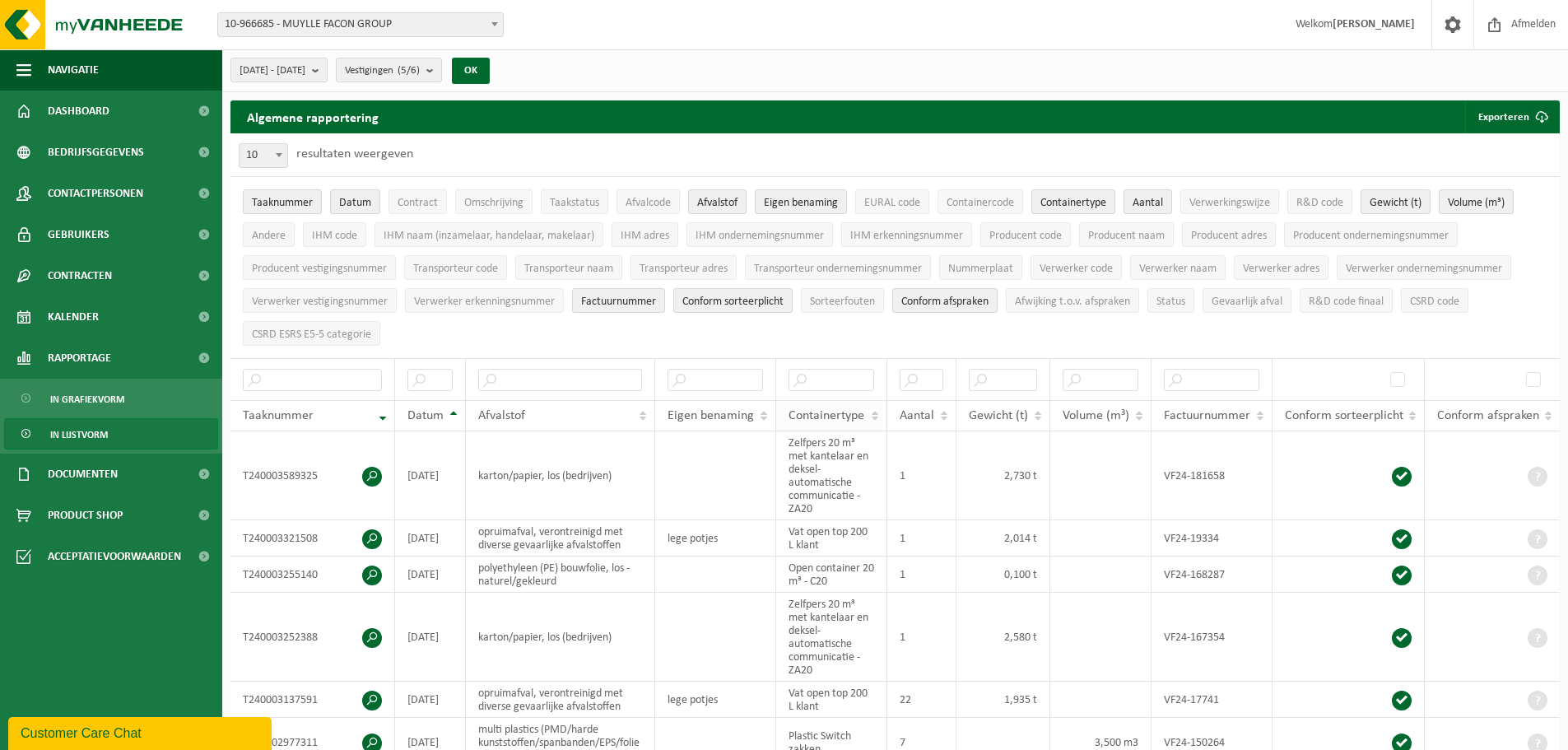
click at [864, 412] on span "Containertype" at bounding box center [827, 416] width 76 height 14
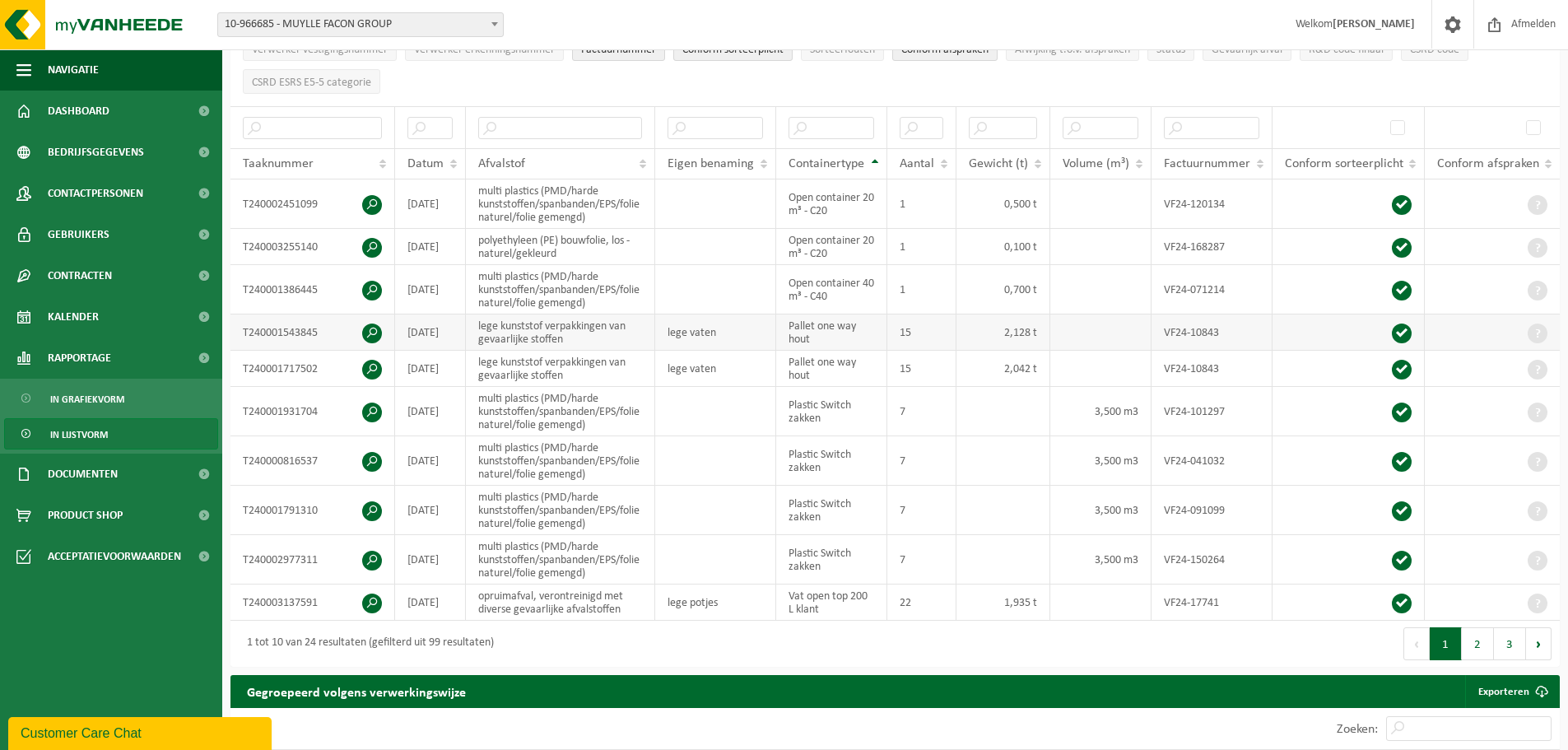
scroll to position [329, 0]
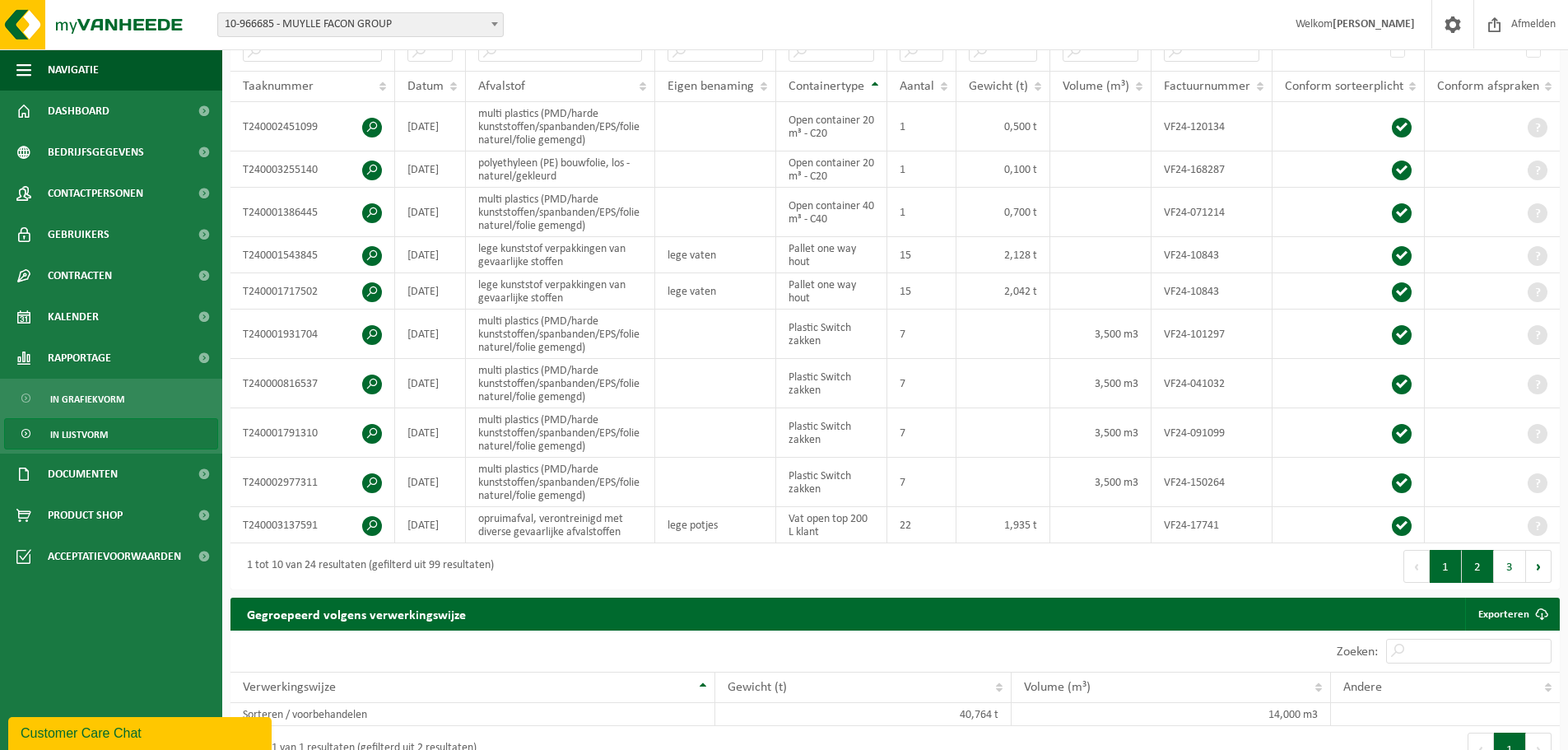
click at [1486, 559] on button "2" at bounding box center [1478, 567] width 32 height 33
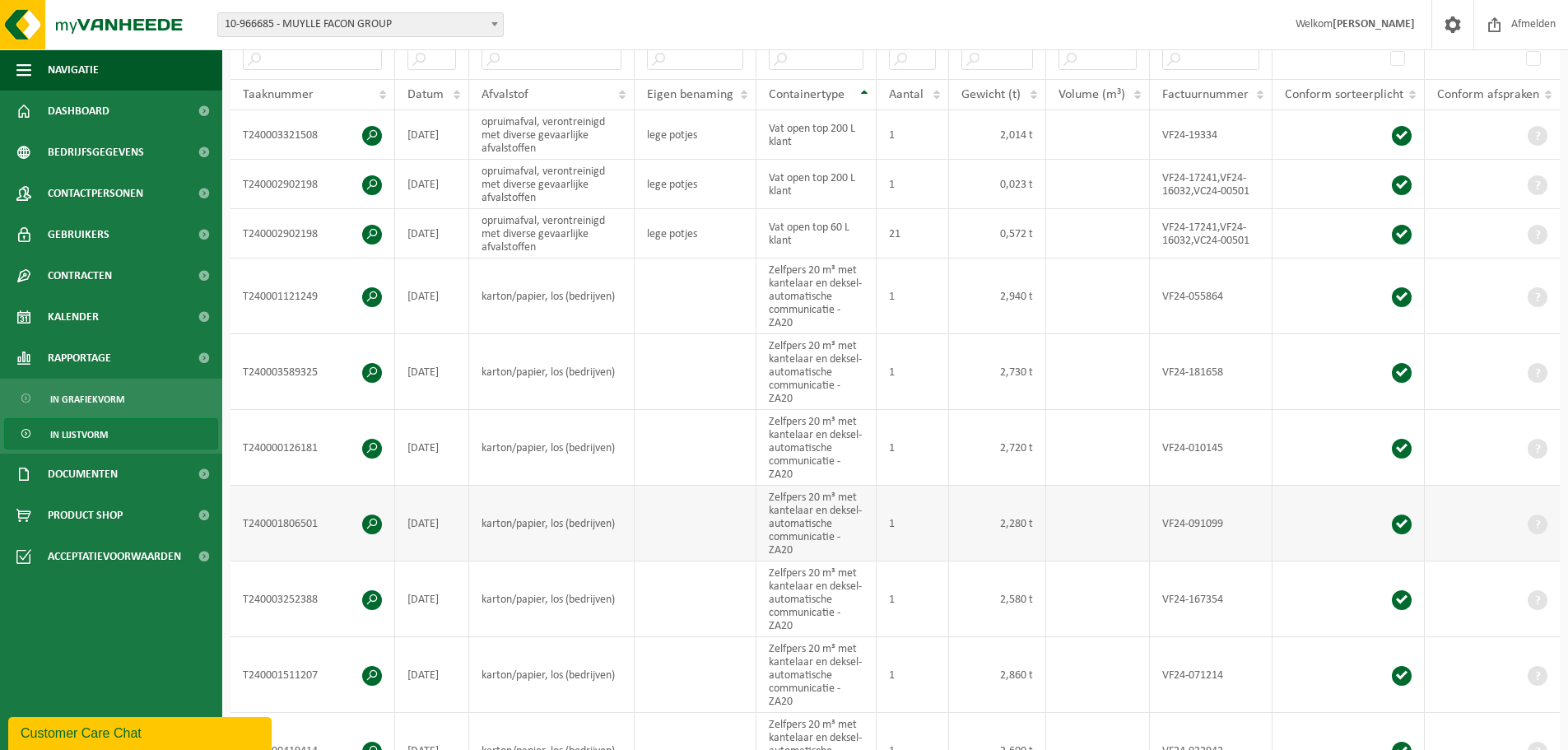
scroll to position [589, 0]
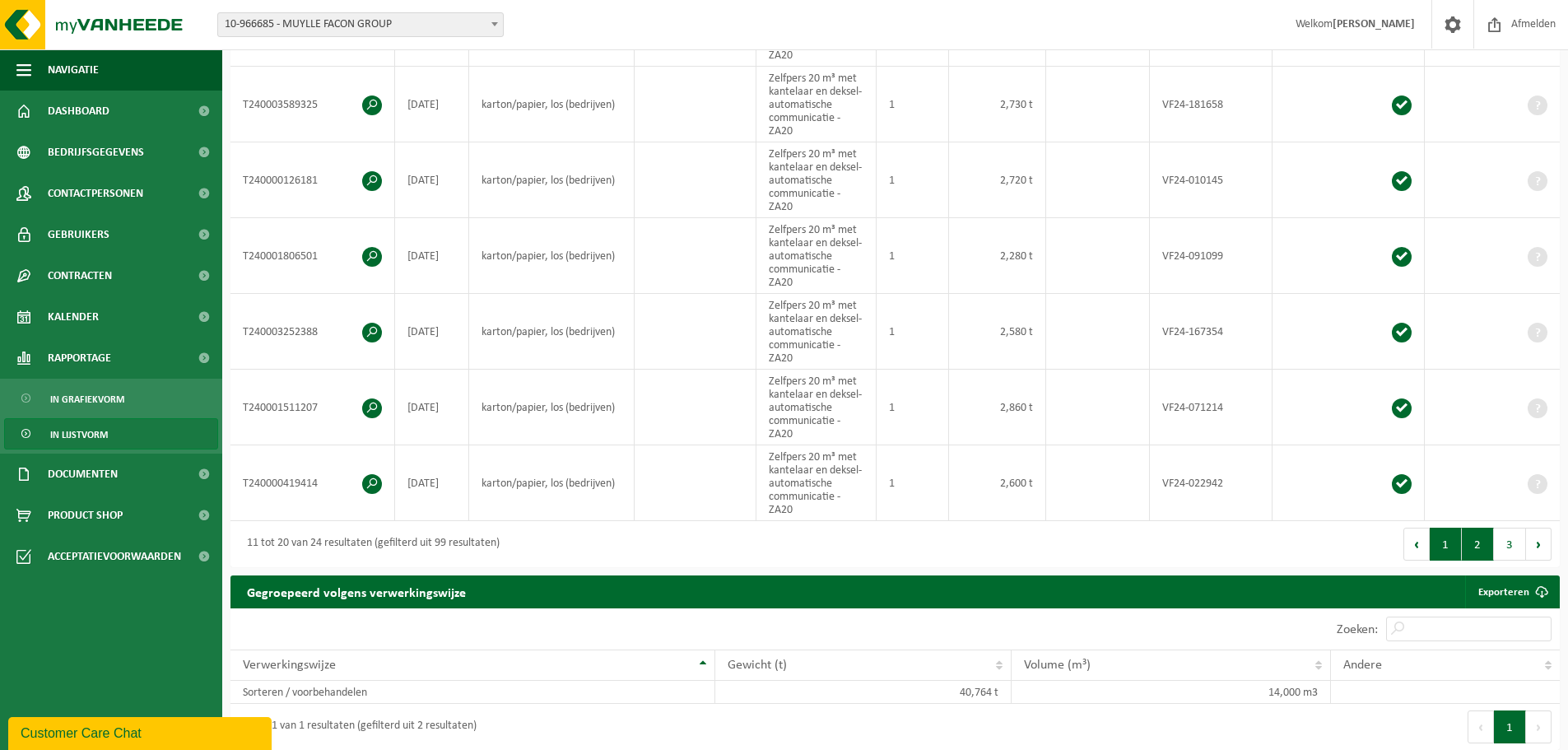
click at [1454, 541] on button "1" at bounding box center [1446, 544] width 32 height 33
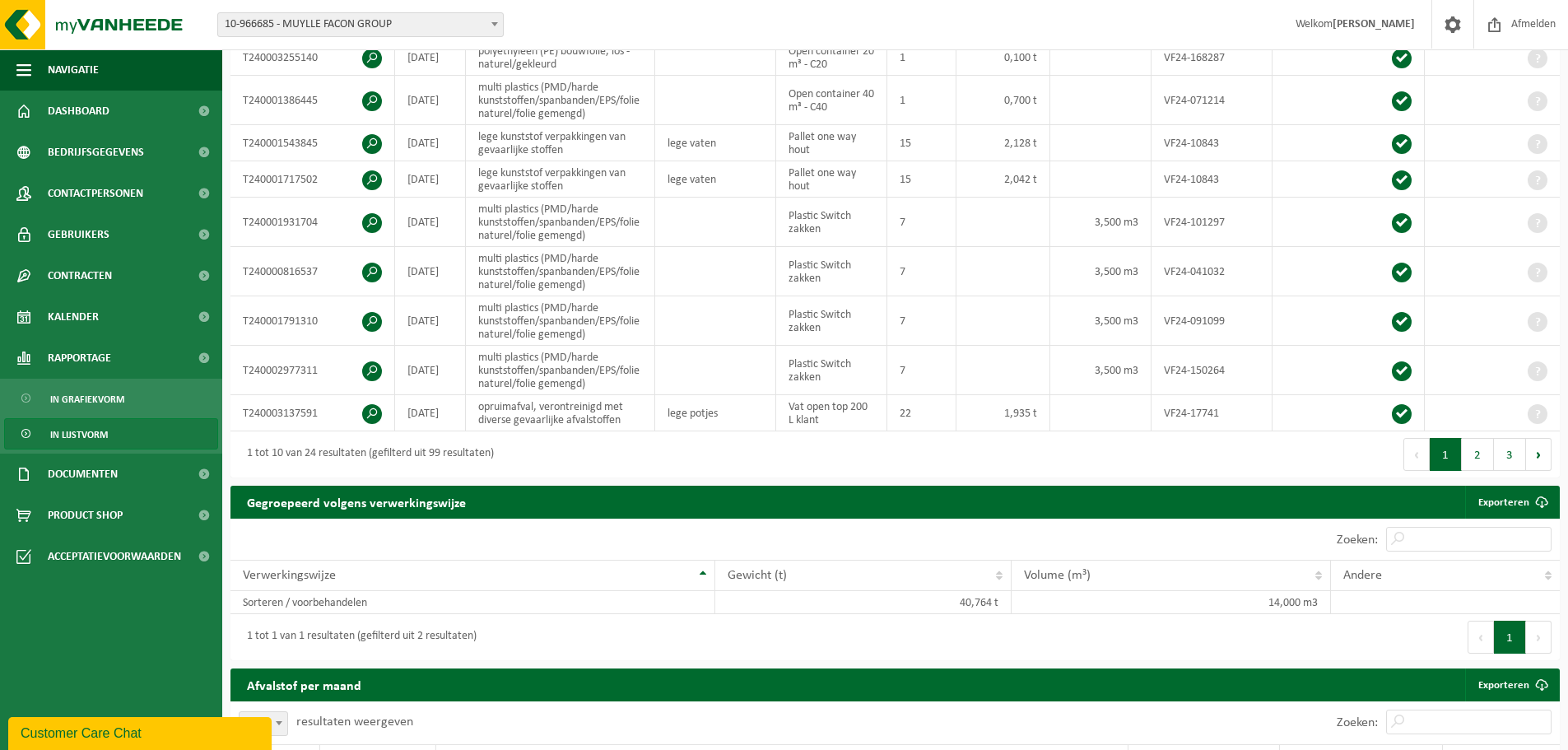
scroll to position [471, 0]
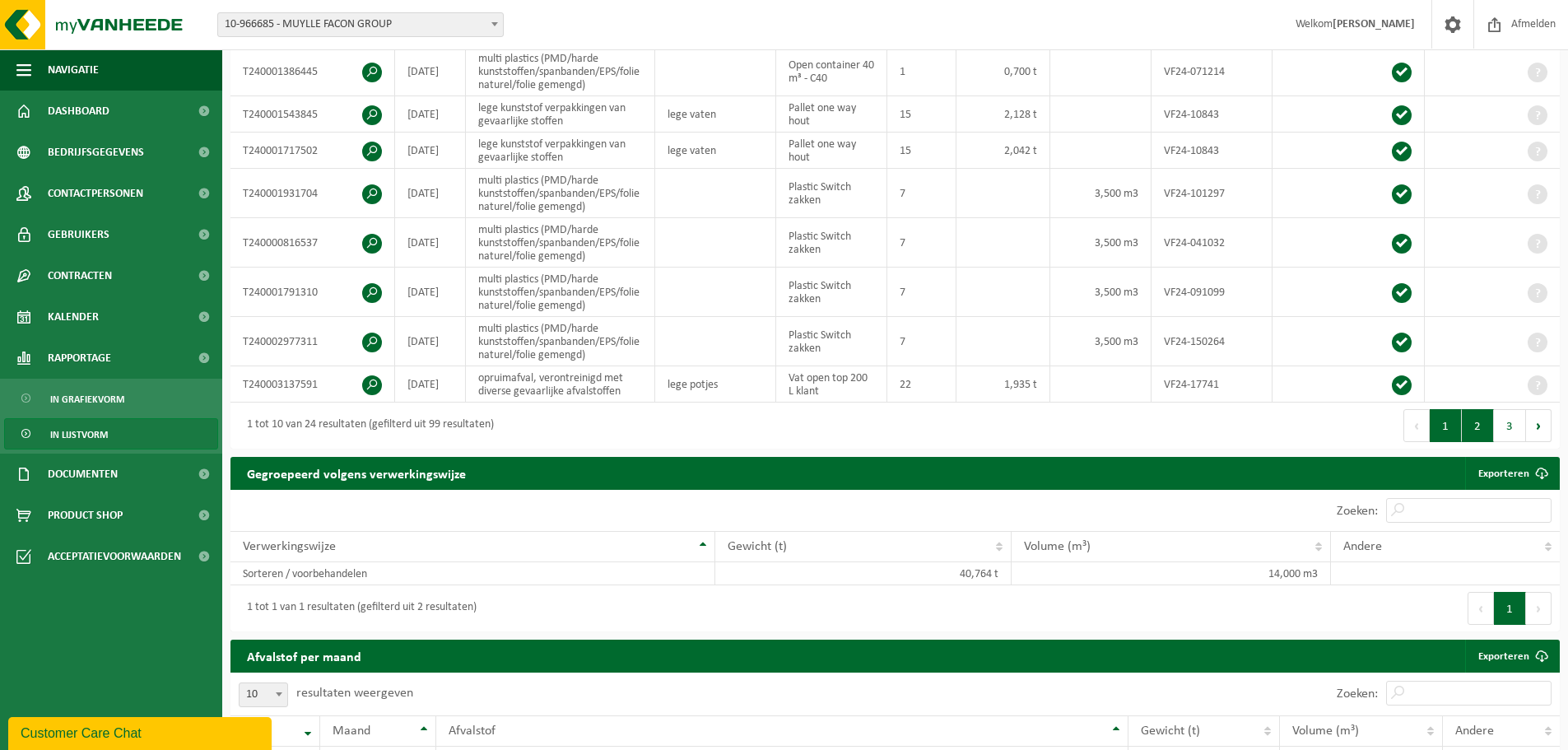
click at [1476, 412] on button "2" at bounding box center [1478, 426] width 32 height 33
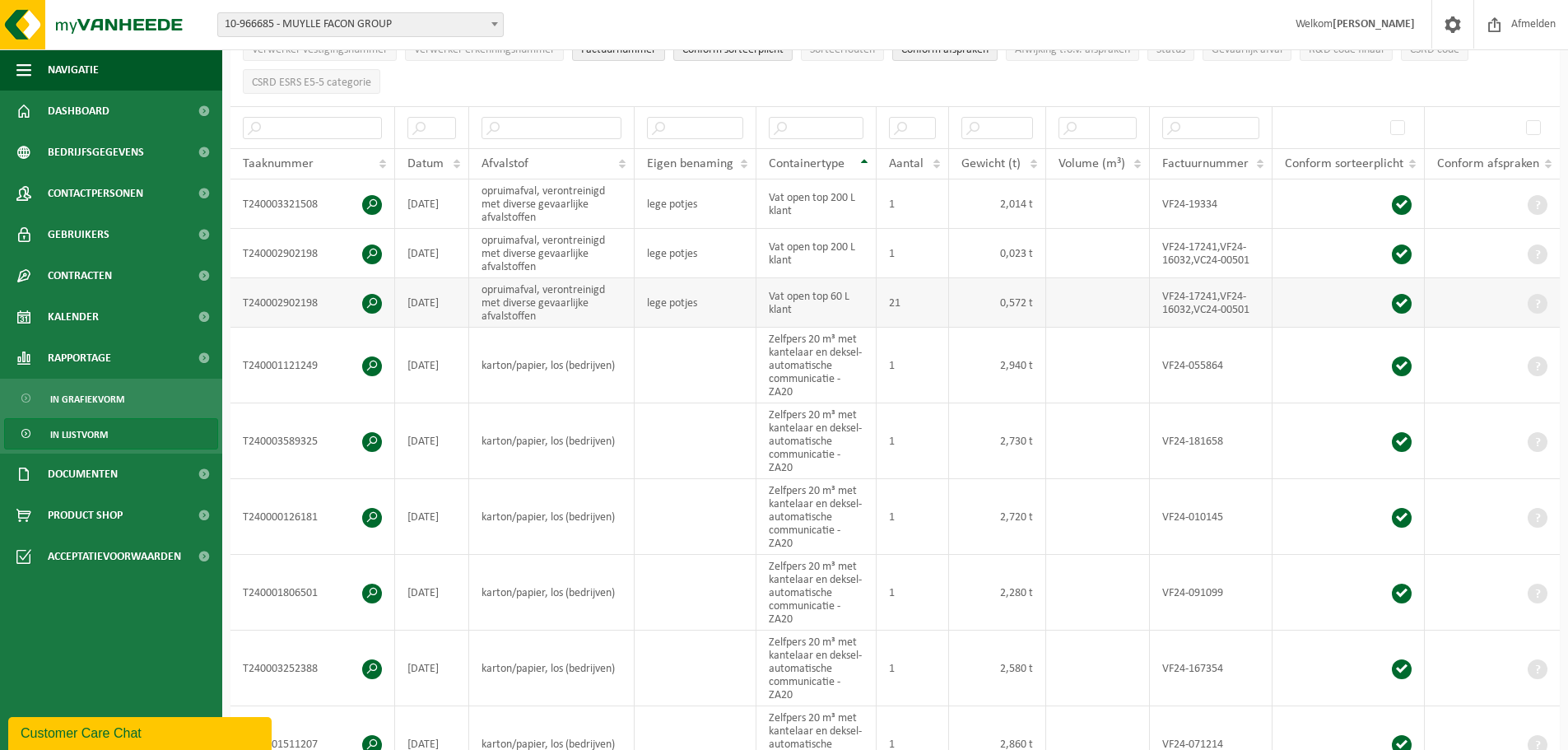
scroll to position [177, 0]
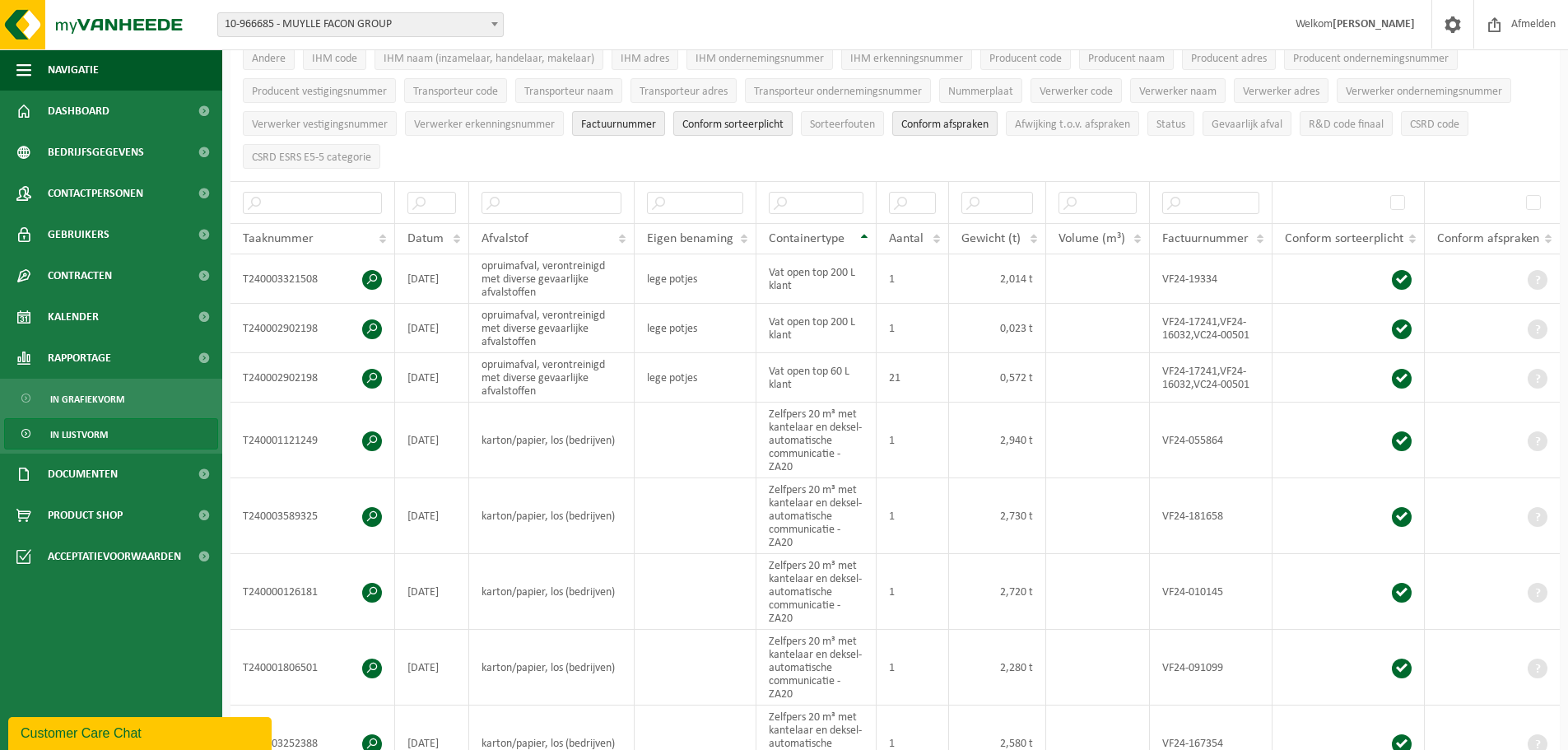
click at [445, 232] on div "Datum" at bounding box center [428, 239] width 41 height 14
